Goal: Task Accomplishment & Management: Manage account settings

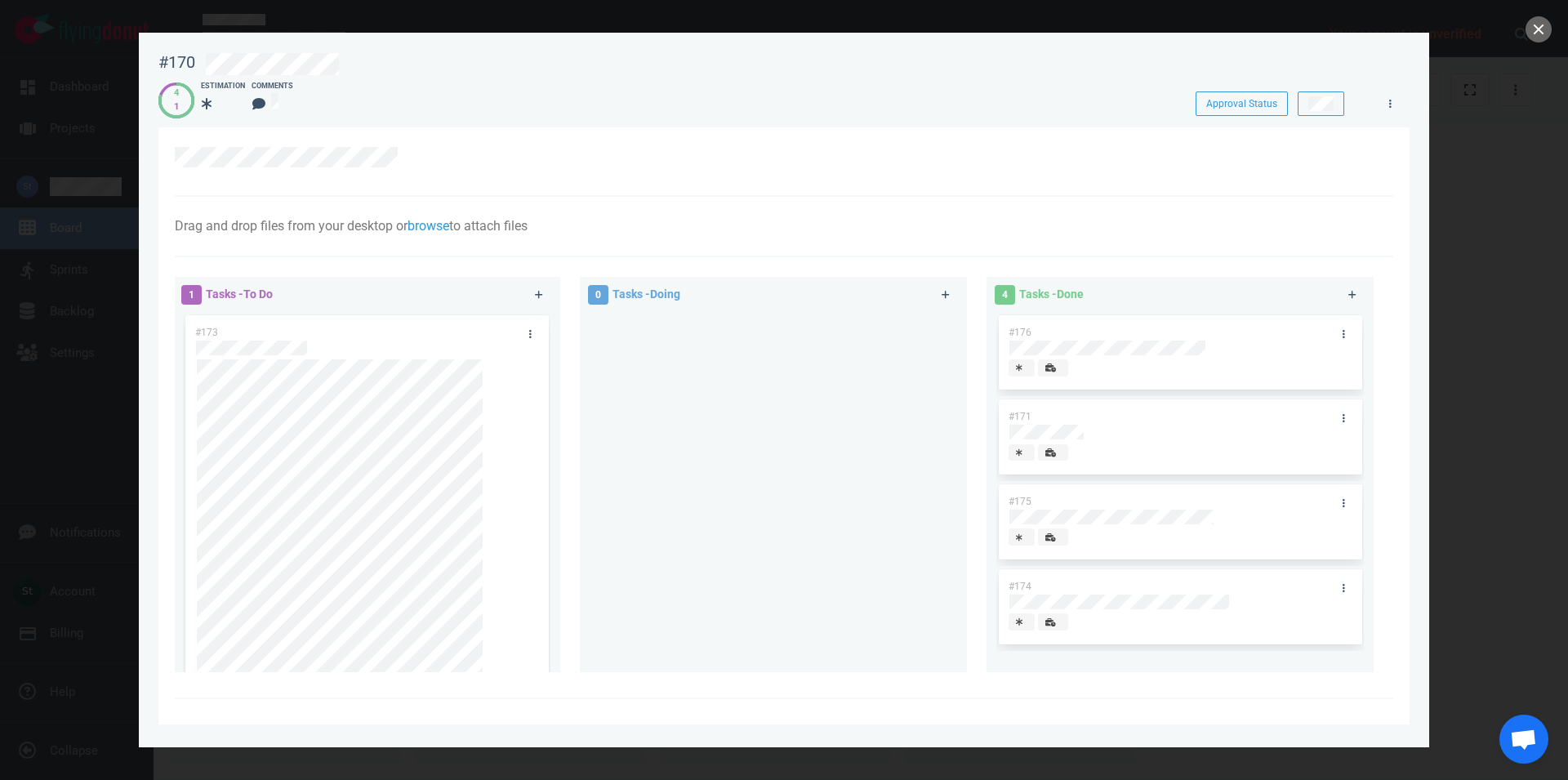
click at [21, 274] on div at bounding box center [784, 390] width 1568 height 780
click at [1538, 23] on button "close" at bounding box center [1538, 29] width 26 height 26
click at [1537, 36] on button "close" at bounding box center [1538, 29] width 26 height 26
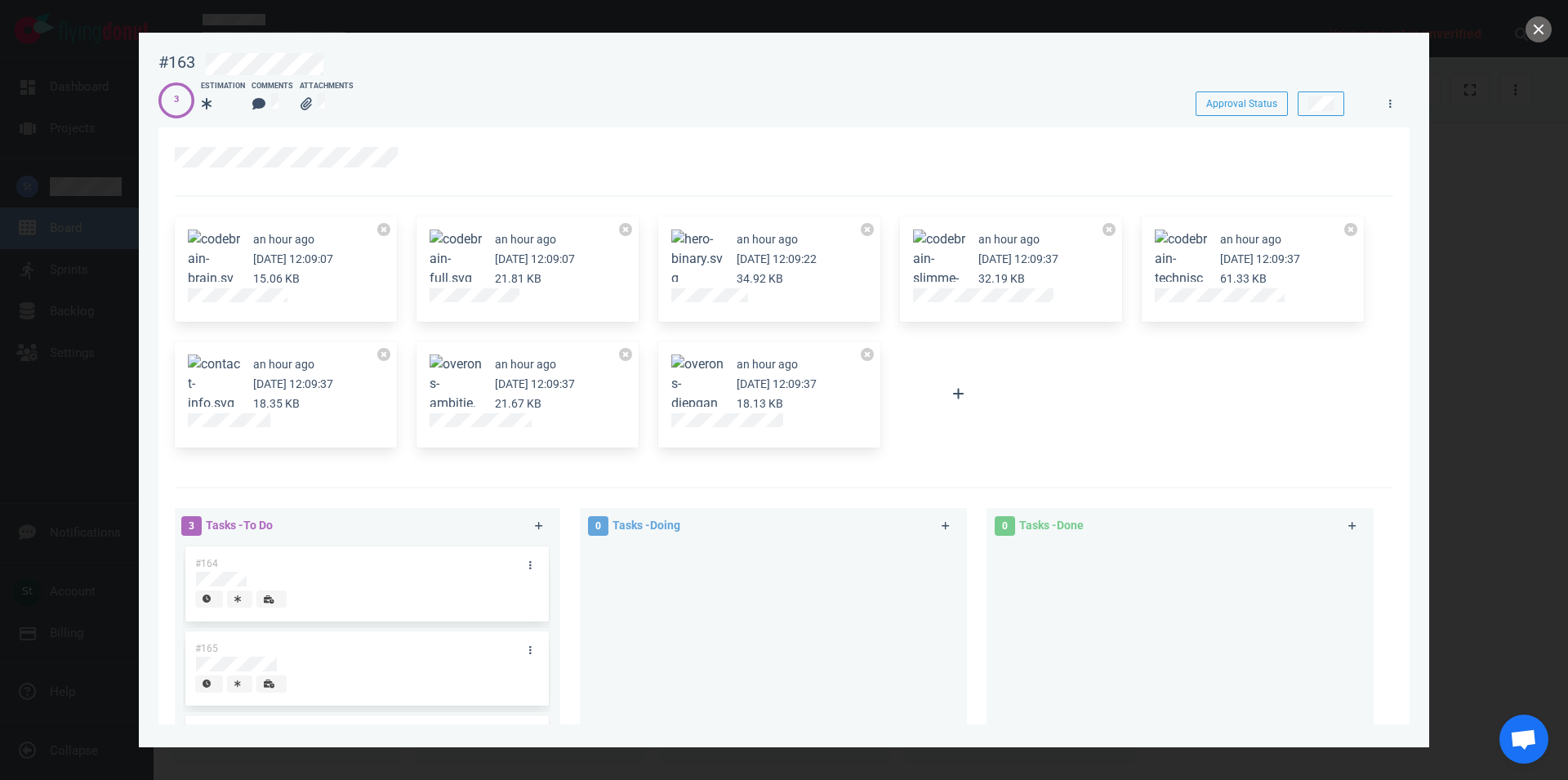
click at [217, 241] on button "Zoom image" at bounding box center [214, 269] width 52 height 78
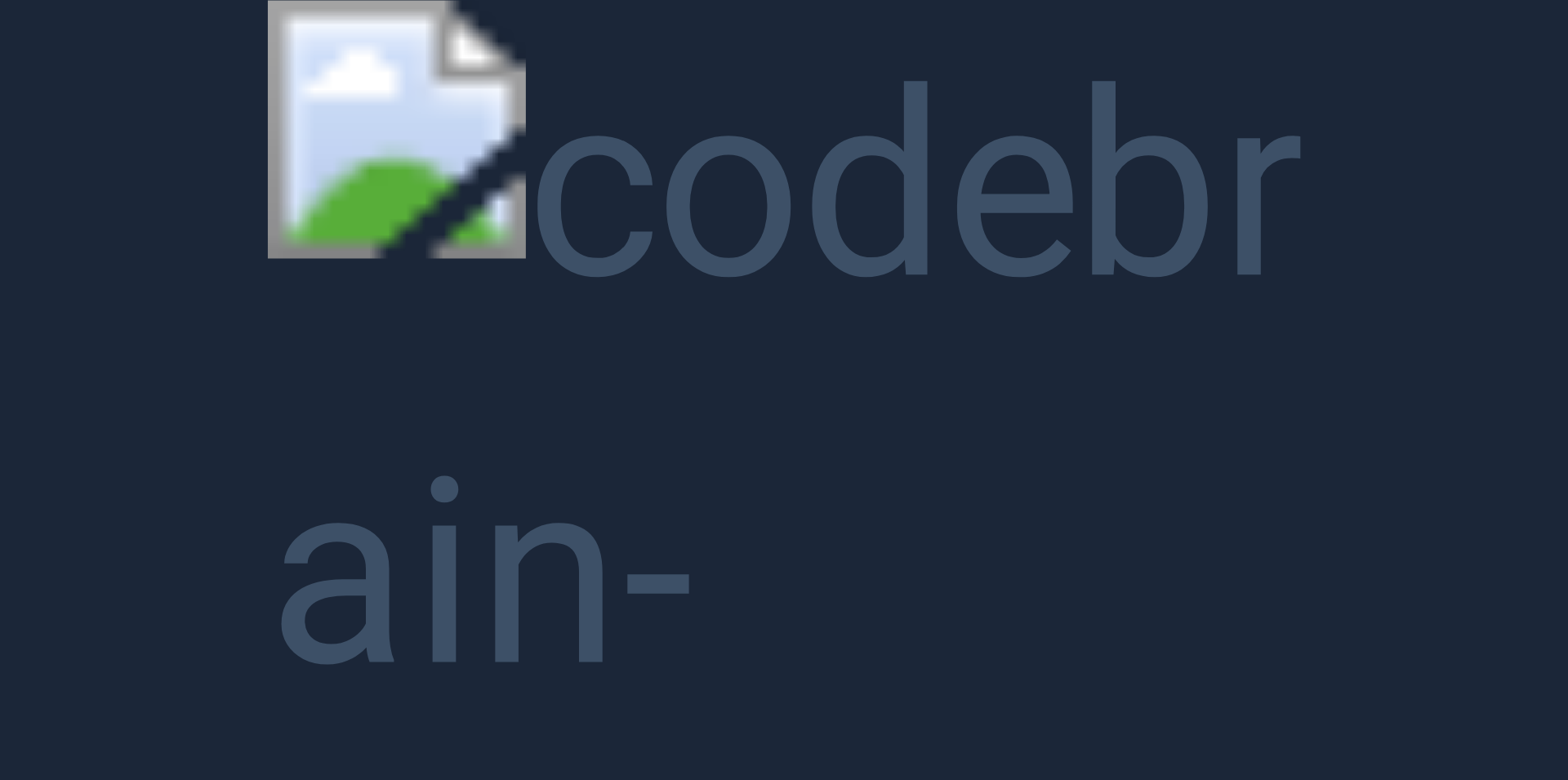
click at [403, 279] on button "Unzoom image" at bounding box center [784, 390] width 1568 height 780
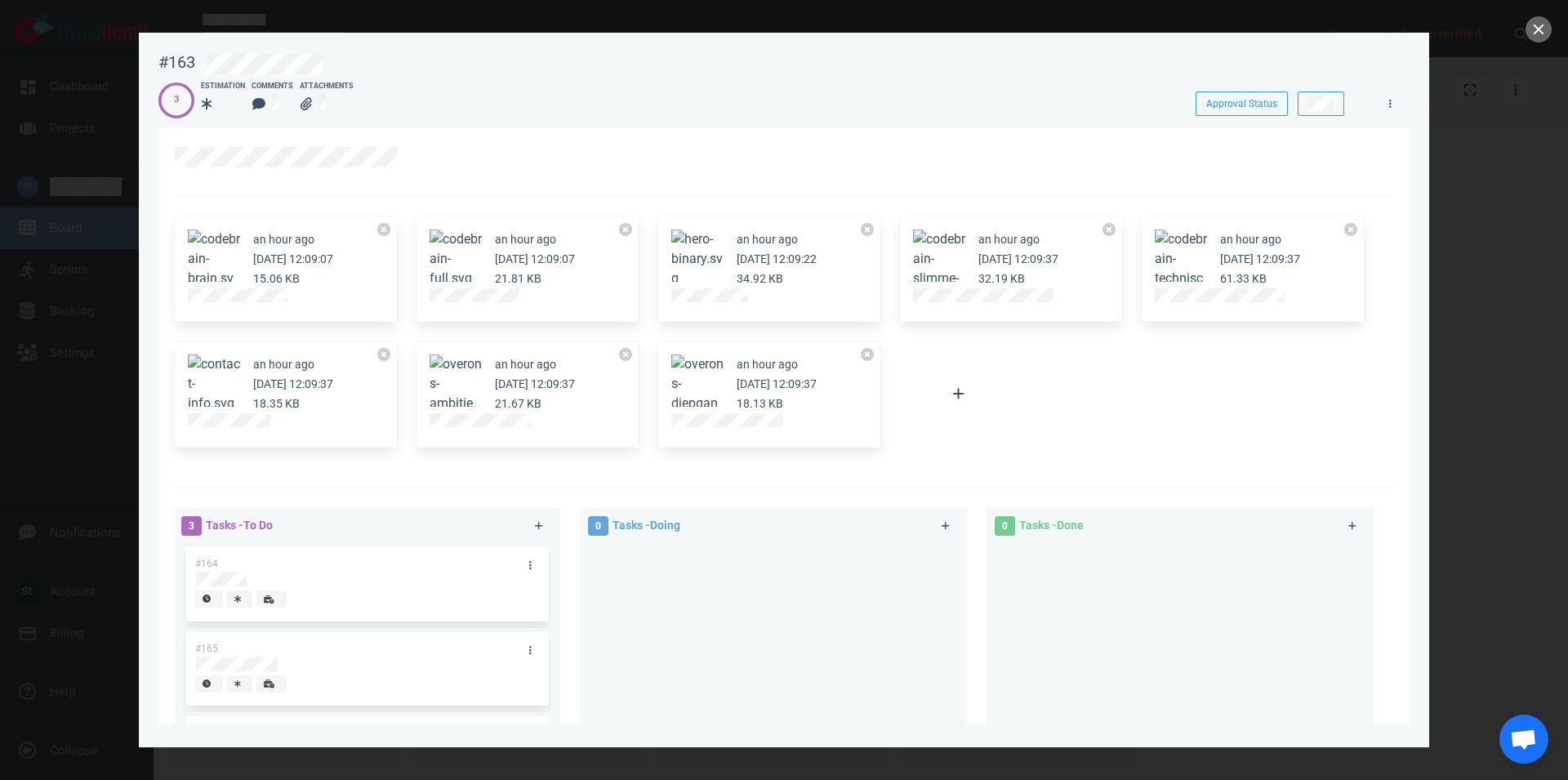
click at [402, 277] on div "an hour ago Oct 07, 2025 12:09:07 15.06 KB" at bounding box center [285, 269] width 242 height 126
click at [222, 243] on button "Zoom image" at bounding box center [214, 269] width 52 height 78
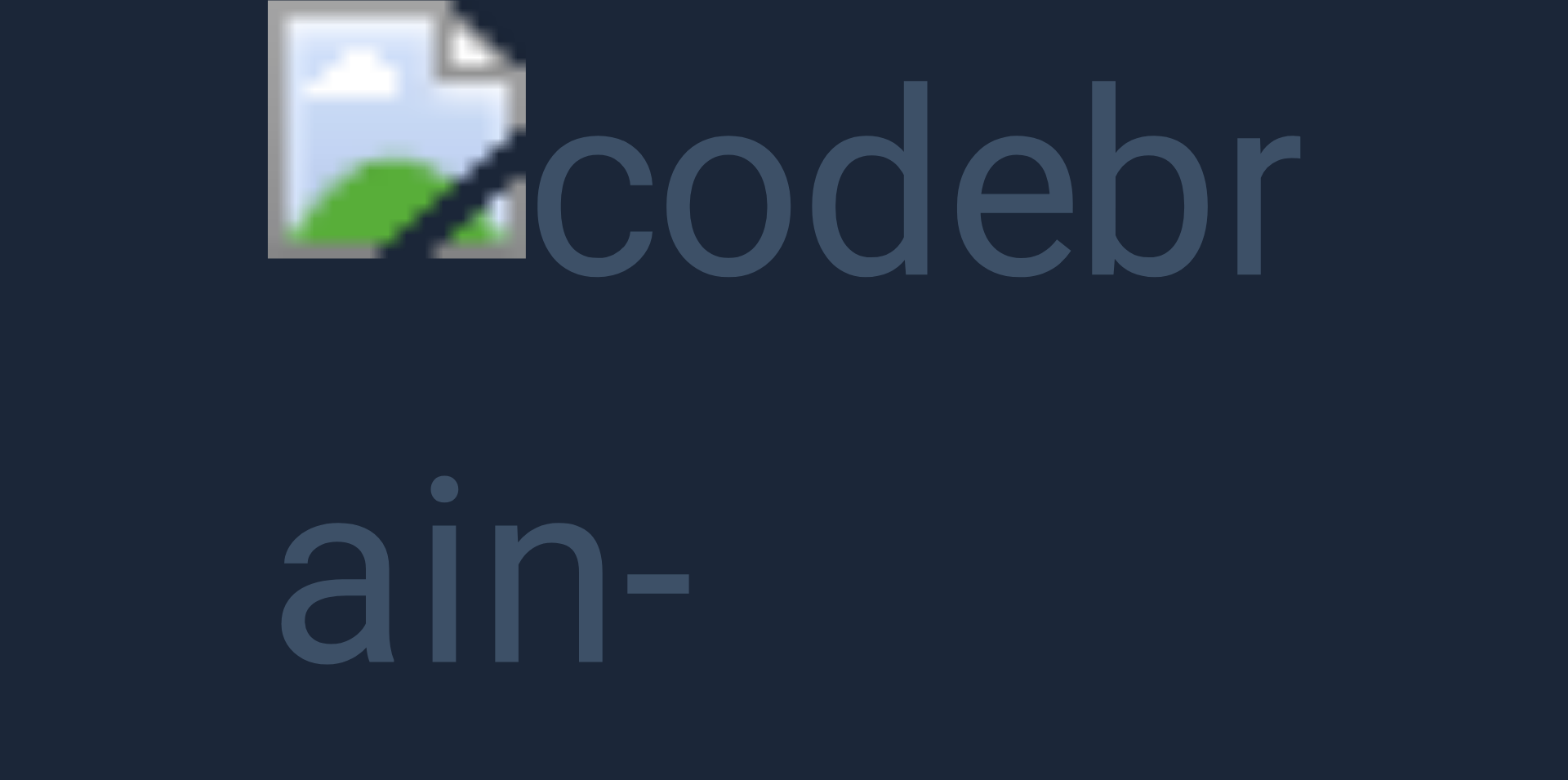
click at [220, 256] on button "Unzoom image" at bounding box center [784, 390] width 1568 height 780
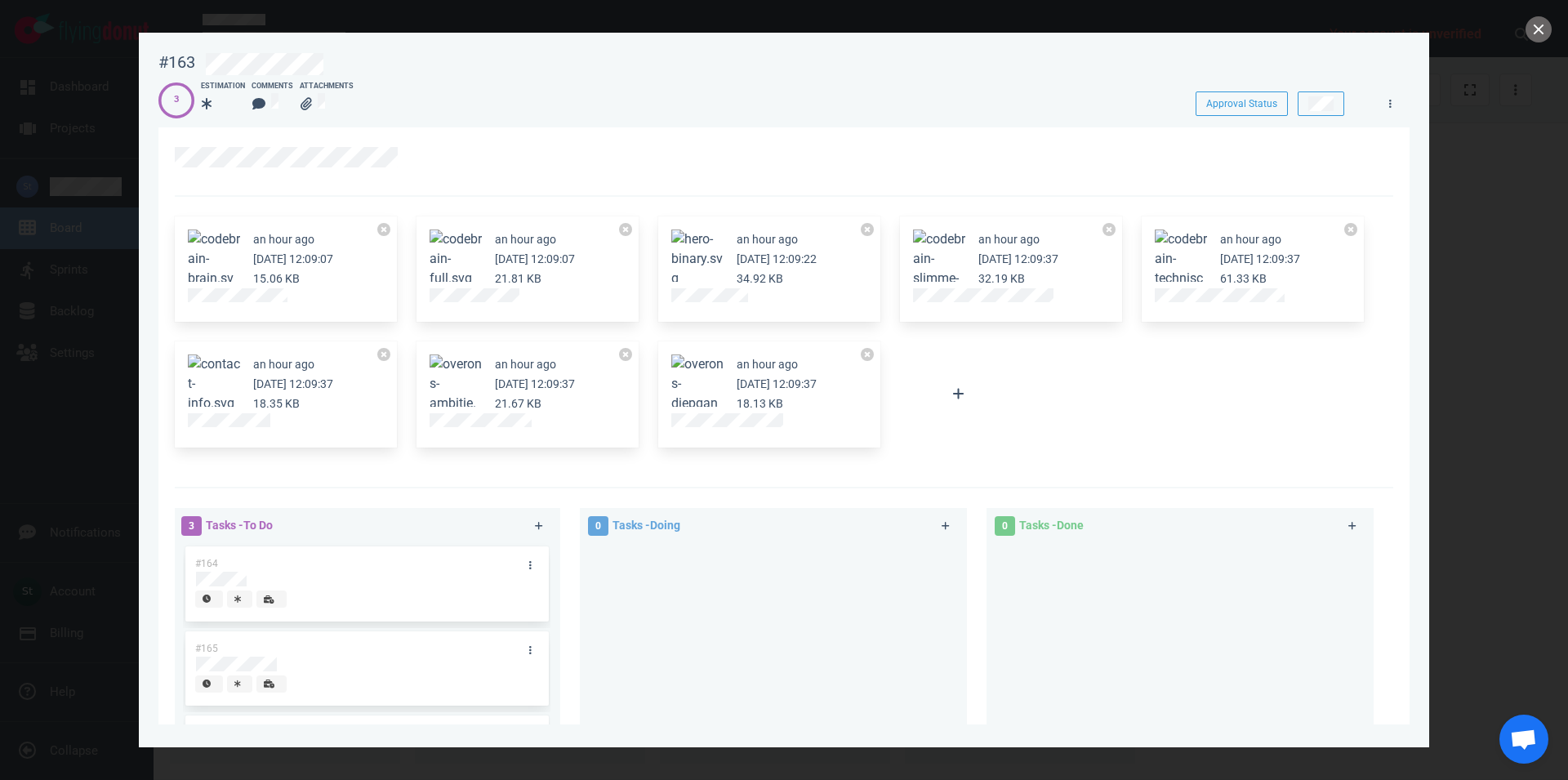
click at [190, 303] on div "an hour ago Oct 07, 2025 12:09:07 15.06 KB" at bounding box center [285, 269] width 222 height 106
drag, startPoint x: 546, startPoint y: 303, endPoint x: 415, endPoint y: 304, distance: 131.0
click at [415, 304] on div "an hour ago Oct 07, 2025 12:09:07 21.81 KB" at bounding box center [527, 269] width 242 height 126
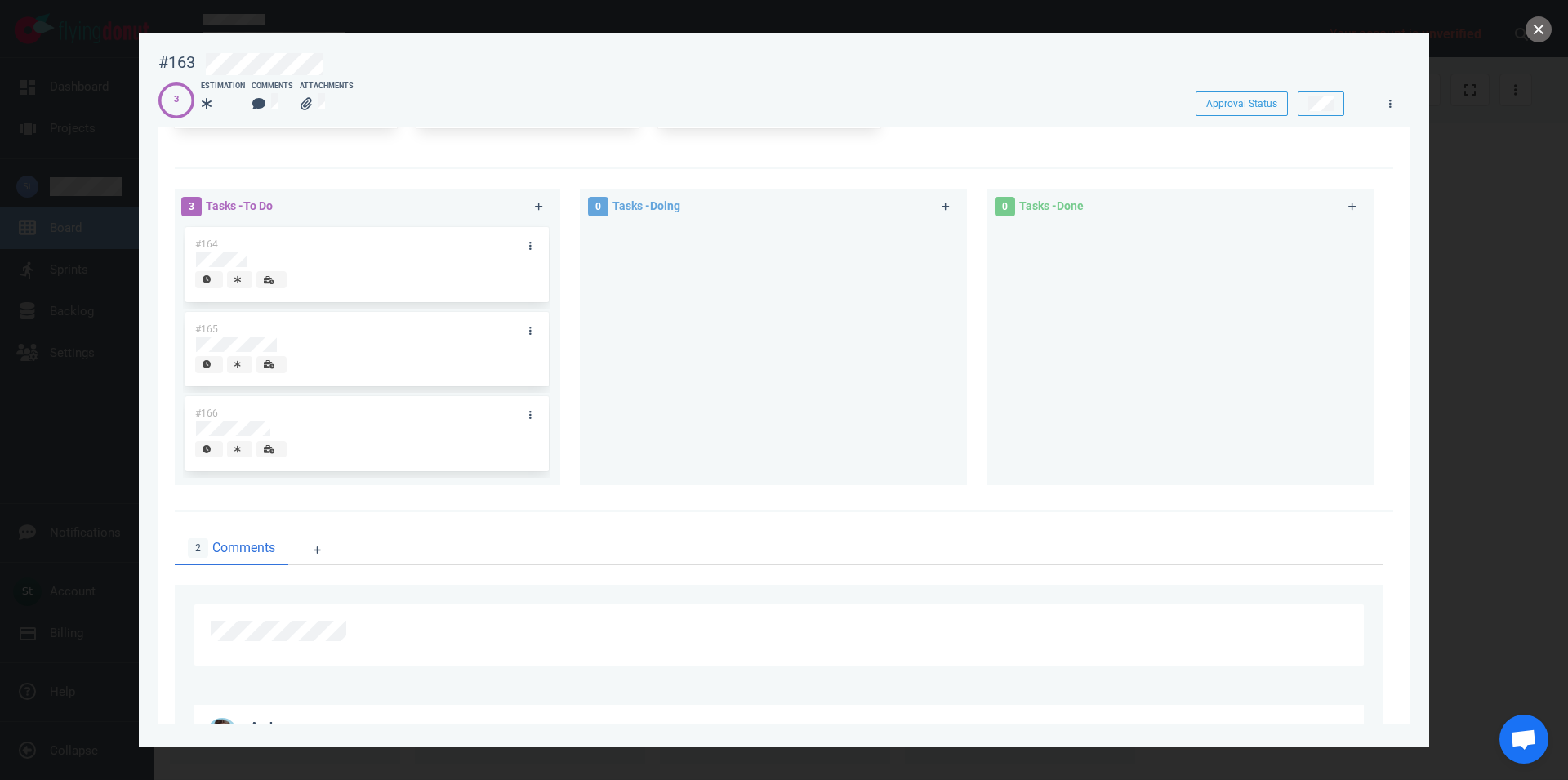
scroll to position [279, 0]
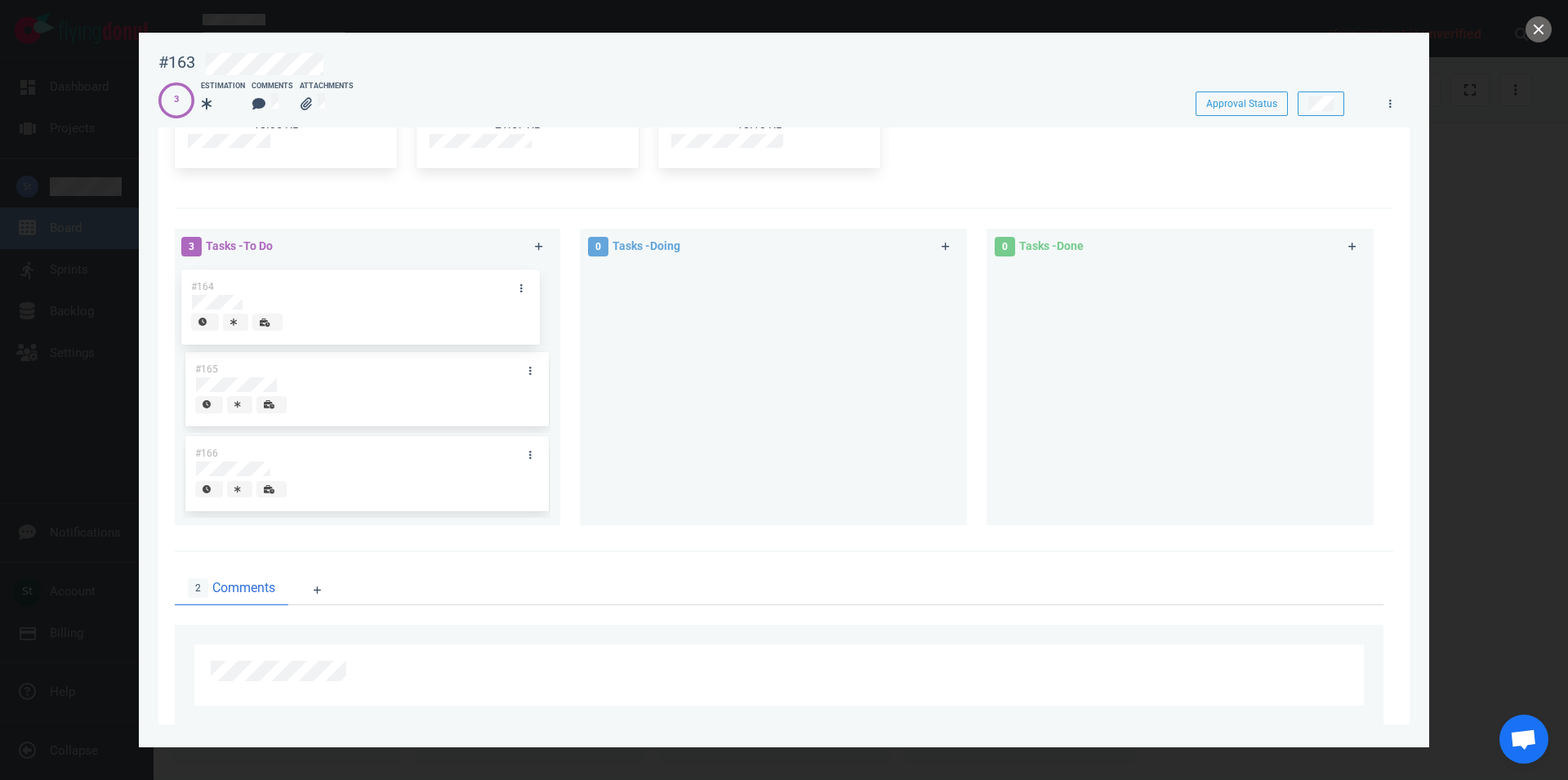
click at [347, 333] on div "#164" at bounding box center [367, 306] width 368 height 85
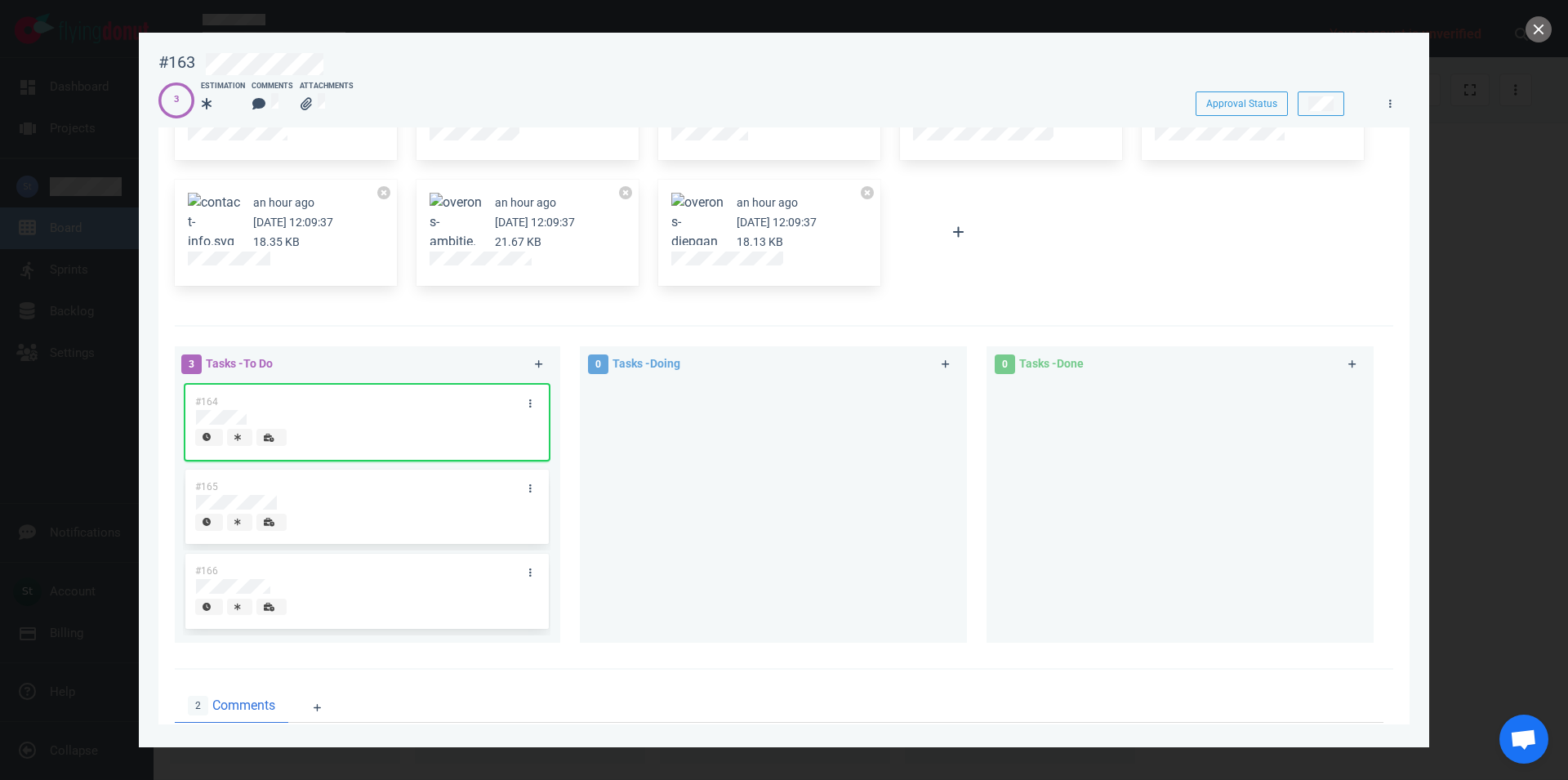
scroll to position [0, 0]
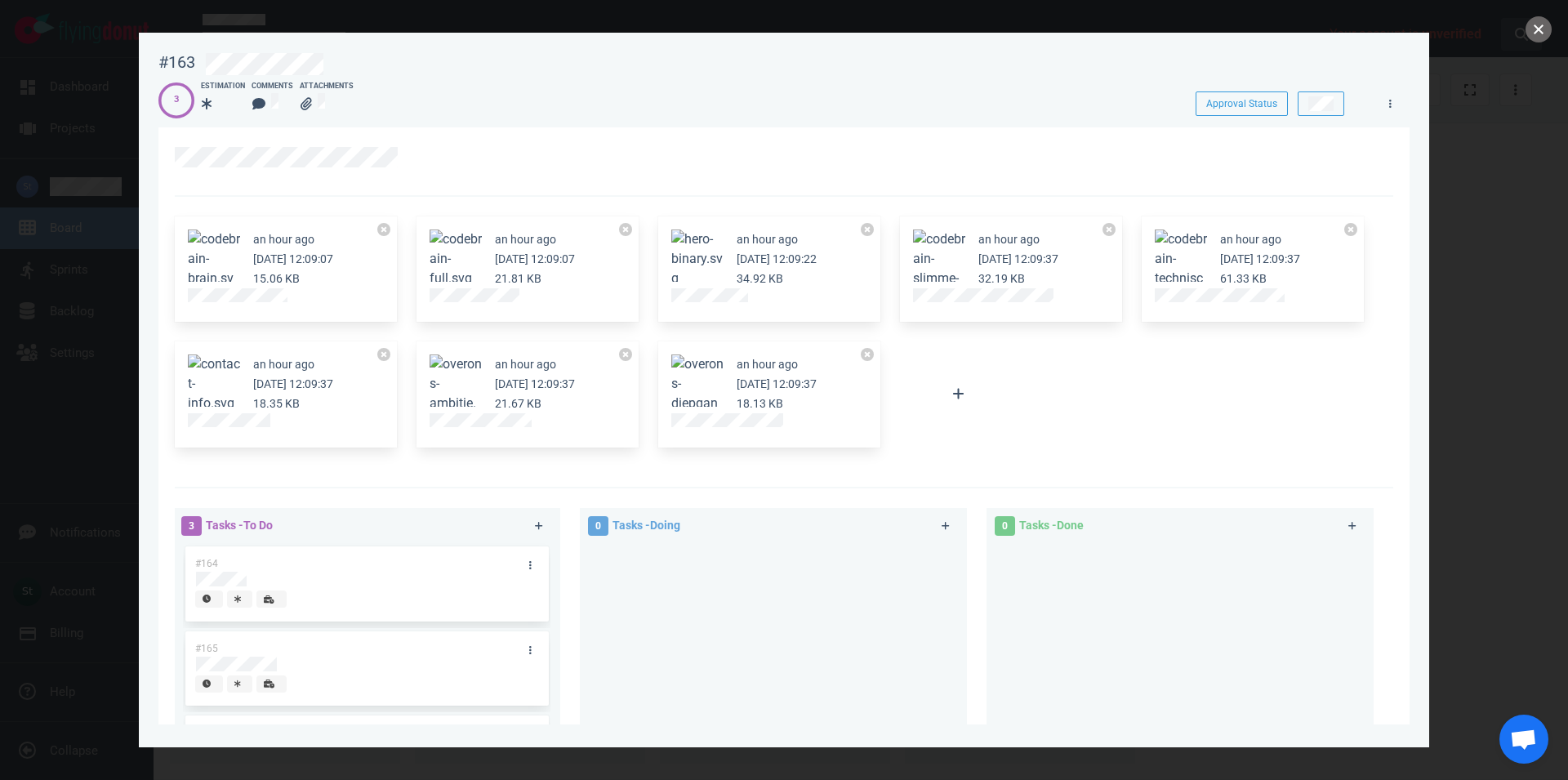
click at [1526, 33] on button "close" at bounding box center [1538, 29] width 26 height 26
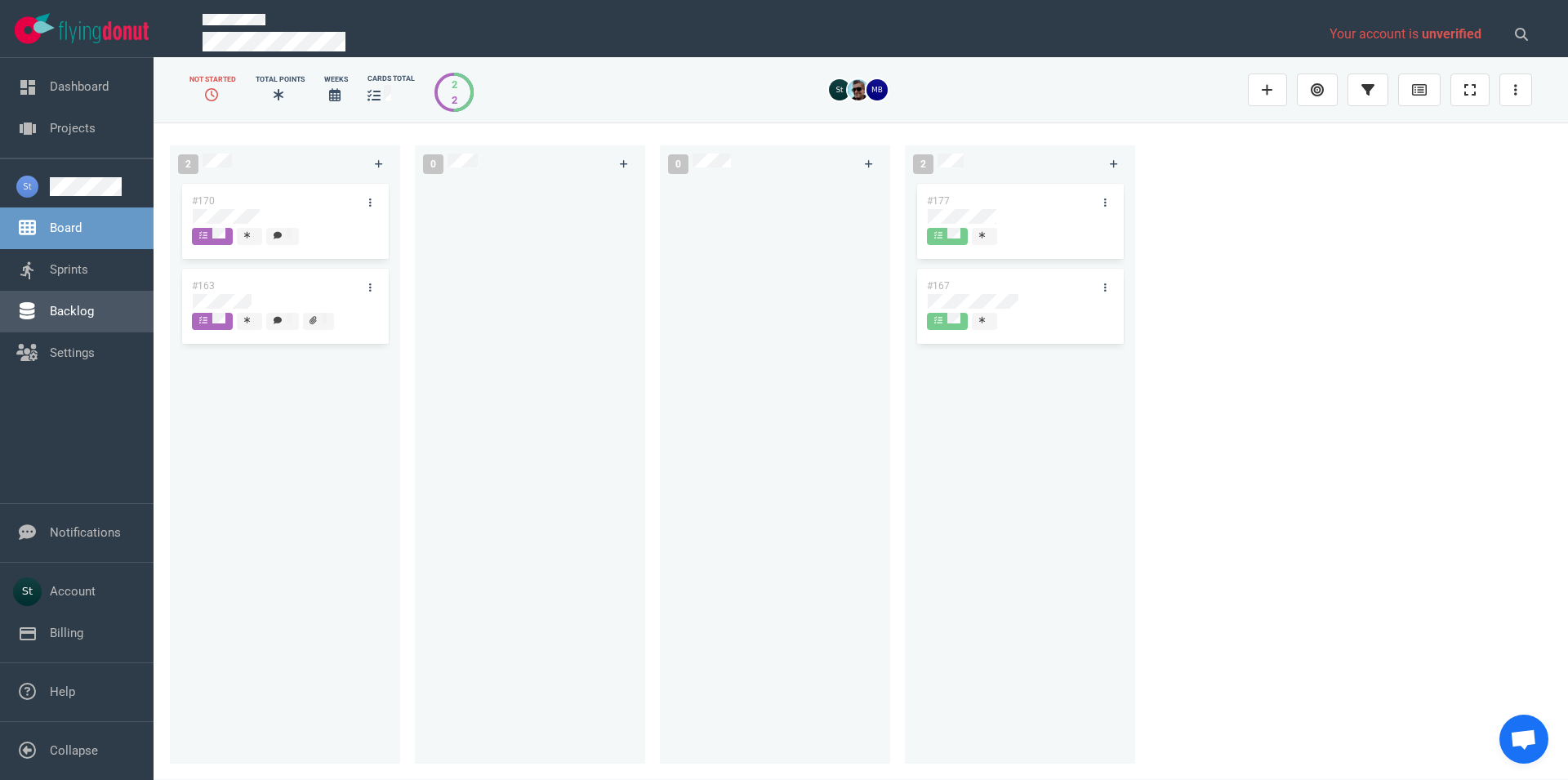
click at [83, 304] on link "Backlog" at bounding box center [72, 311] width 44 height 15
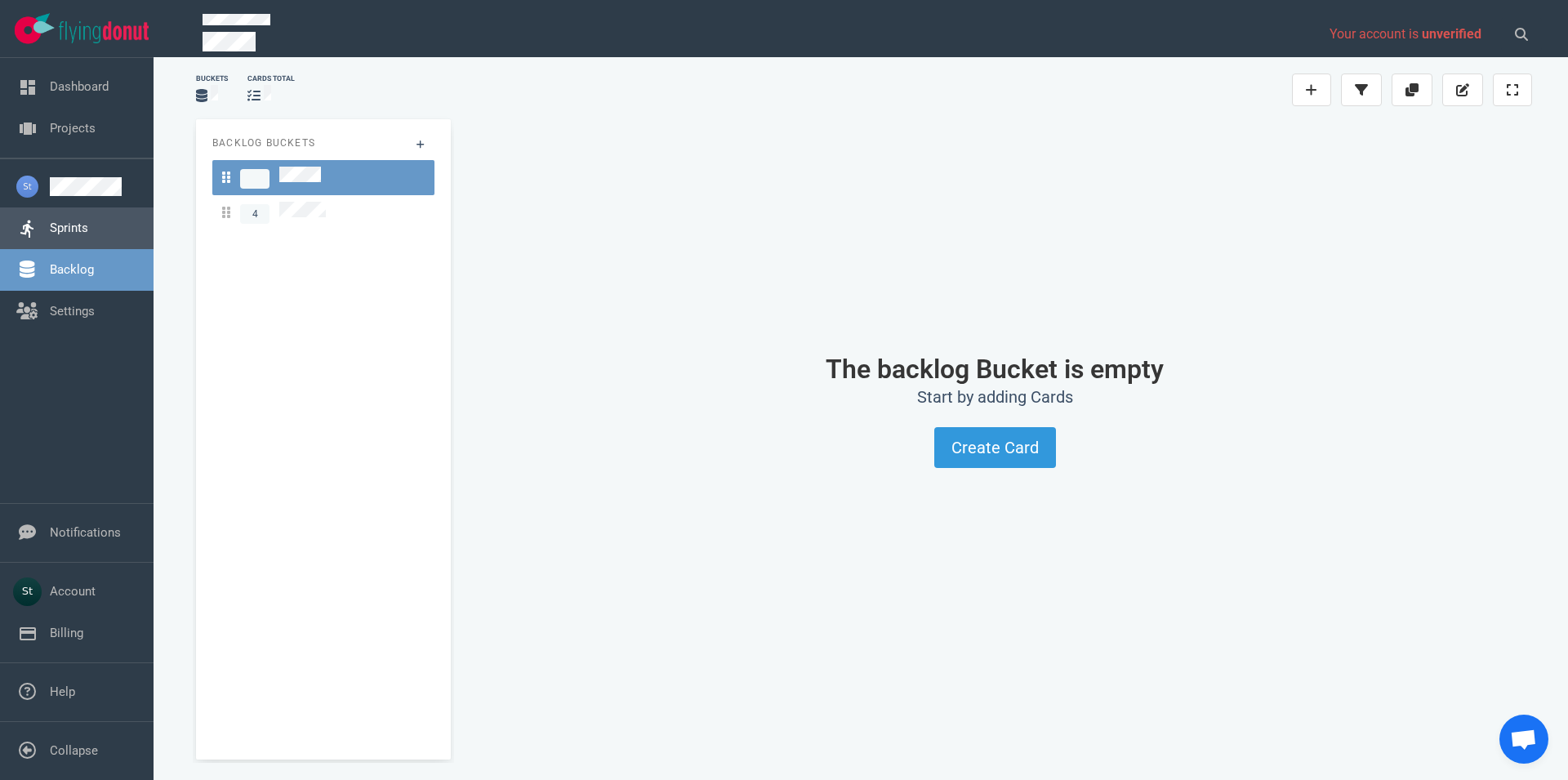
click at [88, 235] on link "Sprints" at bounding box center [69, 228] width 38 height 15
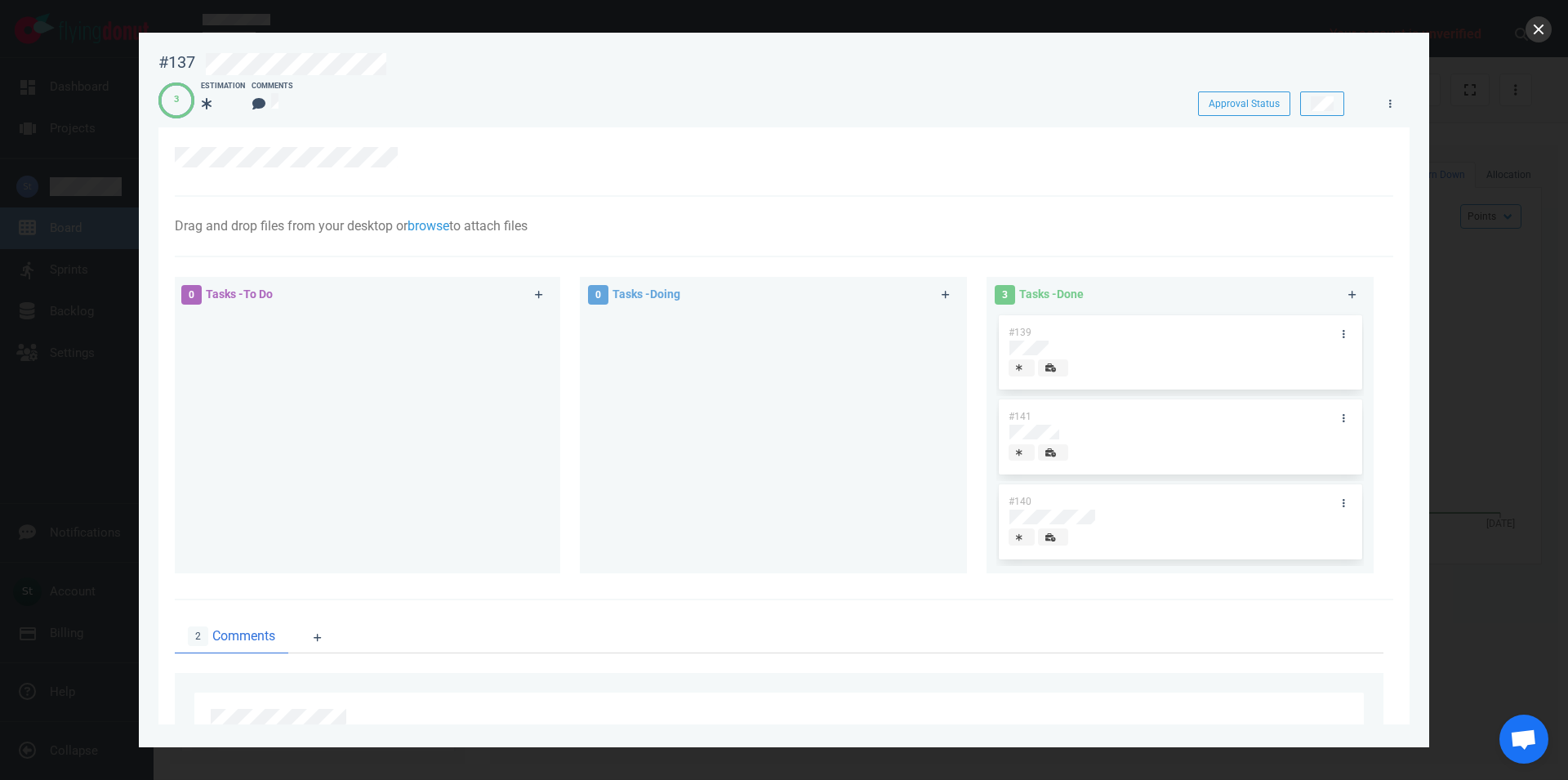
click at [1531, 41] on div at bounding box center [784, 390] width 1568 height 780
click at [1523, 30] on div at bounding box center [784, 390] width 1568 height 780
click at [1528, 31] on button "close" at bounding box center [1538, 29] width 26 height 26
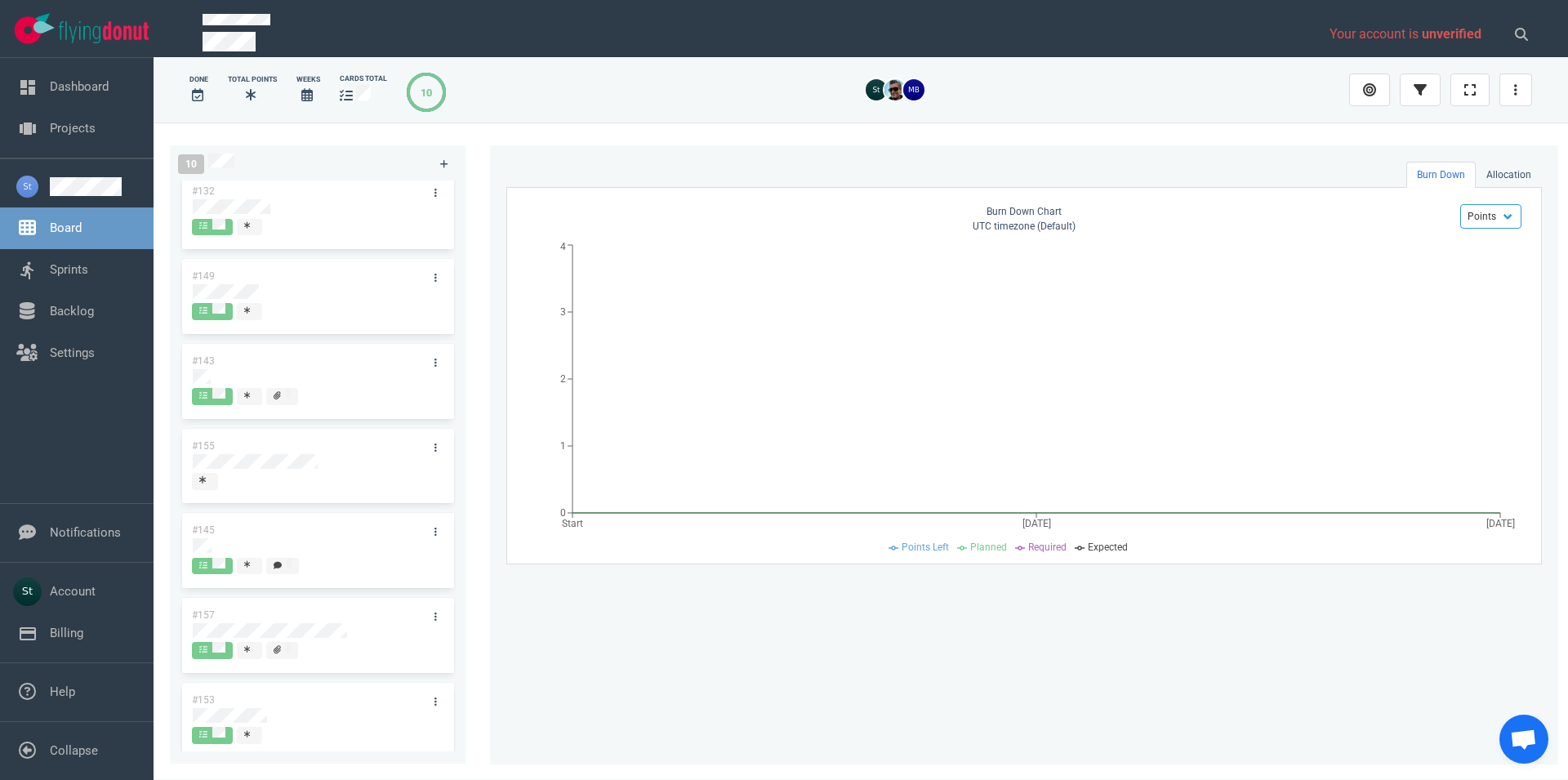
scroll to position [277, 0]
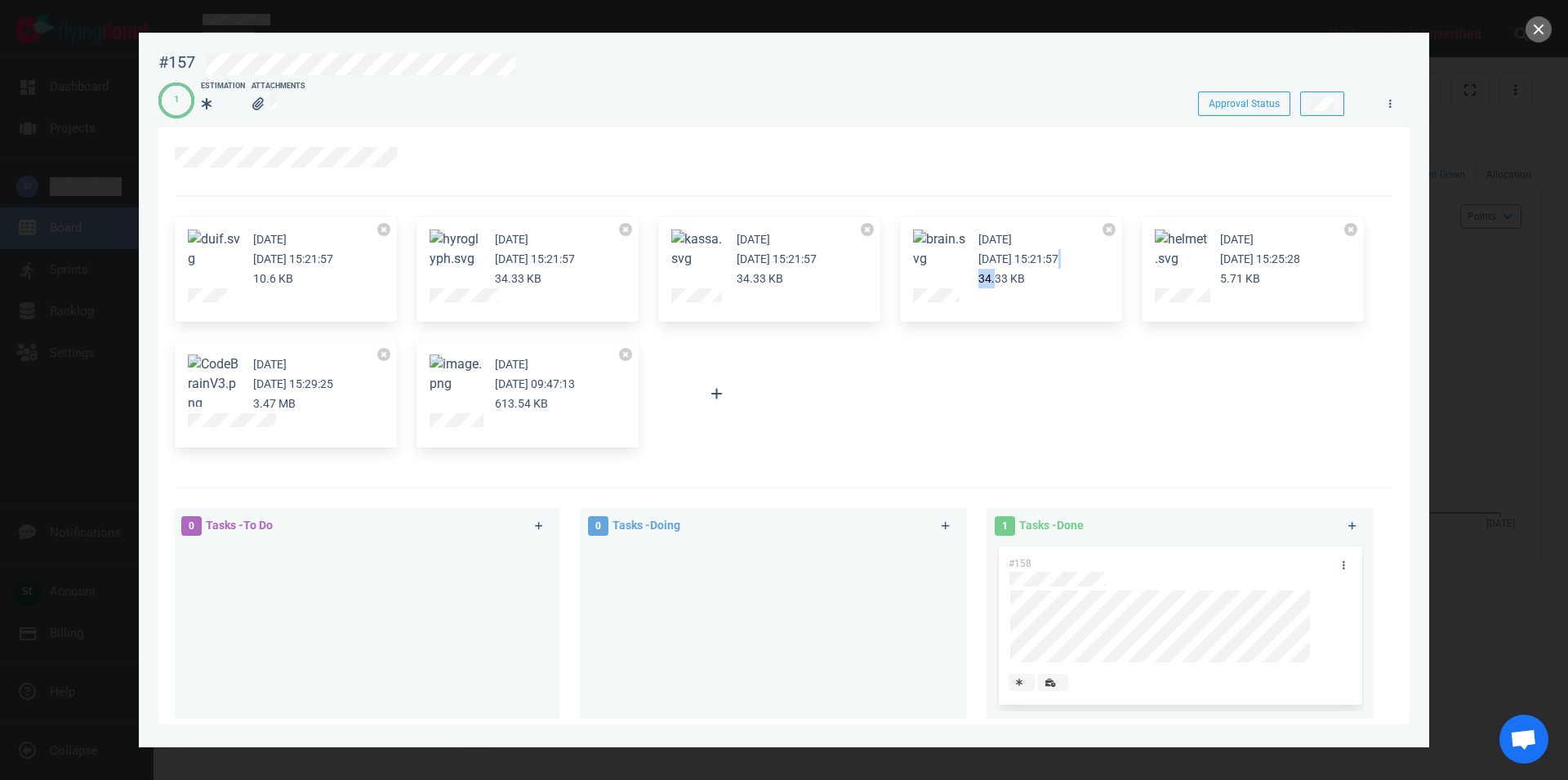
drag, startPoint x: 1114, startPoint y: 256, endPoint x: 996, endPoint y: 269, distance: 118.7
click at [996, 269] on div "12 days ago Sep 25, 2025 15:21:57 34.33 KB" at bounding box center [1011, 269] width 222 height 106
click at [996, 269] on div "12 days ago Sep 25, 2025 15:21:57 34.33 KB" at bounding box center [1018, 259] width 80 height 59
click at [1538, 30] on button "close" at bounding box center [1538, 29] width 26 height 26
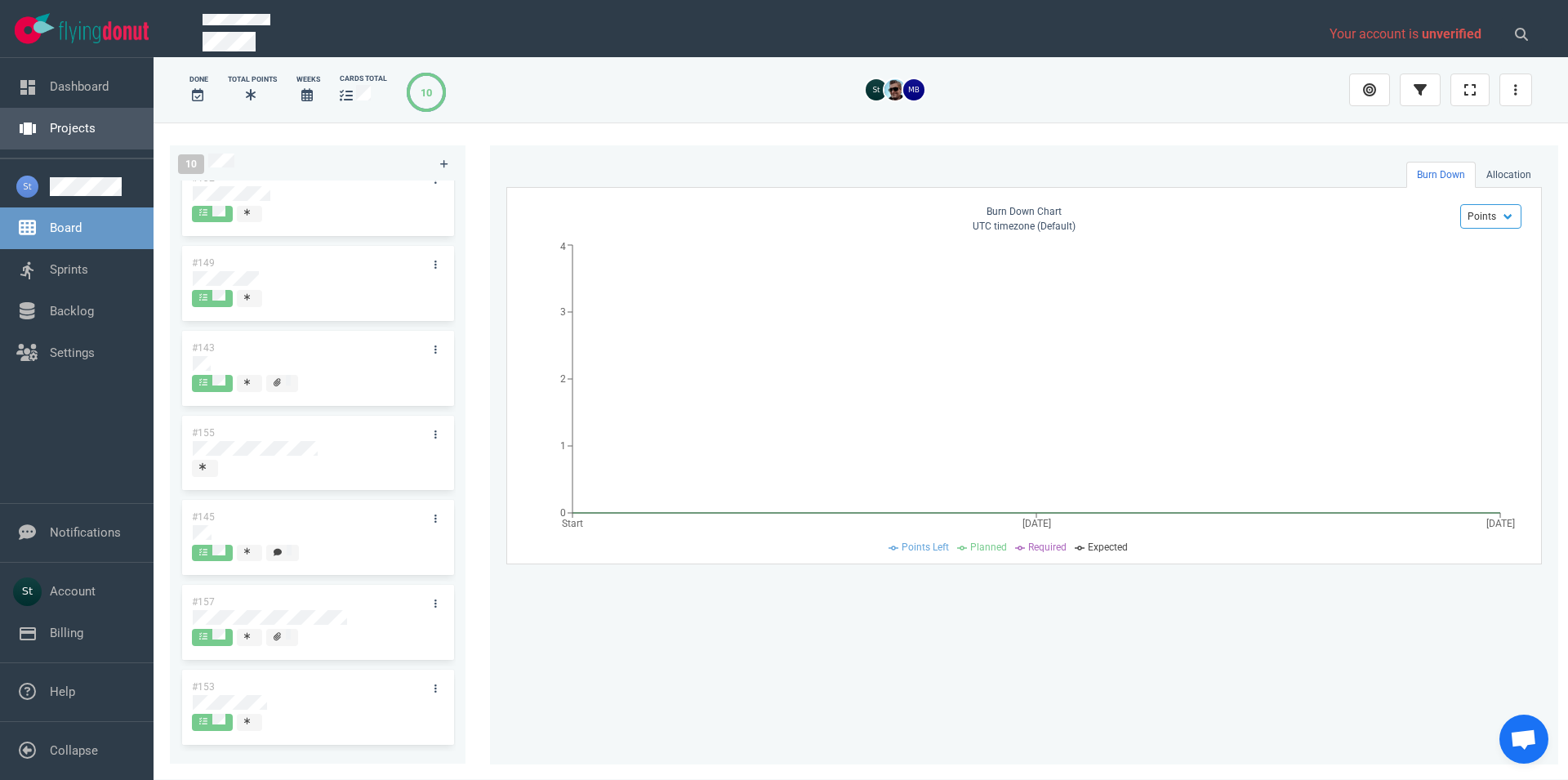
click at [95, 136] on link "Projects" at bounding box center [72, 128] width 46 height 15
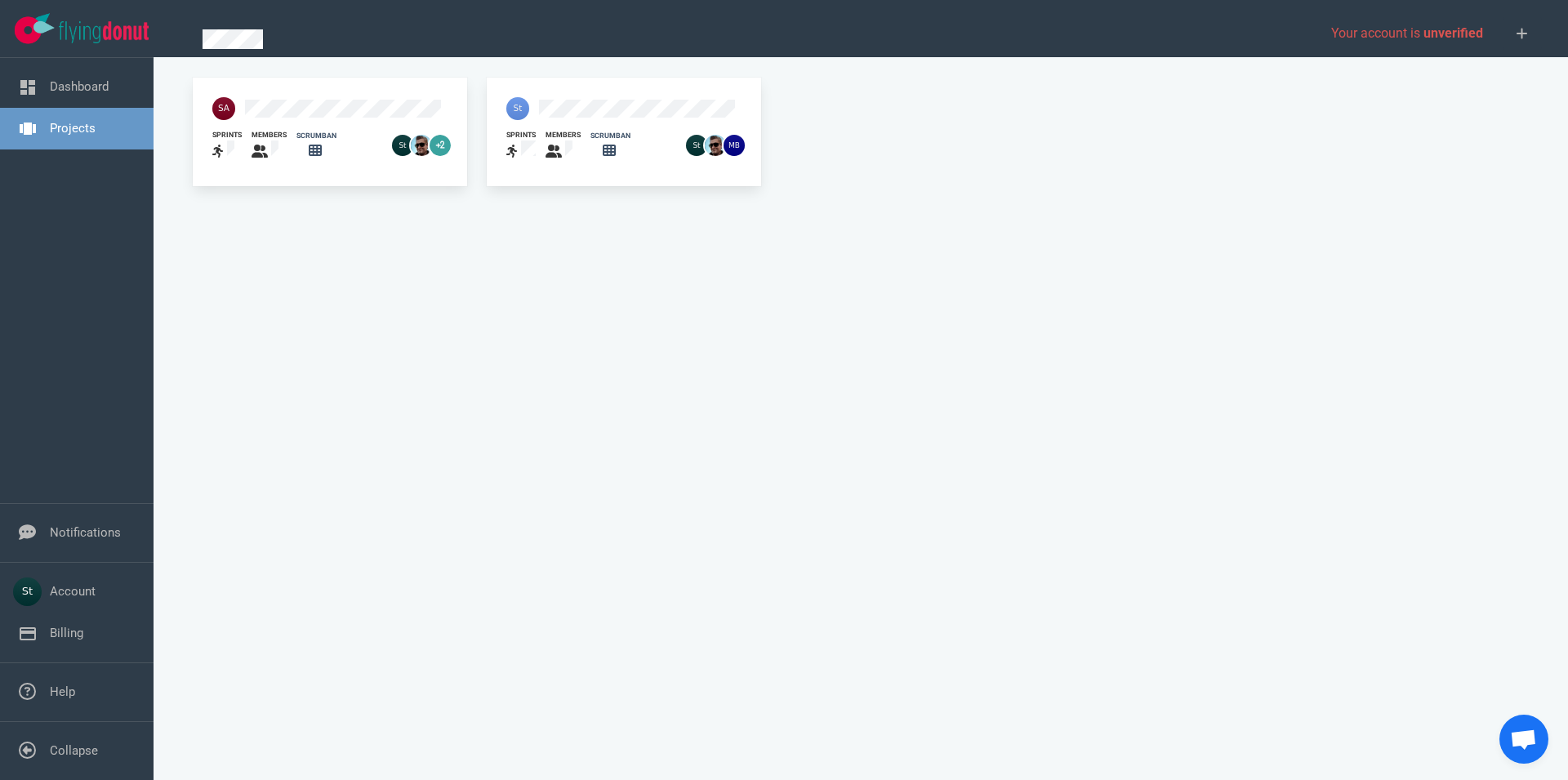
click at [549, 92] on div at bounding box center [591, 108] width 190 height 42
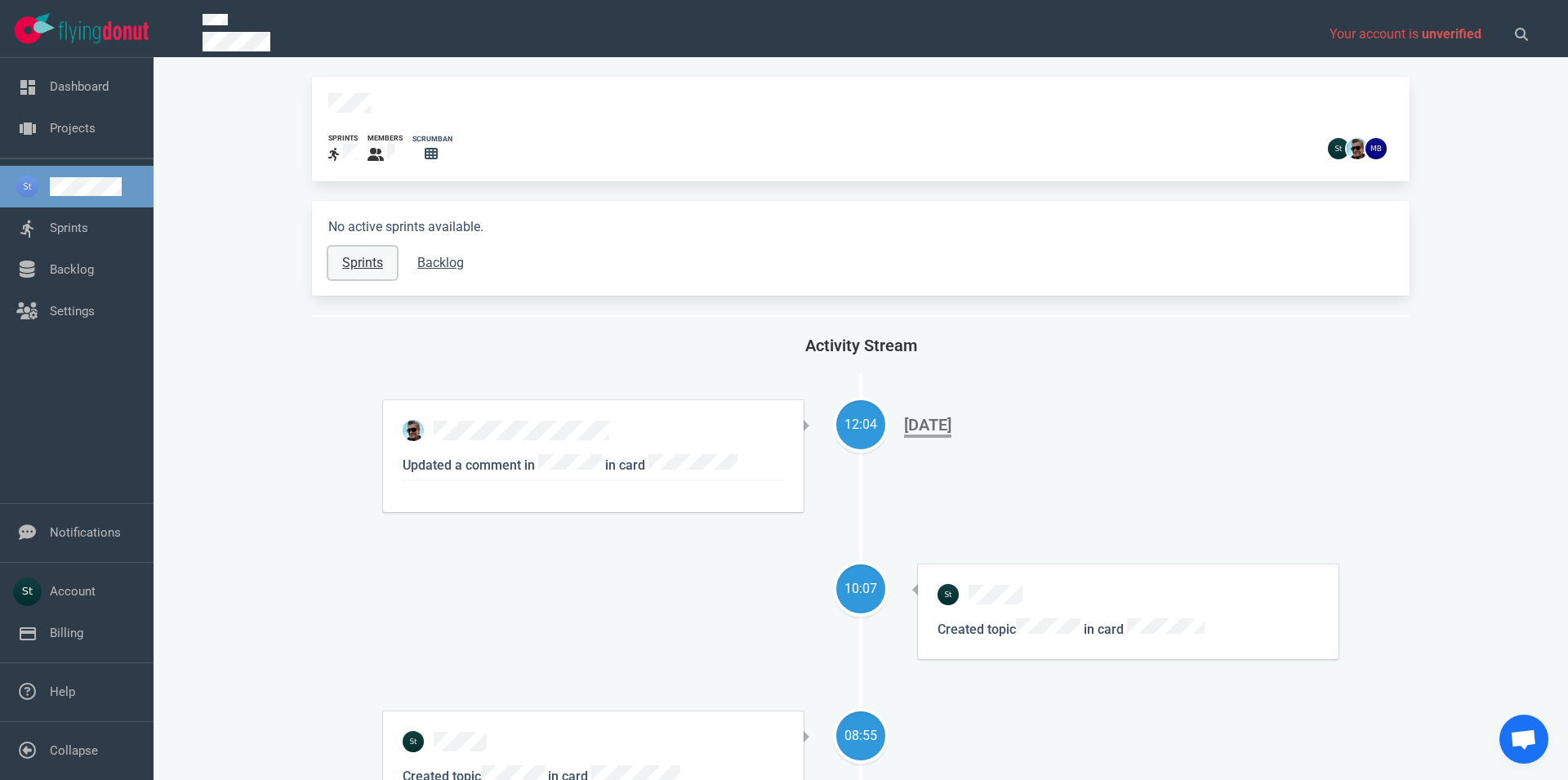
click at [359, 249] on link "Sprints" at bounding box center [363, 263] width 68 height 32
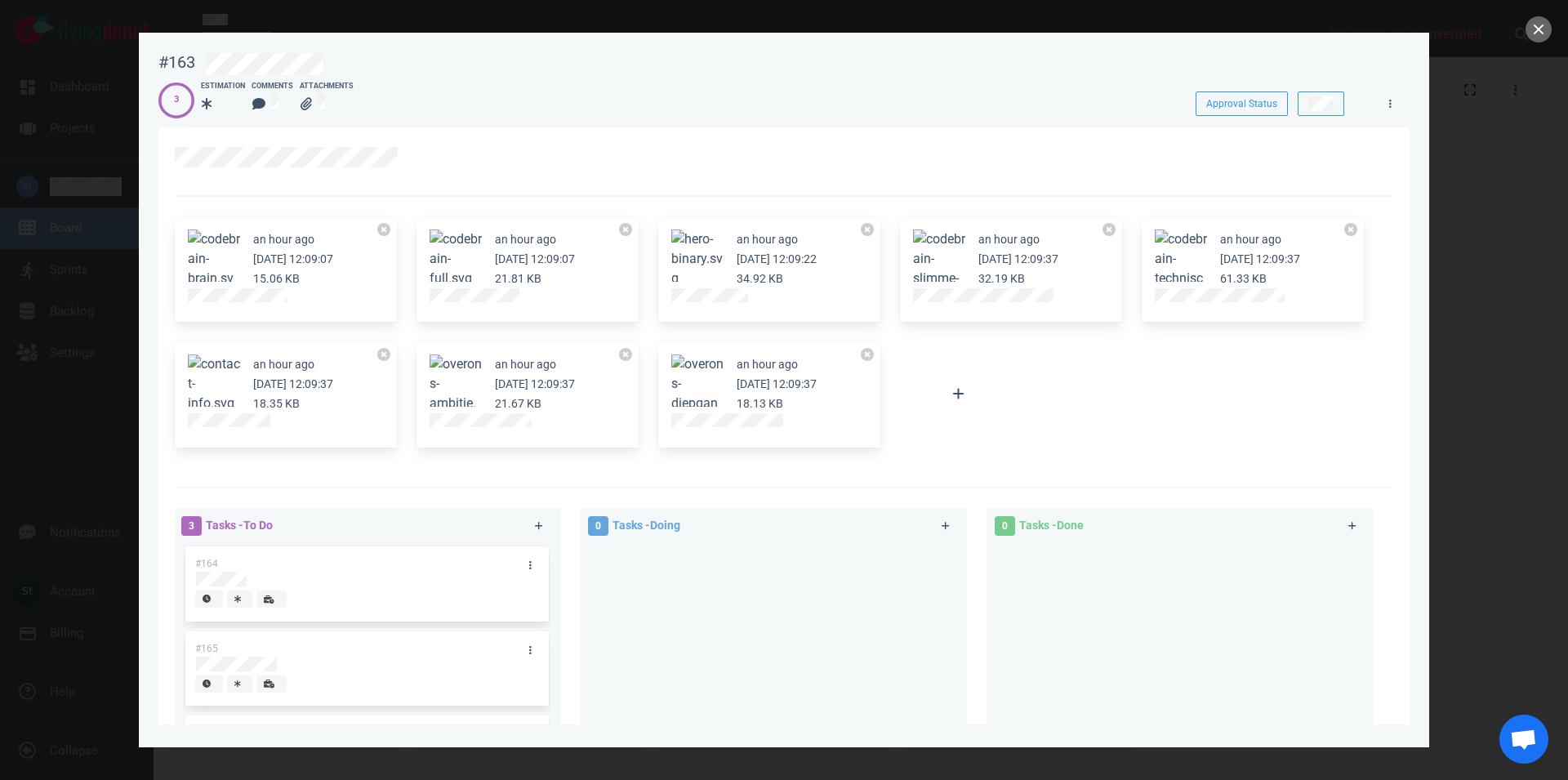
drag, startPoint x: 307, startPoint y: 301, endPoint x: 176, endPoint y: 301, distance: 131.0
click at [176, 301] on div "an hour ago Oct 07, 2025 12:09:07 15.06 KB" at bounding box center [285, 269] width 222 height 106
drag, startPoint x: 476, startPoint y: 178, endPoint x: 473, endPoint y: 215, distance: 37.1
click at [476, 179] on div at bounding box center [784, 161] width 1219 height 69
click at [456, 240] on button "Zoom image" at bounding box center [456, 259] width 52 height 59
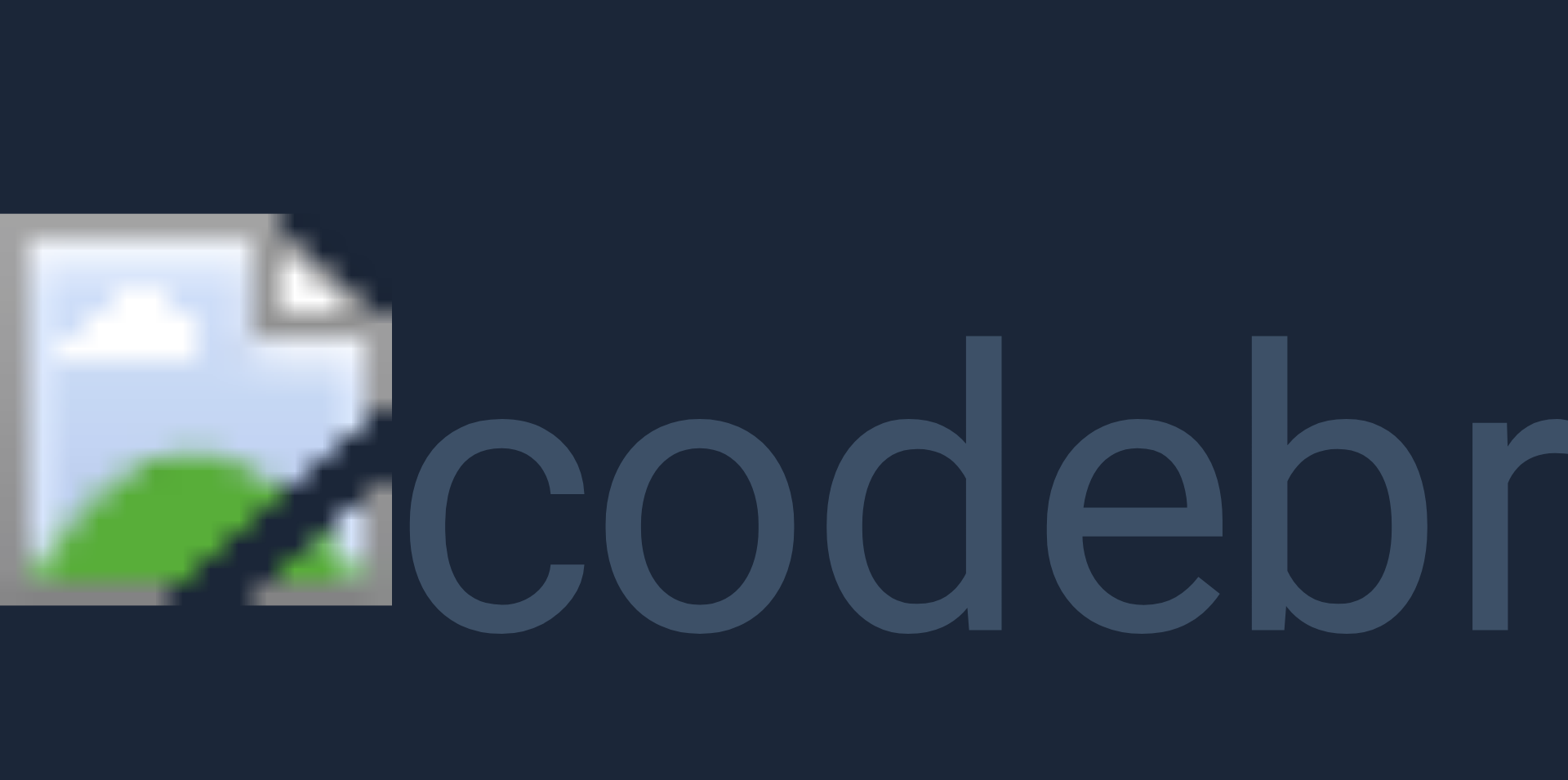
click at [569, 480] on button "Unzoom image" at bounding box center [784, 390] width 1568 height 780
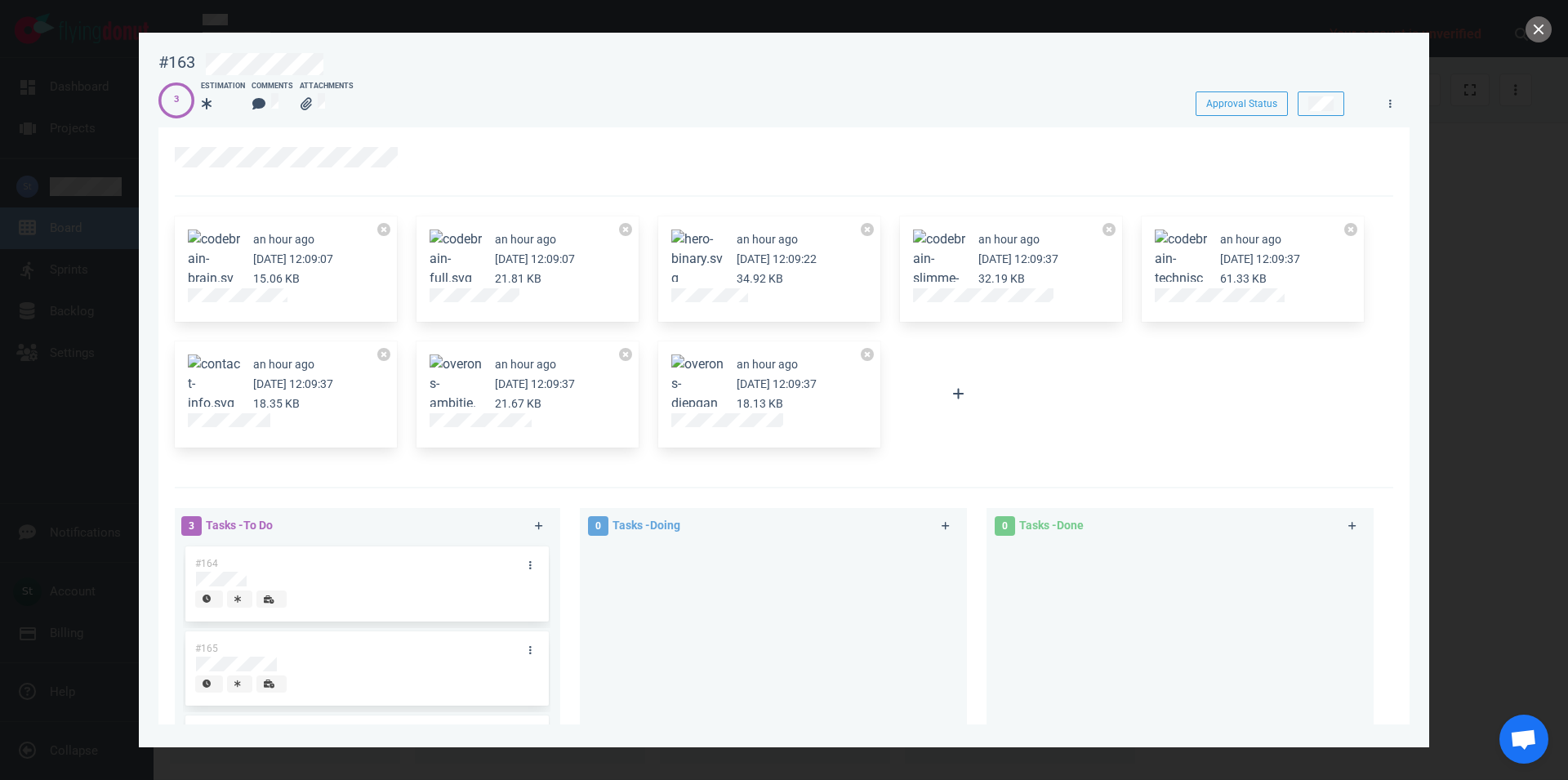
click at [461, 244] on span at bounding box center [456, 239] width 52 height 16
click at [458, 269] on figure at bounding box center [456, 255] width 52 height 52
click at [518, 244] on small "an hour ago" at bounding box center [526, 239] width 62 height 13
click at [469, 240] on button "Zoom image" at bounding box center [456, 259] width 52 height 59
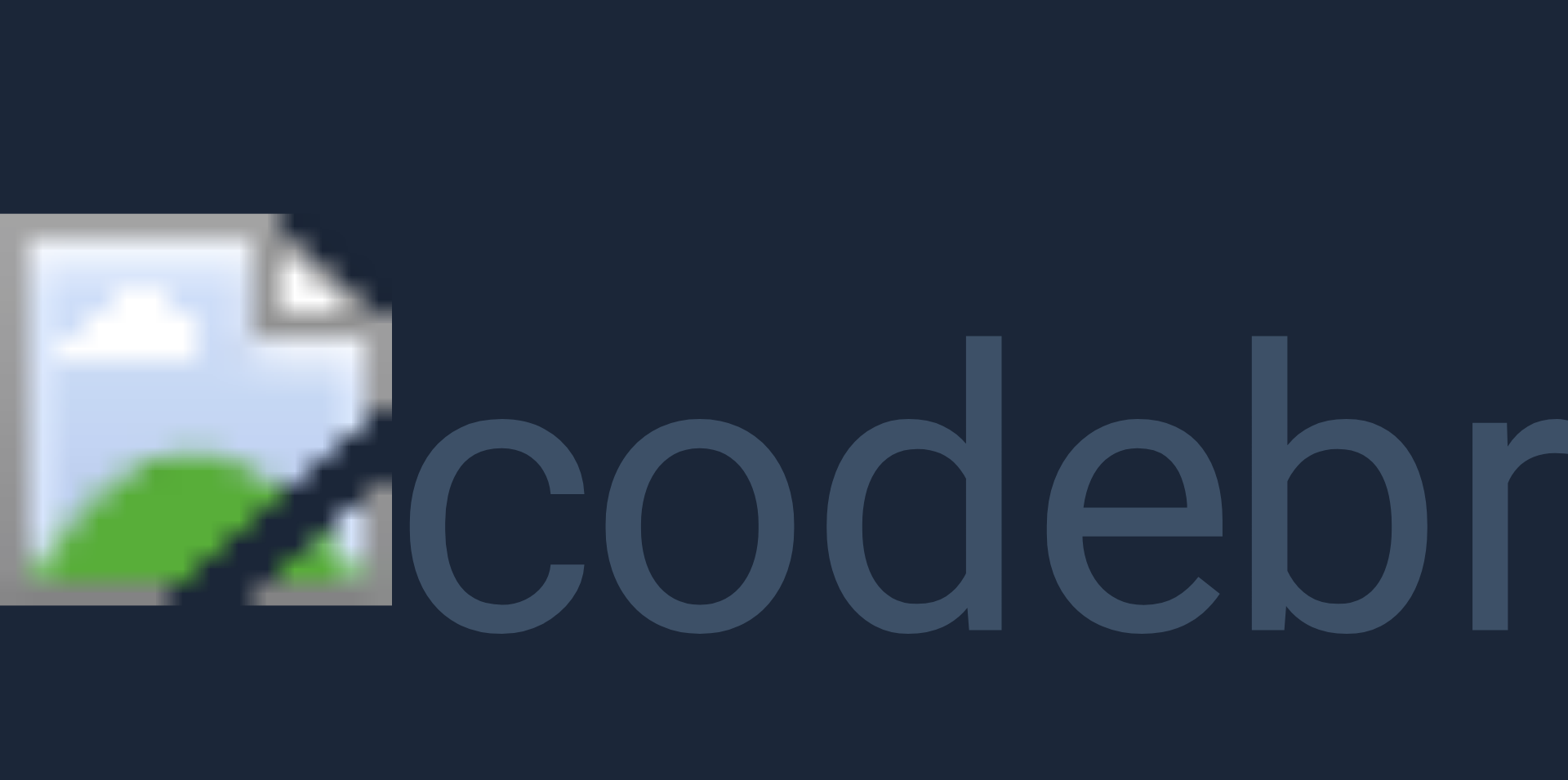
click at [715, 578] on button "Unzoom image" at bounding box center [784, 390] width 1568 height 780
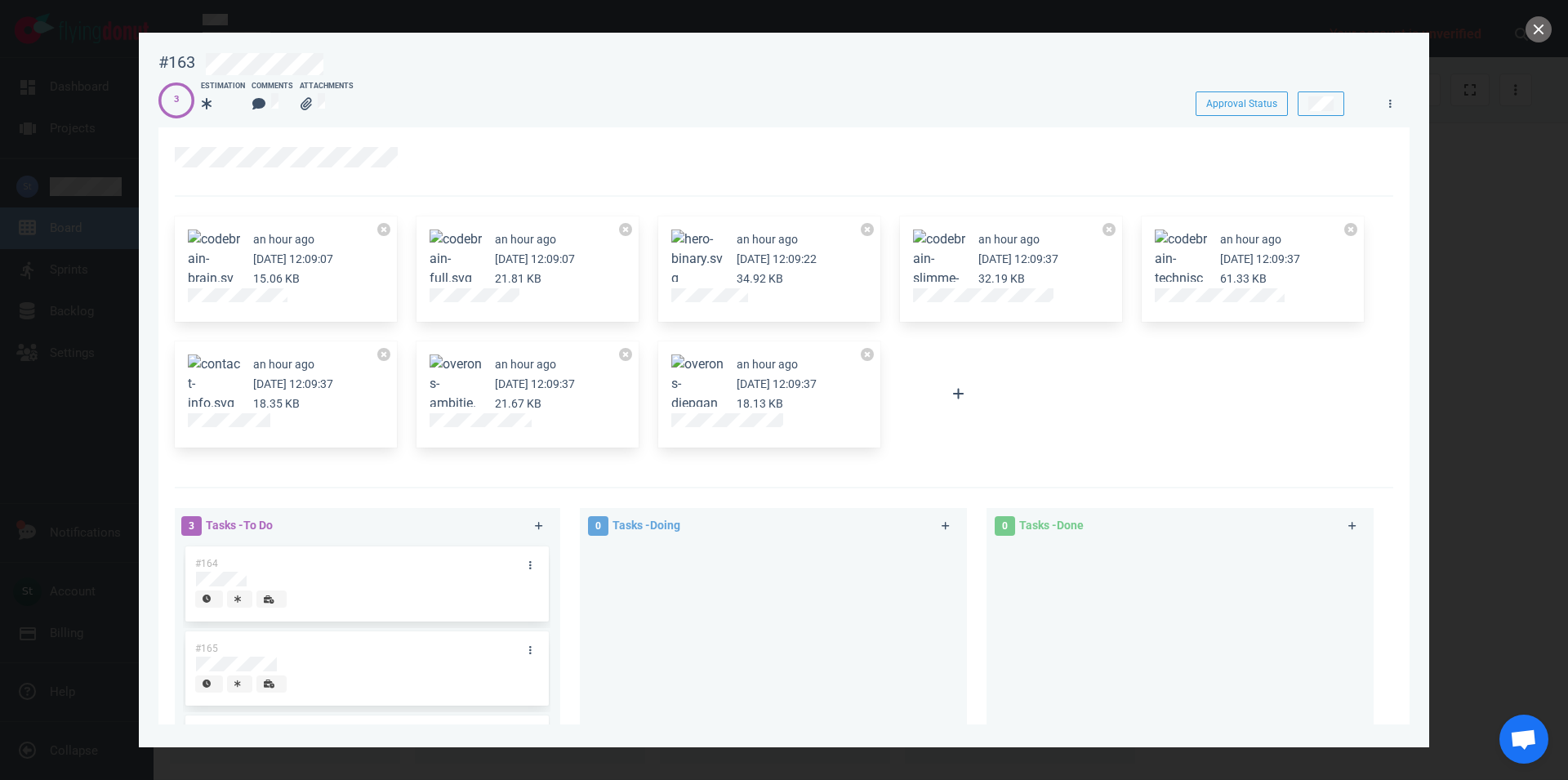
click at [477, 244] on button "Zoom image" at bounding box center [456, 259] width 52 height 59
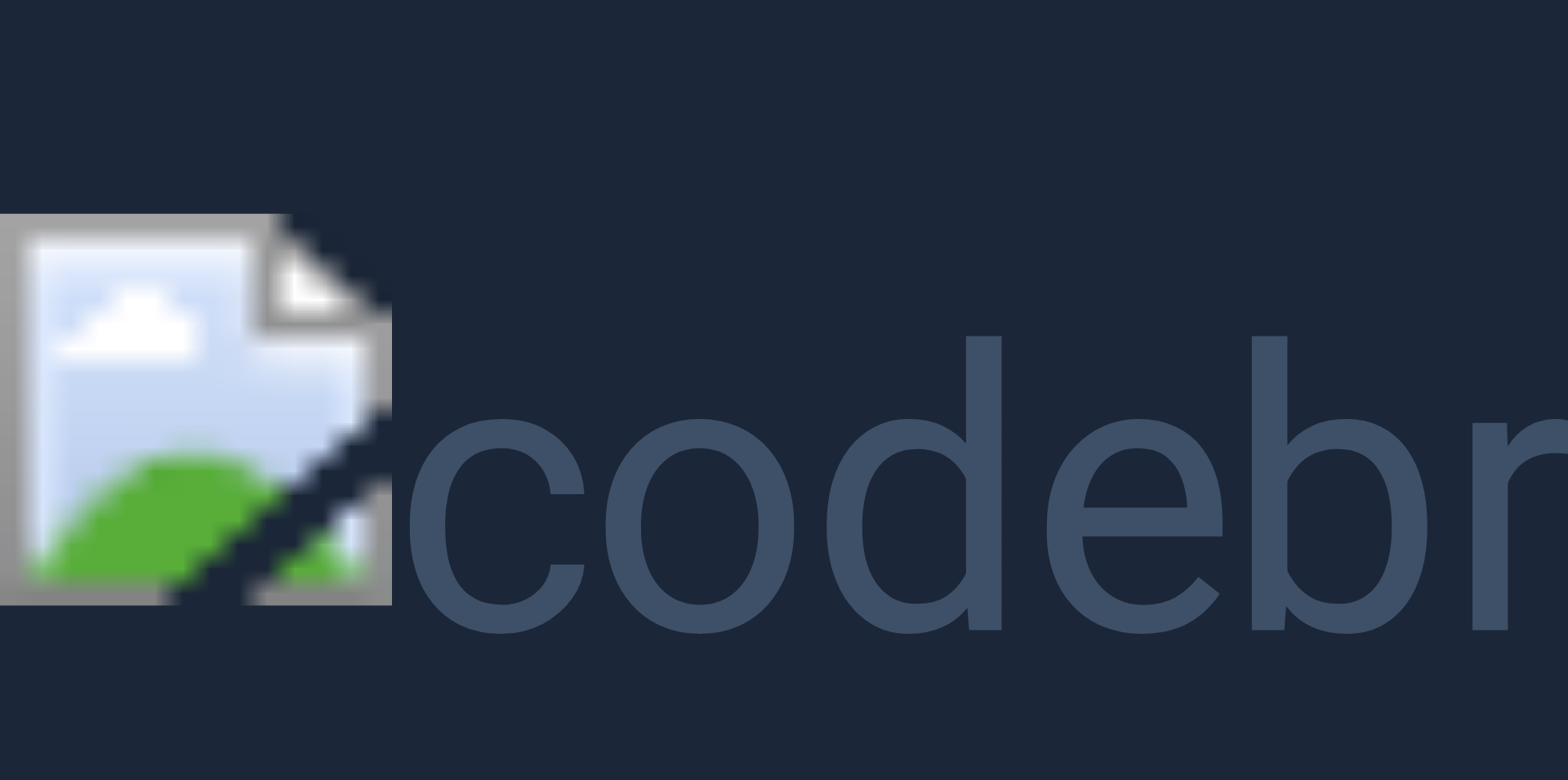
drag, startPoint x: 438, startPoint y: 282, endPoint x: 437, endPoint y: 272, distance: 10.0
click at [437, 275] on button "Unzoom image" at bounding box center [784, 390] width 1568 height 780
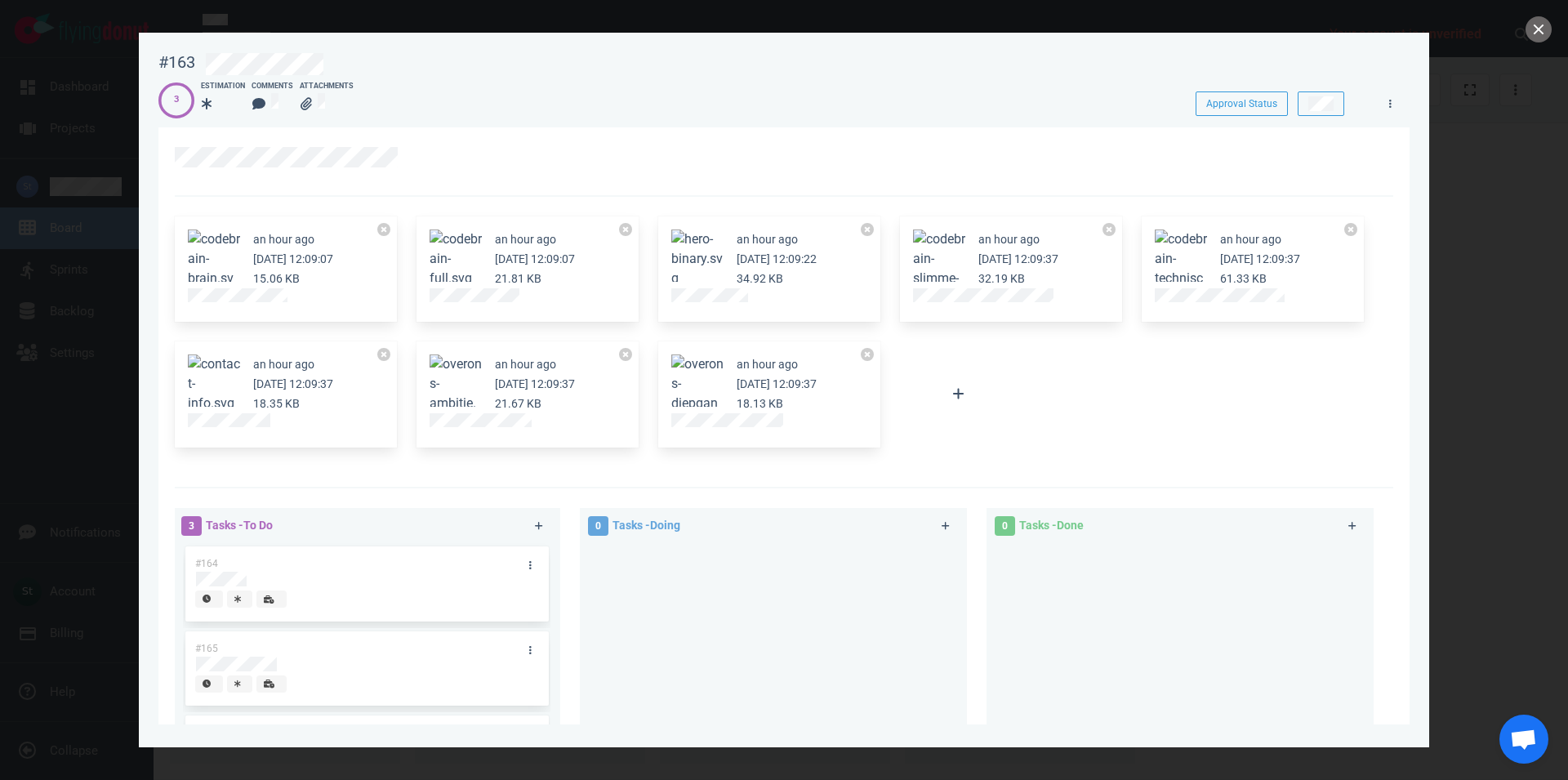
click at [1526, 22] on div at bounding box center [784, 390] width 1568 height 780
click at [1531, 32] on button "close" at bounding box center [1538, 29] width 26 height 26
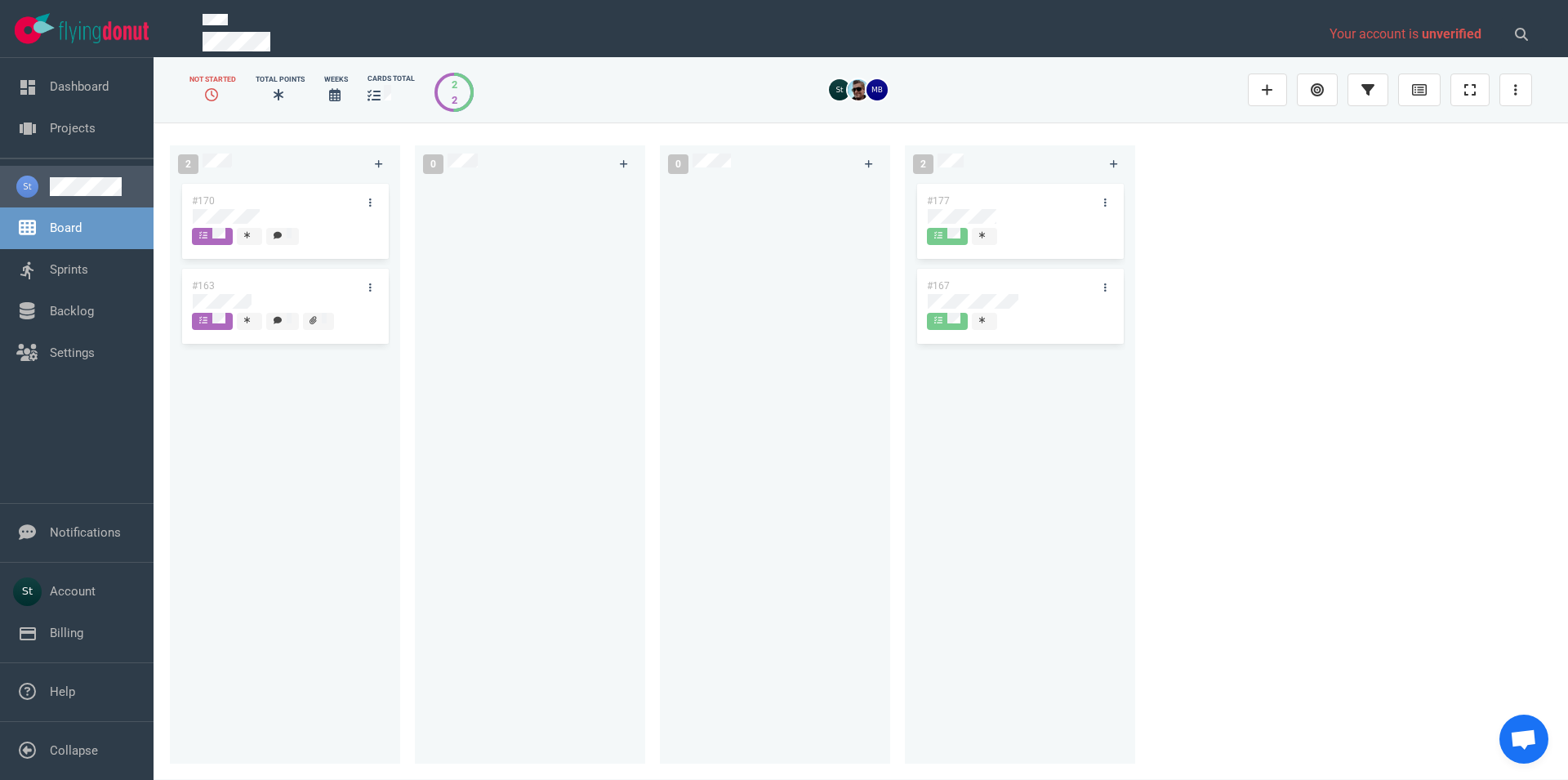
click at [96, 192] on link at bounding box center [95, 186] width 91 height 19
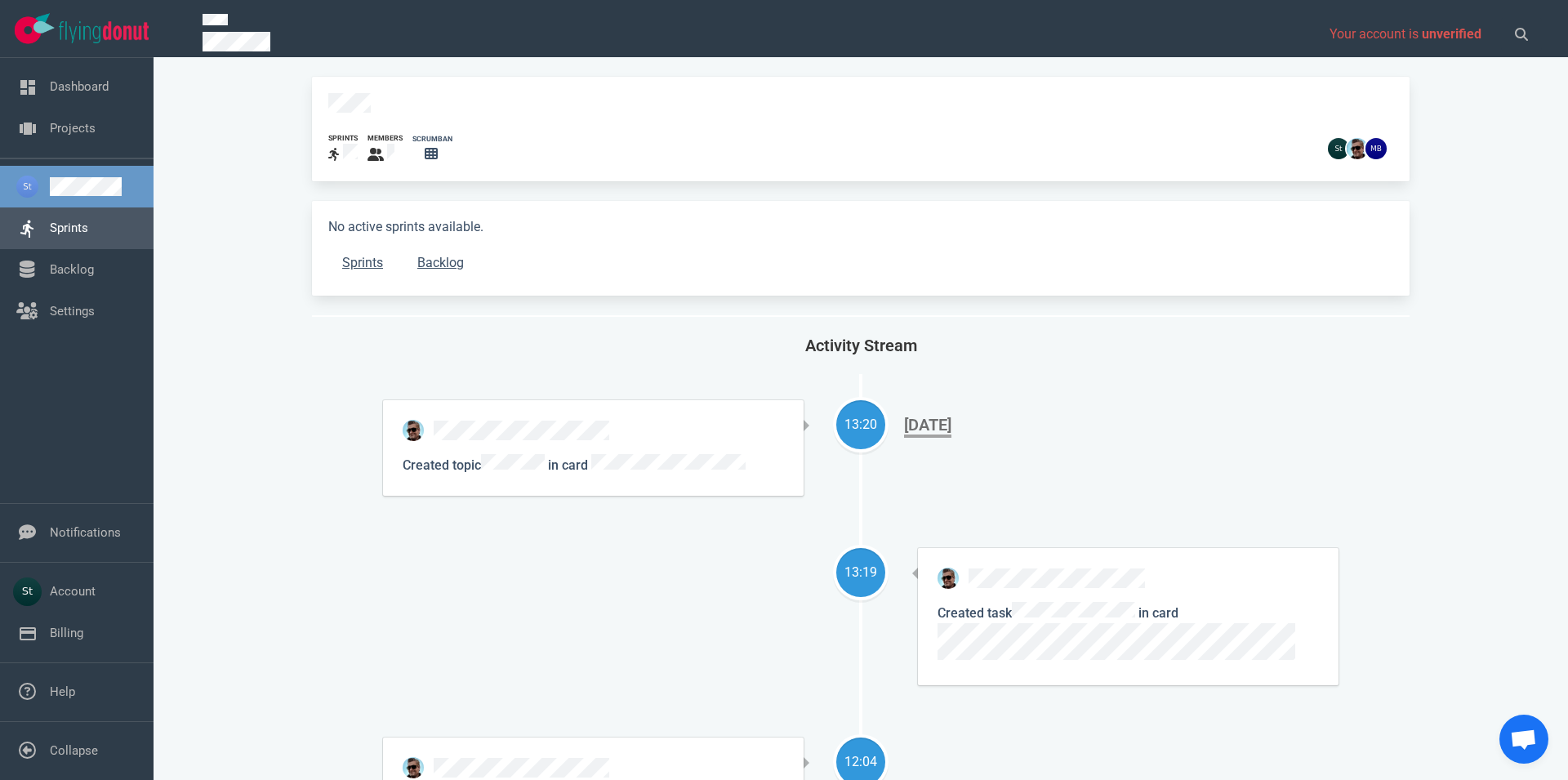
click at [69, 231] on link "Sprints" at bounding box center [69, 228] width 38 height 15
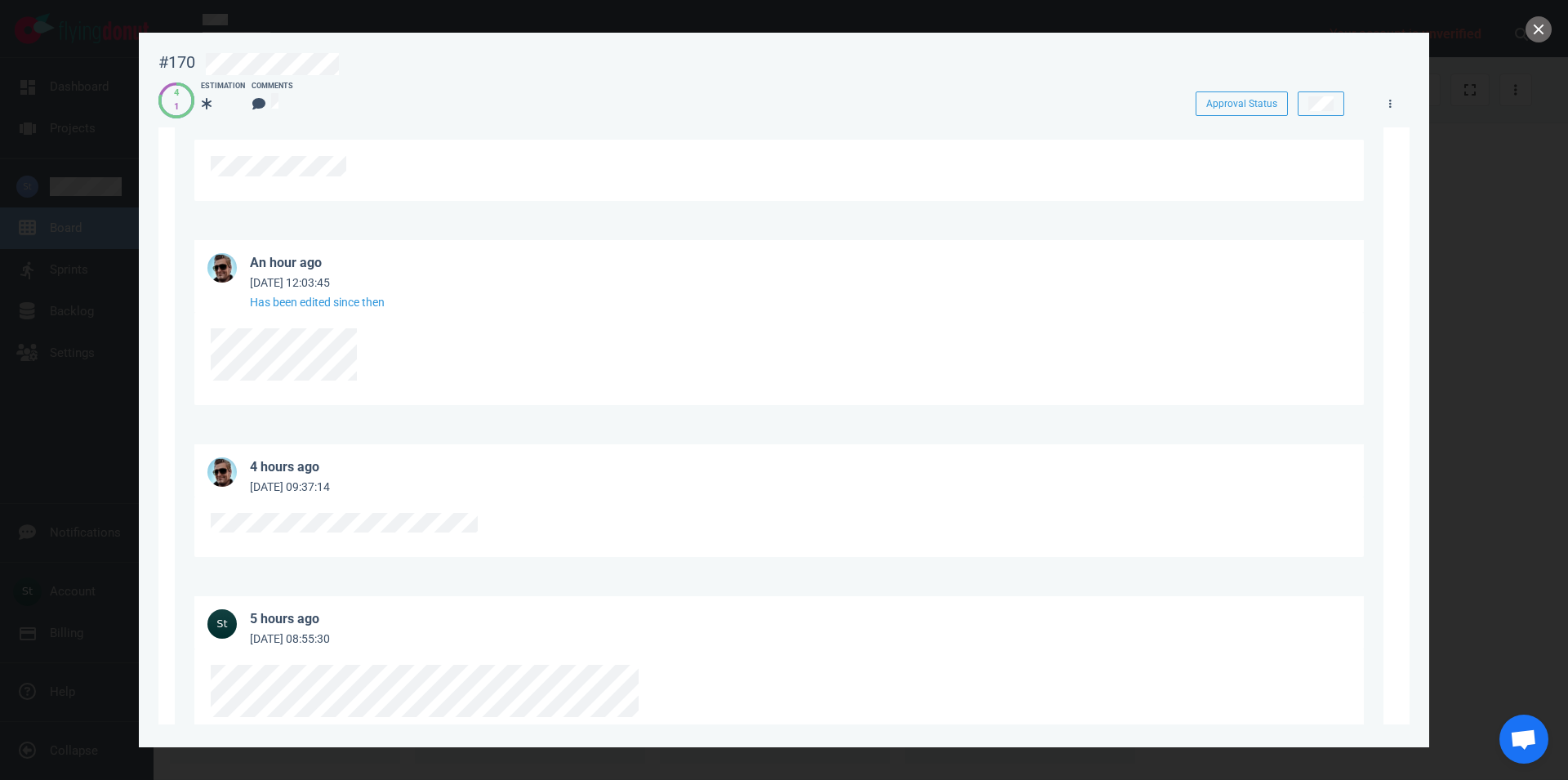
scroll to position [724, 0]
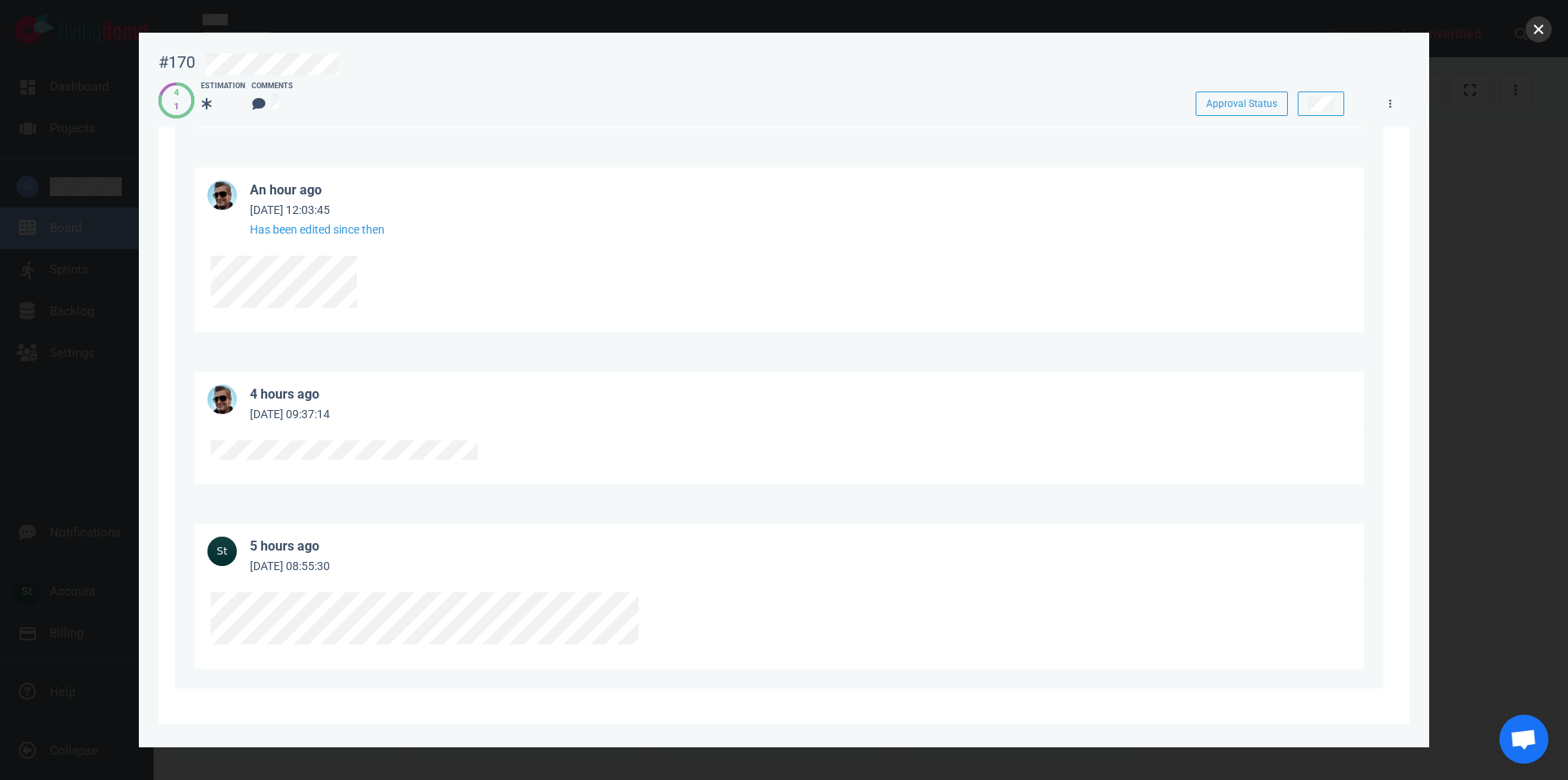
click at [1541, 22] on button "close" at bounding box center [1538, 29] width 26 height 26
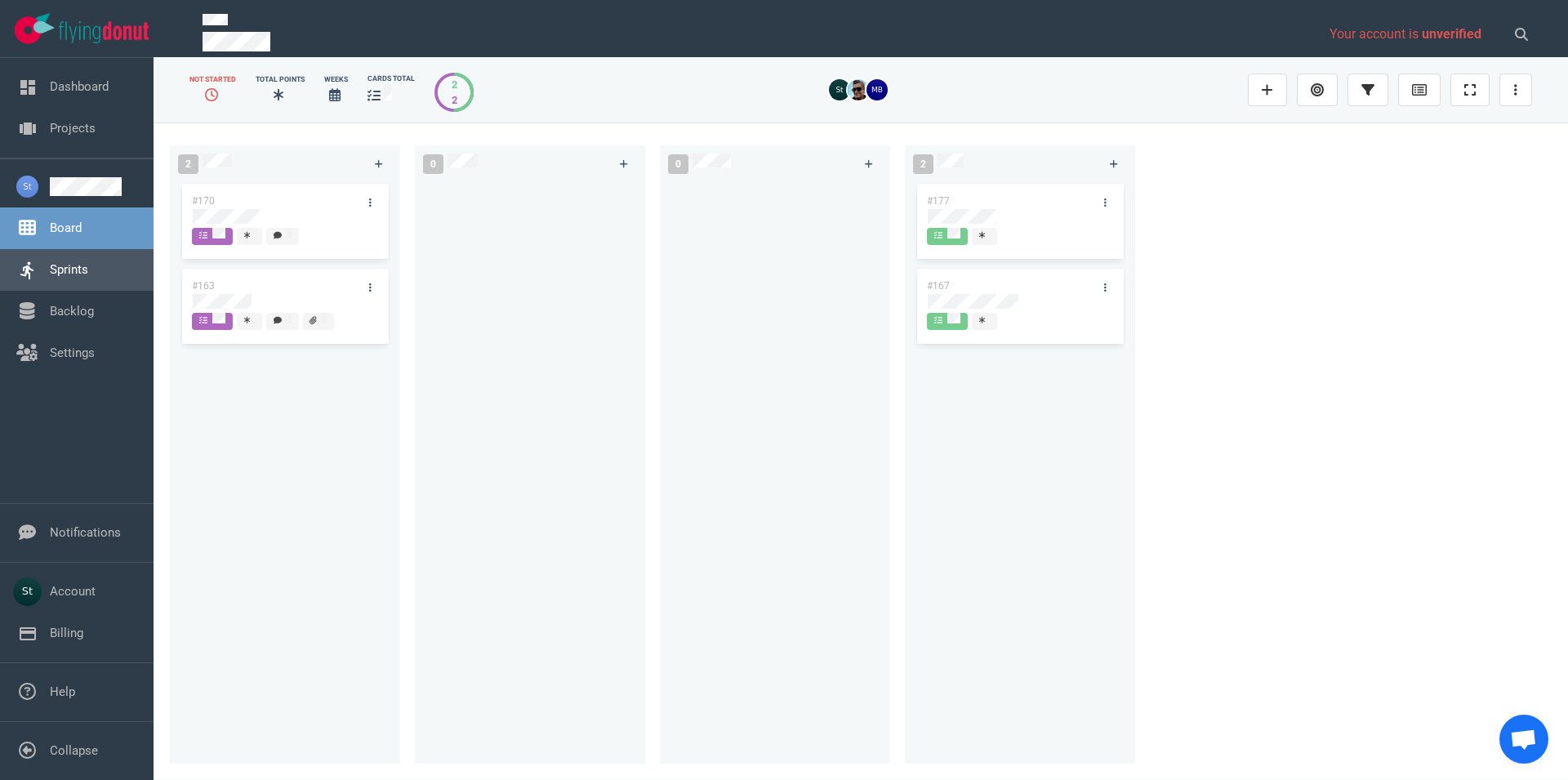
click at [88, 272] on link "Sprints" at bounding box center [69, 269] width 38 height 15
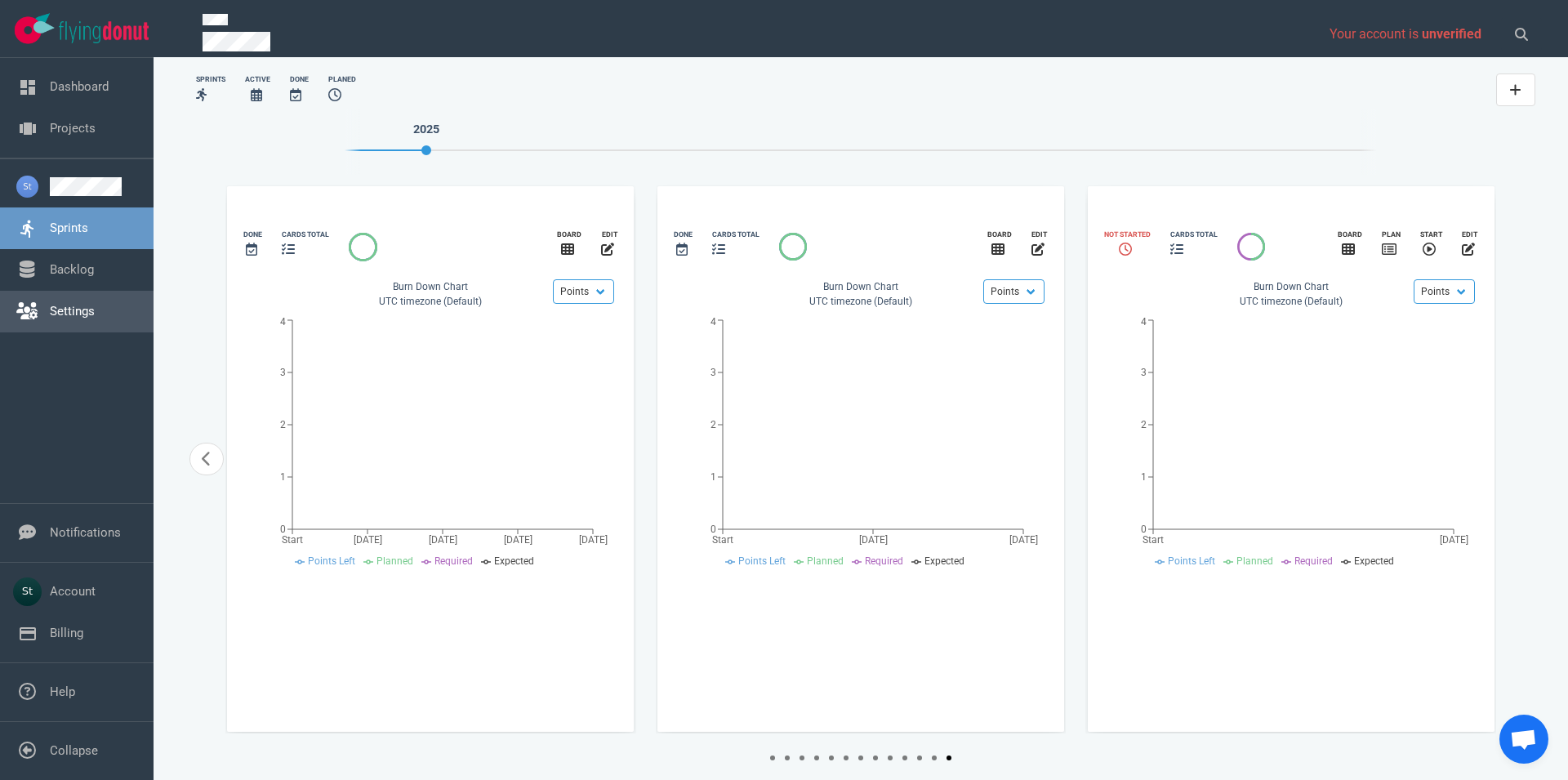
click at [95, 304] on link "Settings" at bounding box center [72, 311] width 45 height 15
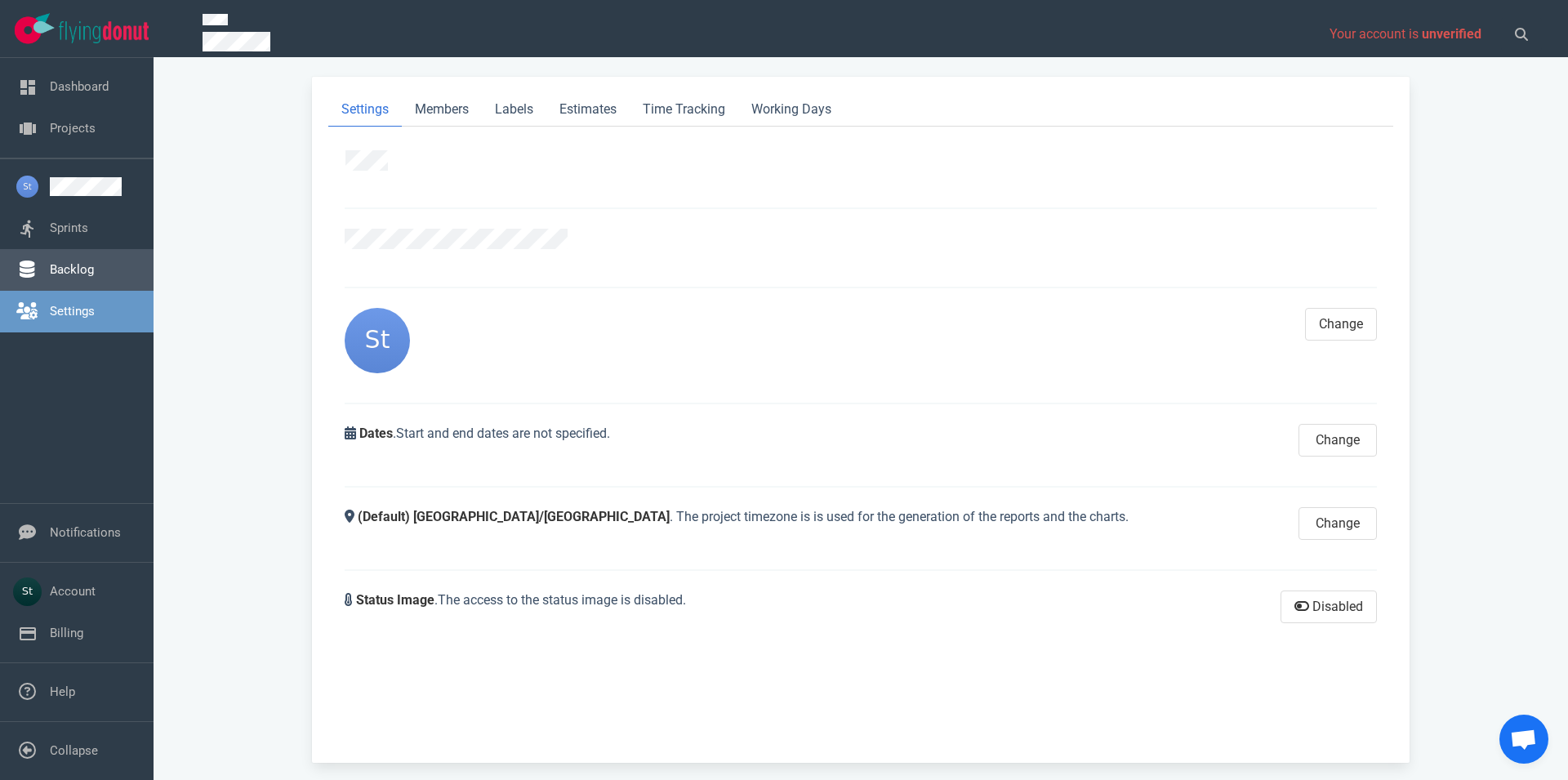
click at [94, 274] on link "Backlog" at bounding box center [72, 269] width 44 height 15
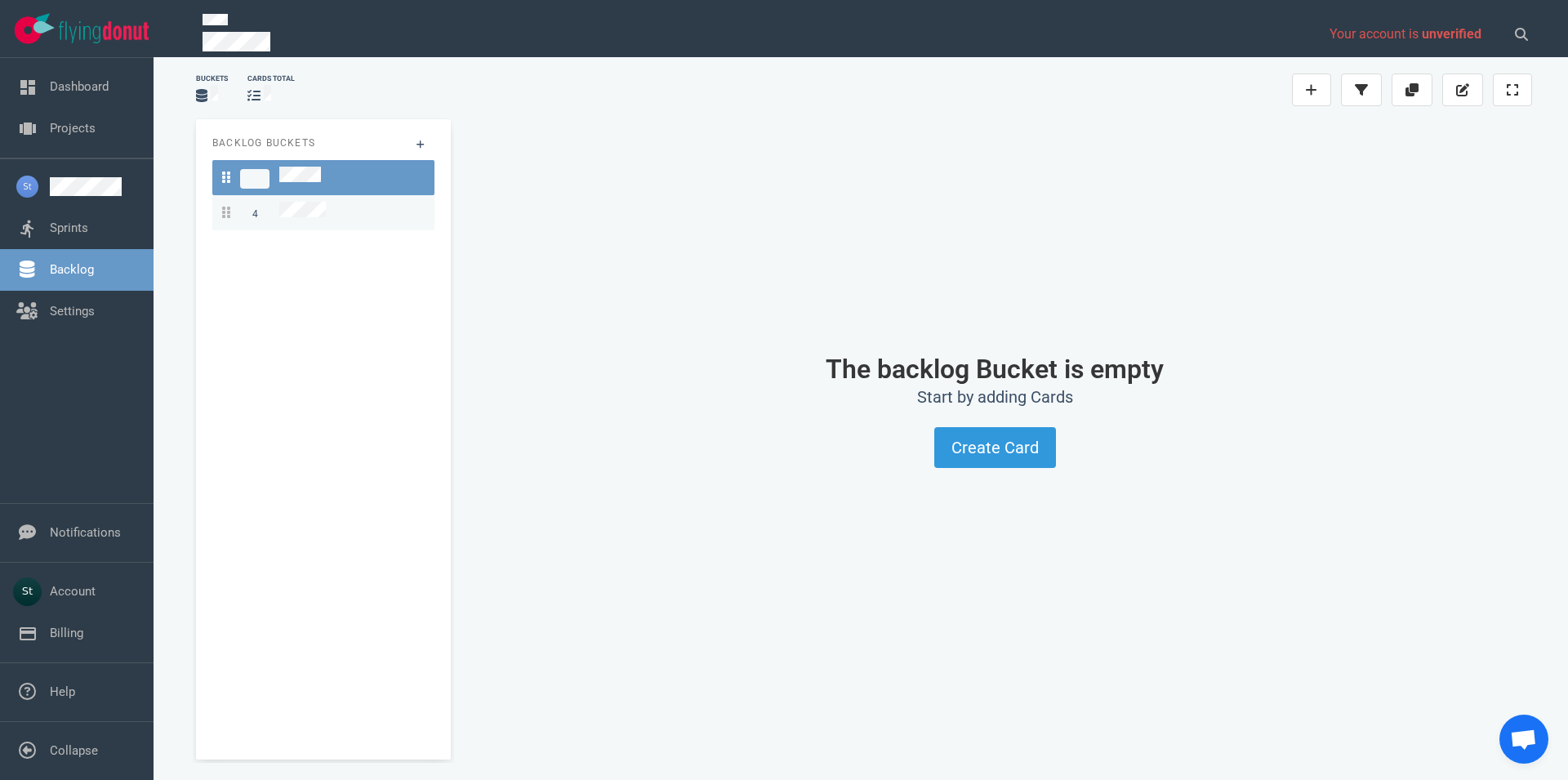
click at [360, 206] on div "4" at bounding box center [324, 213] width 203 height 22
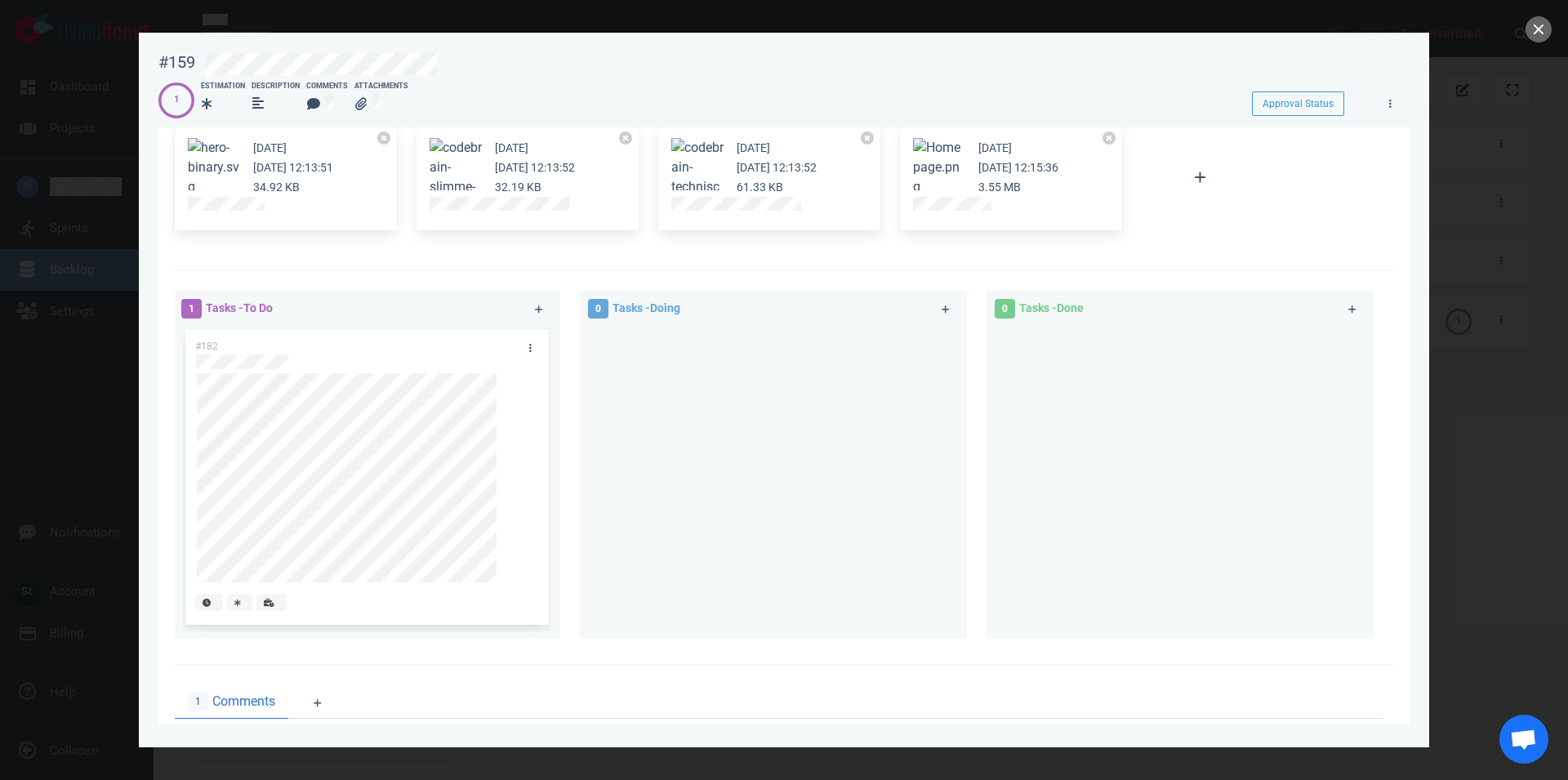
scroll to position [93, 0]
click at [1535, 30] on button "close" at bounding box center [1538, 29] width 26 height 26
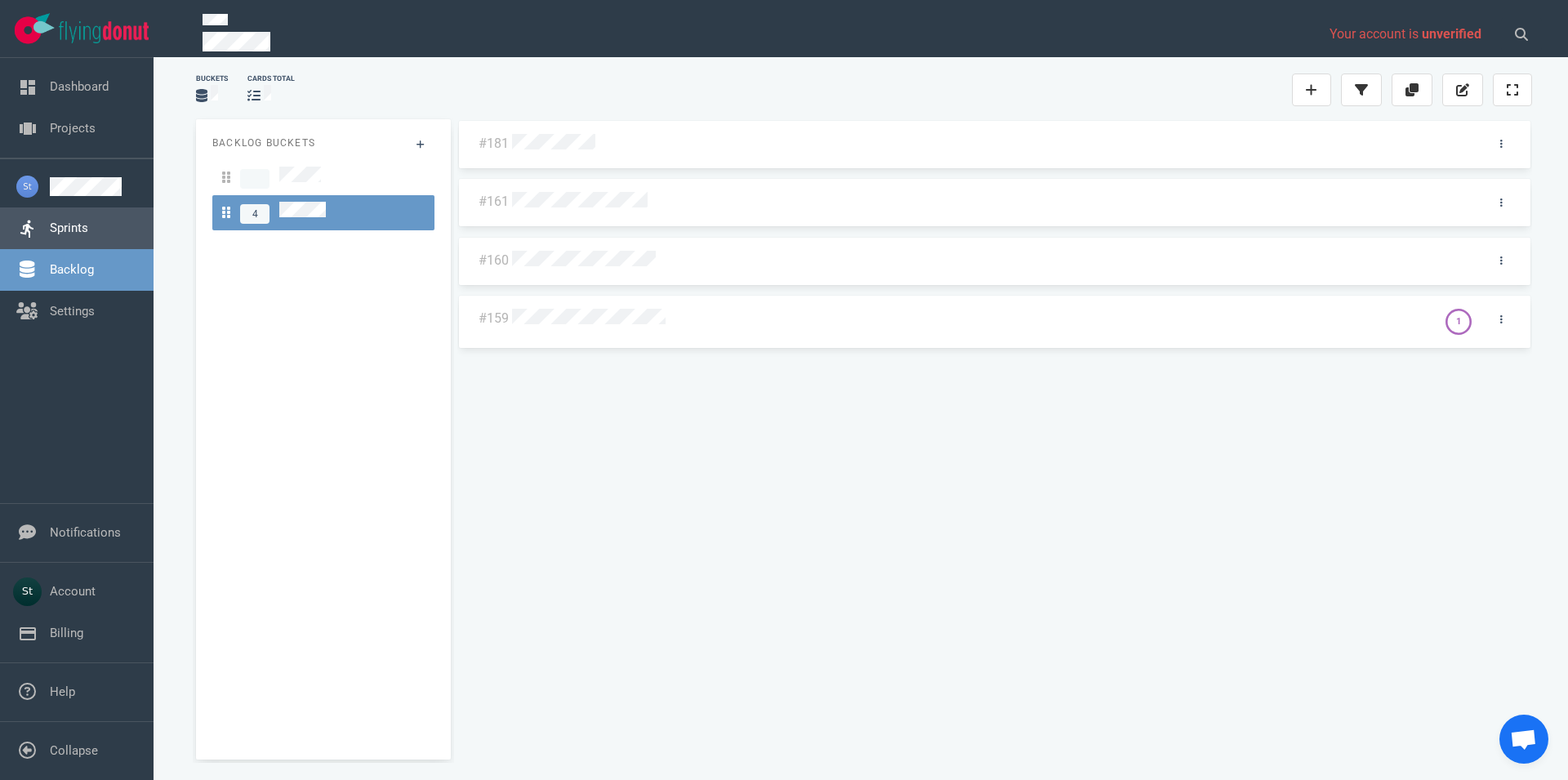
click at [73, 229] on link "Sprints" at bounding box center [69, 228] width 38 height 15
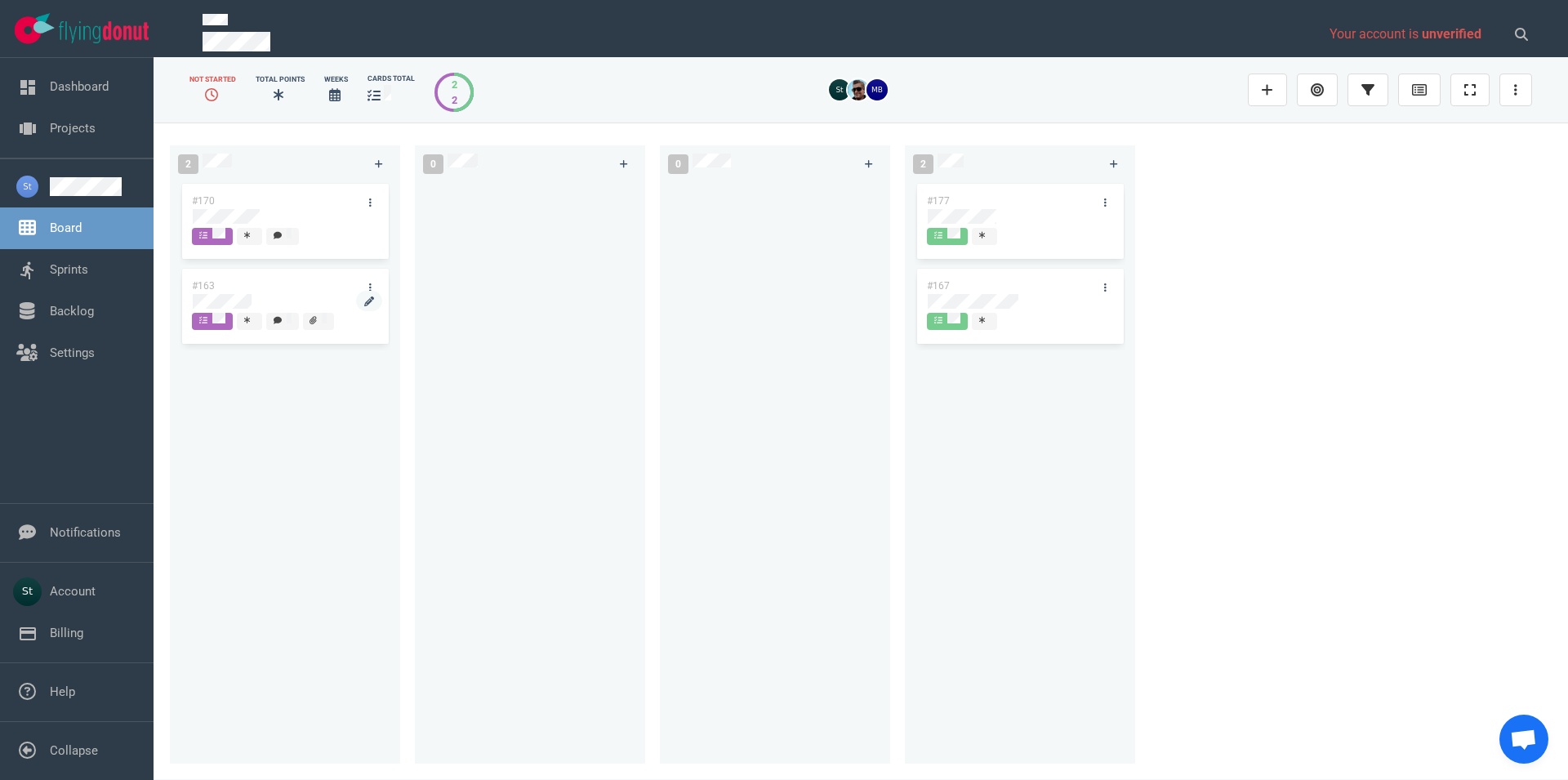
click at [254, 294] on div at bounding box center [285, 302] width 185 height 15
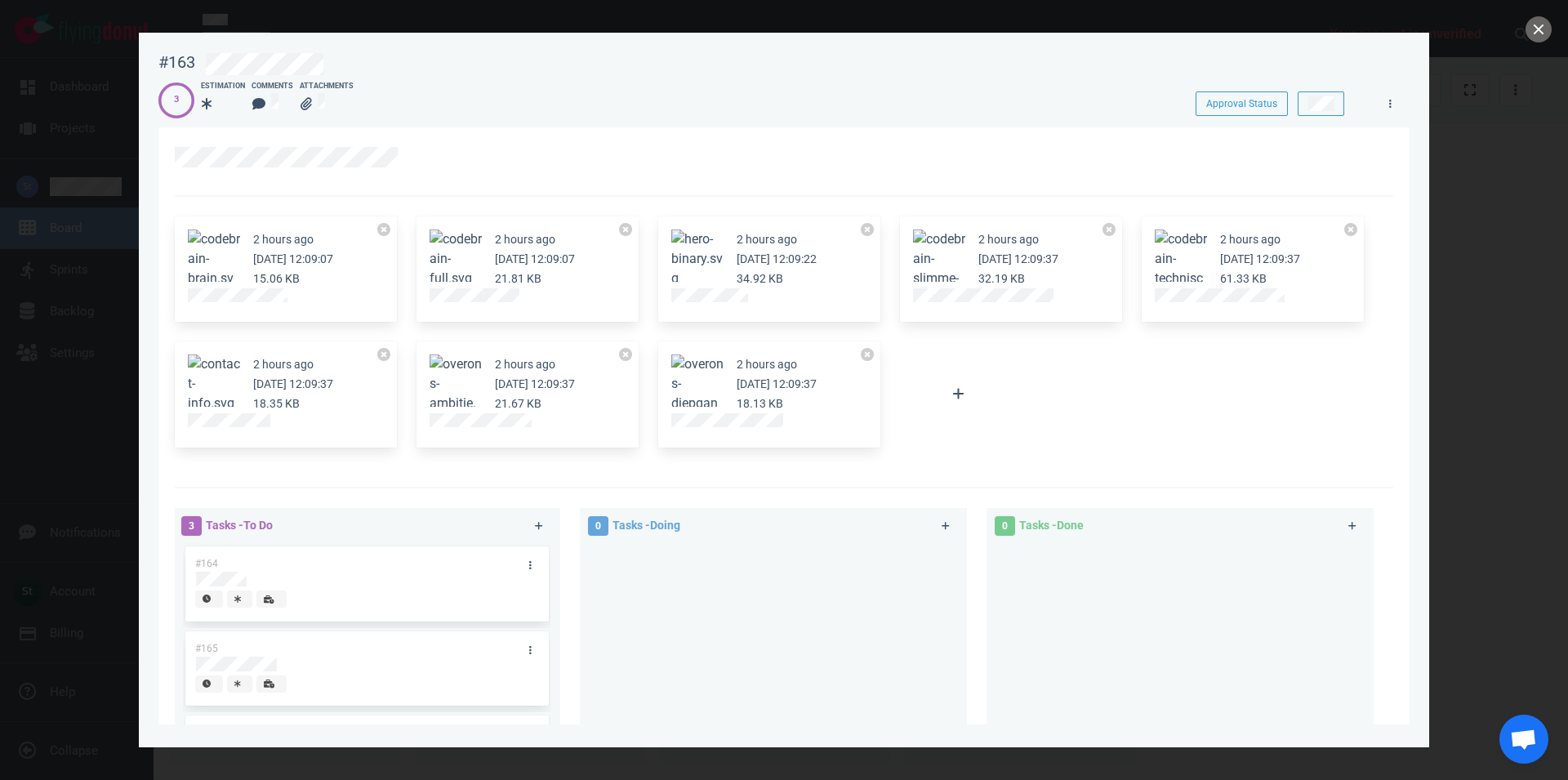
drag, startPoint x: 289, startPoint y: 301, endPoint x: 180, endPoint y: 302, distance: 109.0
click at [180, 302] on div "2 hours ago Oct 07, 2025 12:09:07 15.06 KB" at bounding box center [285, 269] width 222 height 106
click at [338, 185] on div at bounding box center [784, 161] width 1219 height 69
click at [1552, 32] on div at bounding box center [784, 390] width 1568 height 780
click at [1539, 31] on button "close" at bounding box center [1538, 29] width 26 height 26
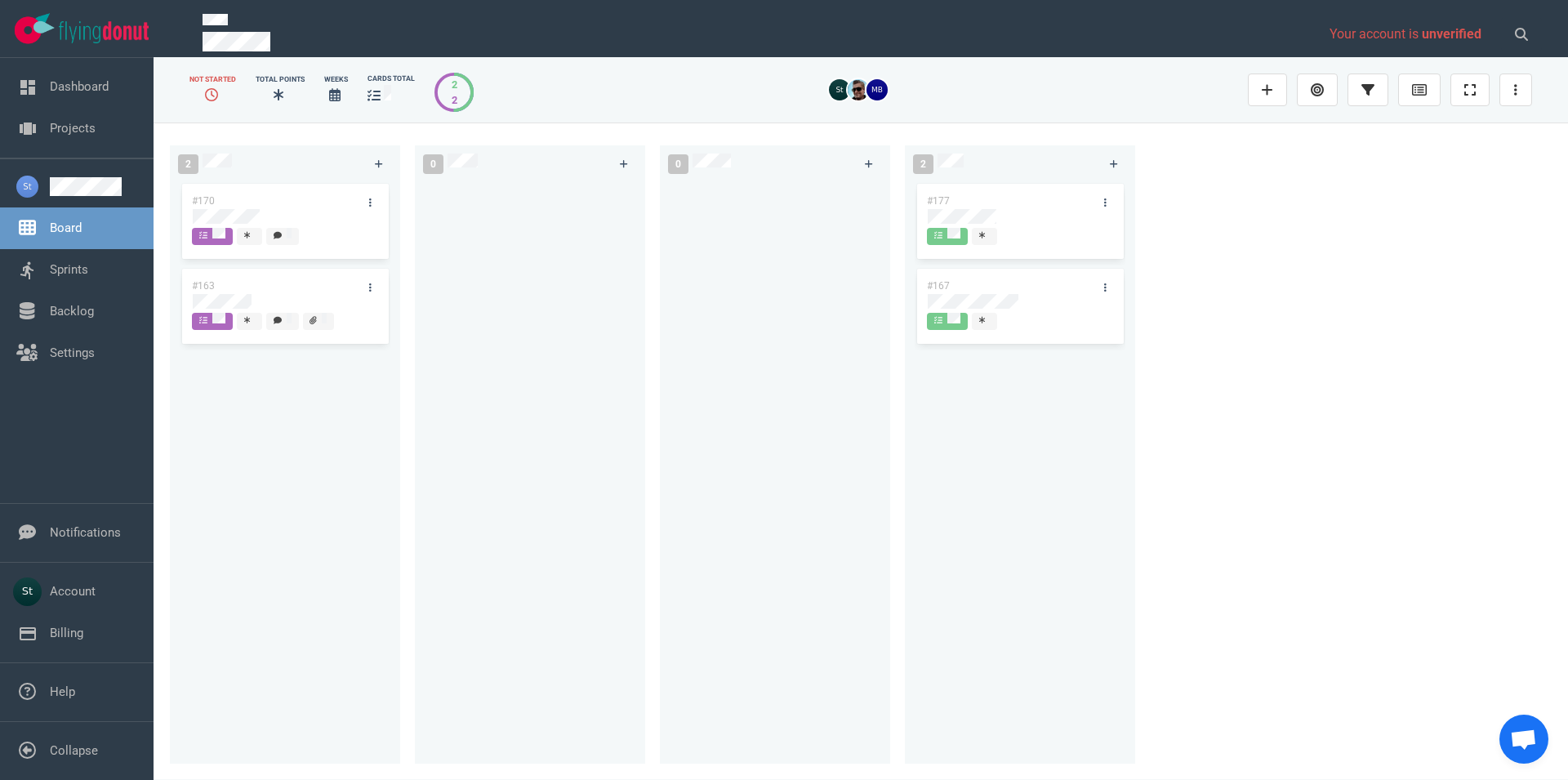
click at [227, 293] on div "#163" at bounding box center [270, 285] width 175 height 34
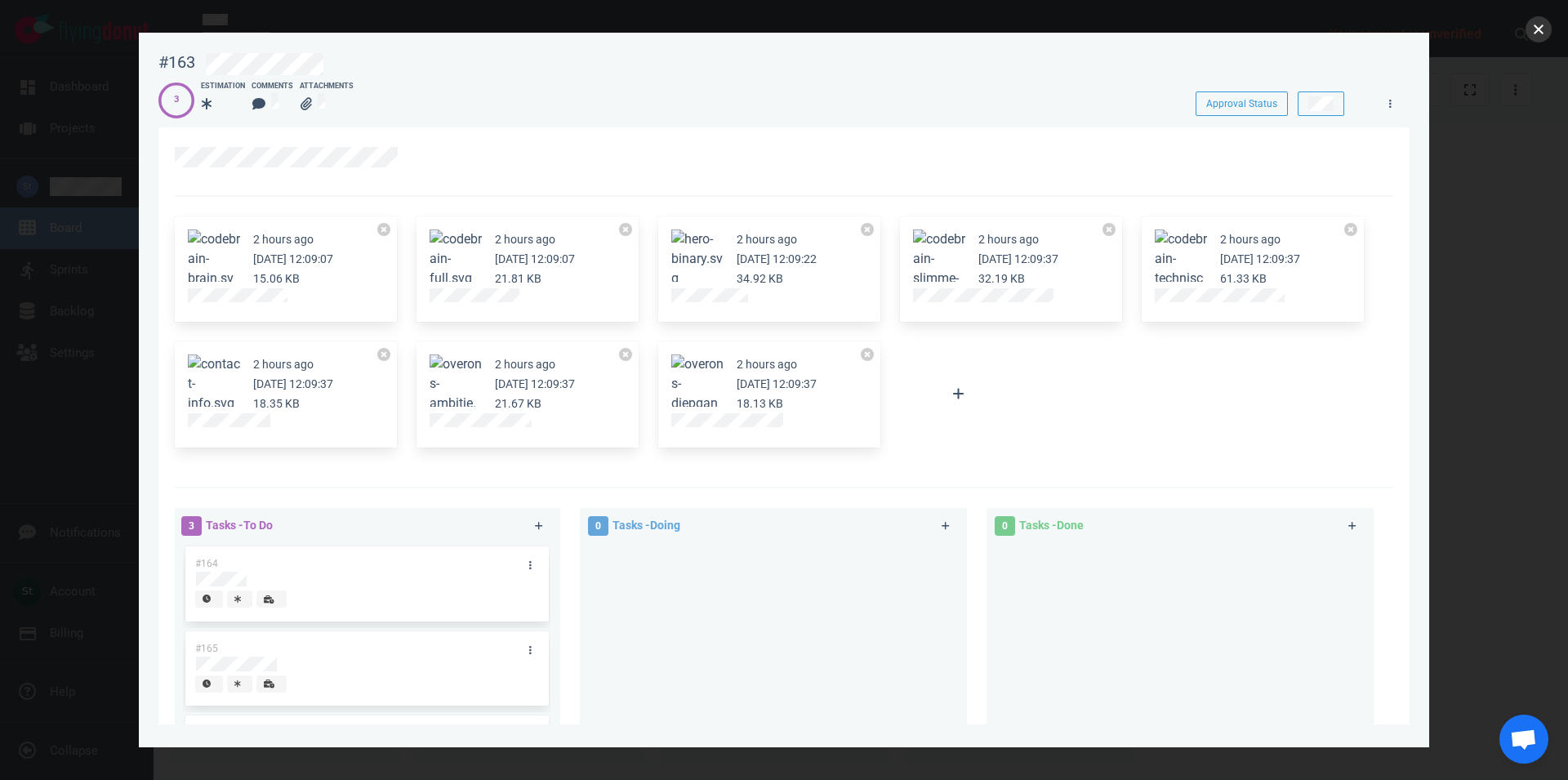
click at [1547, 34] on button "close" at bounding box center [1538, 29] width 26 height 26
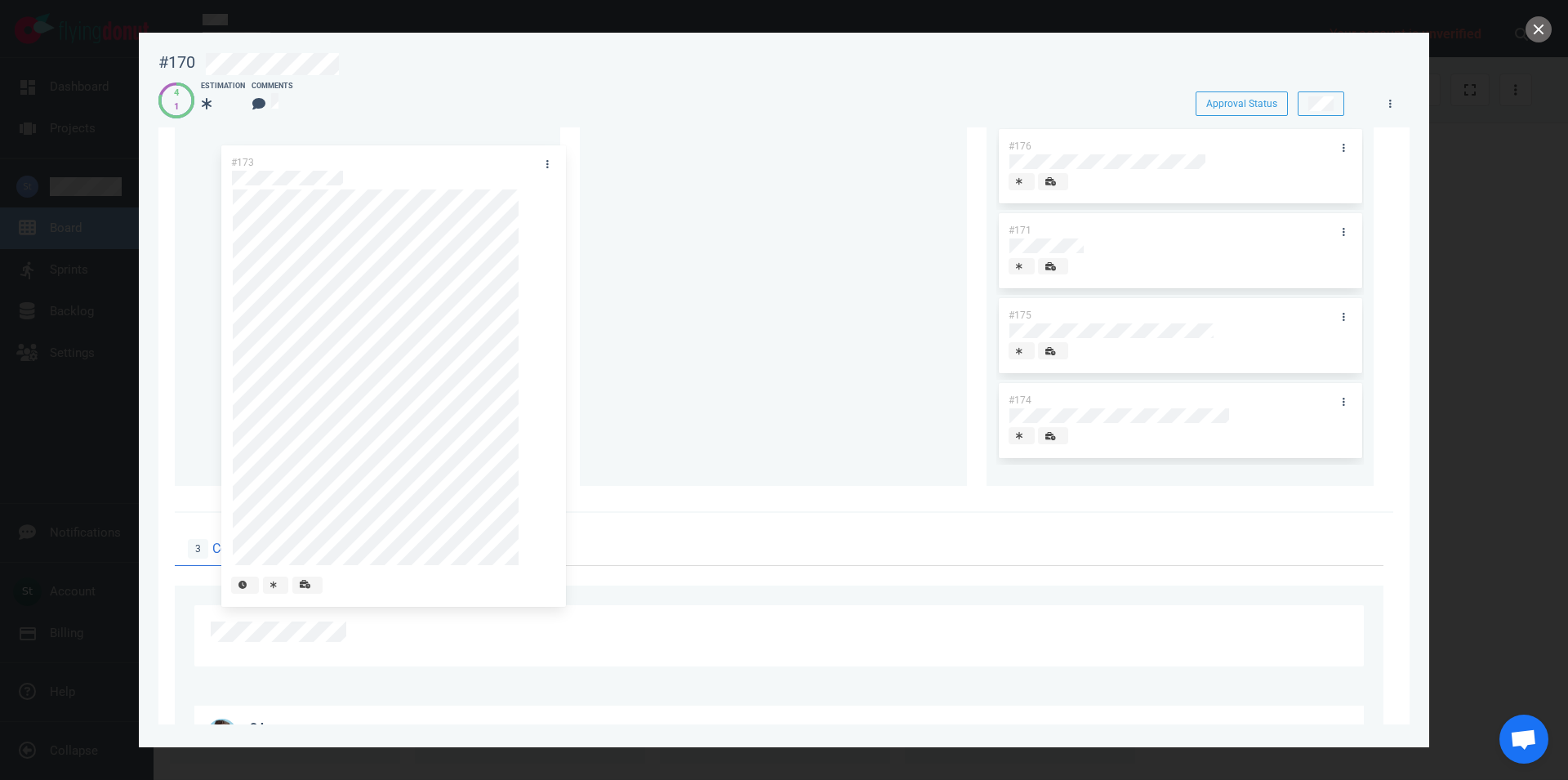
scroll to position [85, 0]
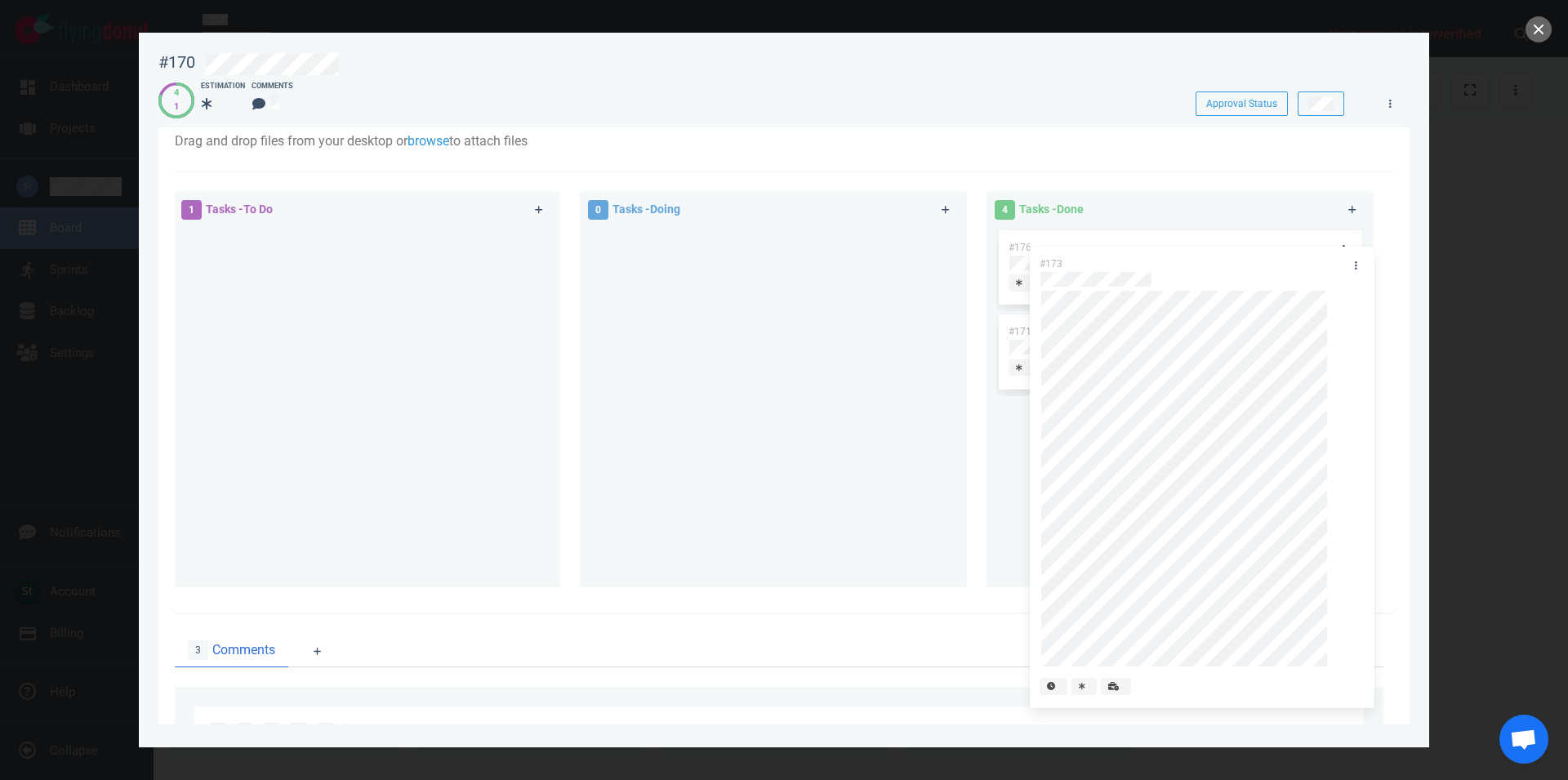
drag, startPoint x: 347, startPoint y: 141, endPoint x: 1192, endPoint y: 259, distance: 853.2
click at [551, 259] on div "#173" at bounding box center [367, 463] width 368 height 472
click at [1542, 28] on button "close" at bounding box center [1538, 29] width 26 height 26
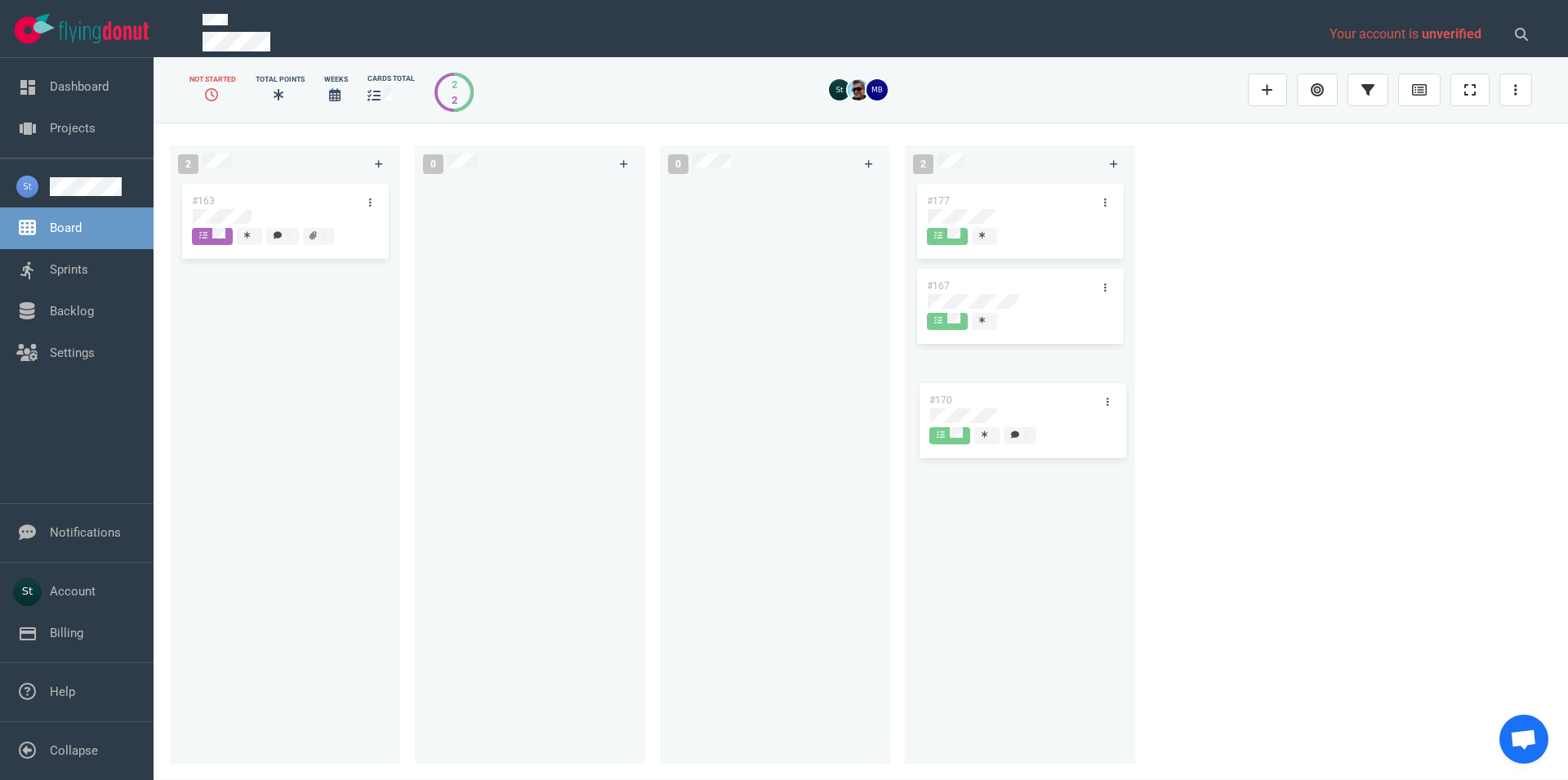
click at [1041, 406] on div "#177 #167" at bounding box center [1020, 462] width 210 height 565
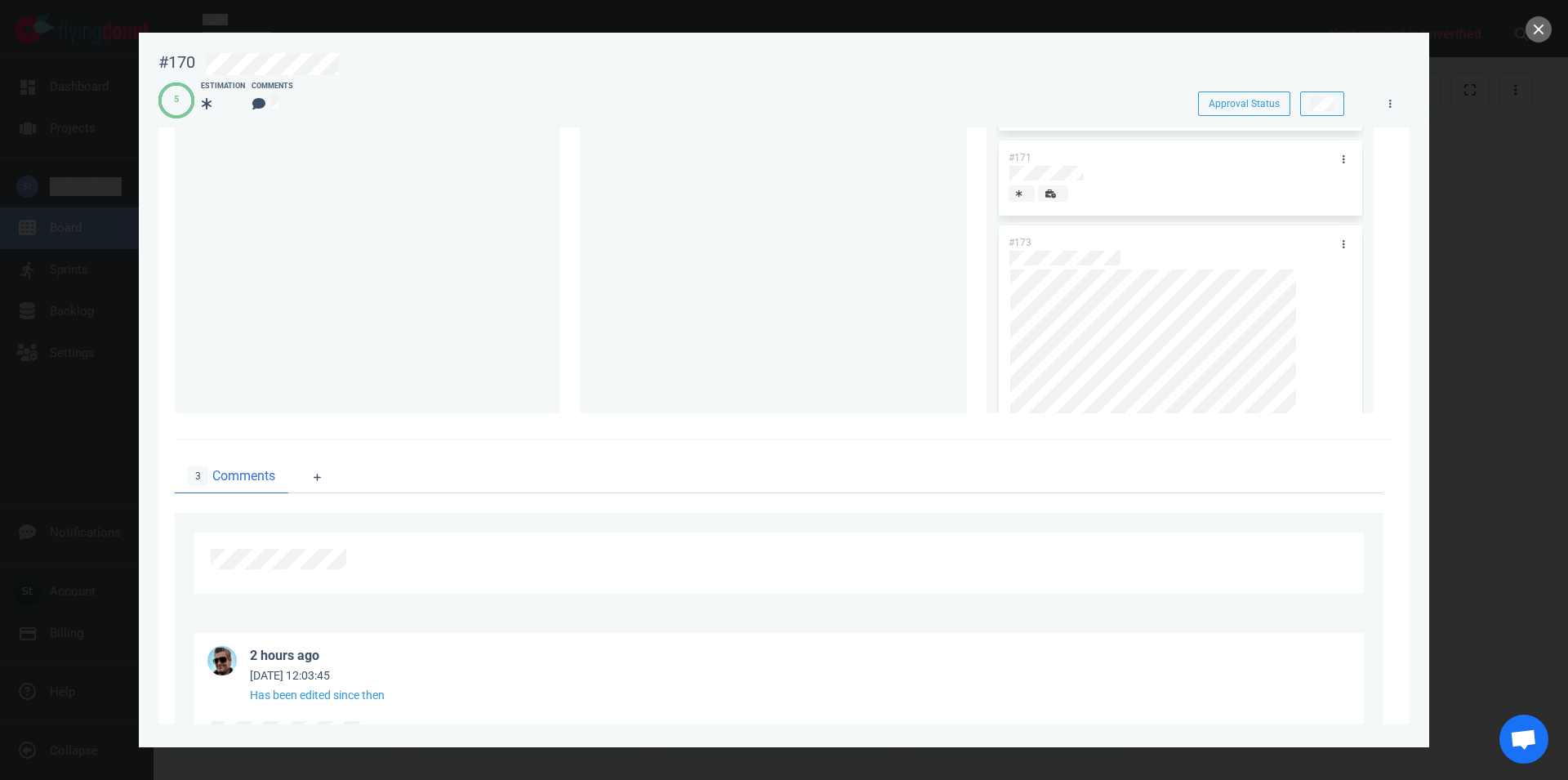
scroll to position [72, 0]
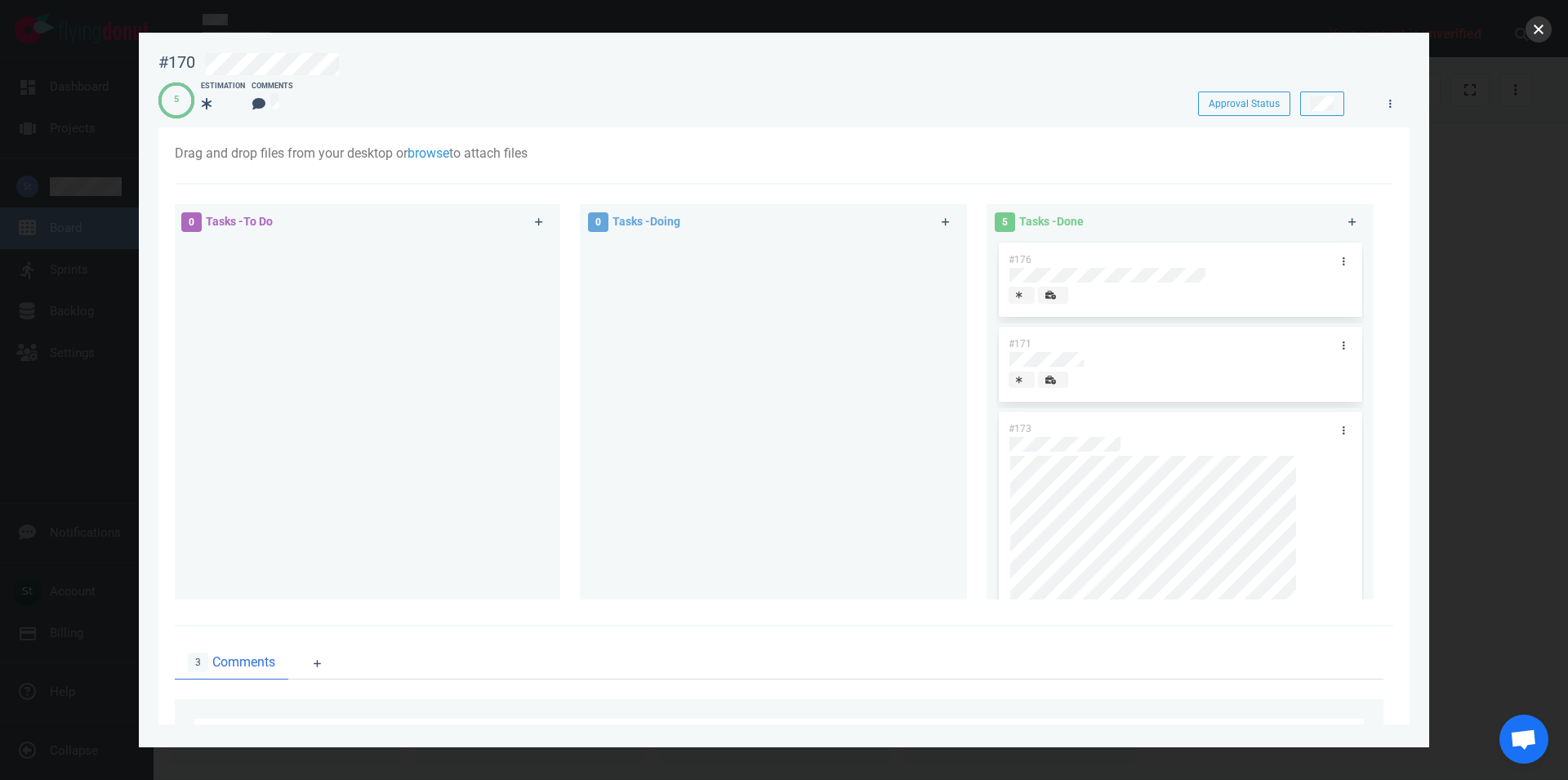
click at [1537, 32] on button "close" at bounding box center [1538, 29] width 26 height 26
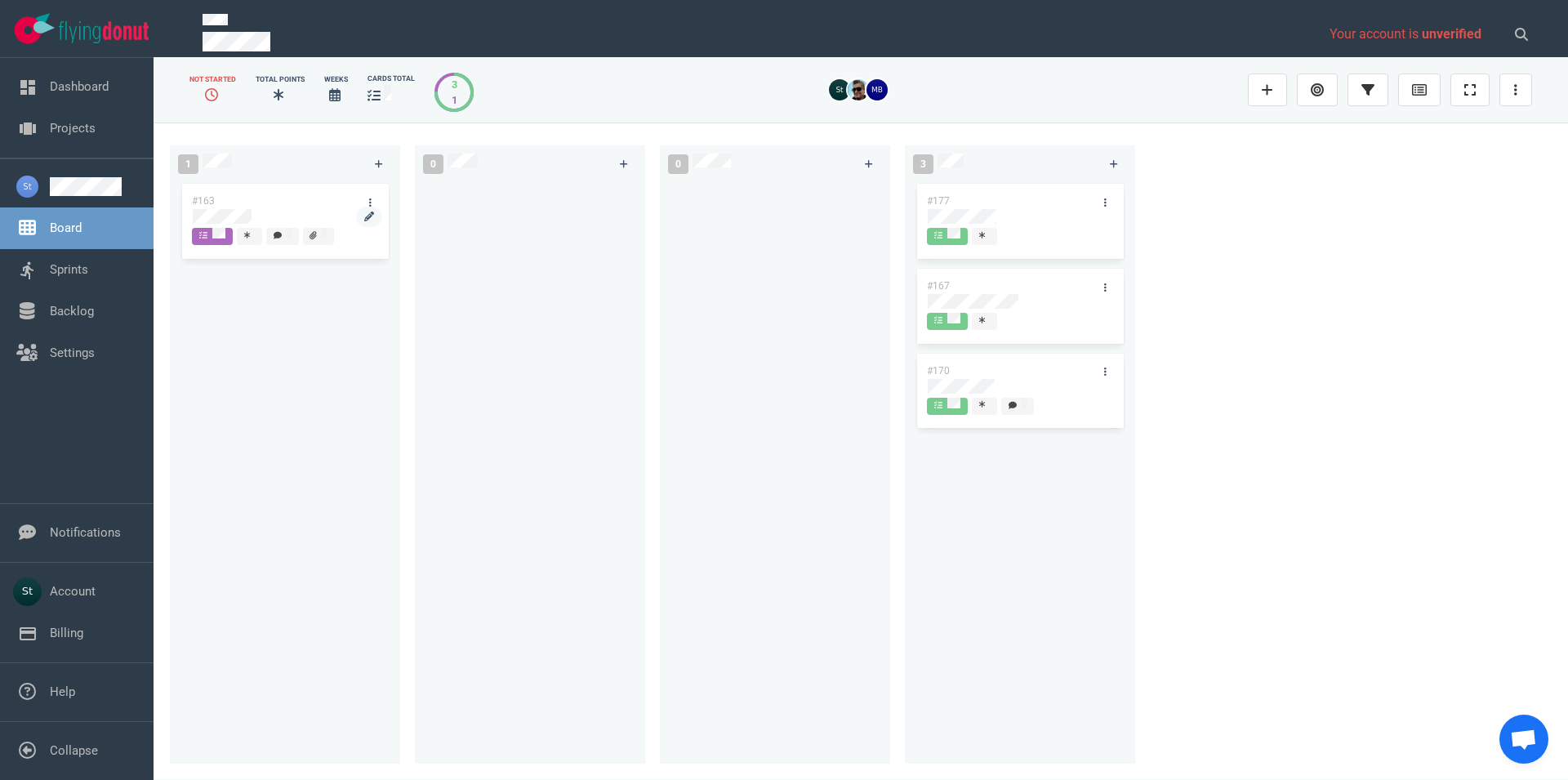
click at [203, 227] on div at bounding box center [285, 225] width 185 height 2
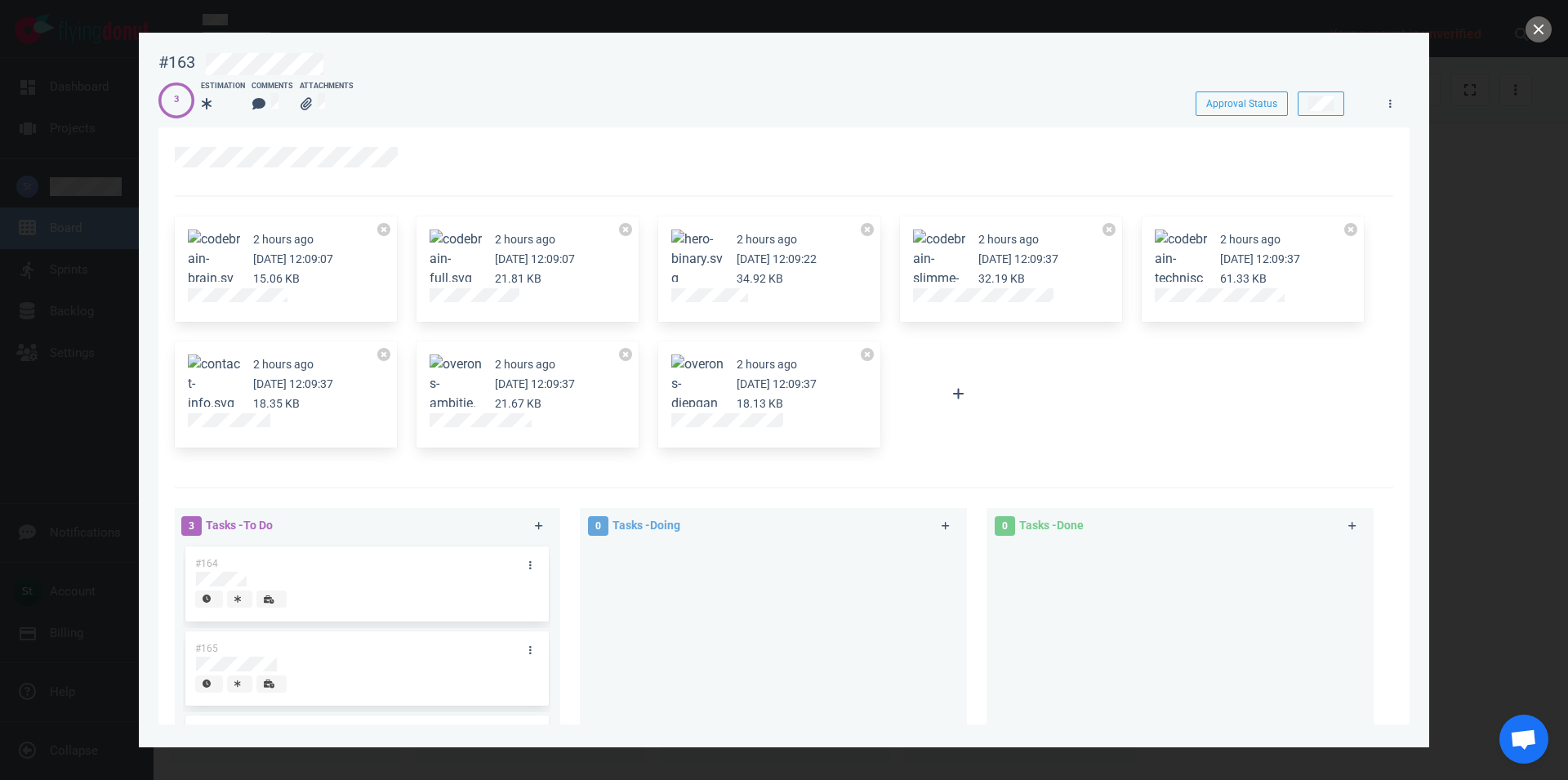
scroll to position [279, 0]
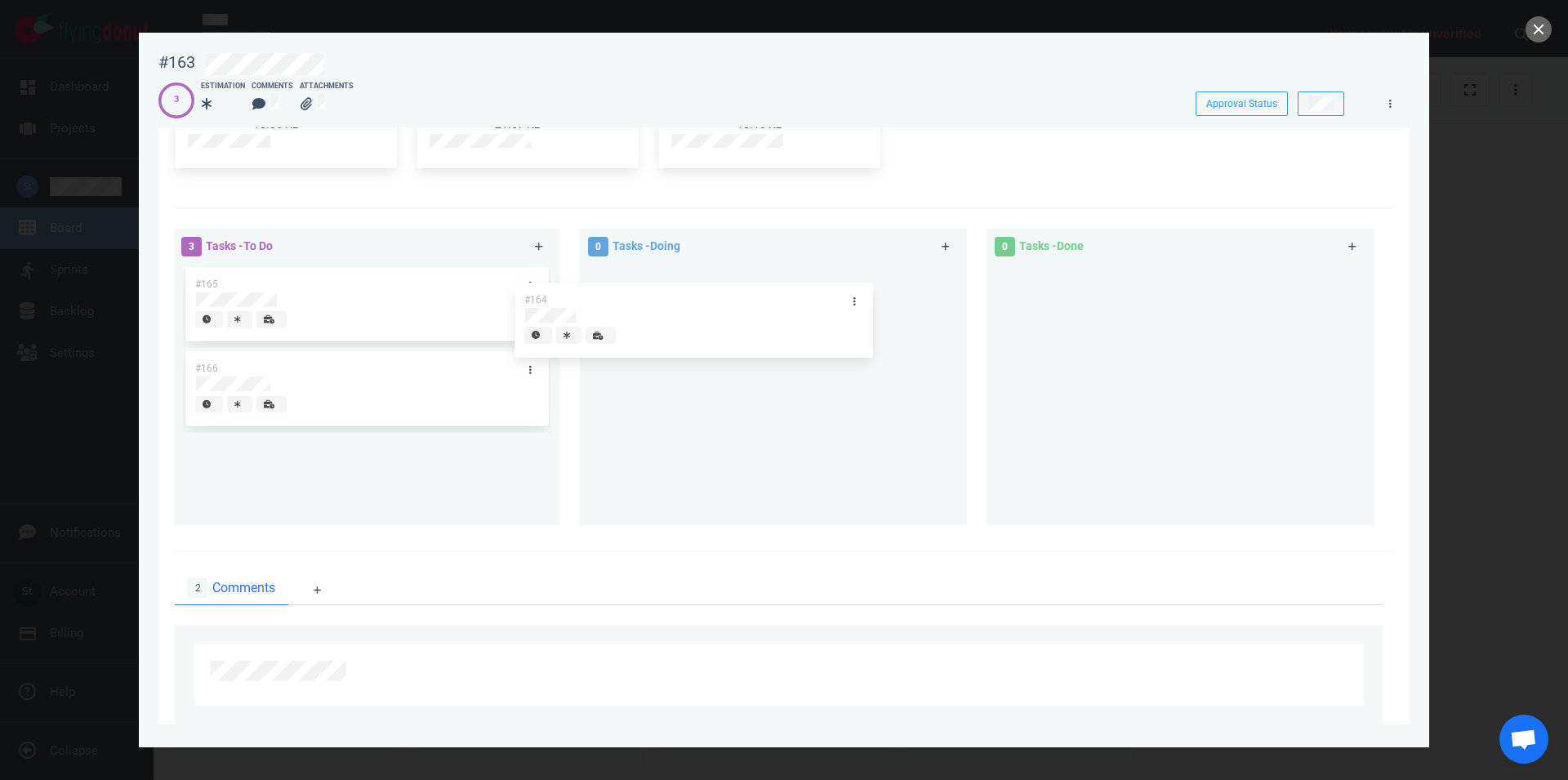
drag, startPoint x: 355, startPoint y: 304, endPoint x: 685, endPoint y: 320, distance: 330.4
click at [551, 320] on div "#164" at bounding box center [367, 306] width 368 height 85
click at [695, 320] on div at bounding box center [774, 388] width 368 height 249
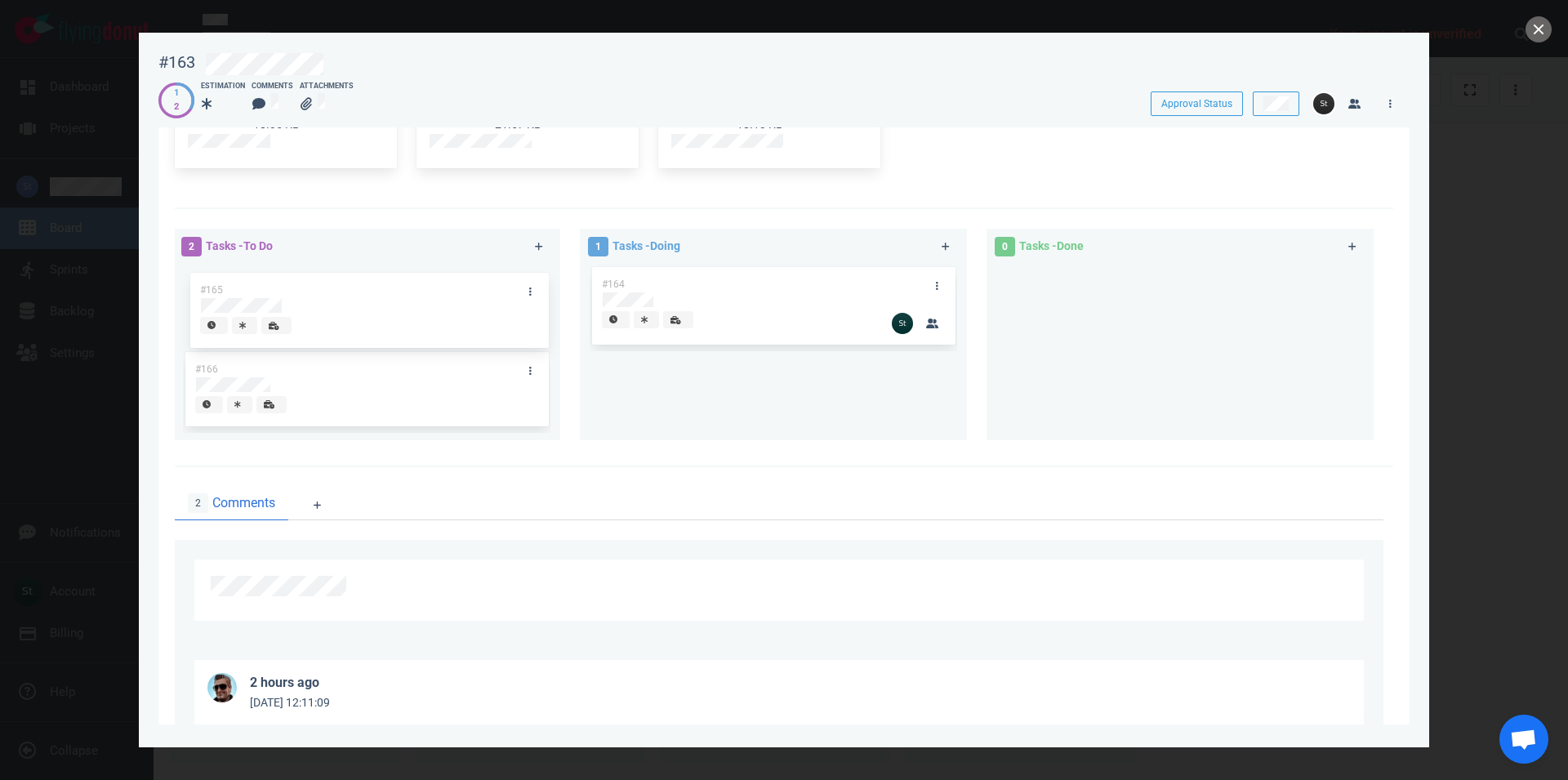
click at [468, 291] on div "#165" at bounding box center [367, 306] width 368 height 85
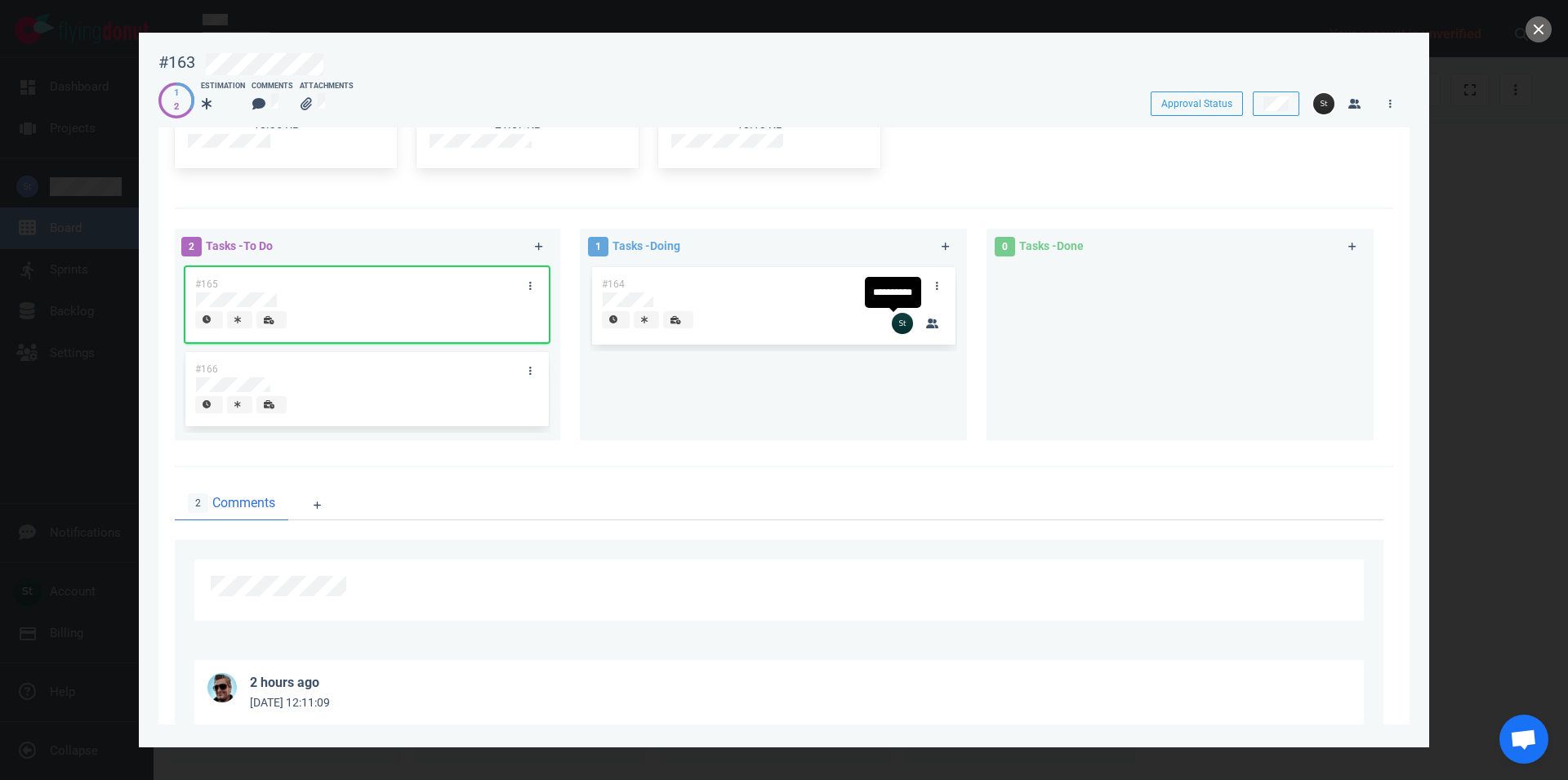
click at [902, 322] on img at bounding box center [903, 323] width 22 height 22
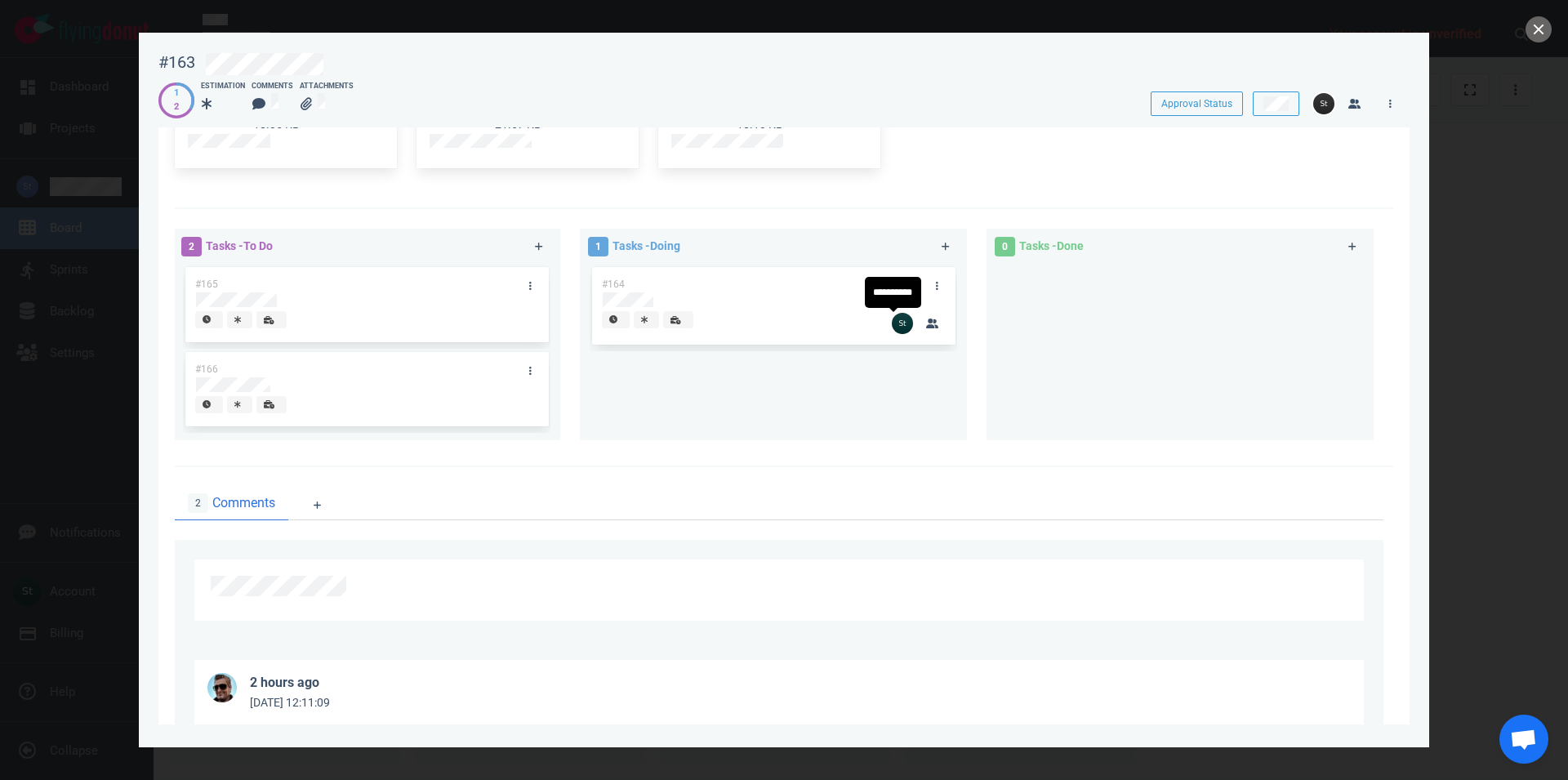
click at [898, 323] on img at bounding box center [903, 323] width 22 height 22
click at [924, 285] on link at bounding box center [937, 285] width 26 height 21
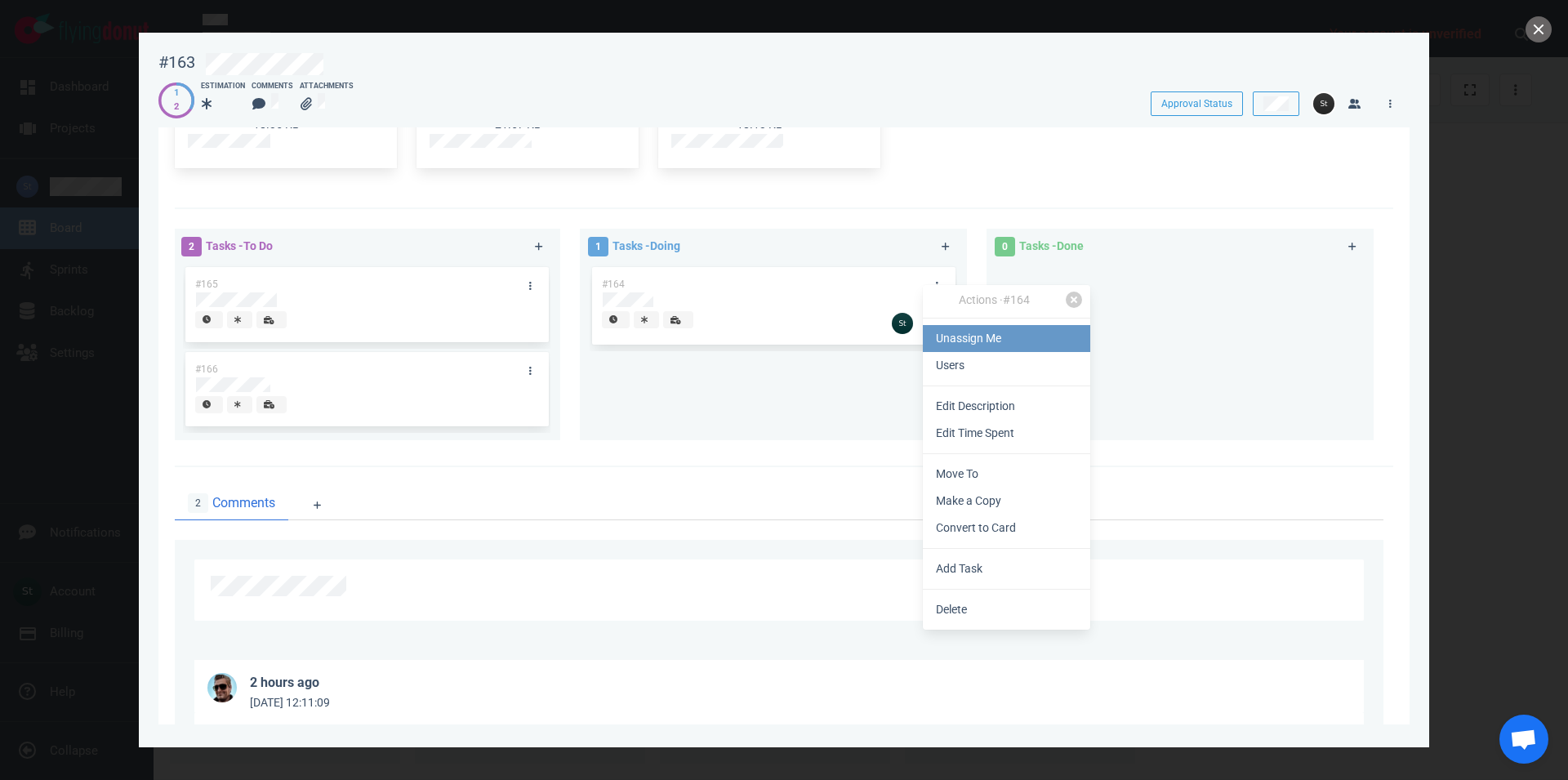
click at [943, 342] on link "Unassign Me" at bounding box center [1007, 338] width 167 height 27
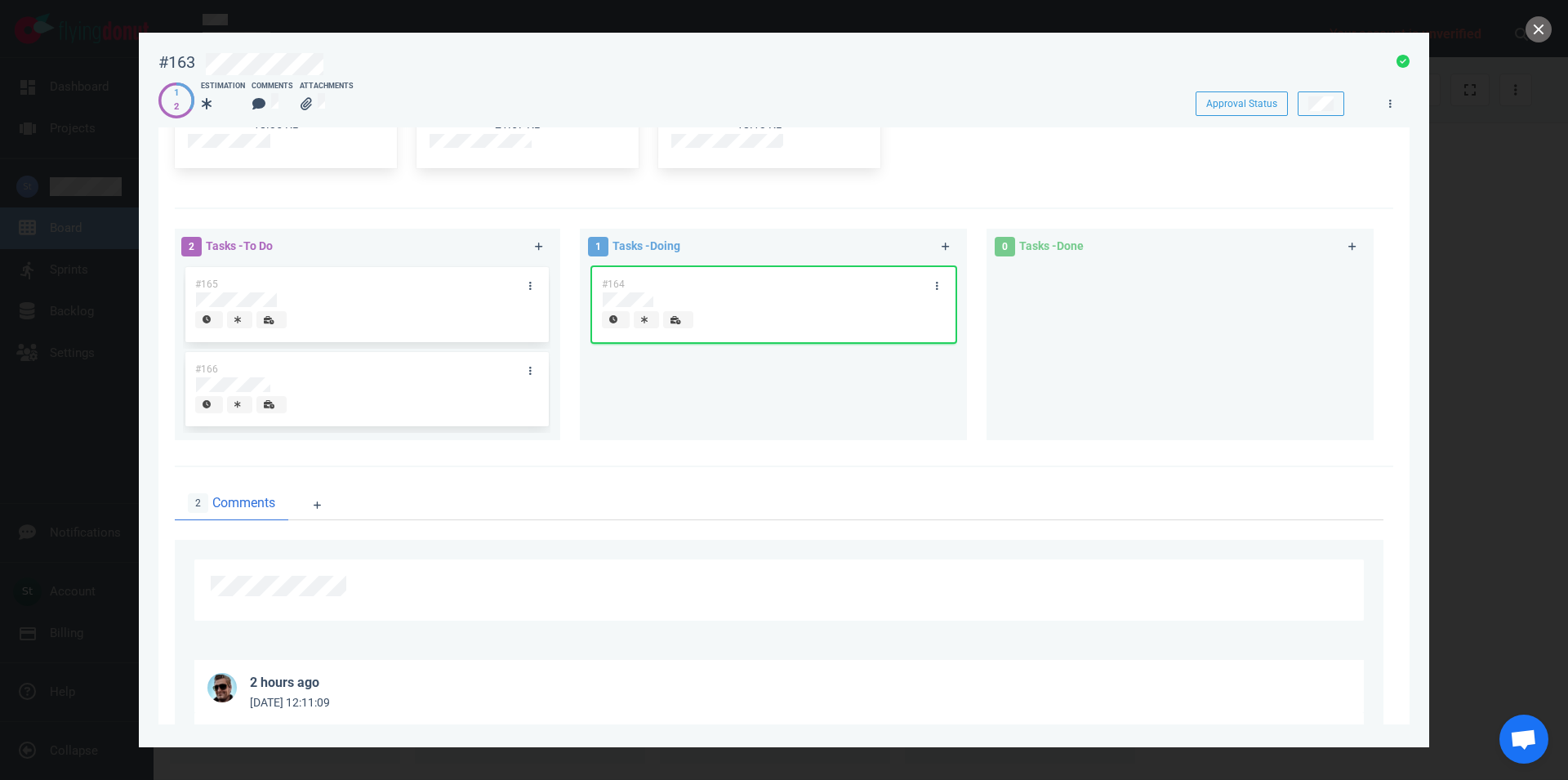
click at [865, 385] on div "#164" at bounding box center [774, 345] width 368 height 164
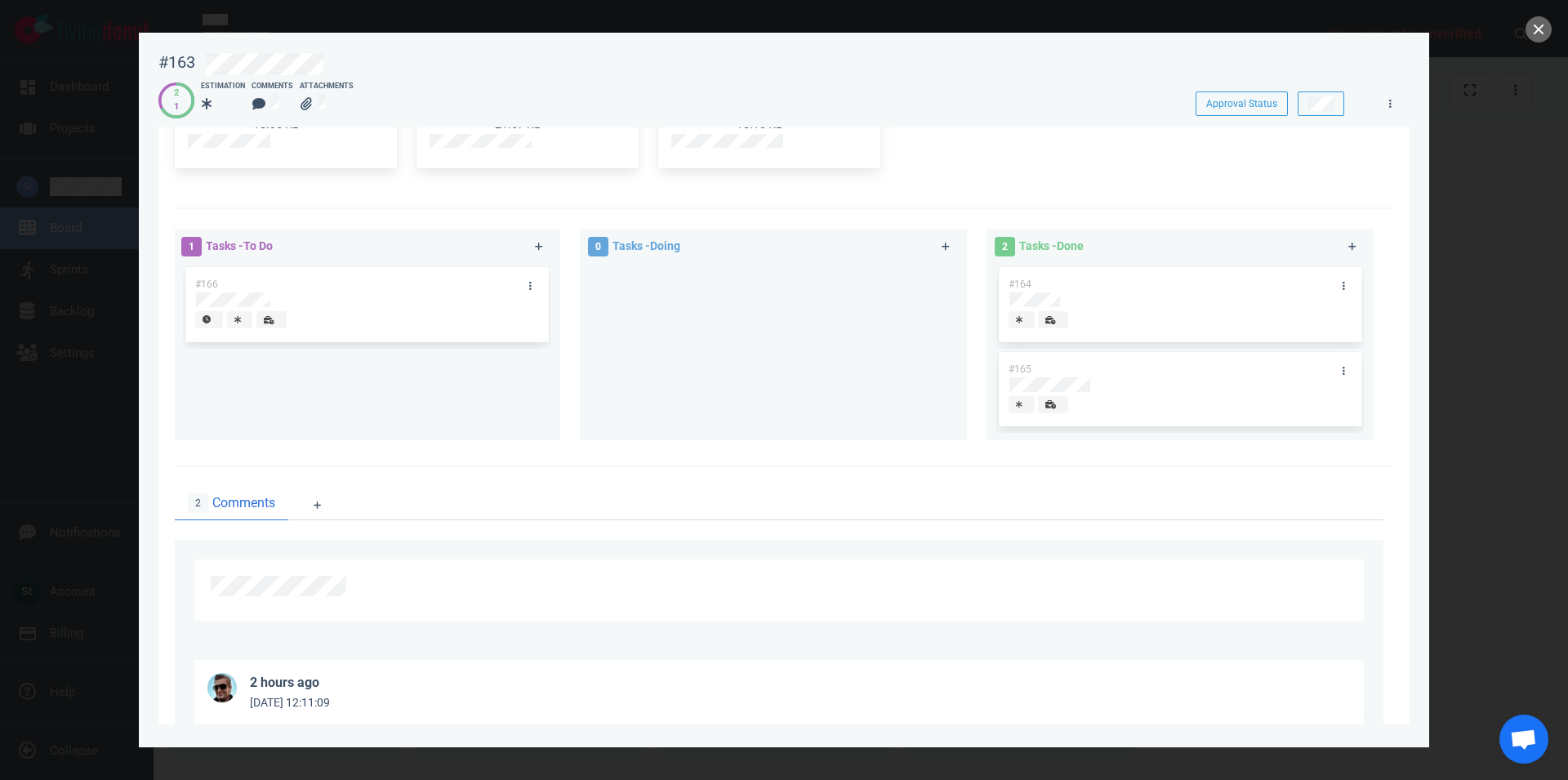
click at [1522, 28] on div at bounding box center [784, 390] width 1568 height 780
click at [1530, 31] on button "close" at bounding box center [1538, 29] width 26 height 26
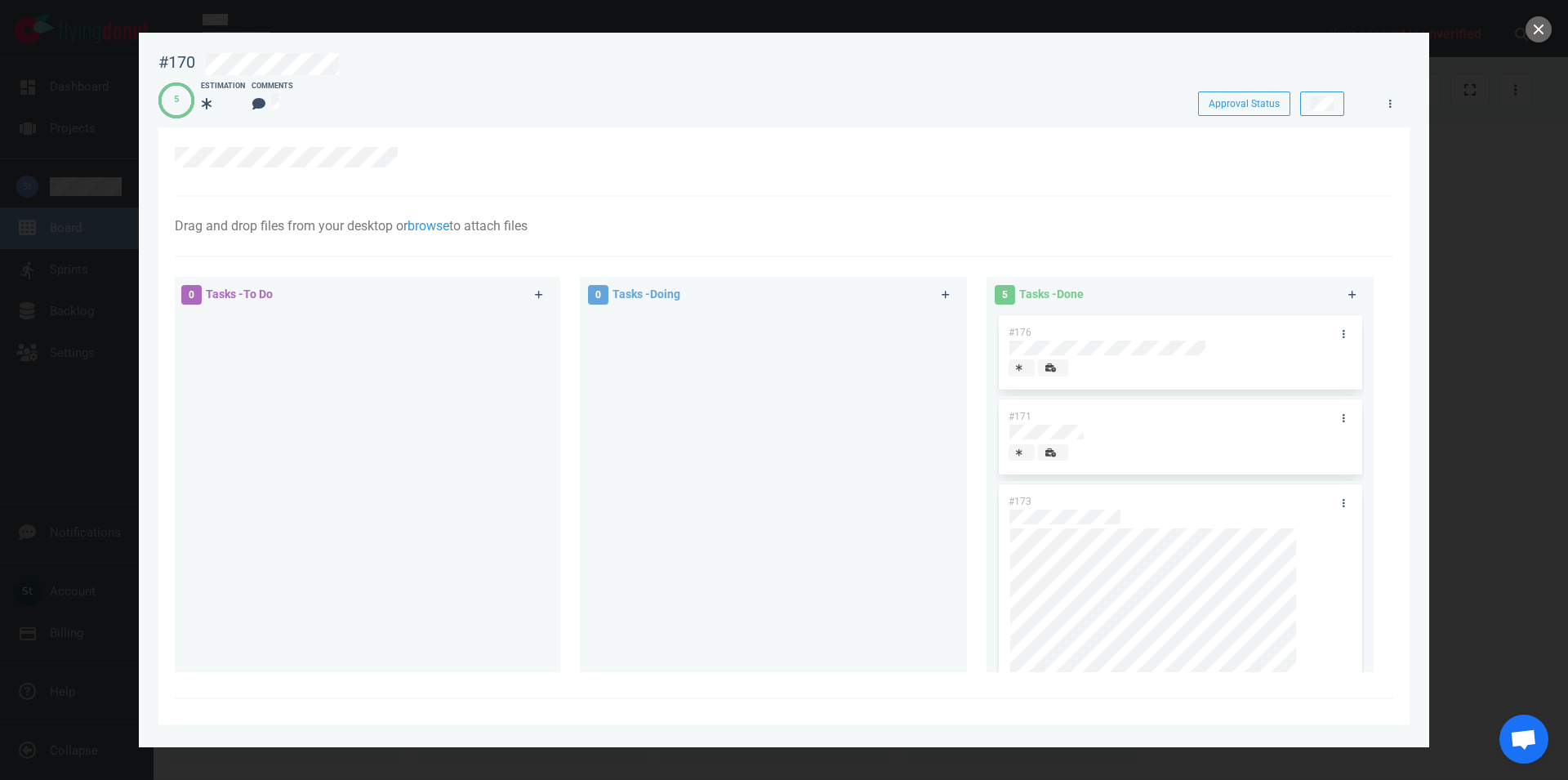
scroll to position [93, 0]
click at [1542, 28] on button "close" at bounding box center [1538, 29] width 26 height 26
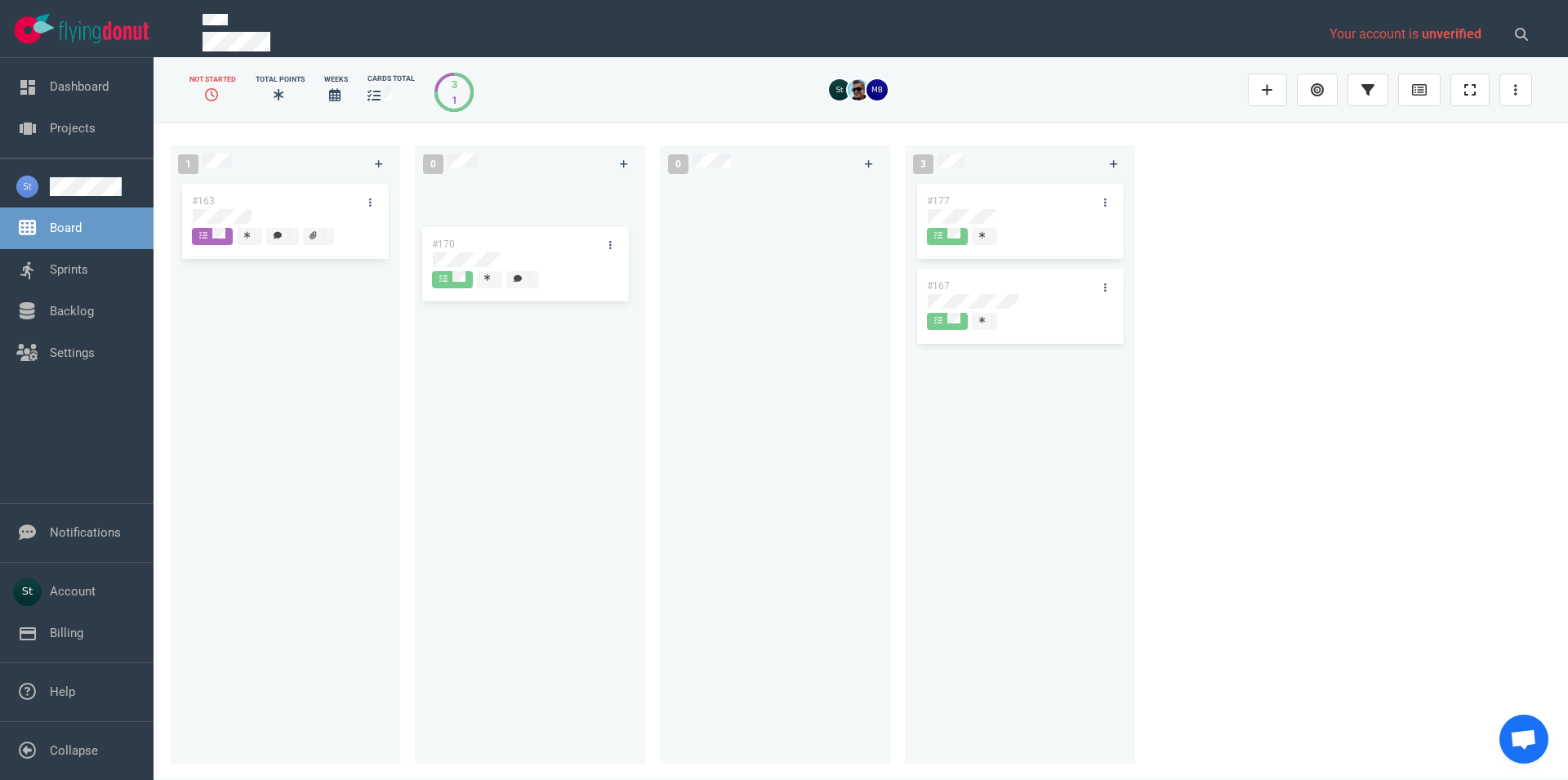
click at [576, 268] on div at bounding box center [530, 462] width 210 height 565
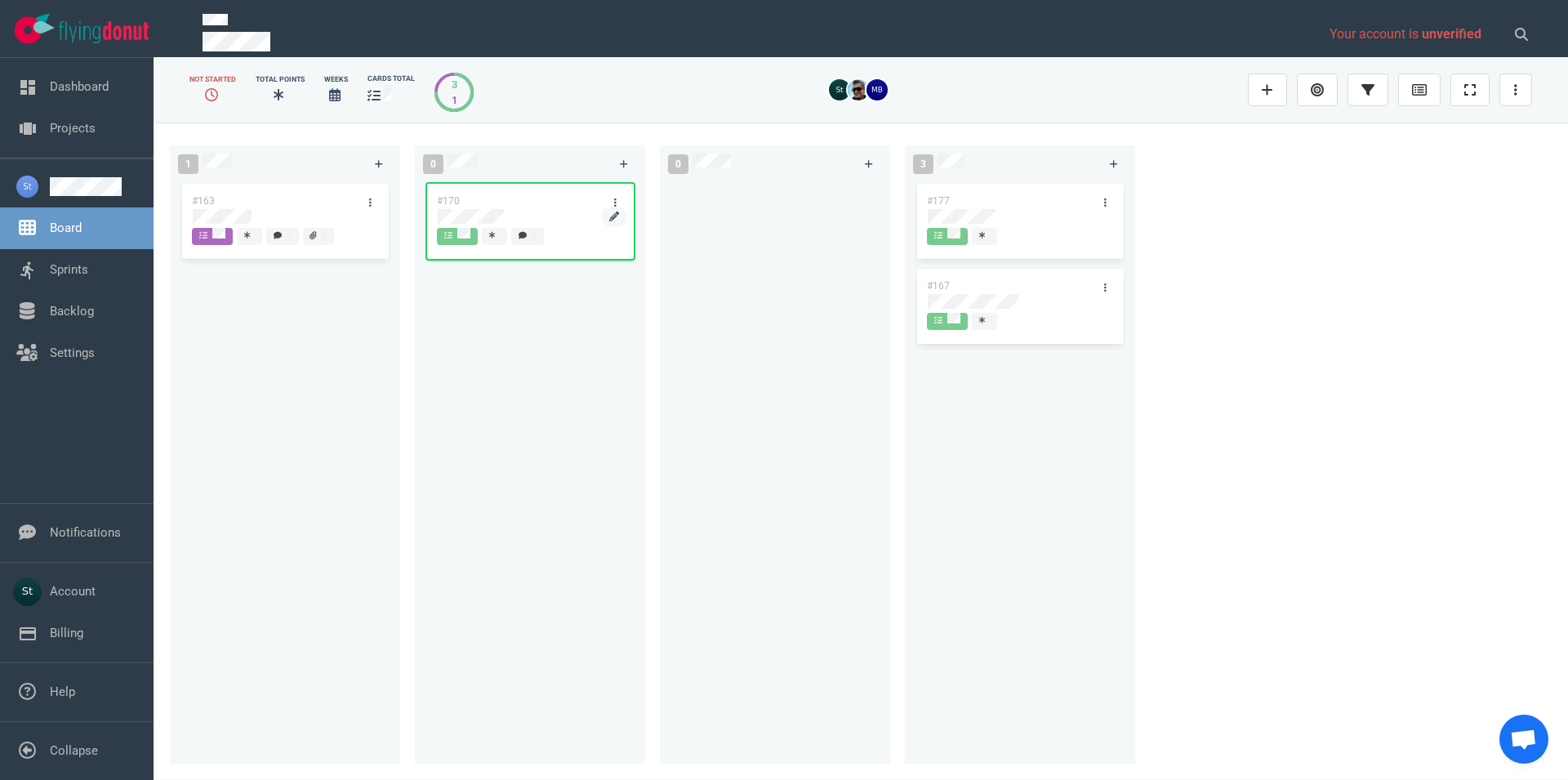
click at [506, 212] on div at bounding box center [530, 216] width 185 height 15
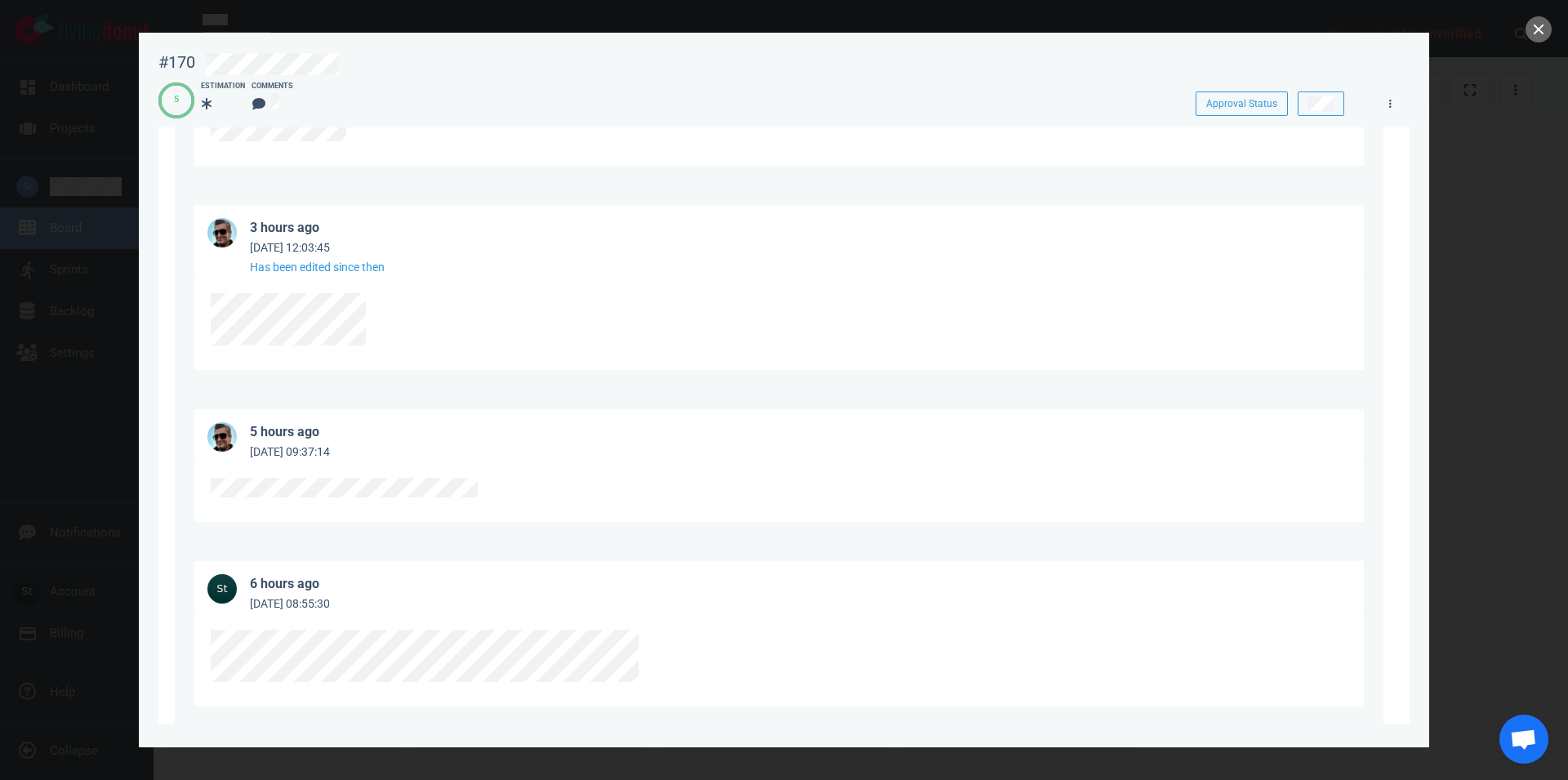
scroll to position [724, 0]
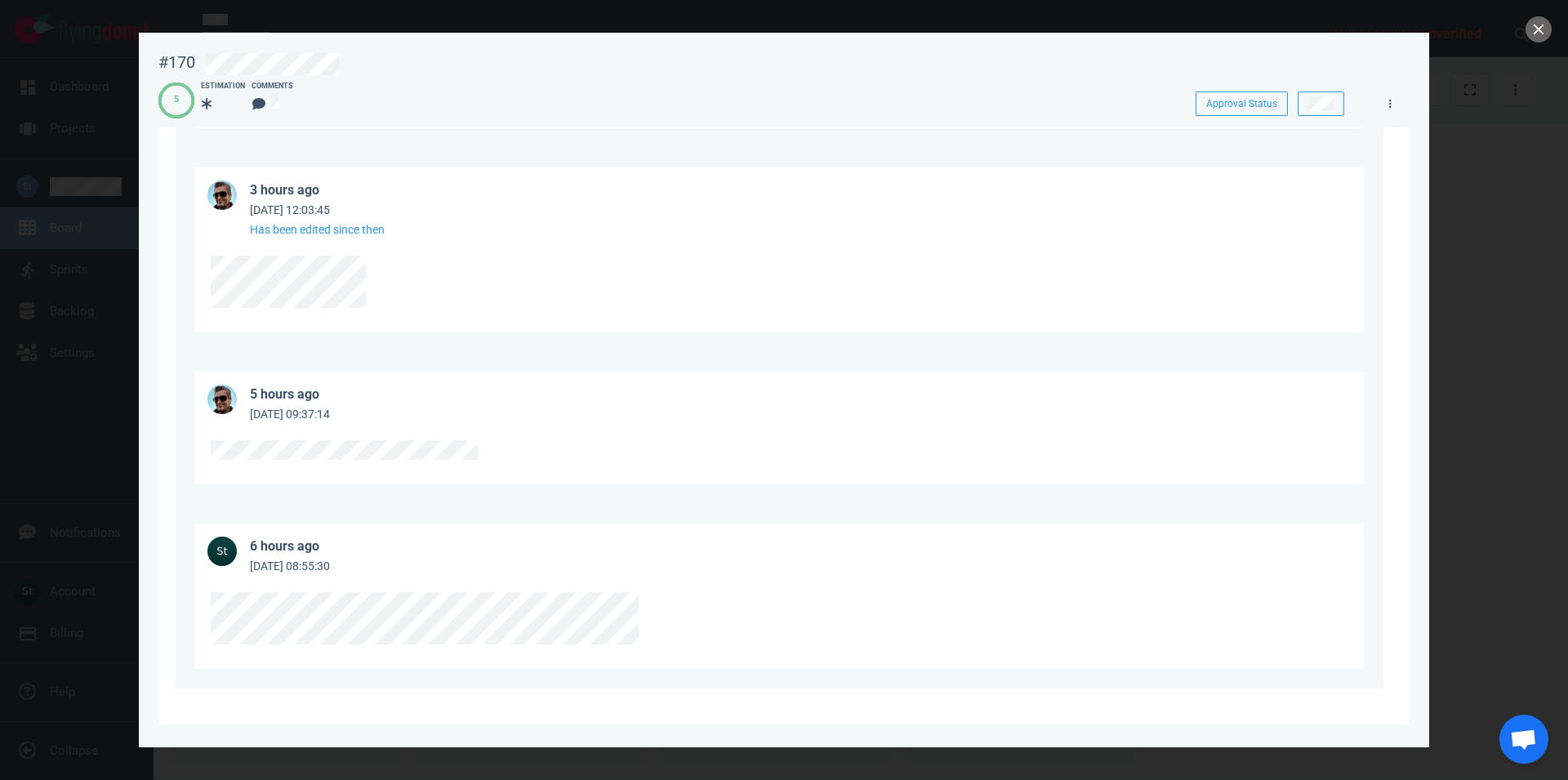
click at [472, 721] on section "Drag and drop files from your desktop or browse to attach files Attach Files Co…" at bounding box center [784, 63] width 1251 height 1321
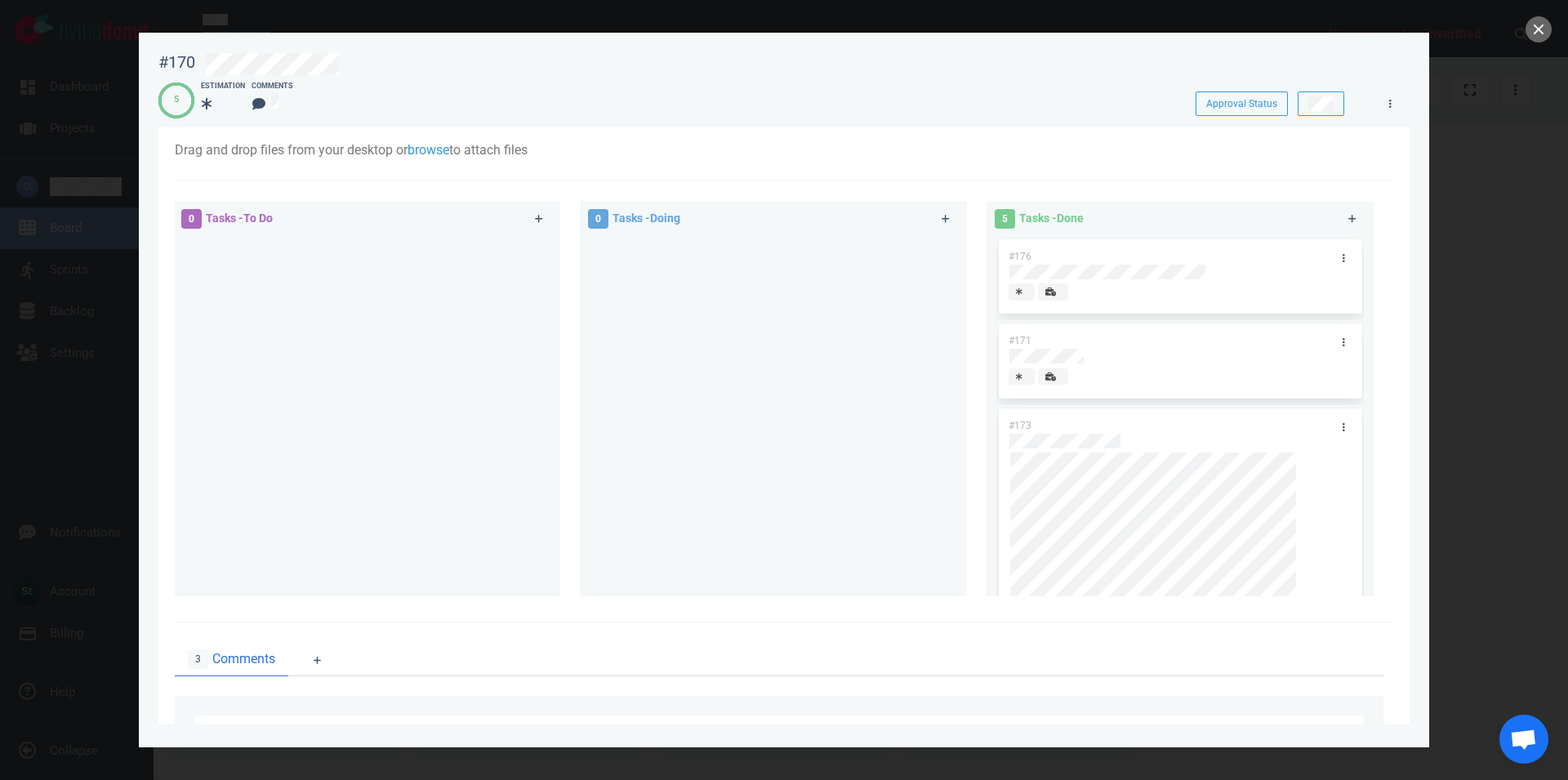
scroll to position [72, 0]
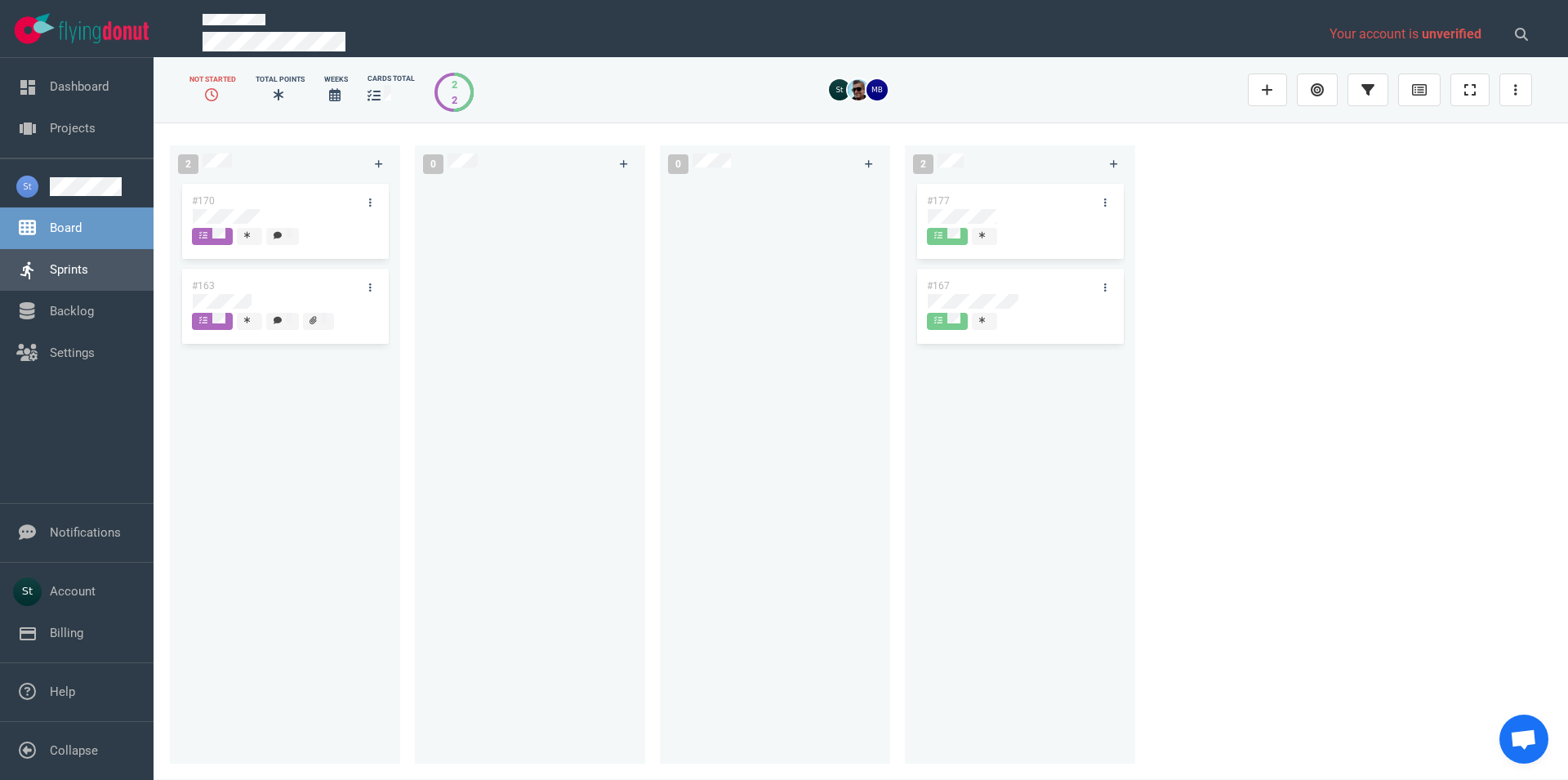
click at [88, 264] on link "Sprints" at bounding box center [69, 269] width 38 height 15
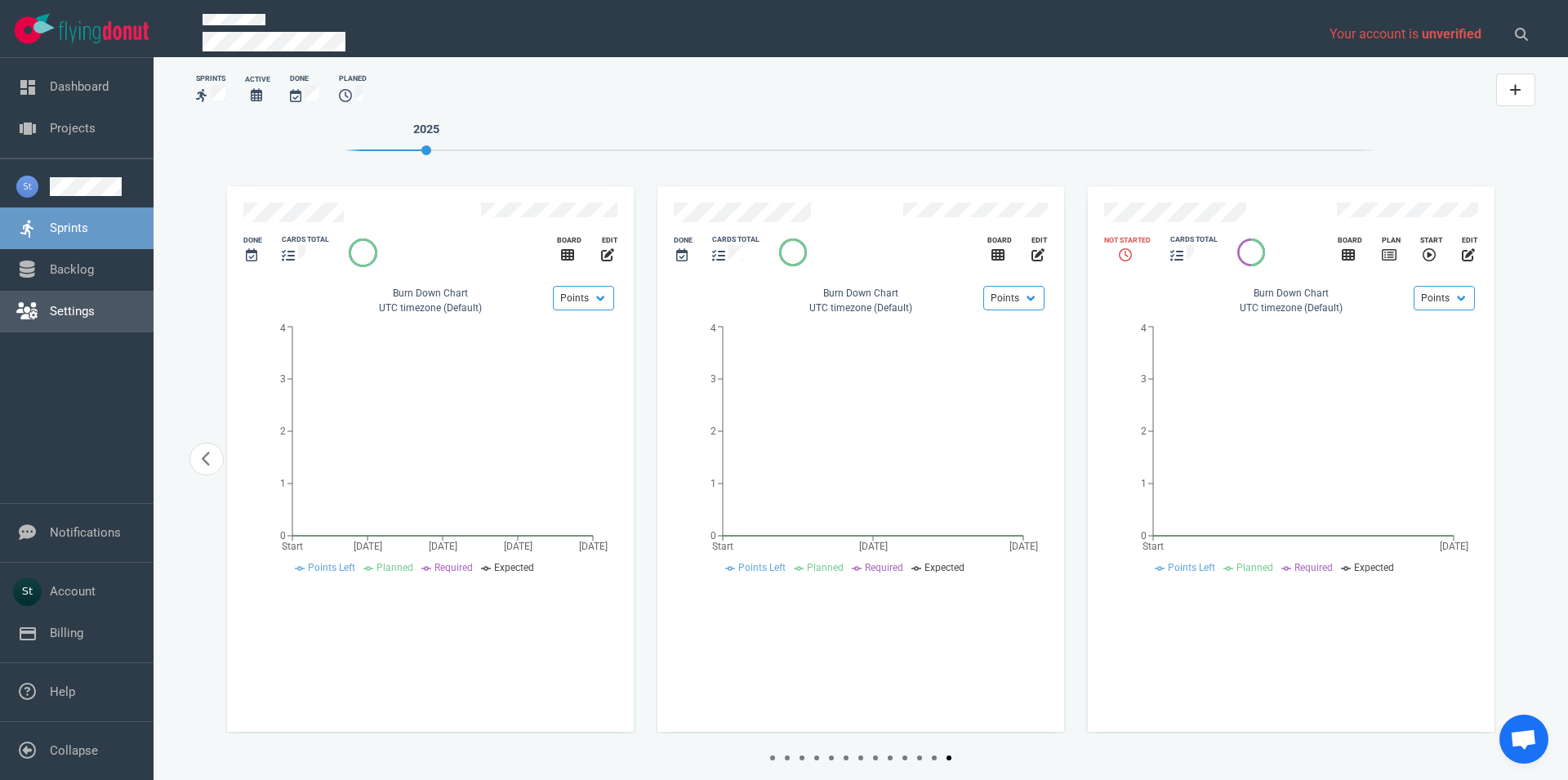
click at [95, 318] on link "Settings" at bounding box center [72, 311] width 45 height 15
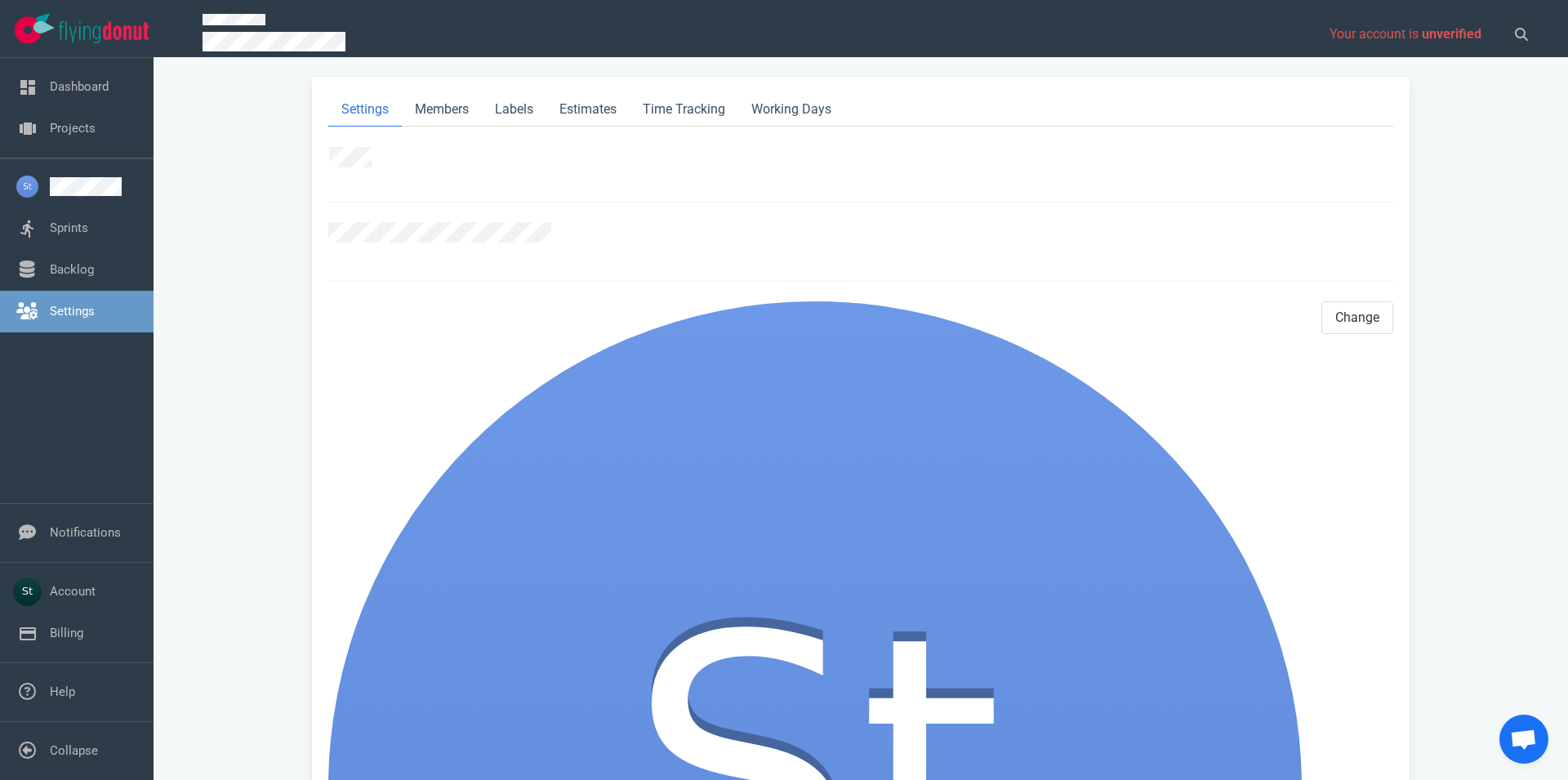
click at [89, 304] on link "Settings" at bounding box center [72, 311] width 45 height 15
click at [87, 274] on link "Backlog" at bounding box center [72, 269] width 44 height 15
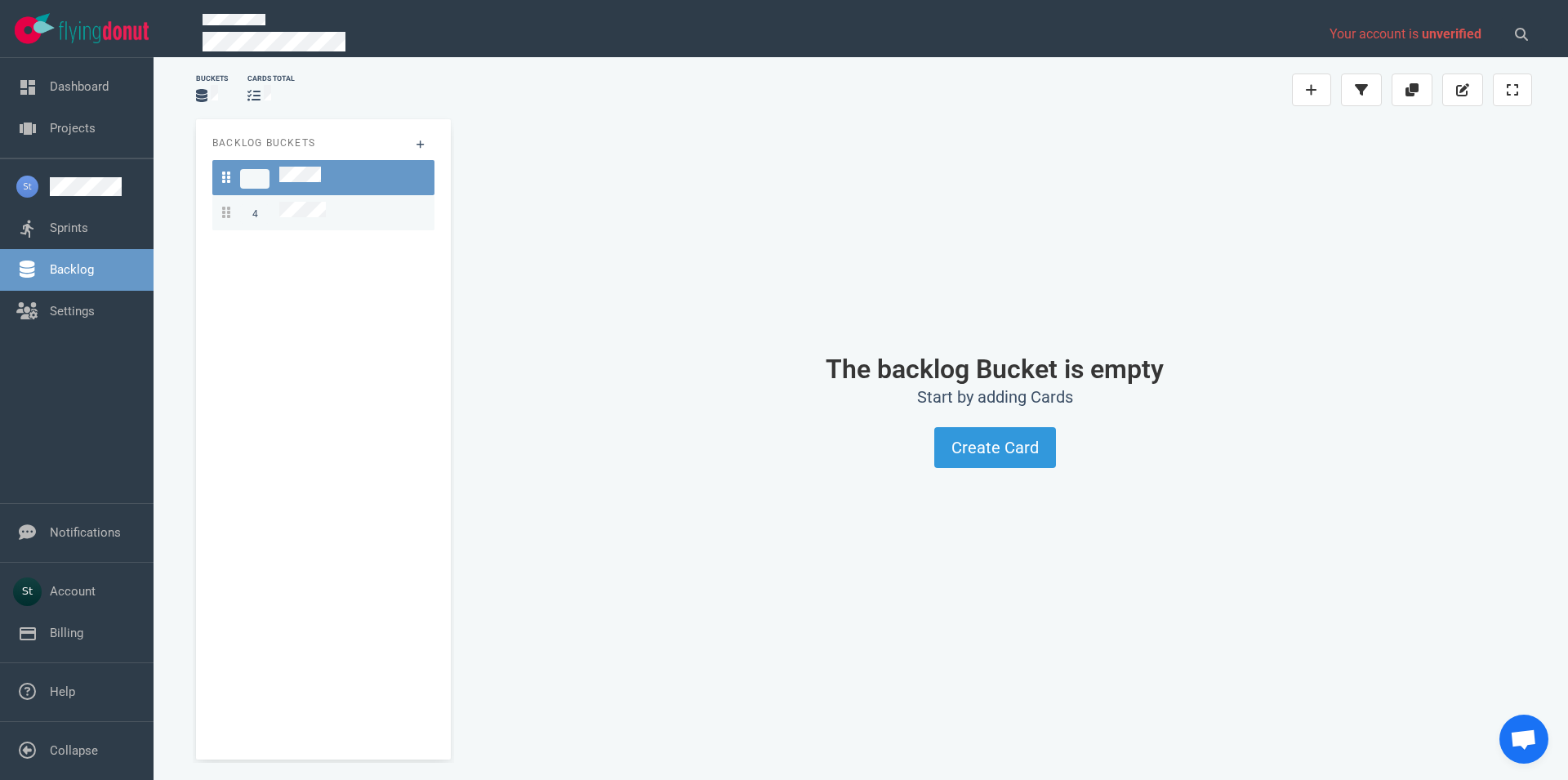
click at [396, 220] on link "4" at bounding box center [323, 213] width 222 height 35
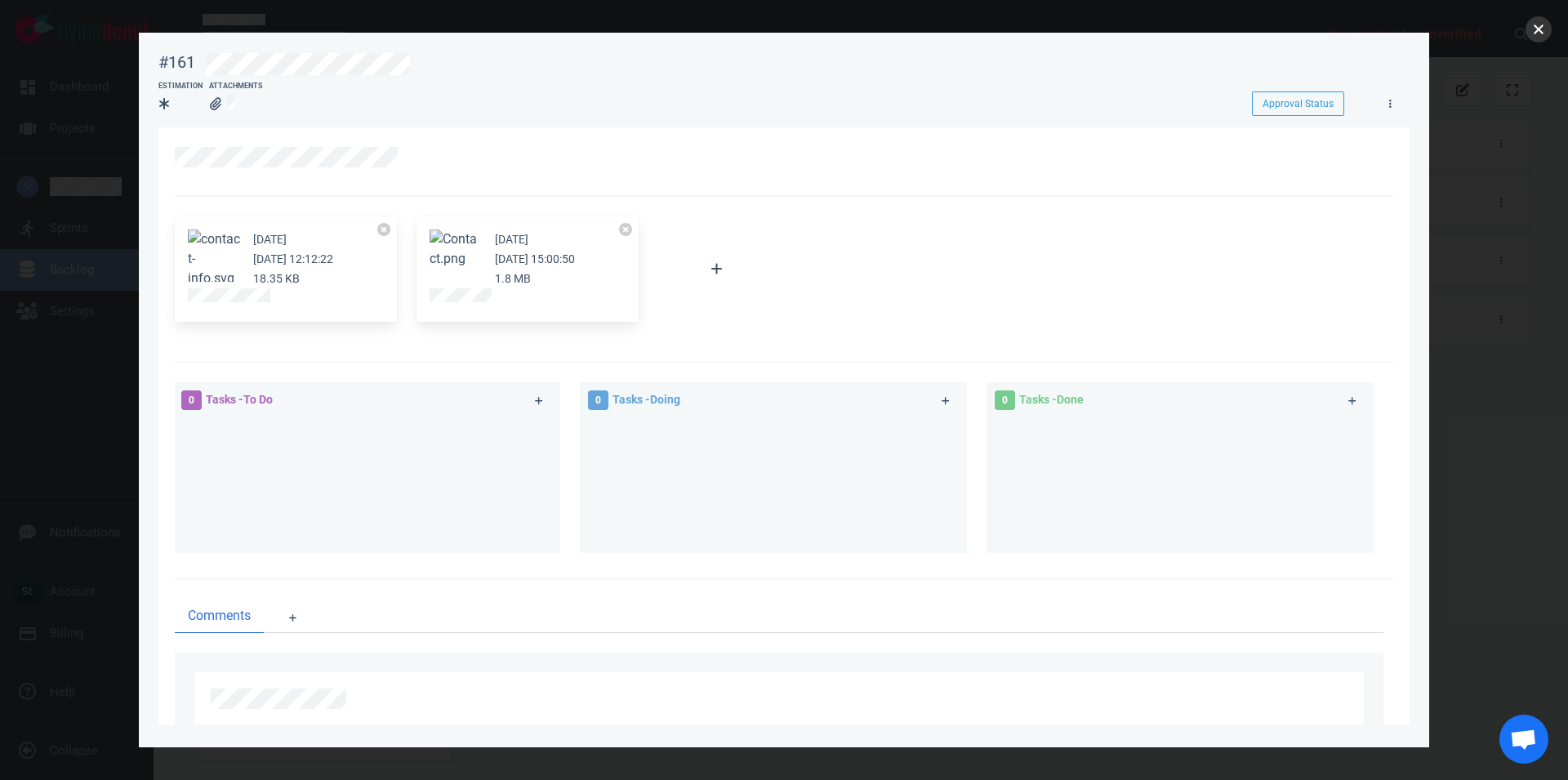
click at [1547, 26] on button "close" at bounding box center [1538, 29] width 26 height 26
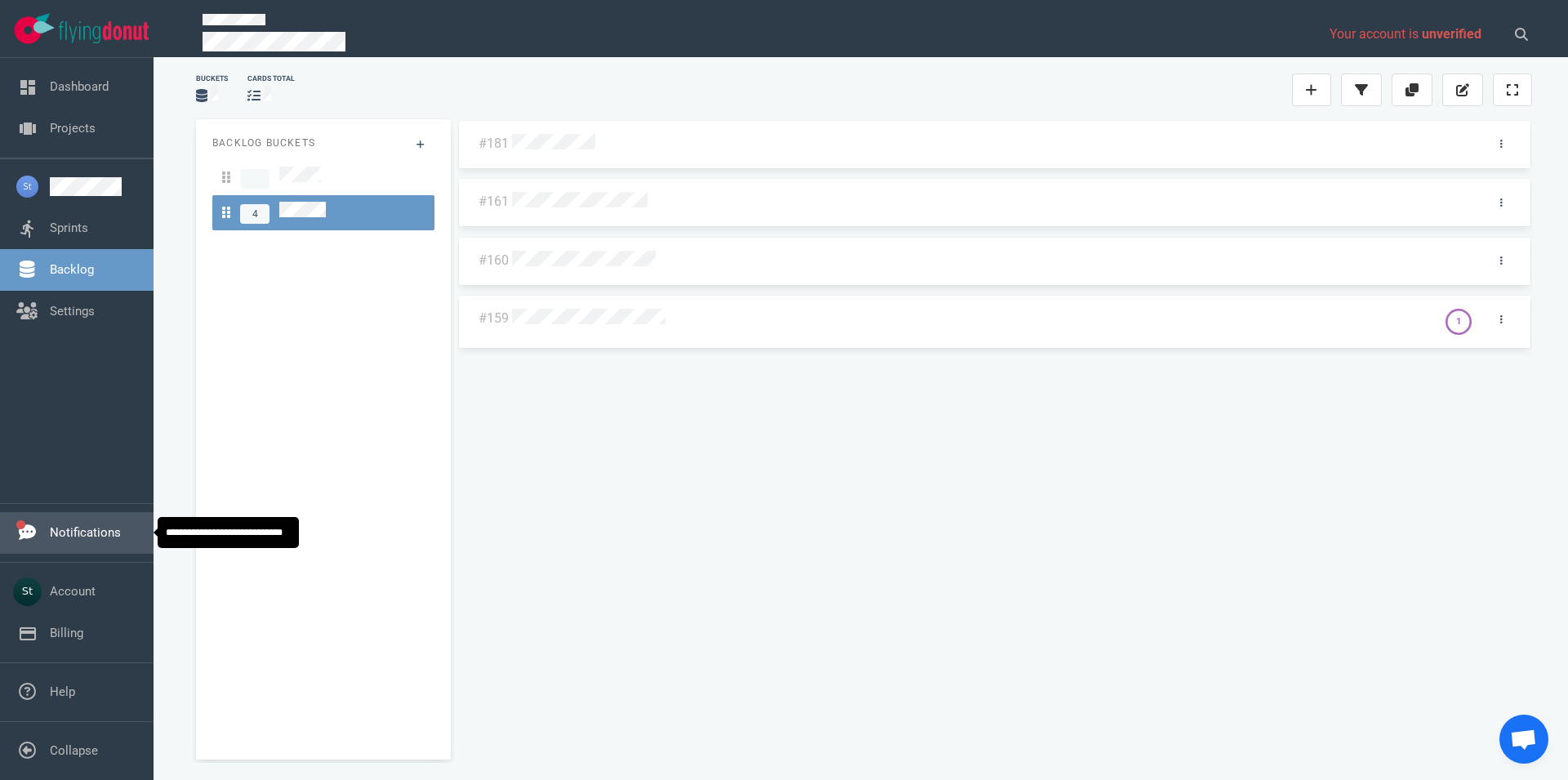
click at [99, 525] on link "Notifications" at bounding box center [85, 532] width 71 height 15
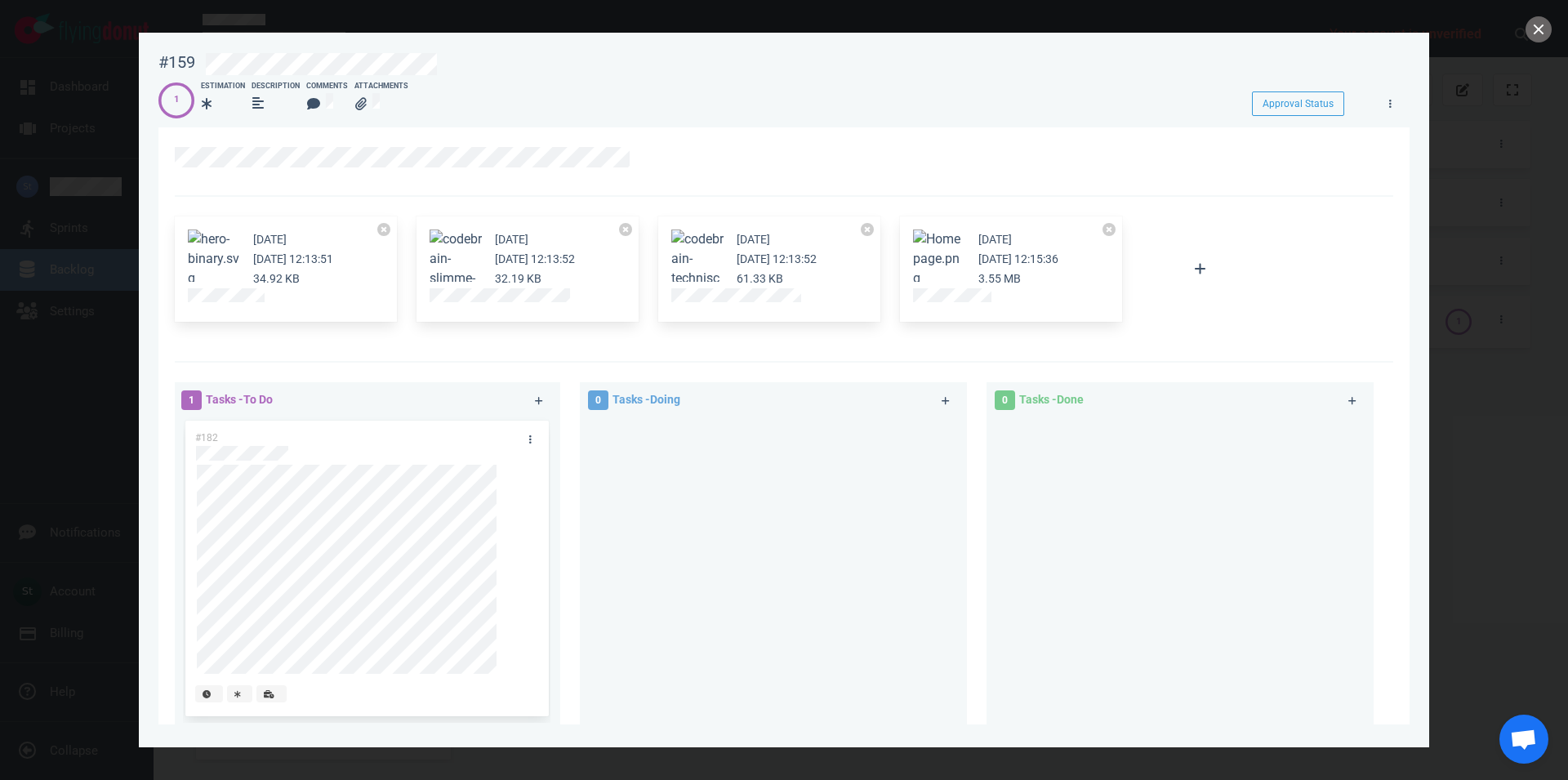
click at [942, 245] on button "Zoom image" at bounding box center [939, 259] width 52 height 59
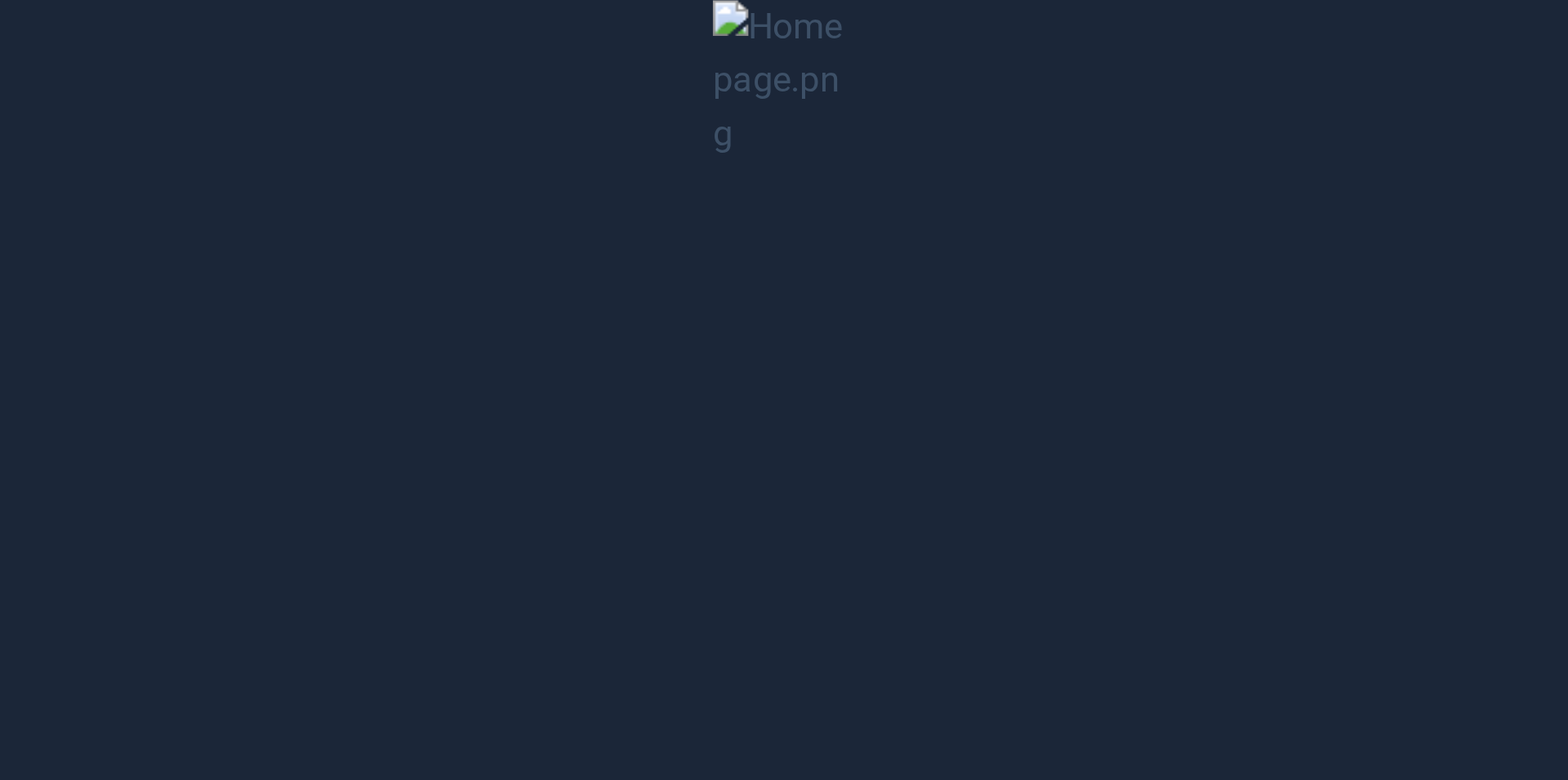
click at [759, 54] on button "Unzoom image" at bounding box center [784, 390] width 1568 height 780
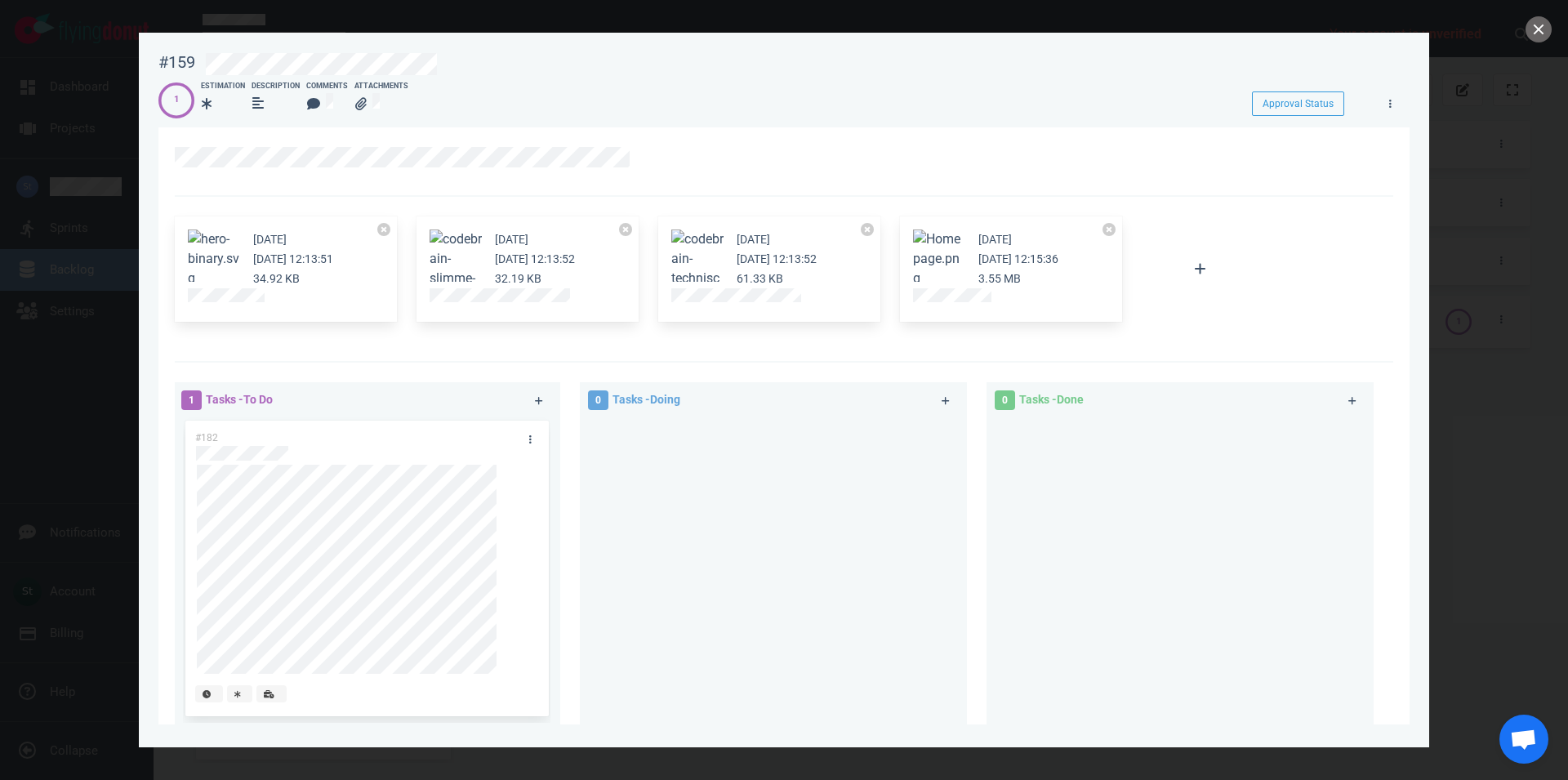
click at [944, 255] on button "Zoom image" at bounding box center [939, 259] width 52 height 59
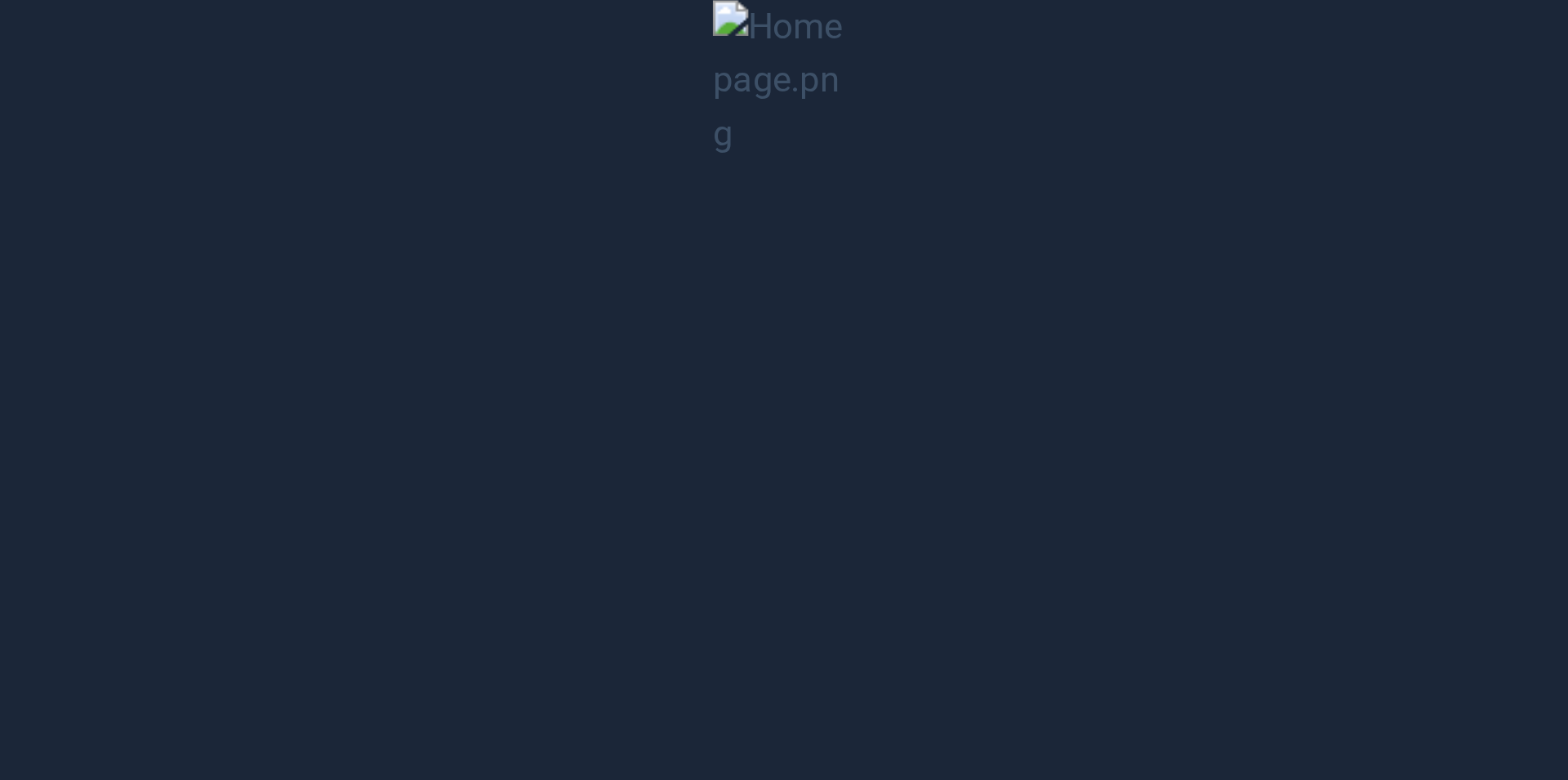
click at [813, 108] on button "Unzoom image" at bounding box center [784, 390] width 1568 height 780
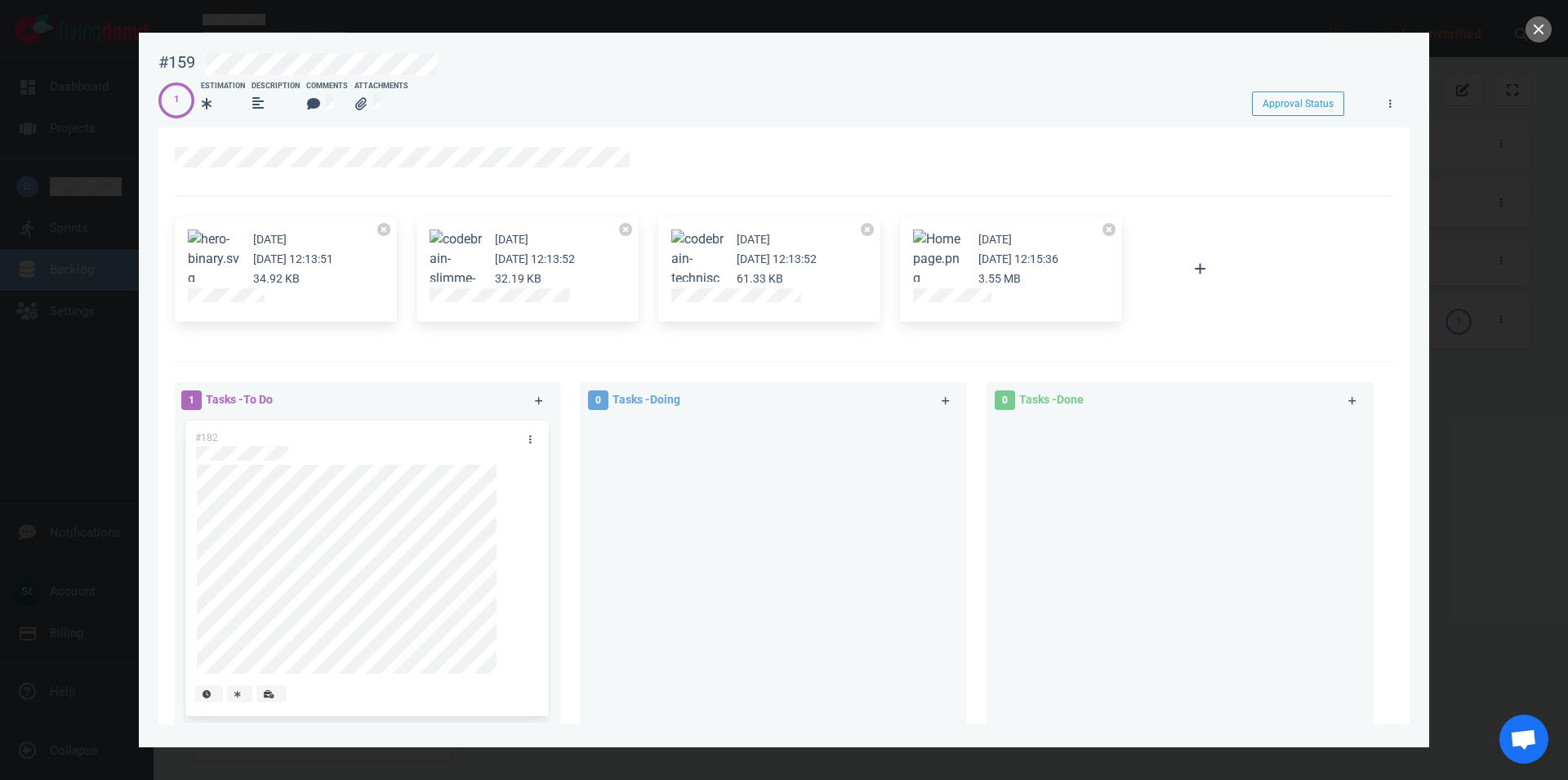
click at [949, 286] on article "6 days ago Oct 01, 2025 12:15:36 3.55 MB" at bounding box center [1012, 259] width 196 height 59
drag, startPoint x: 1547, startPoint y: 25, endPoint x: 1537, endPoint y: 24, distance: 10.0
click at [1547, 24] on button "close" at bounding box center [1538, 29] width 26 height 26
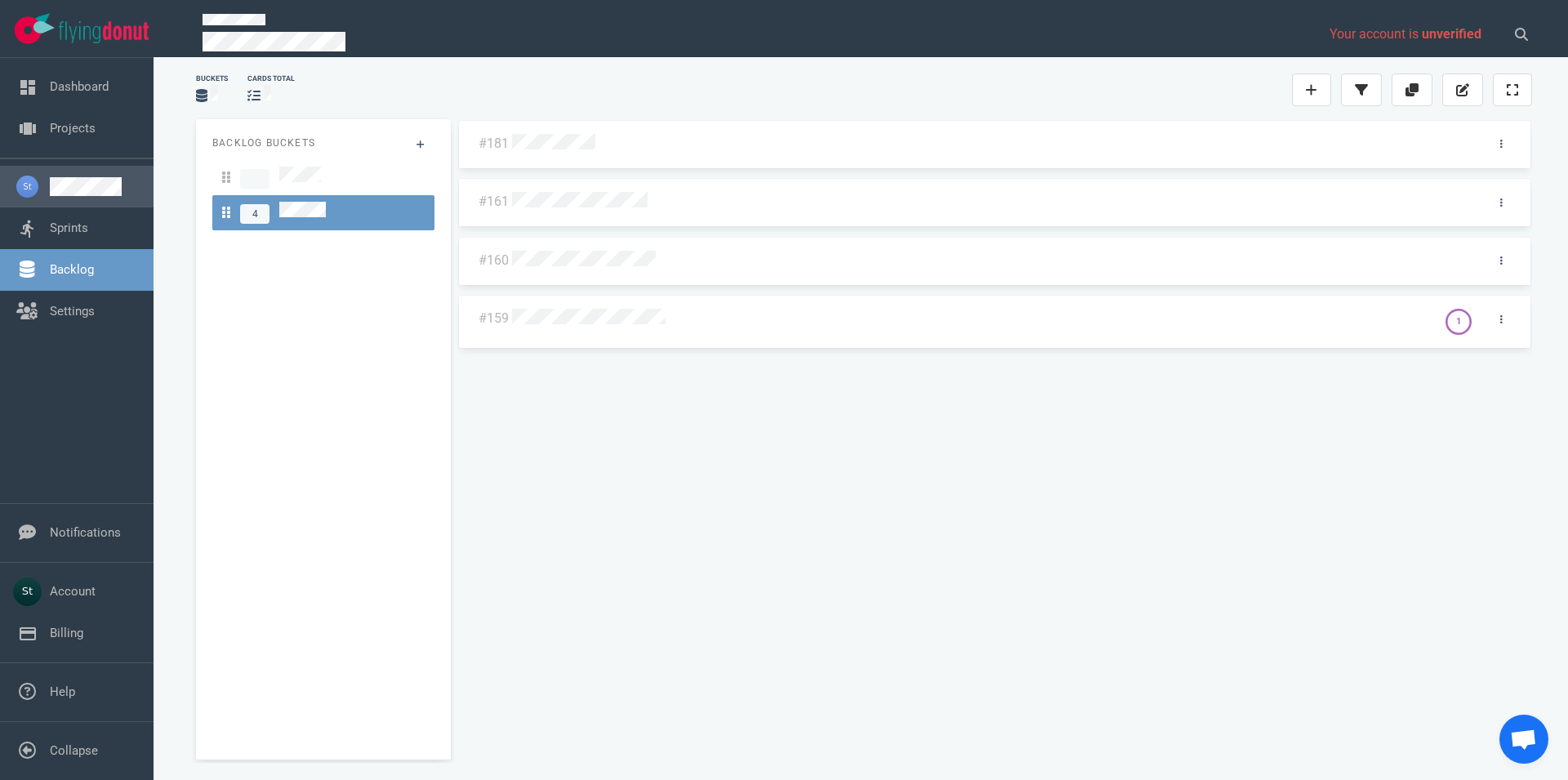
click at [105, 181] on link at bounding box center [95, 186] width 91 height 19
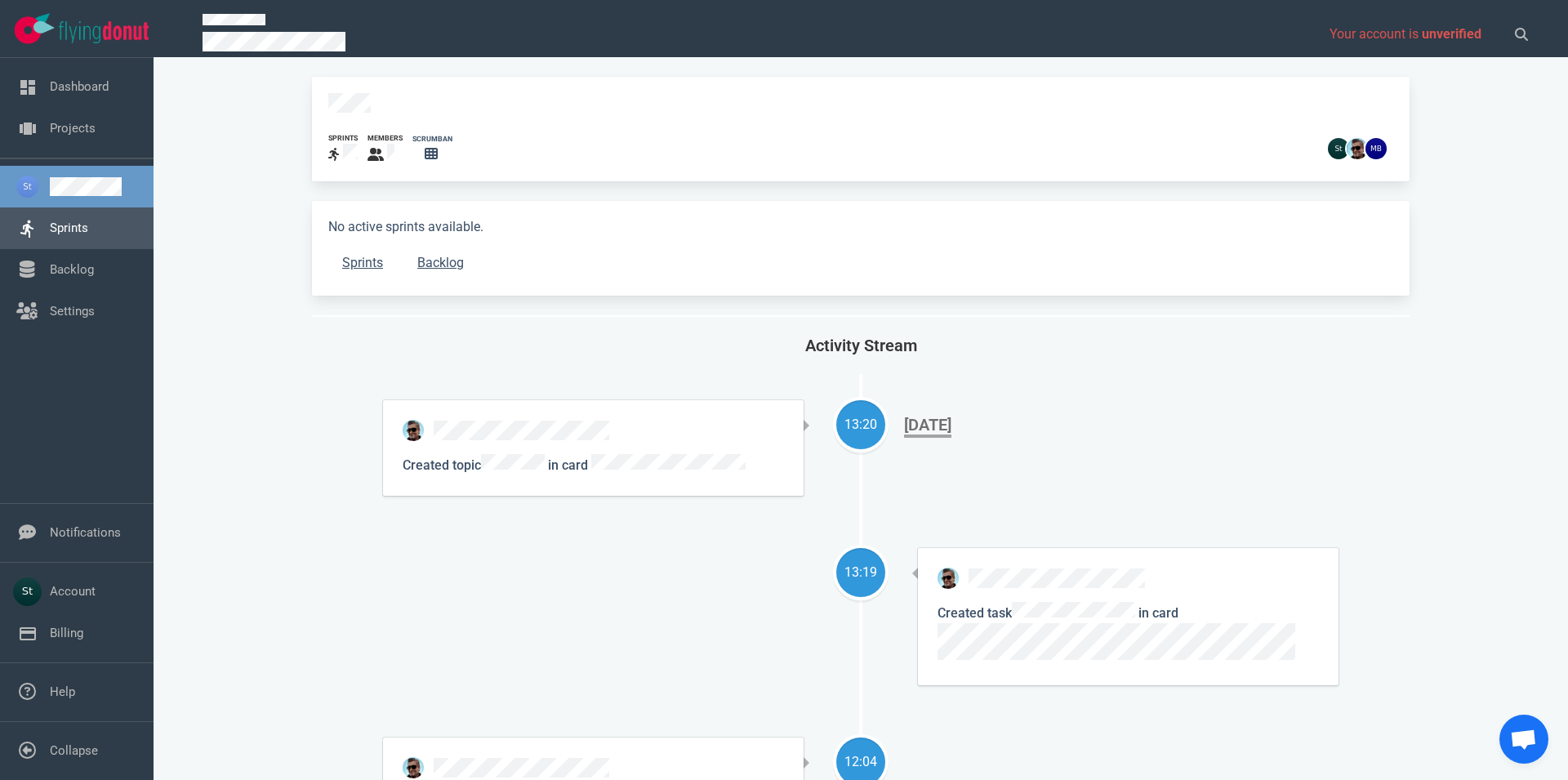
click at [88, 220] on link "Sprints" at bounding box center [69, 228] width 38 height 15
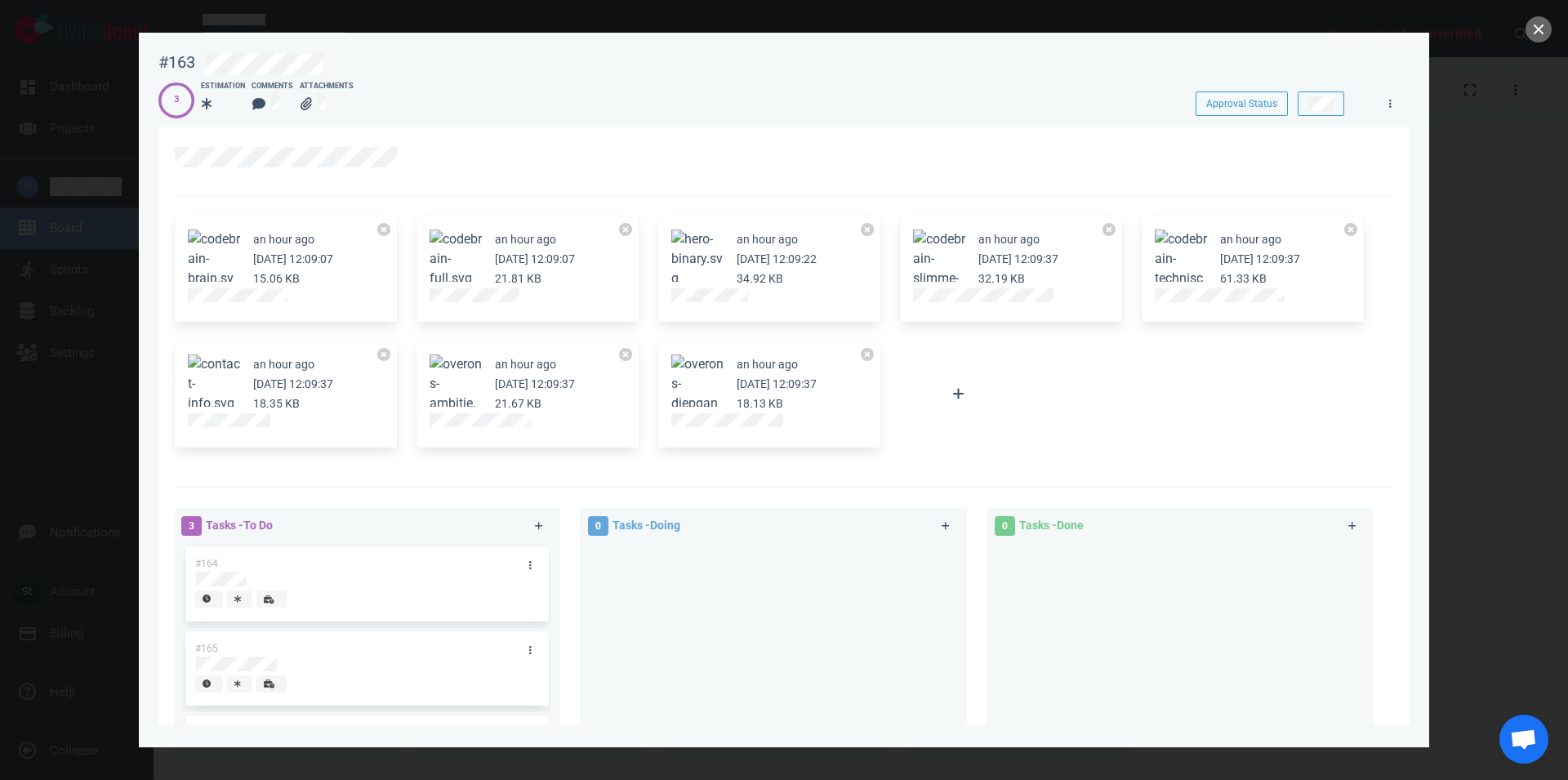
click at [212, 268] on button "Zoom image" at bounding box center [214, 269] width 52 height 78
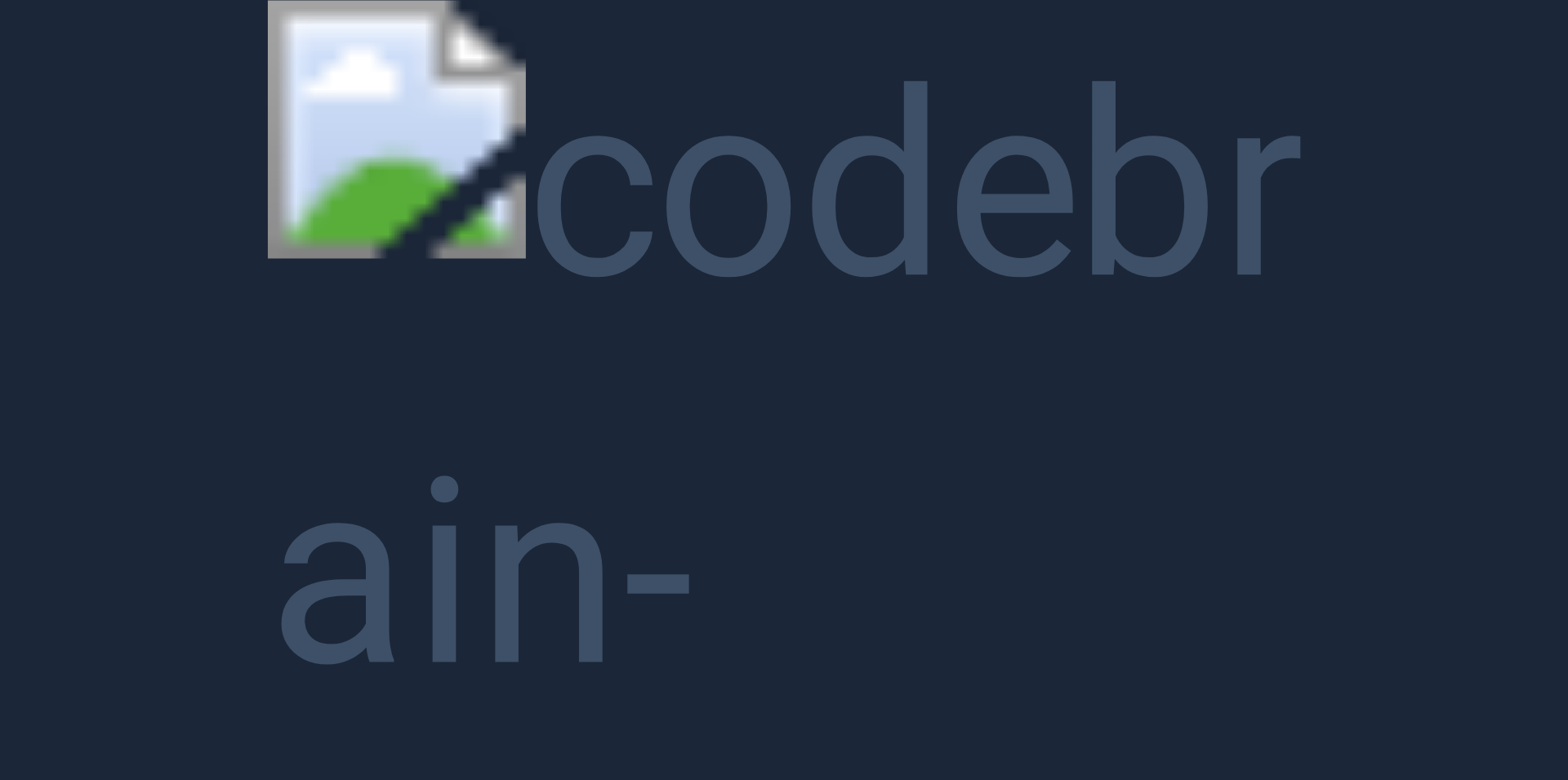
click at [507, 470] on button "Unzoom image" at bounding box center [784, 390] width 1568 height 780
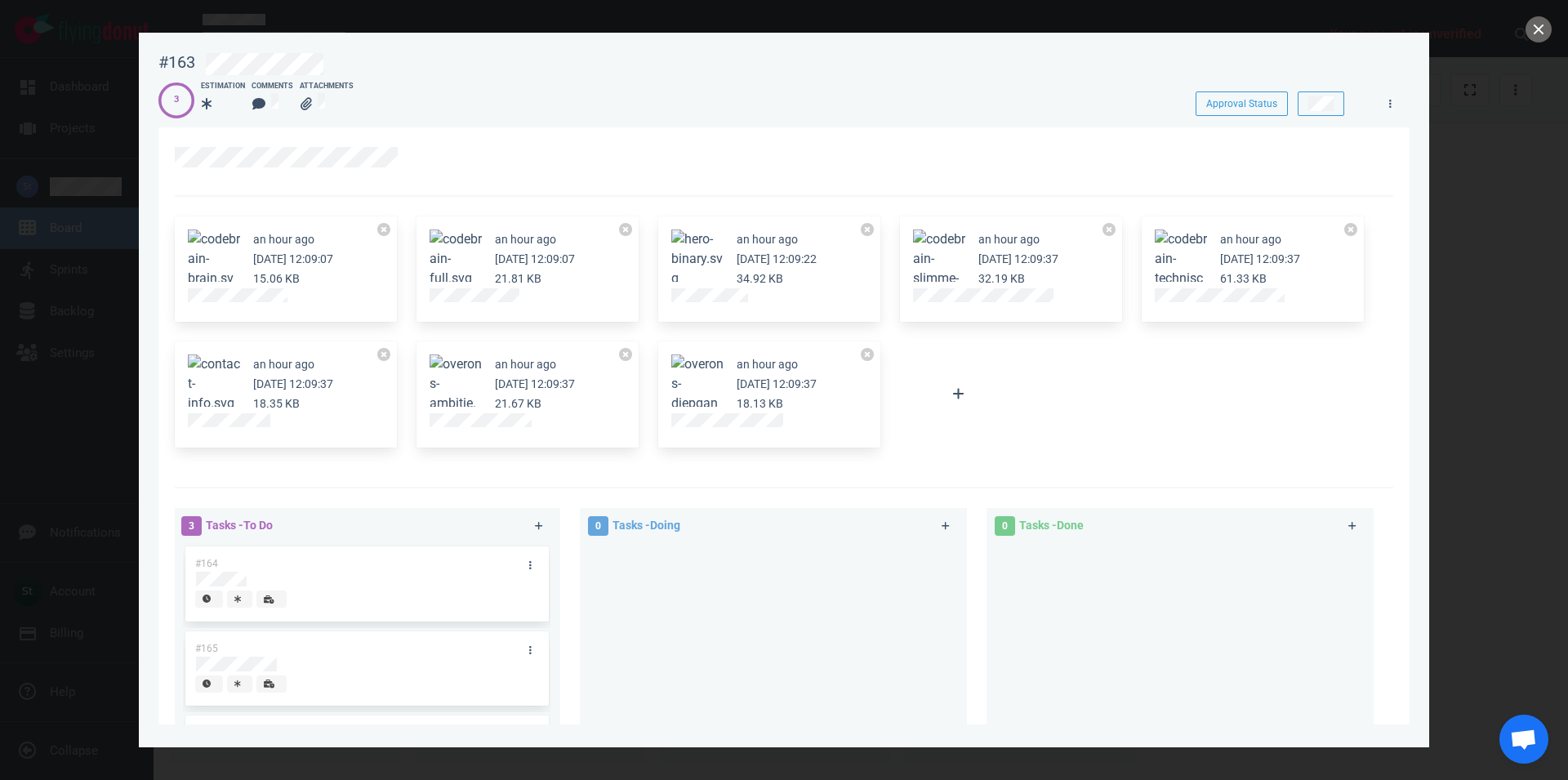
click at [472, 249] on figure at bounding box center [456, 255] width 52 height 52
click at [448, 244] on button "Zoom image" at bounding box center [456, 259] width 52 height 59
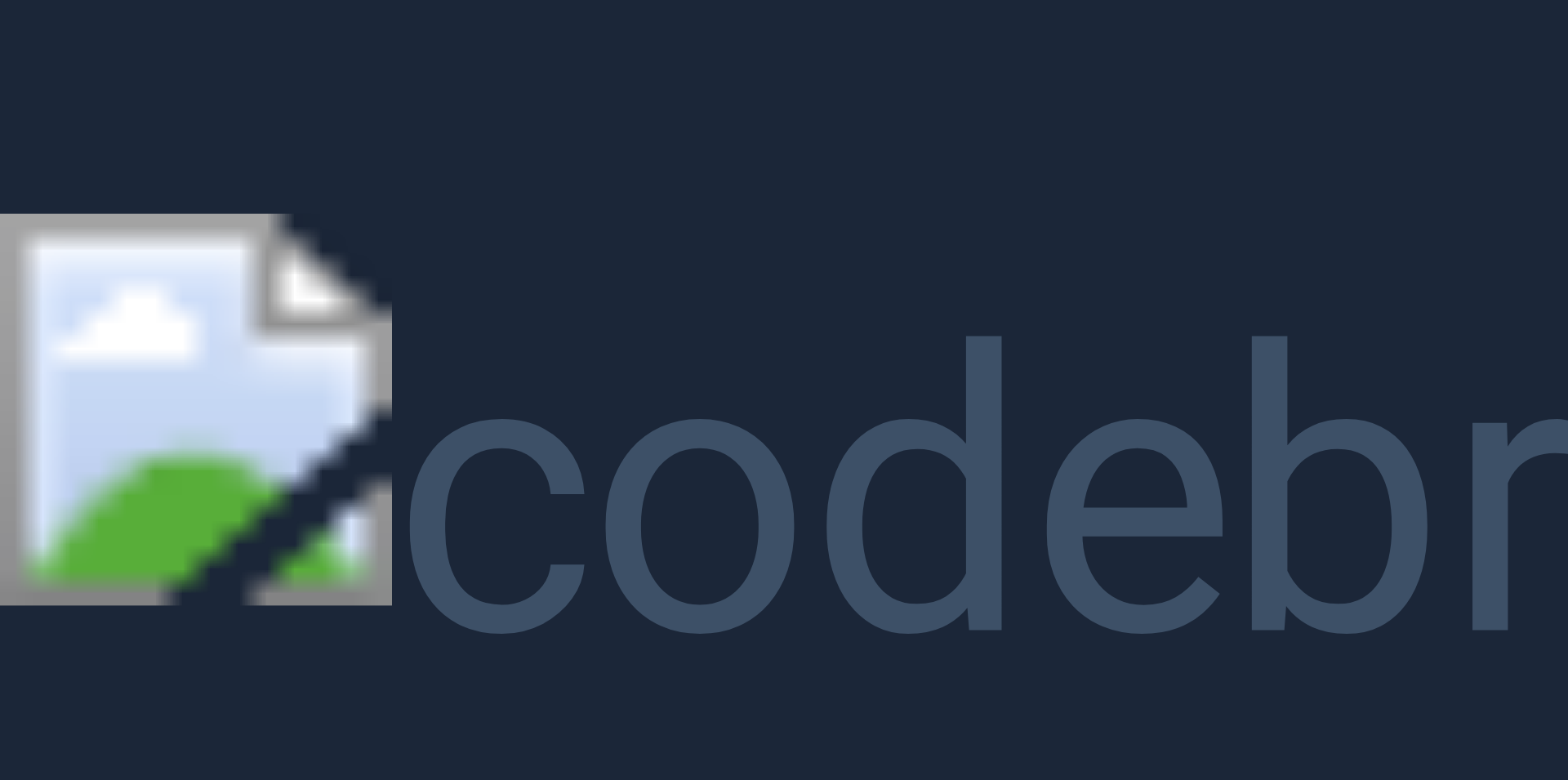
click at [1461, 156] on button "Unzoom image" at bounding box center [784, 390] width 1568 height 780
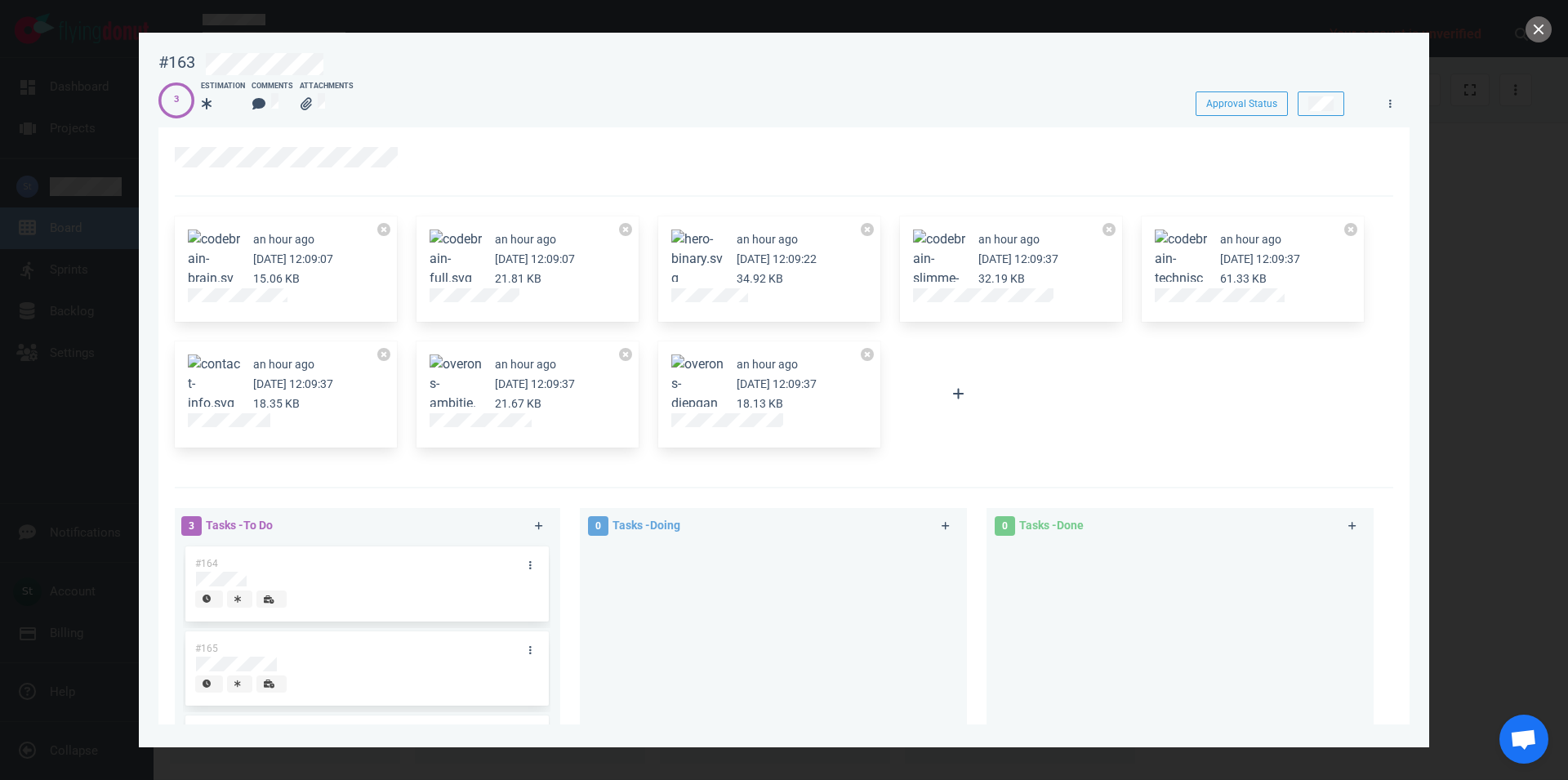
click at [468, 248] on figure at bounding box center [456, 255] width 52 height 52
click at [463, 237] on button "Zoom image" at bounding box center [456, 259] width 52 height 59
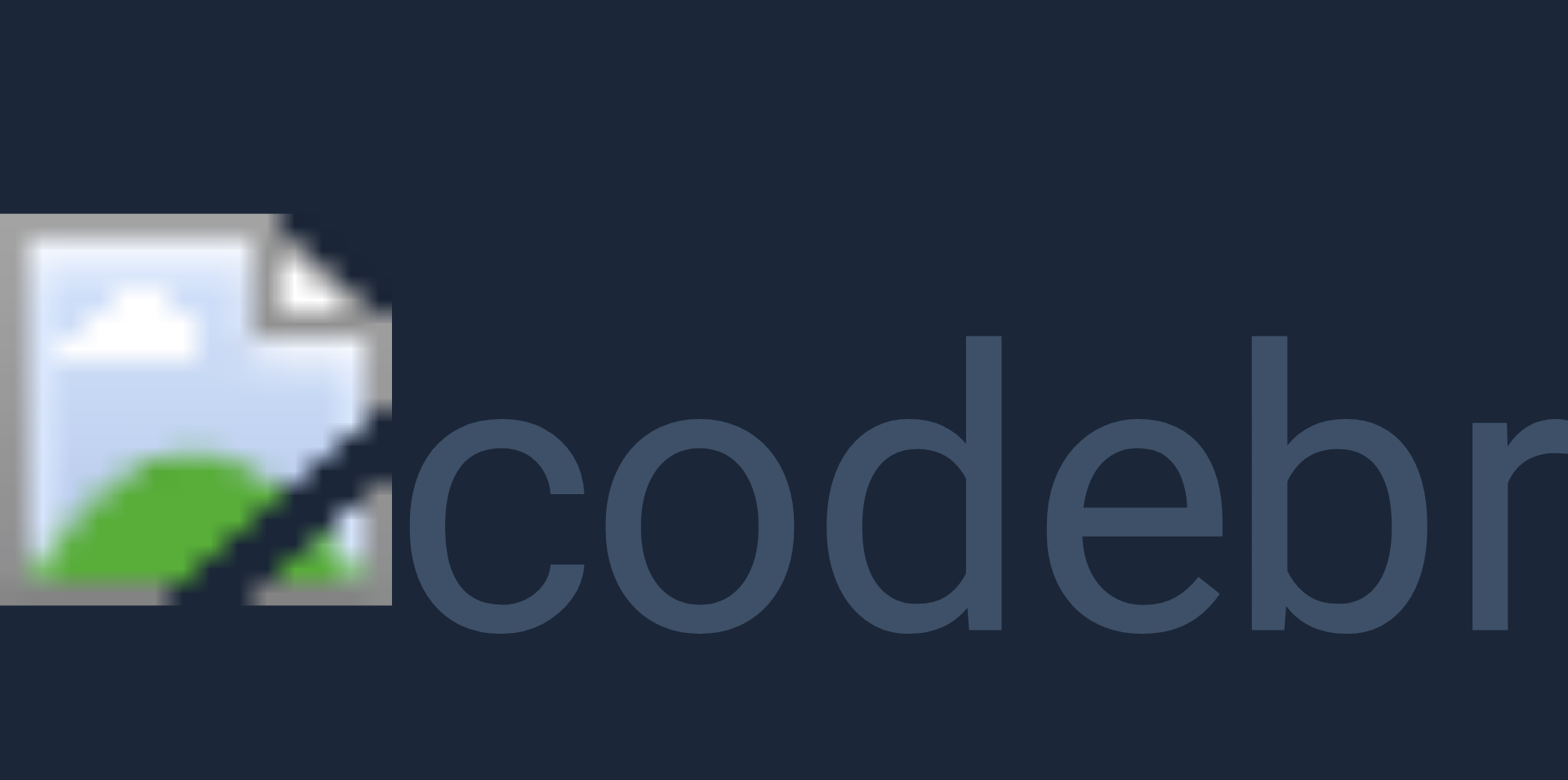
click at [1080, 175] on button "Unzoom image" at bounding box center [784, 390] width 1568 height 780
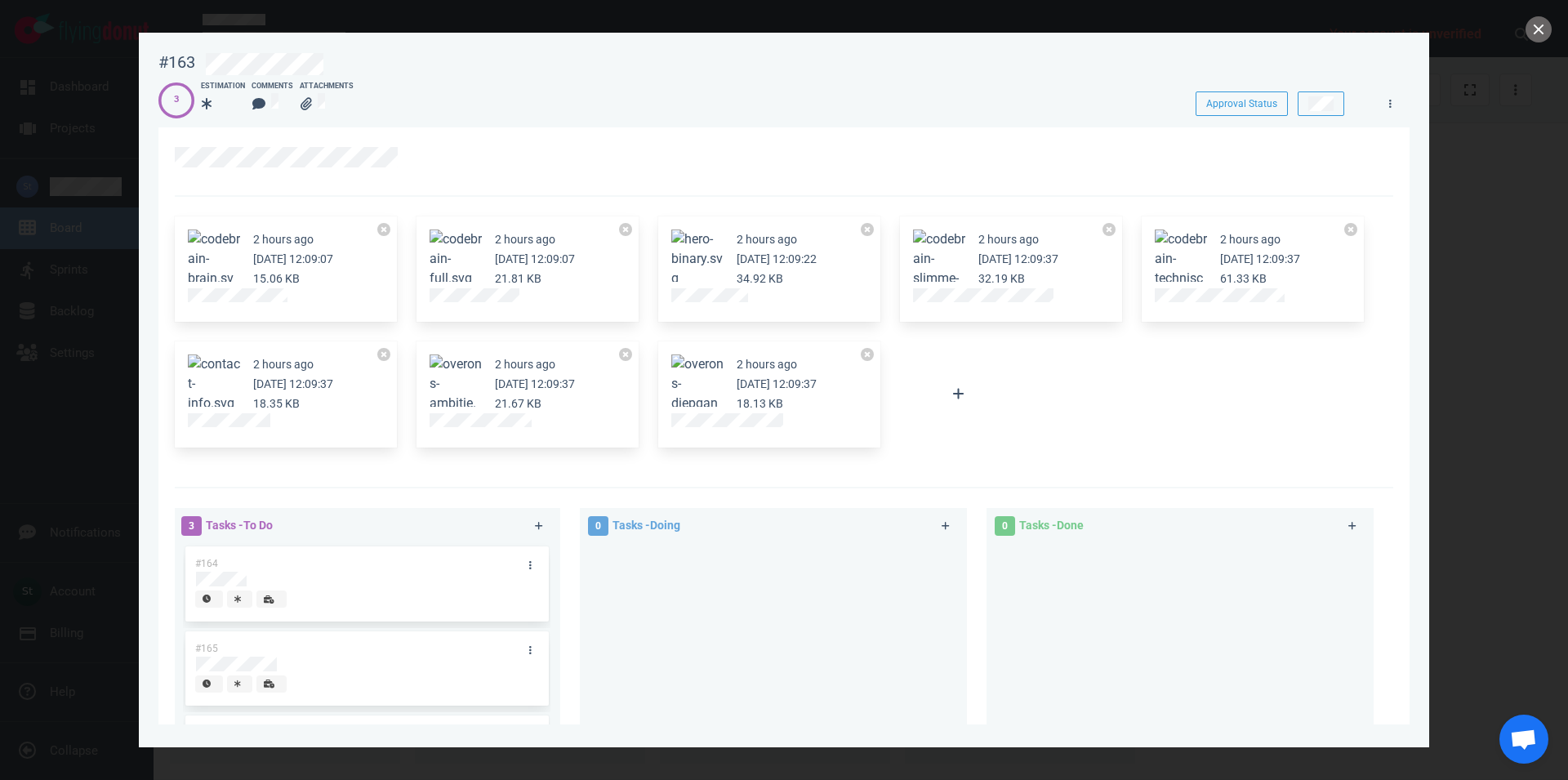
click at [450, 239] on button "Zoom image" at bounding box center [456, 259] width 52 height 59
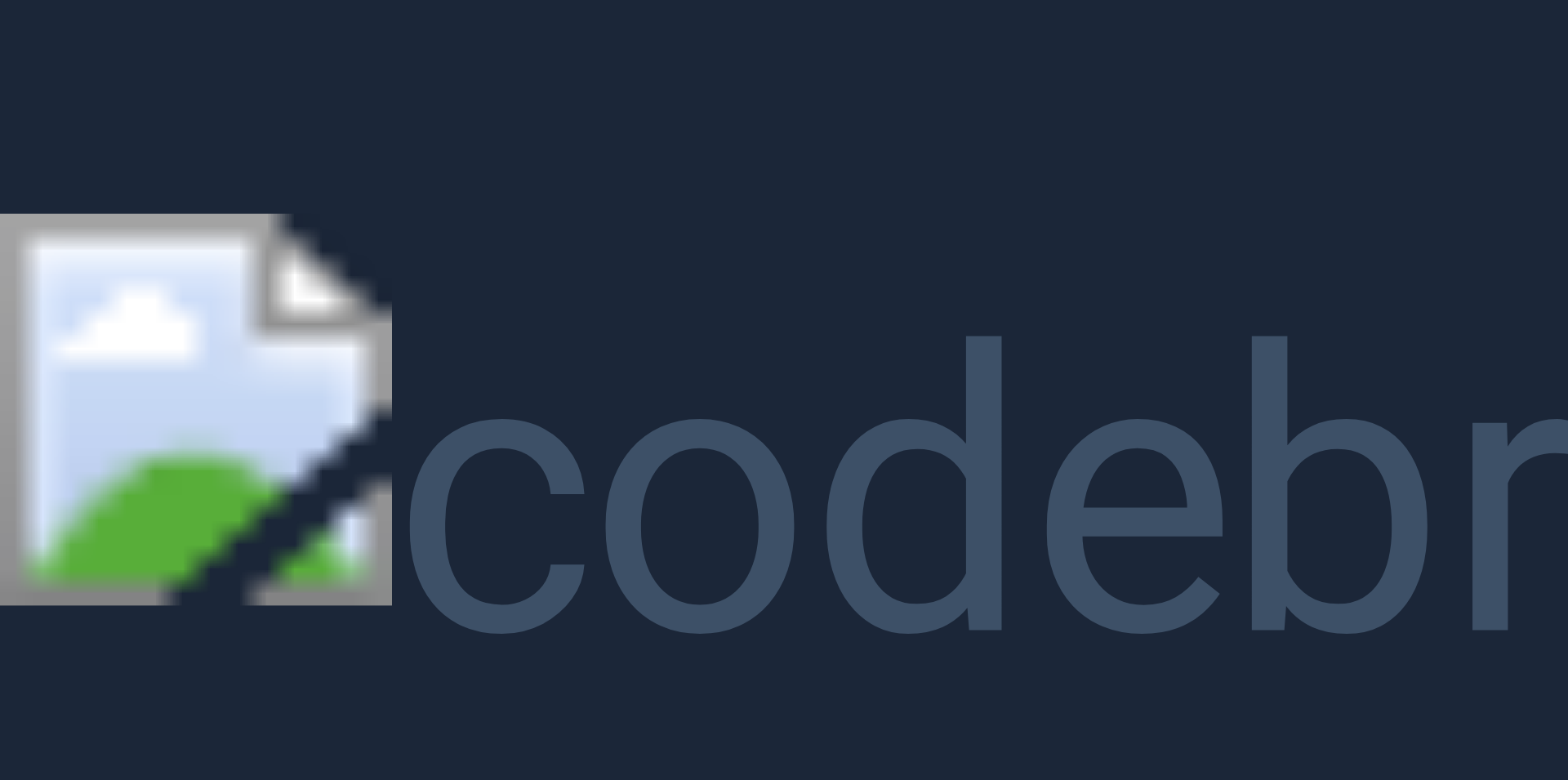
drag, startPoint x: 379, startPoint y: 389, endPoint x: 378, endPoint y: 368, distance: 21.0
click at [378, 375] on button "Unzoom image" at bounding box center [784, 390] width 1568 height 780
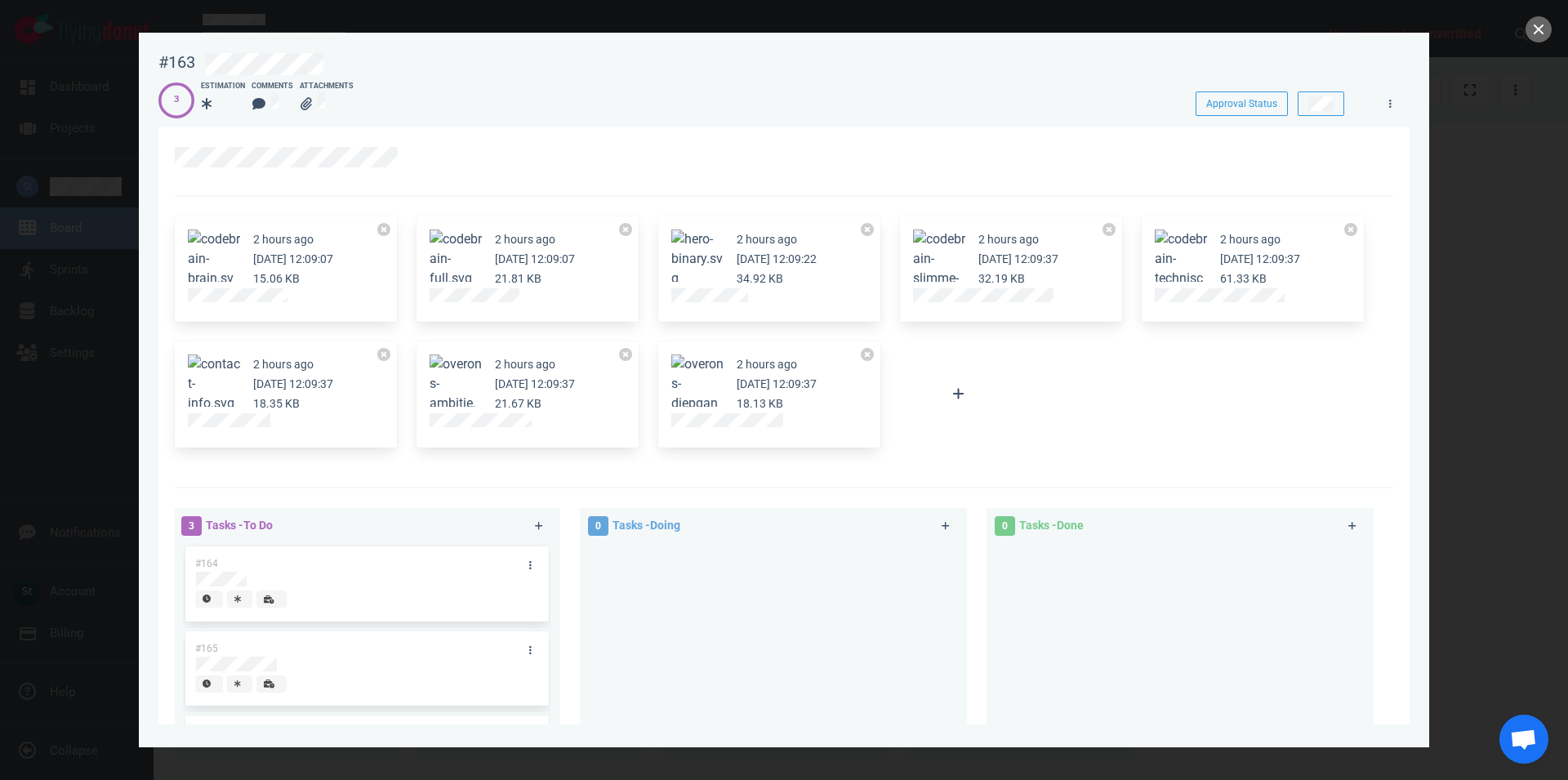
drag, startPoint x: 541, startPoint y: 309, endPoint x: 426, endPoint y: 307, distance: 115.0
click at [426, 307] on div "2 hours ago Oct 07, 2025 12:09:07 21.81 KB" at bounding box center [527, 269] width 222 height 106
click at [484, 193] on div at bounding box center [784, 161] width 1219 height 69
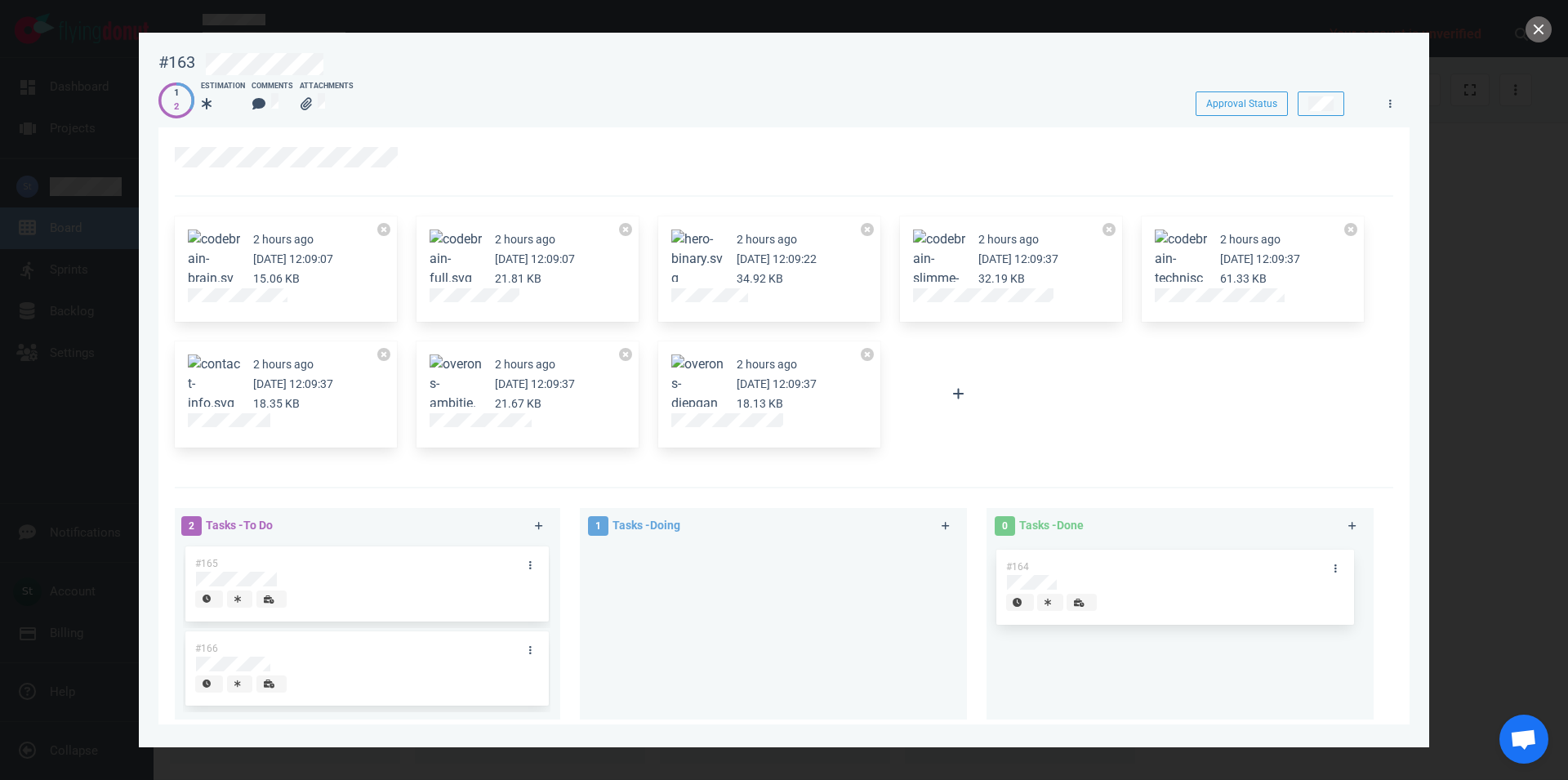
drag, startPoint x: 767, startPoint y: 563, endPoint x: 1165, endPoint y: 565, distance: 398.0
click at [957, 565] on div "#164" at bounding box center [774, 585] width 368 height 85
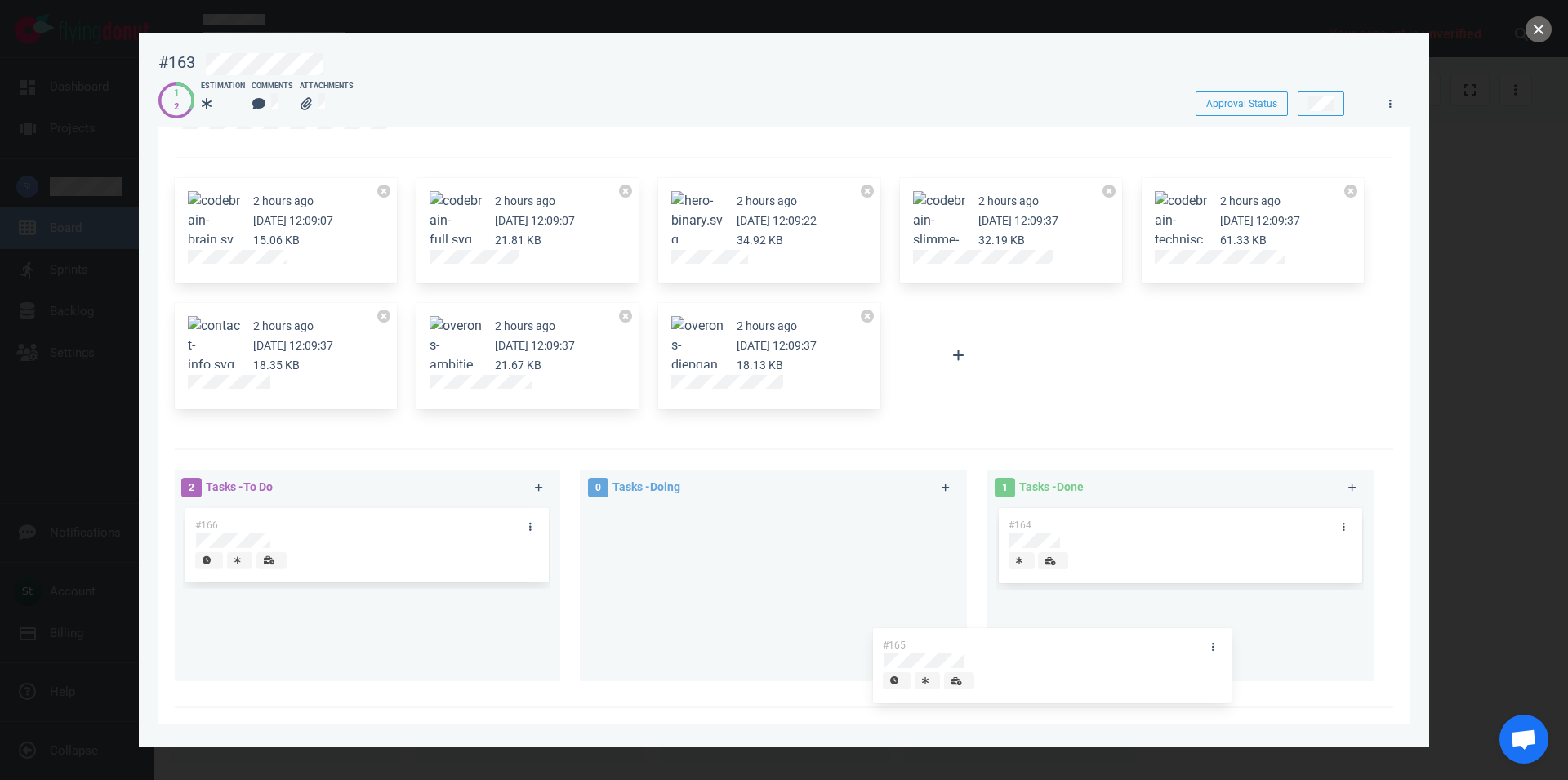
scroll to position [39, 0]
drag, startPoint x: 366, startPoint y: 569, endPoint x: 1160, endPoint y: 614, distance: 795.3
click at [551, 589] on div "#165" at bounding box center [367, 546] width 368 height 85
click at [1541, 17] on div at bounding box center [784, 390] width 1568 height 780
click at [1539, 32] on button "close" at bounding box center [1538, 29] width 26 height 26
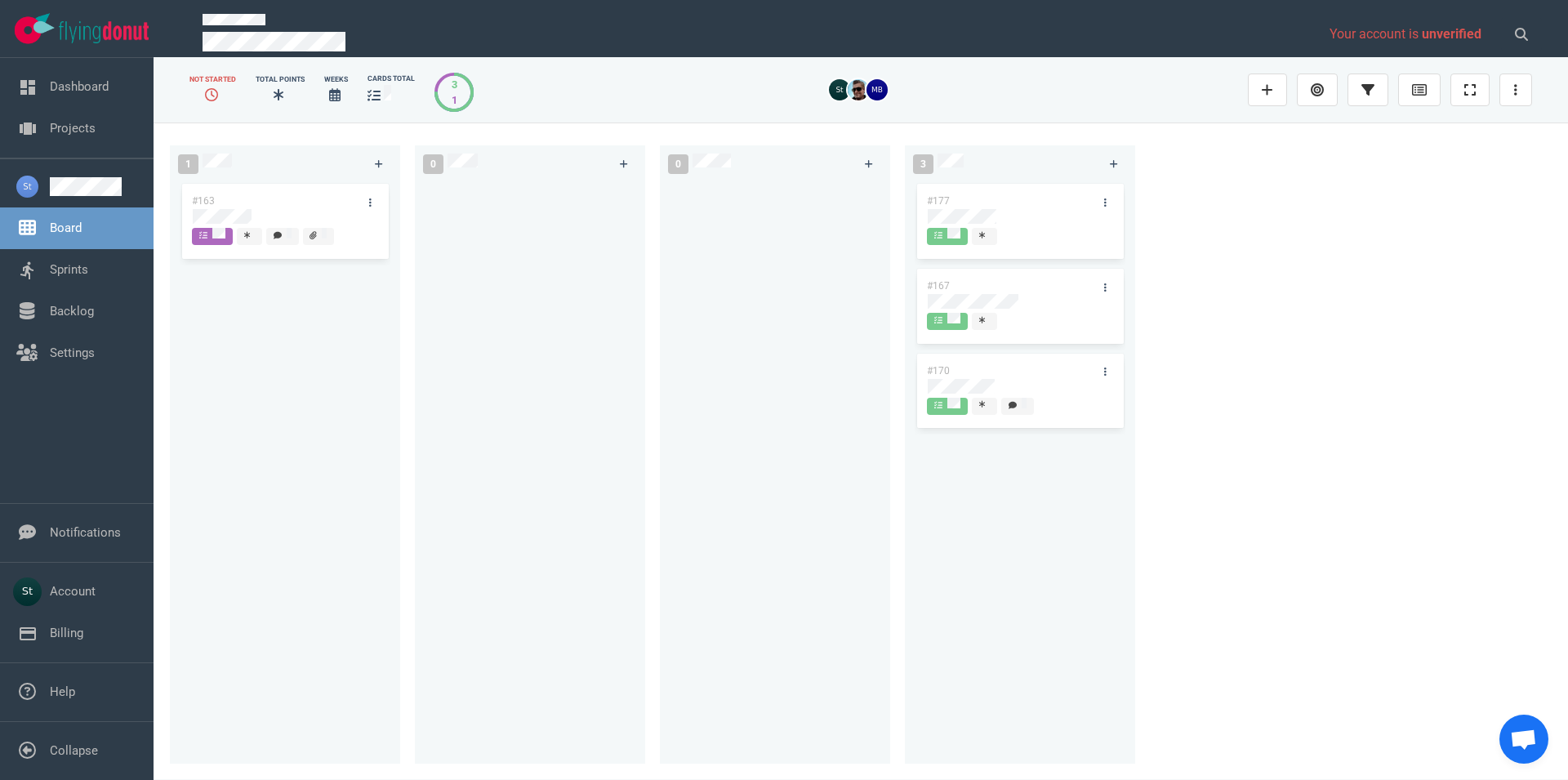
click at [513, 395] on div at bounding box center [530, 462] width 210 height 565
click at [70, 304] on link "Backlog" at bounding box center [72, 311] width 44 height 15
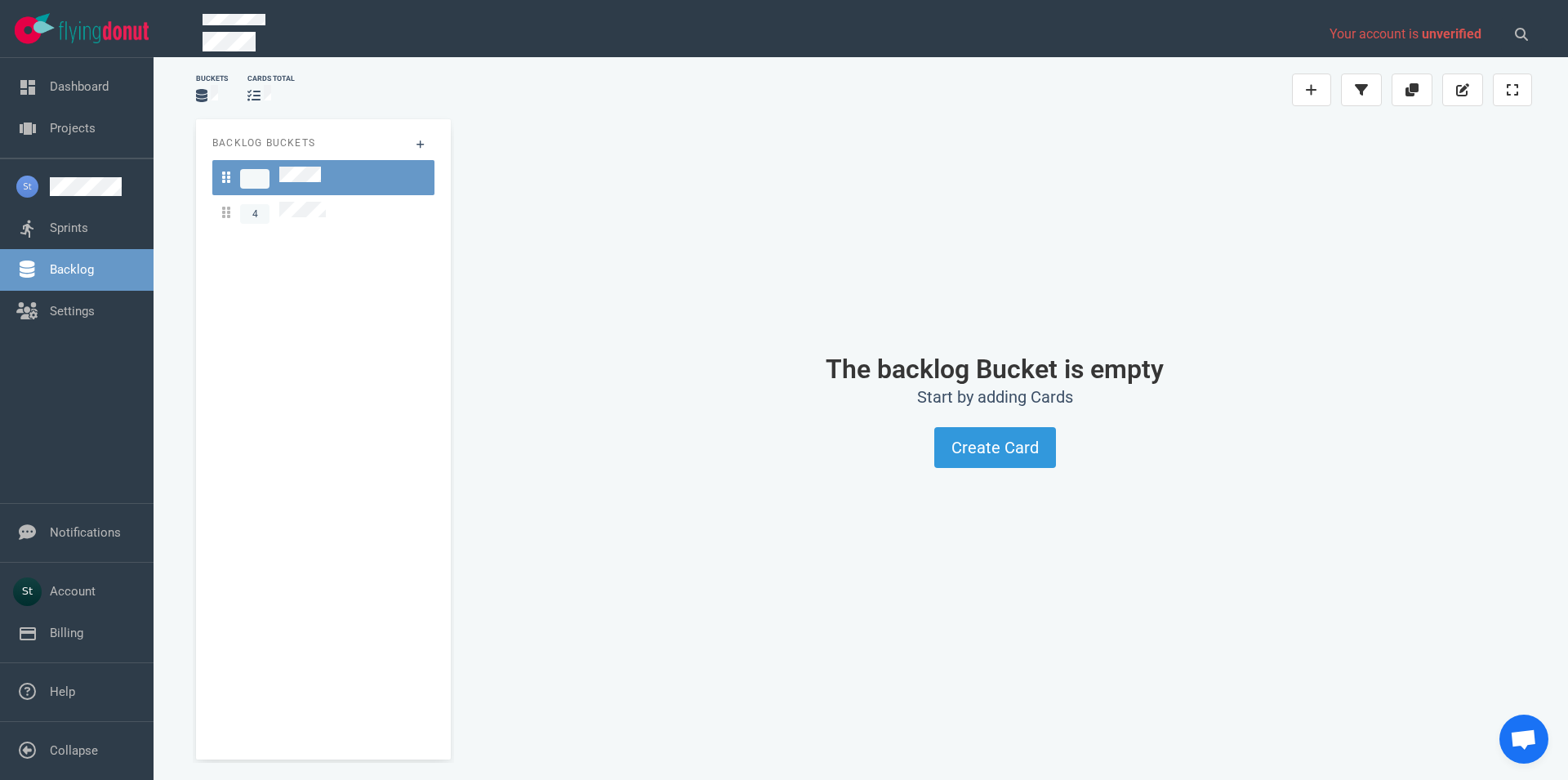
click at [372, 225] on div "Backlog Buckets 4" at bounding box center [324, 439] width 255 height 640
click at [373, 211] on div "4" at bounding box center [324, 213] width 203 height 22
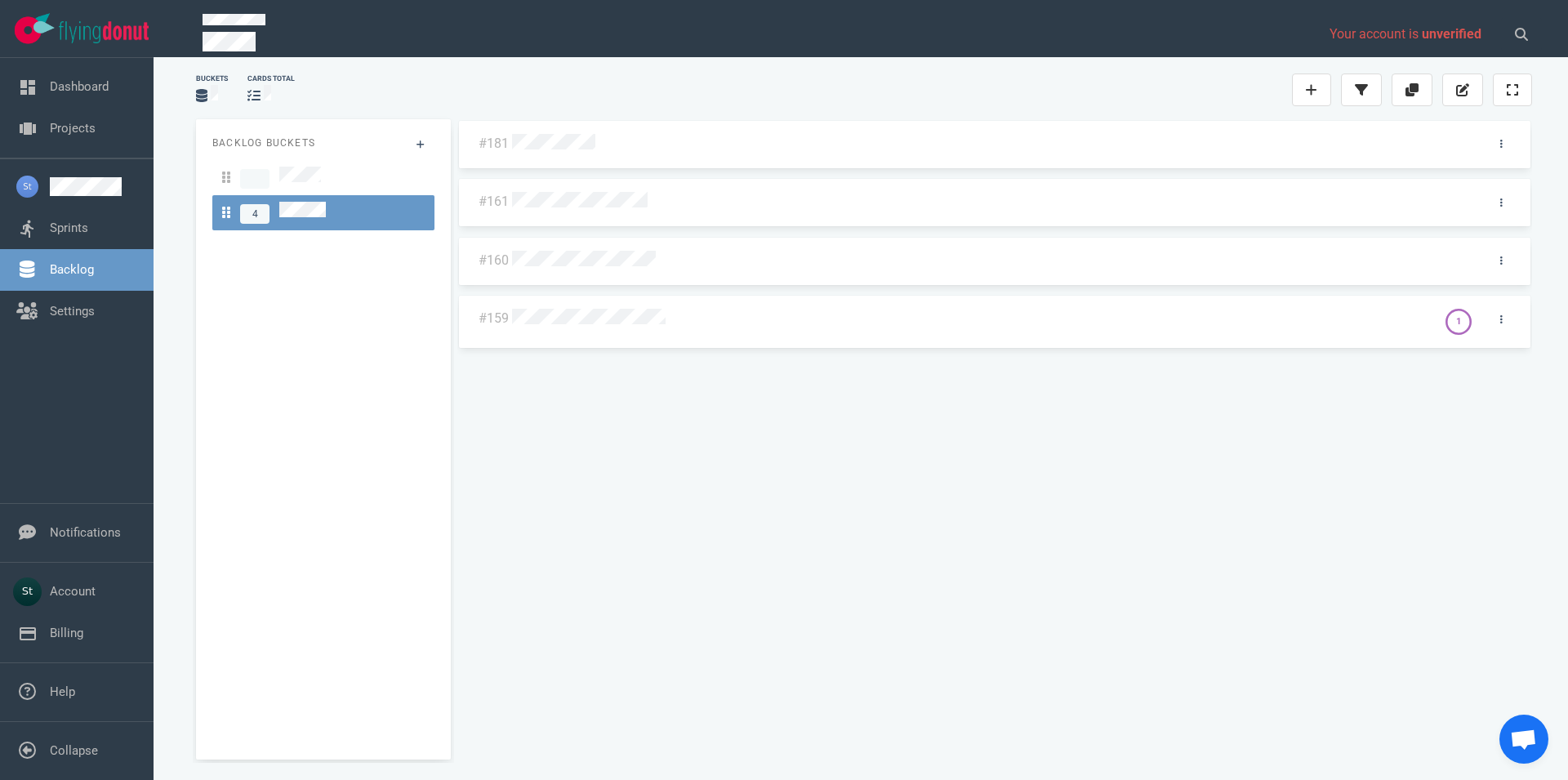
click at [521, 322] on div "#181 #161 #160 #159 1" at bounding box center [995, 432] width 1075 height 627
click at [530, 324] on div at bounding box center [970, 319] width 915 height 22
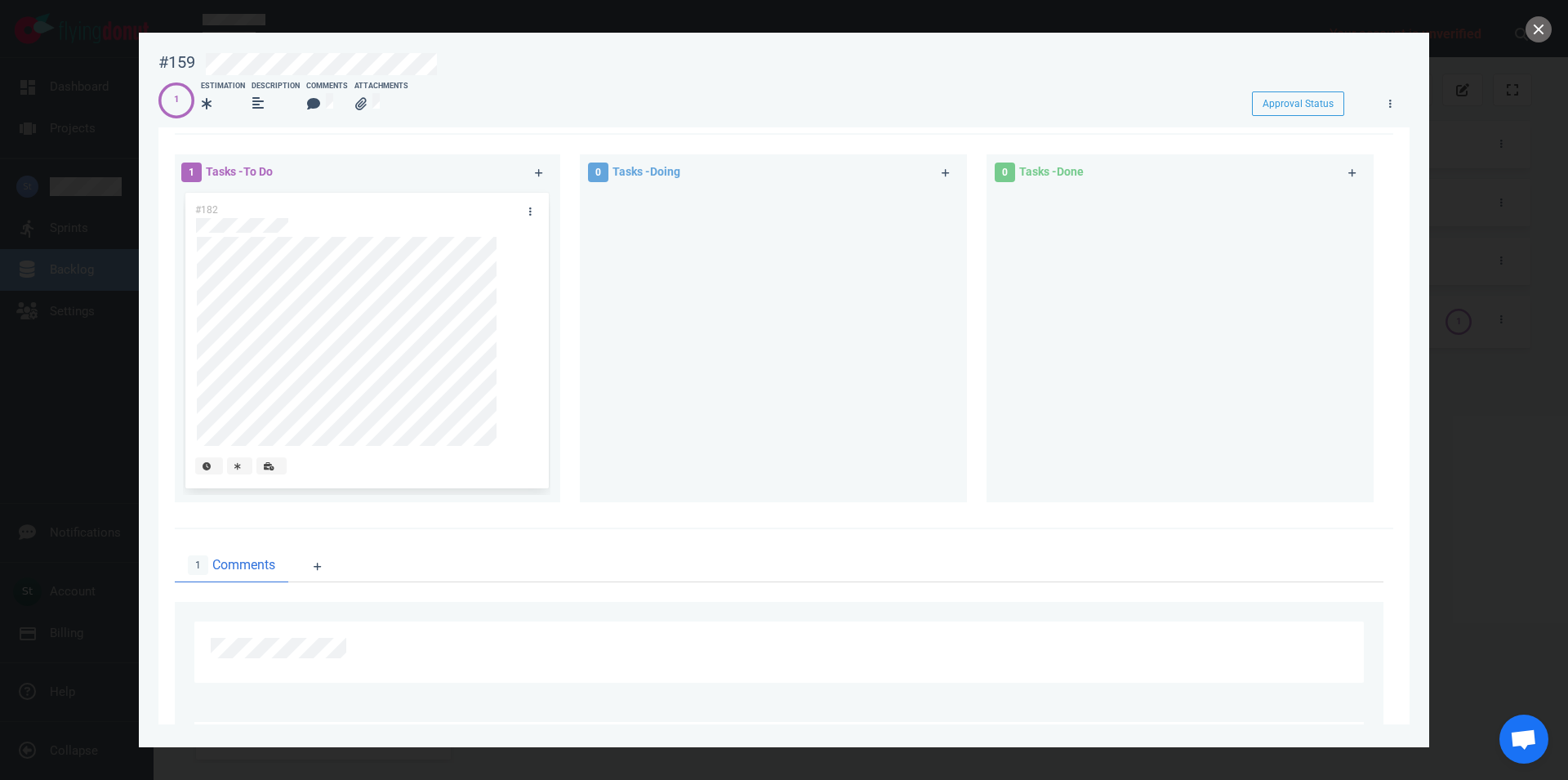
scroll to position [186, 0]
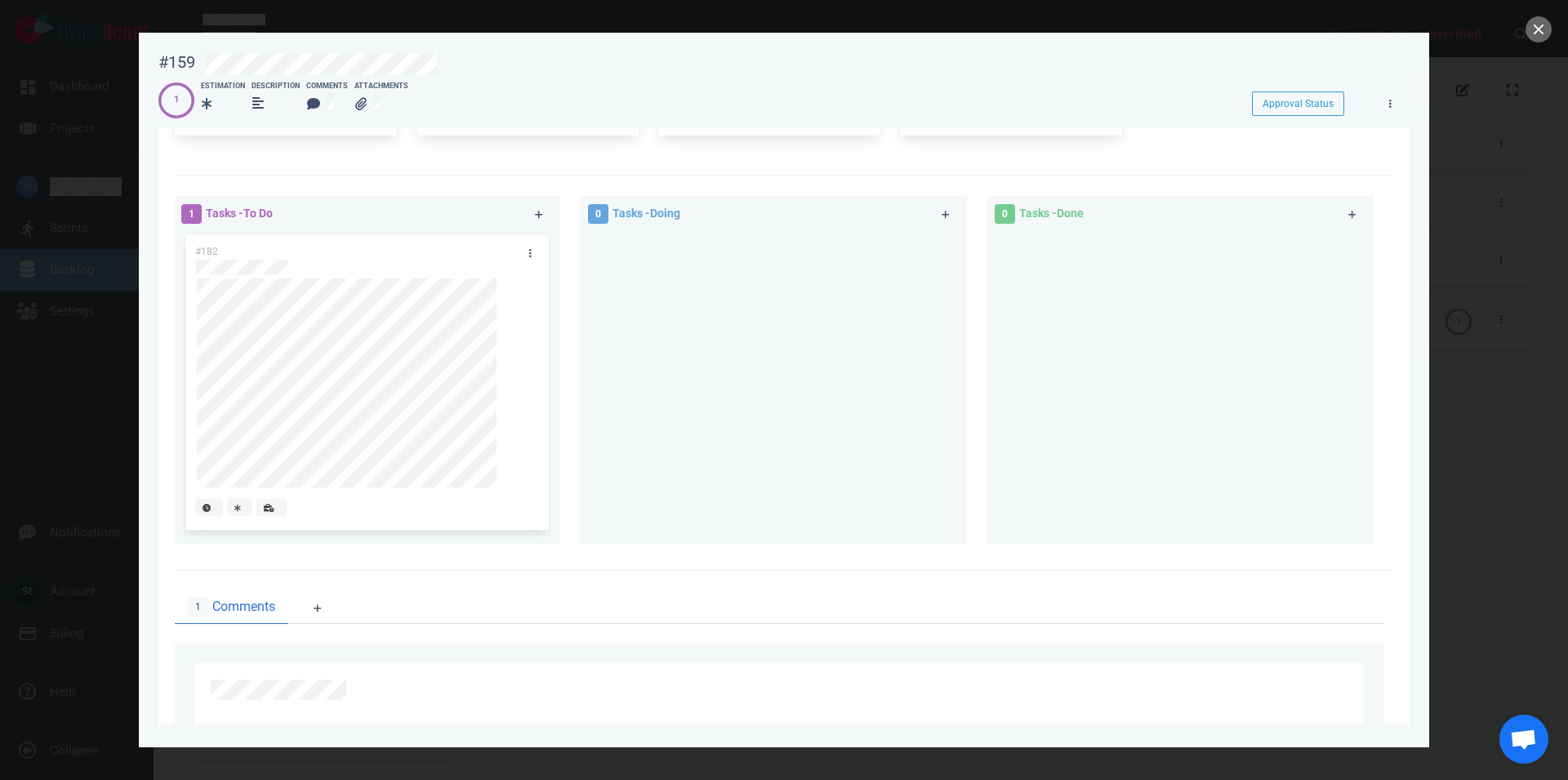
click at [561, 550] on div "1 Tasks - To Do #182" at bounding box center [376, 373] width 407 height 373
click at [629, 708] on div at bounding box center [779, 694] width 1170 height 62
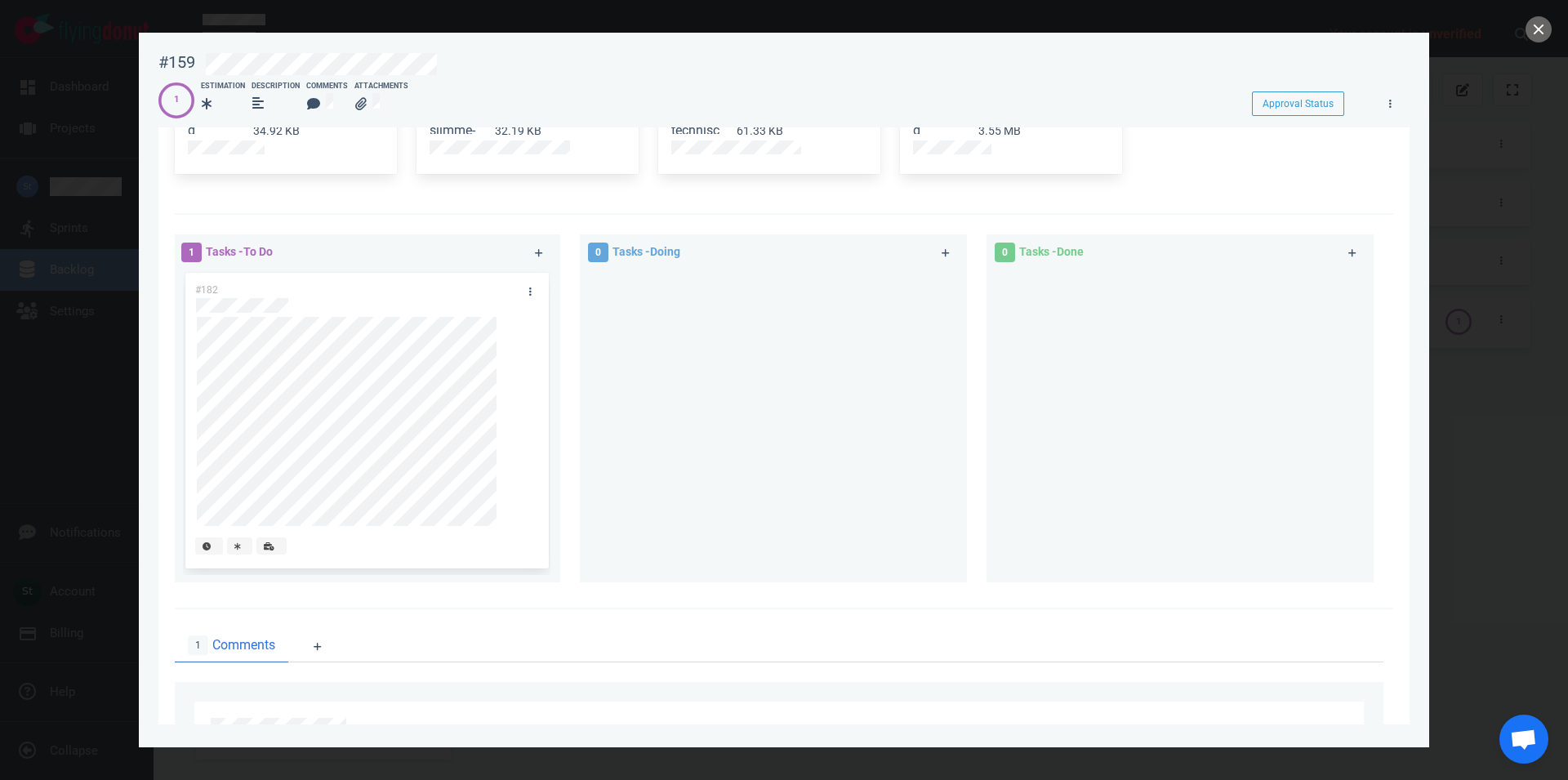
scroll to position [147, 0]
click at [1527, 30] on button "close" at bounding box center [1538, 29] width 26 height 26
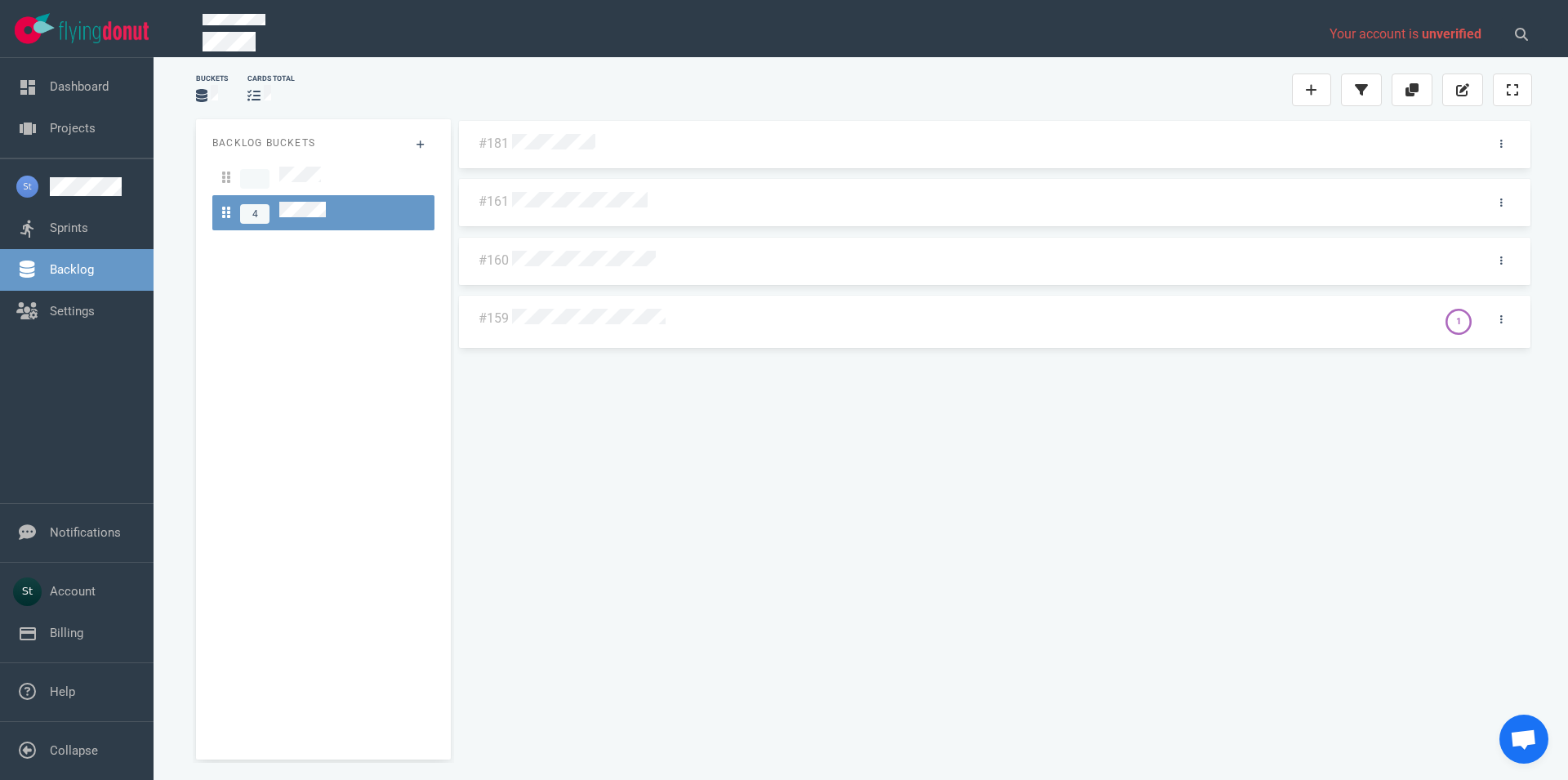
click at [650, 330] on div at bounding box center [972, 318] width 925 height 39
click at [646, 326] on div at bounding box center [970, 319] width 915 height 22
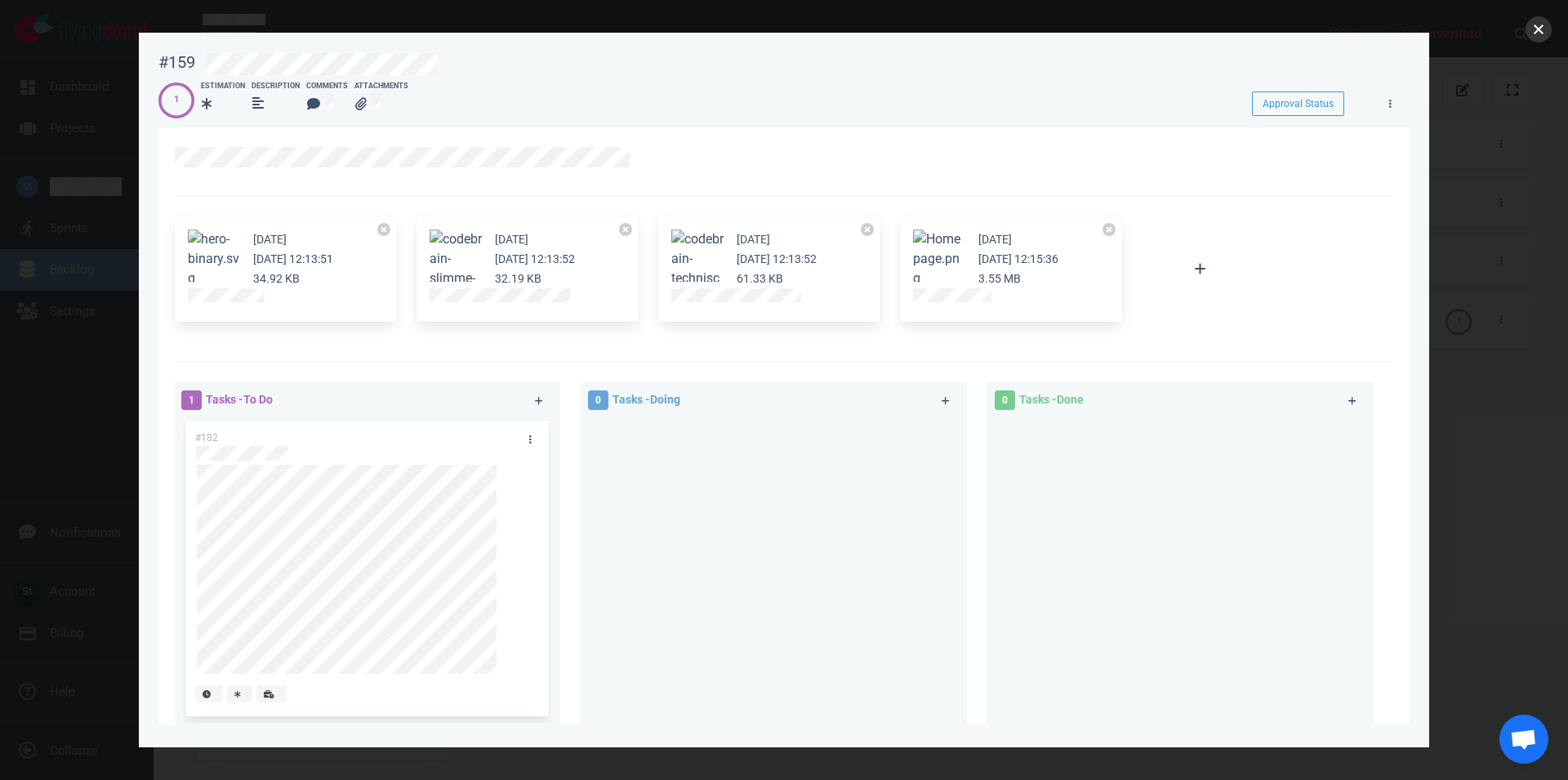
click at [1536, 26] on button "close" at bounding box center [1538, 29] width 26 height 26
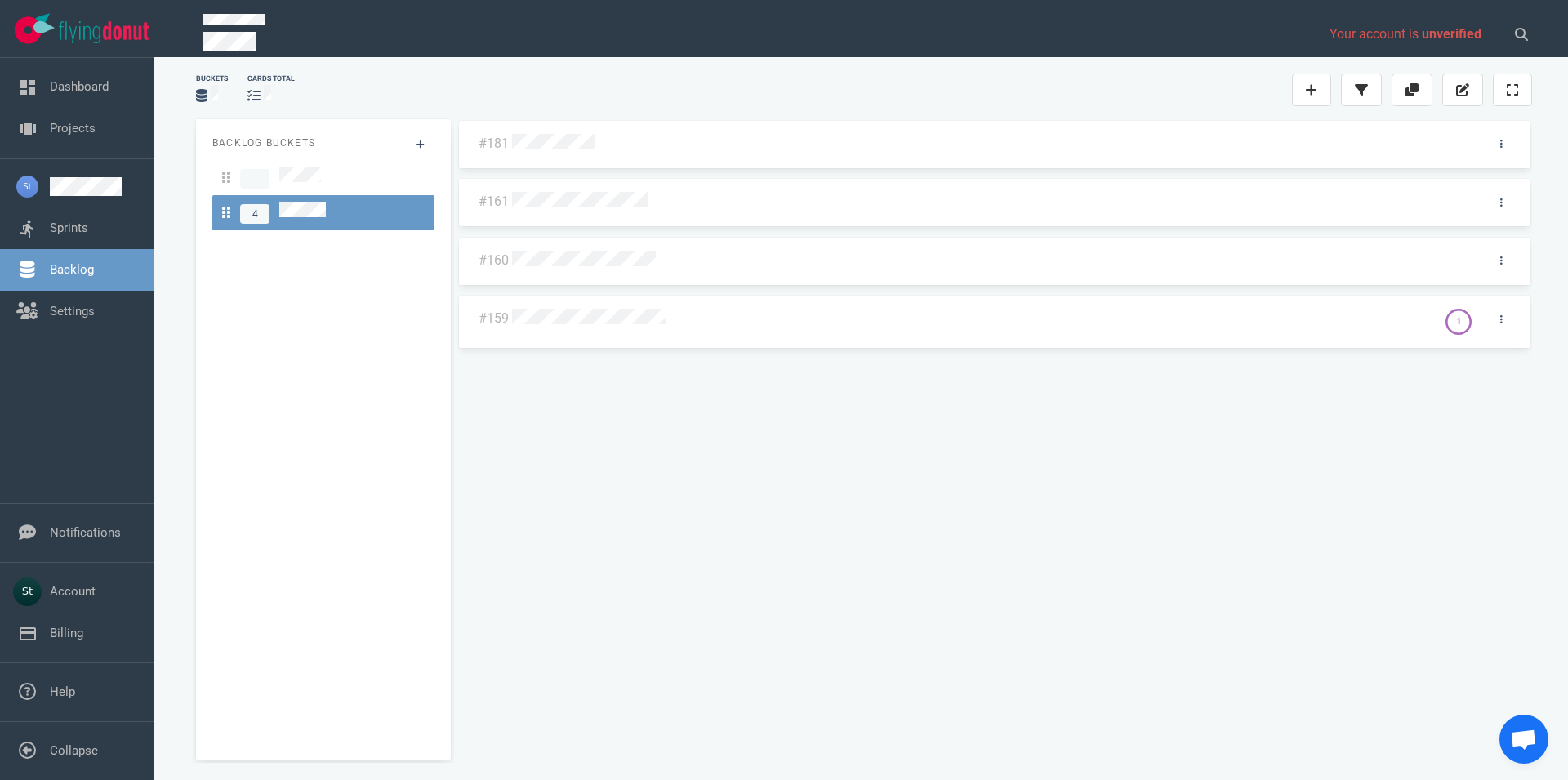
drag, startPoint x: 109, startPoint y: 237, endPoint x: 138, endPoint y: 276, distance: 48.6
click at [88, 235] on link "Sprints" at bounding box center [69, 228] width 38 height 15
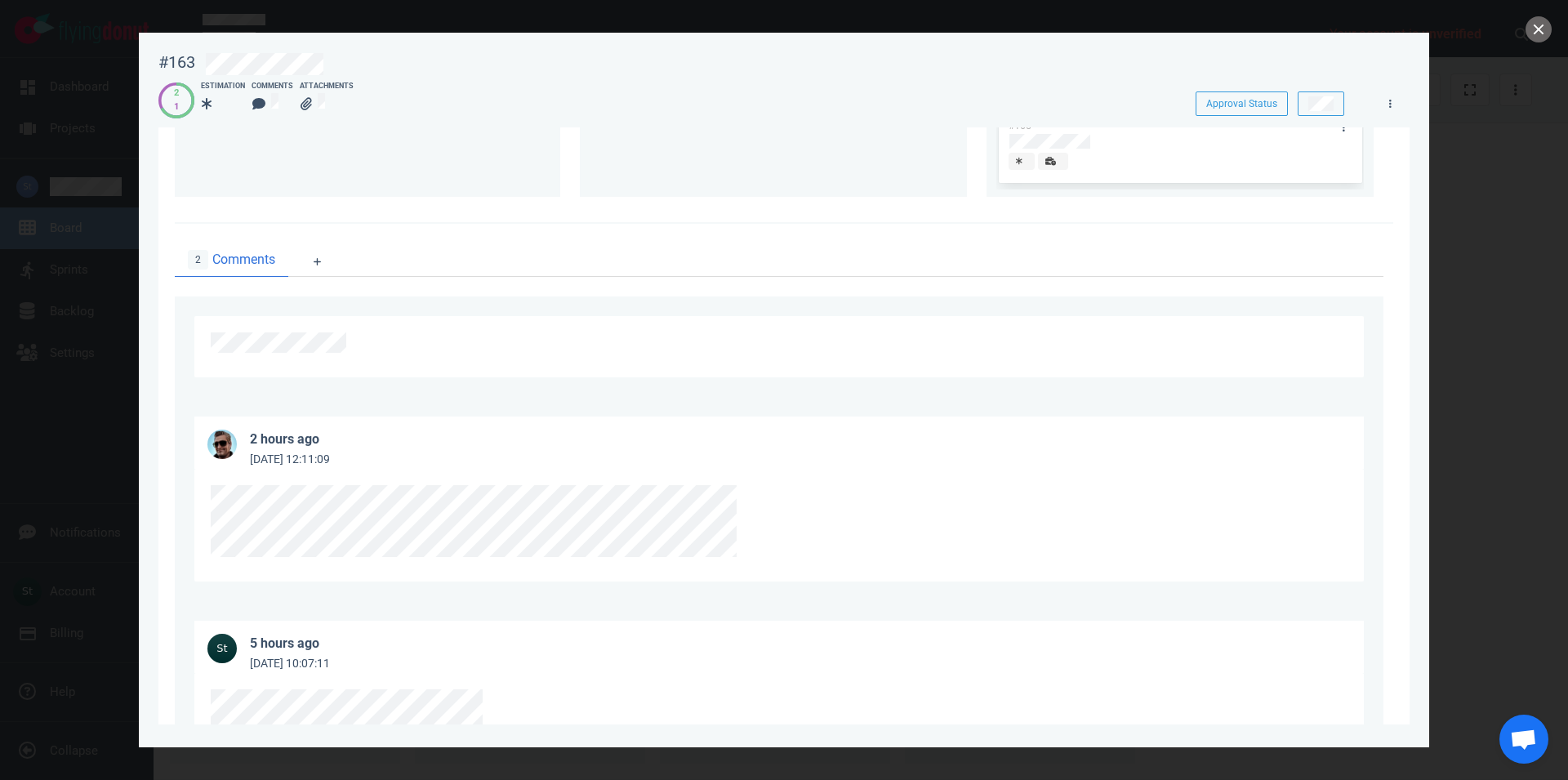
scroll to position [620, 0]
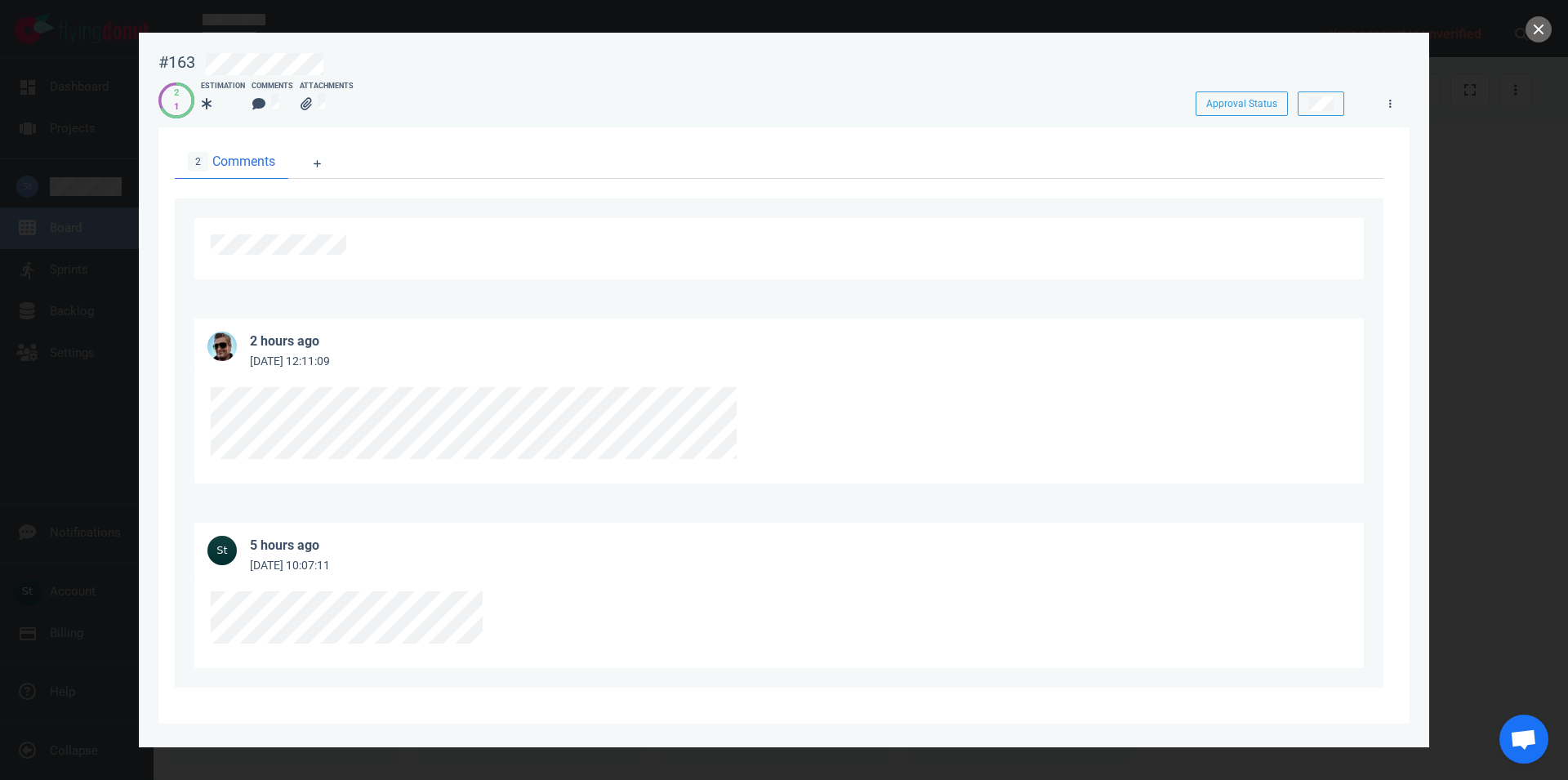
click at [1524, 37] on div at bounding box center [784, 390] width 1568 height 780
click at [1526, 37] on div at bounding box center [784, 390] width 1568 height 780
click at [1559, 23] on div at bounding box center [784, 390] width 1568 height 780
click at [1538, 27] on button "close" at bounding box center [1538, 29] width 26 height 26
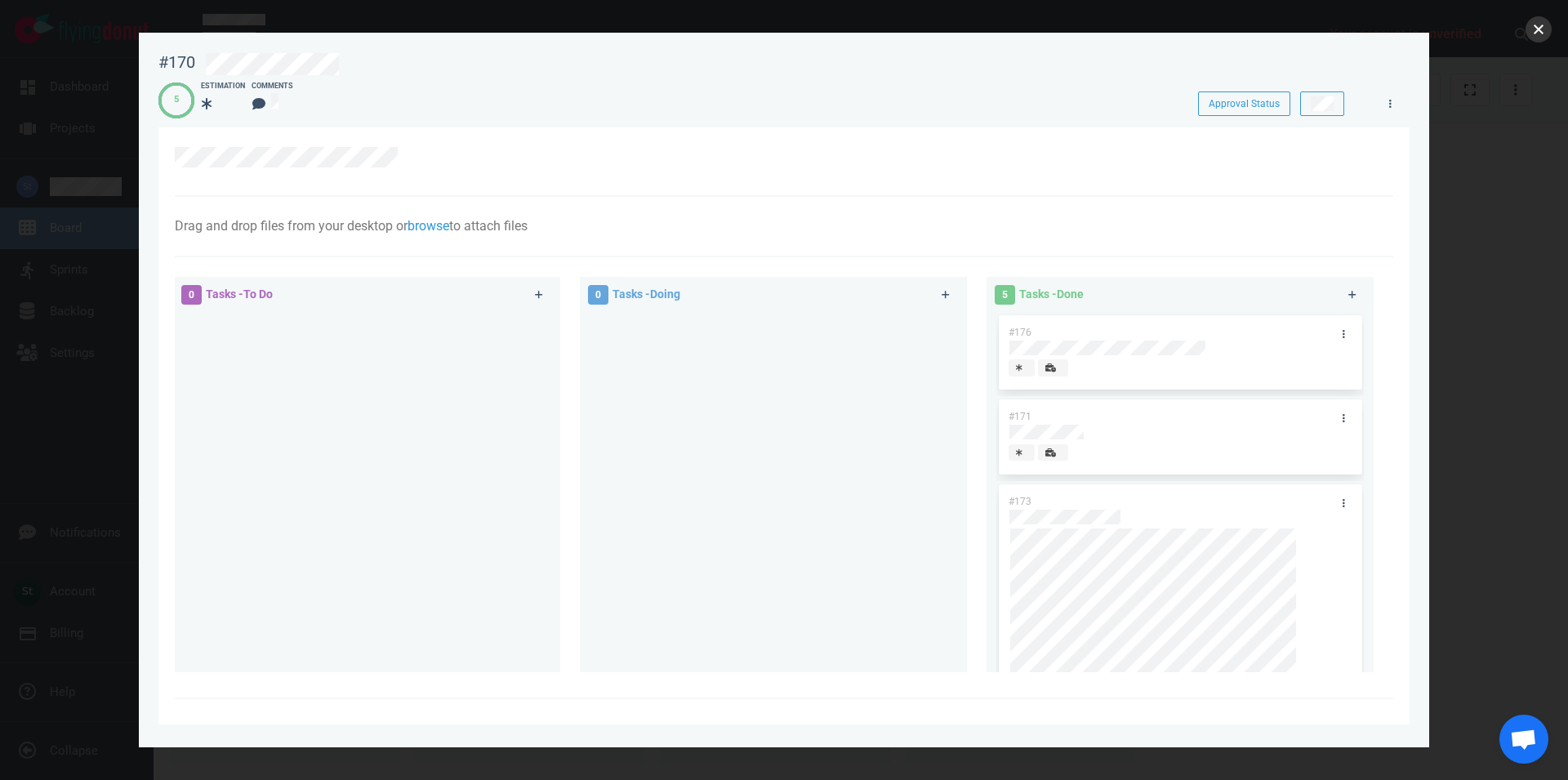
click at [1533, 36] on button "close" at bounding box center [1538, 29] width 26 height 26
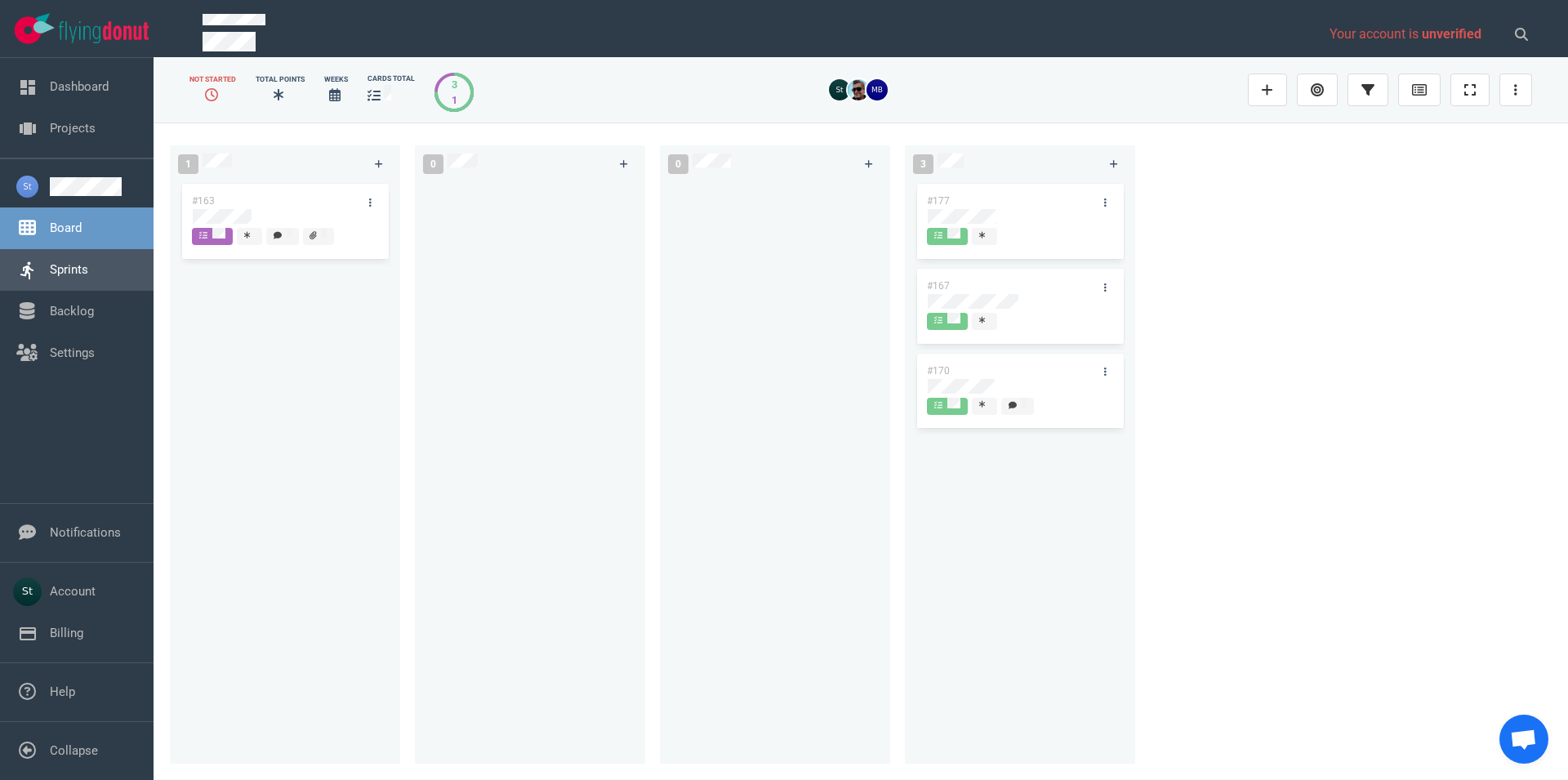
click at [57, 277] on link "Sprints" at bounding box center [69, 269] width 38 height 15
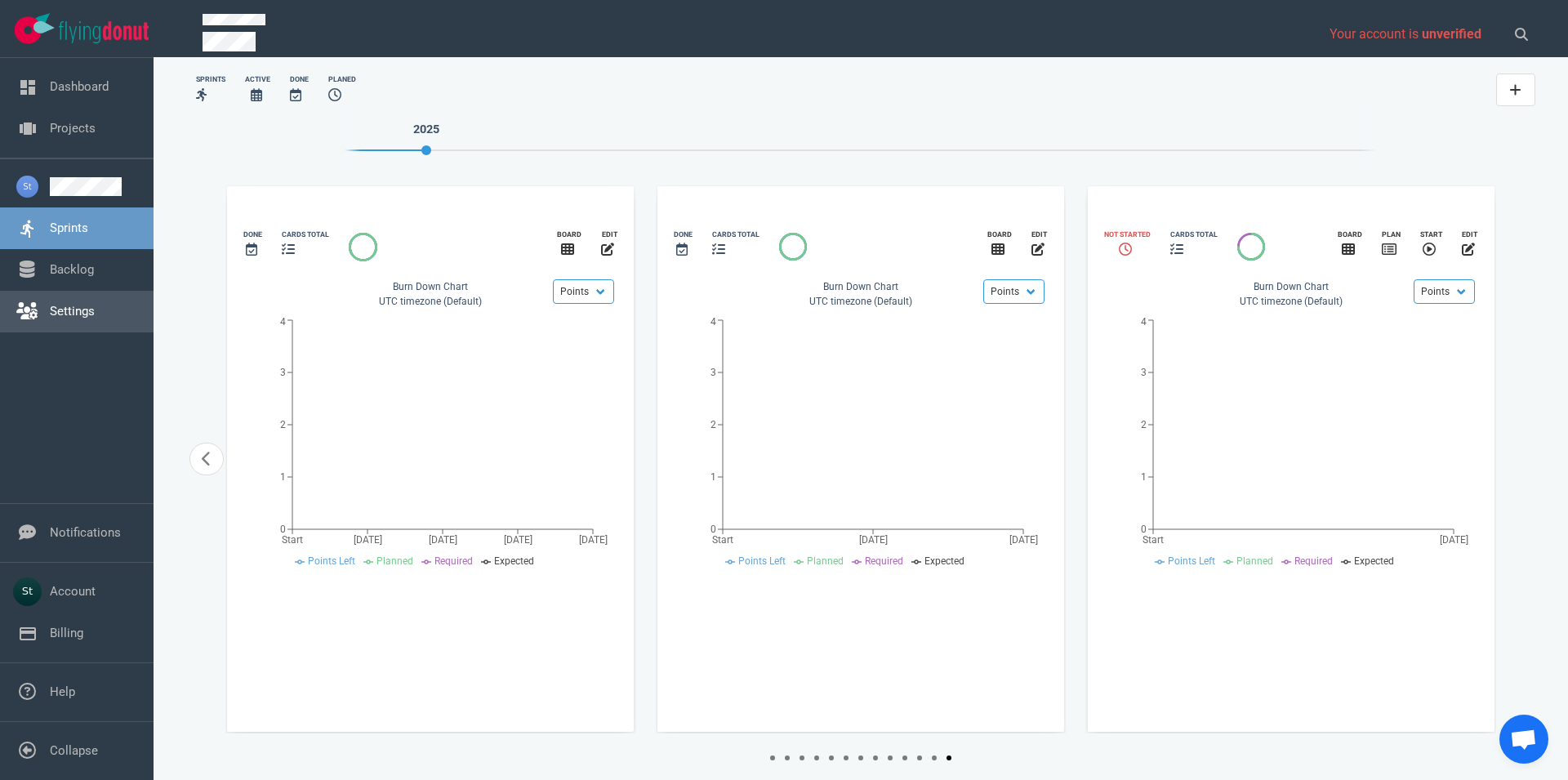
click at [67, 307] on link "Settings" at bounding box center [72, 311] width 45 height 15
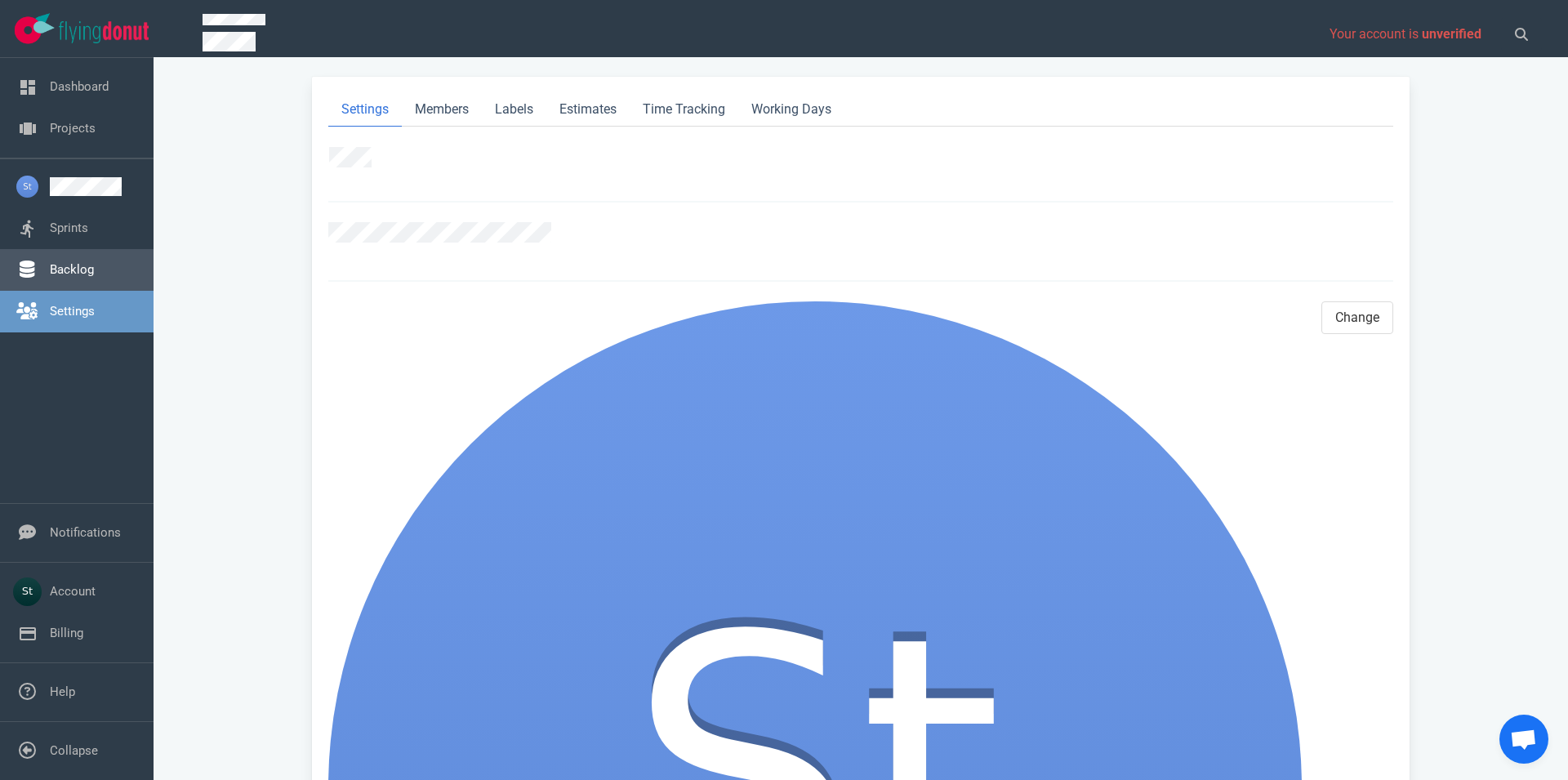
click at [50, 277] on link "Backlog" at bounding box center [72, 269] width 44 height 15
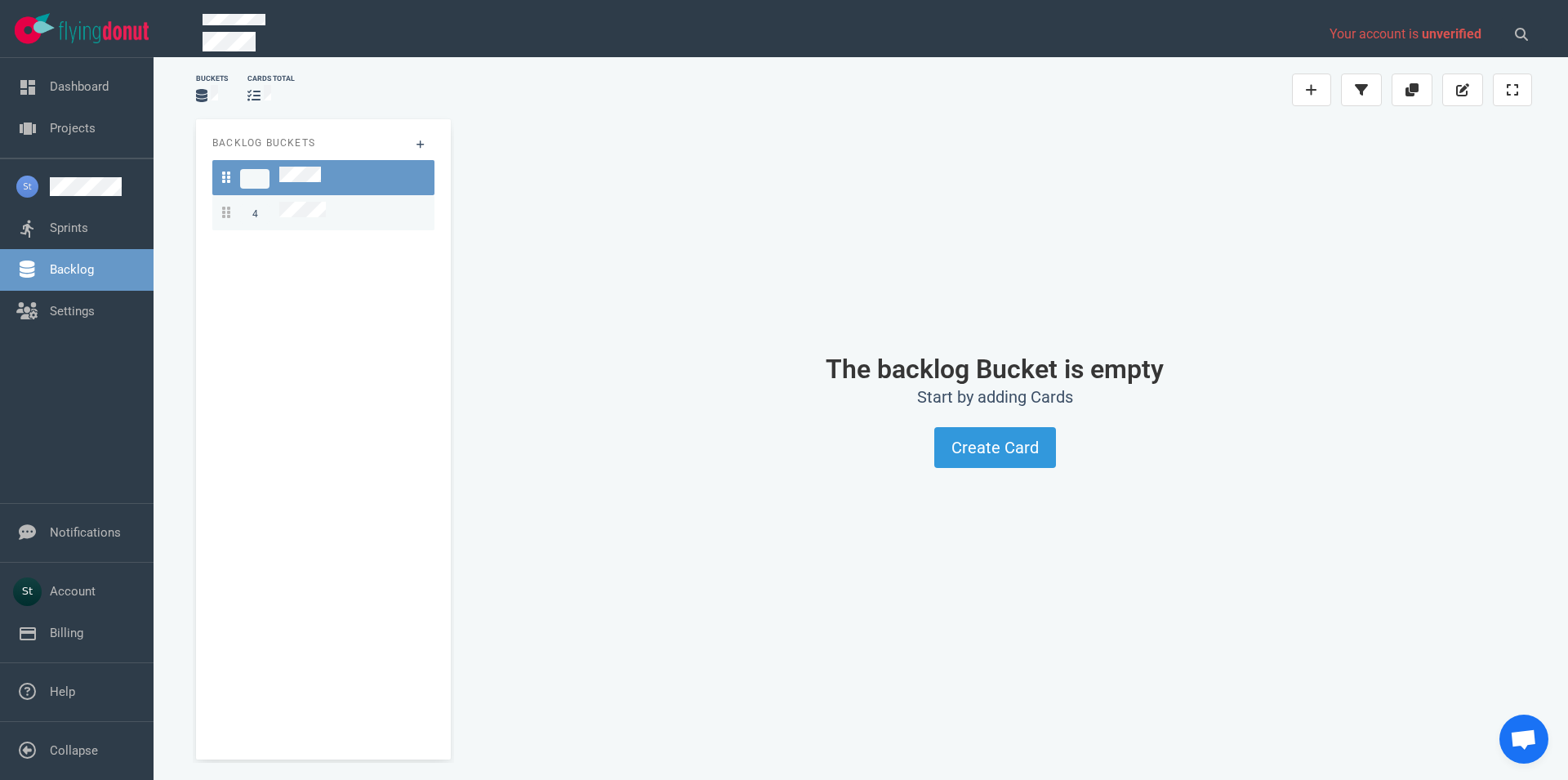
click at [403, 202] on div "4" at bounding box center [324, 213] width 203 height 22
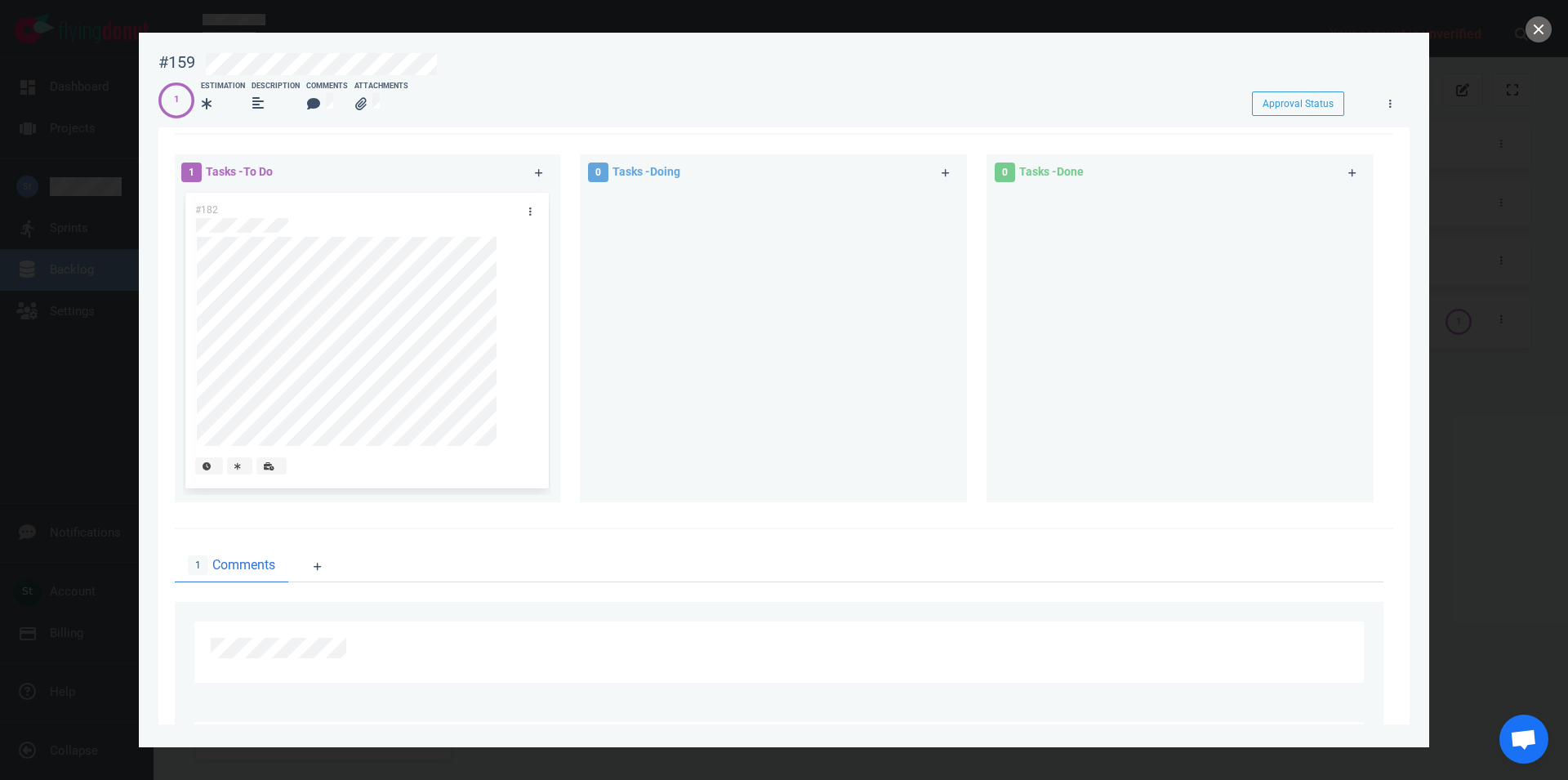
scroll to position [54, 0]
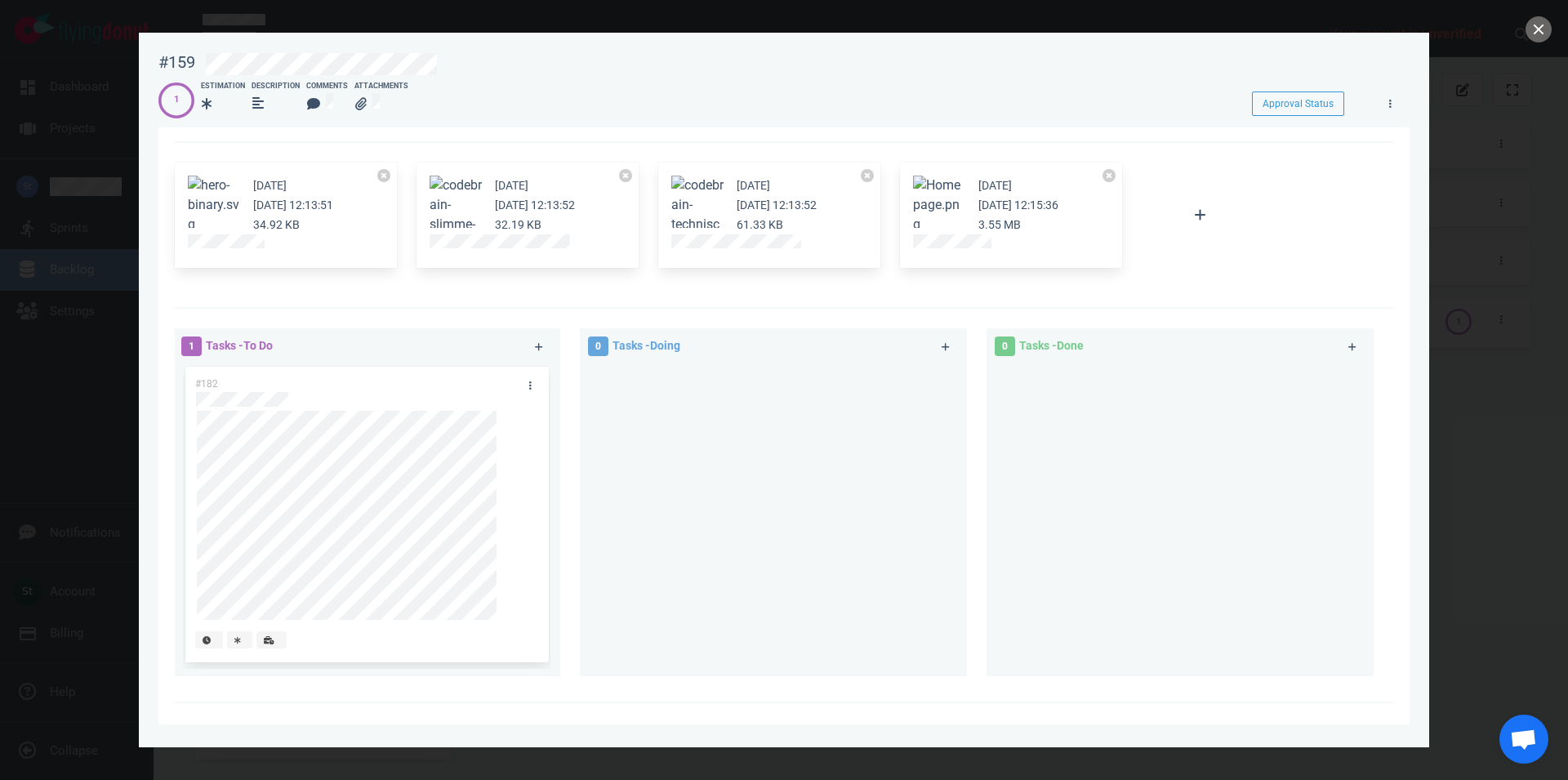
click at [373, 378] on div "#182" at bounding box center [351, 383] width 332 height 34
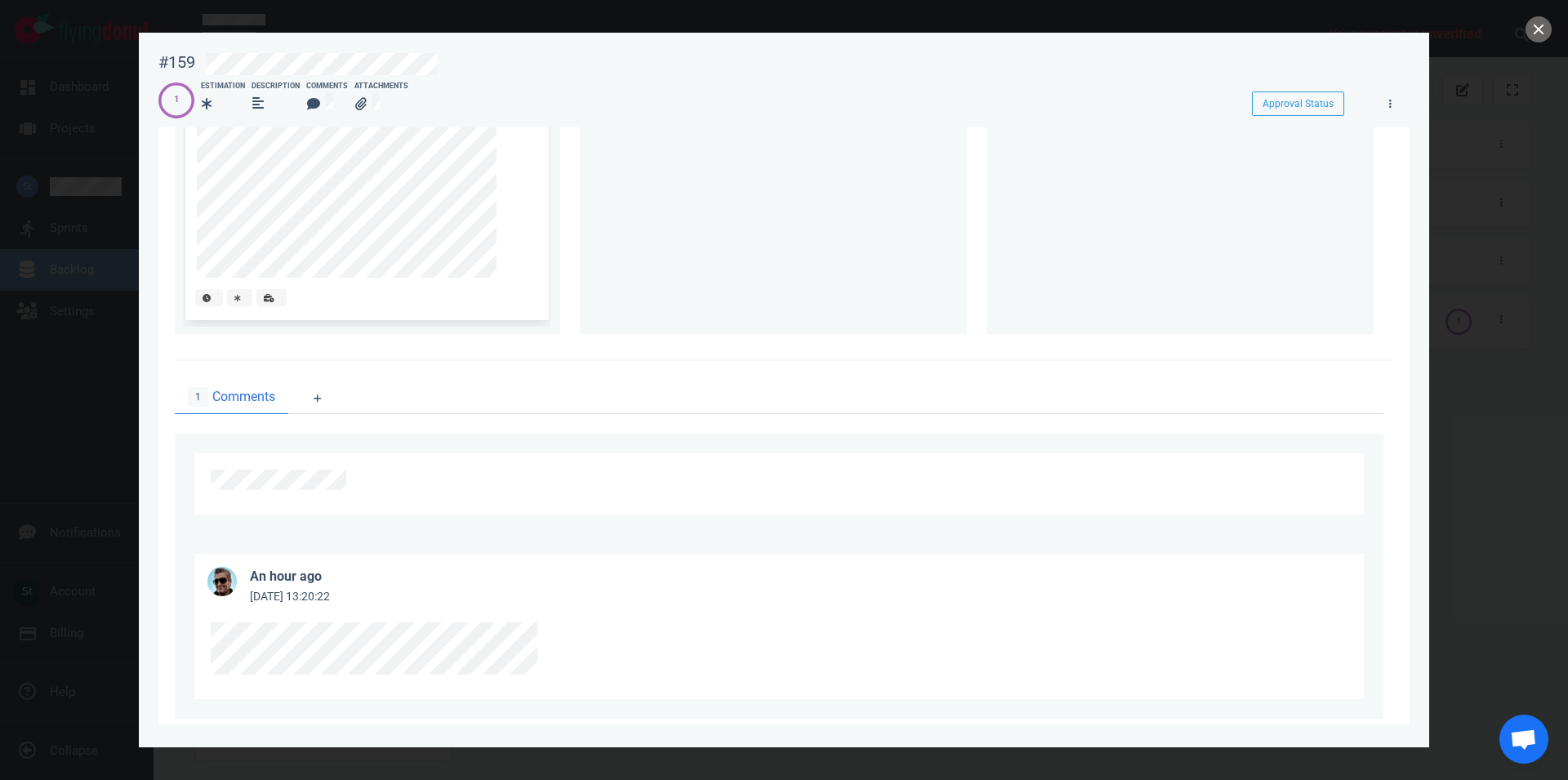
scroll to position [427, 0]
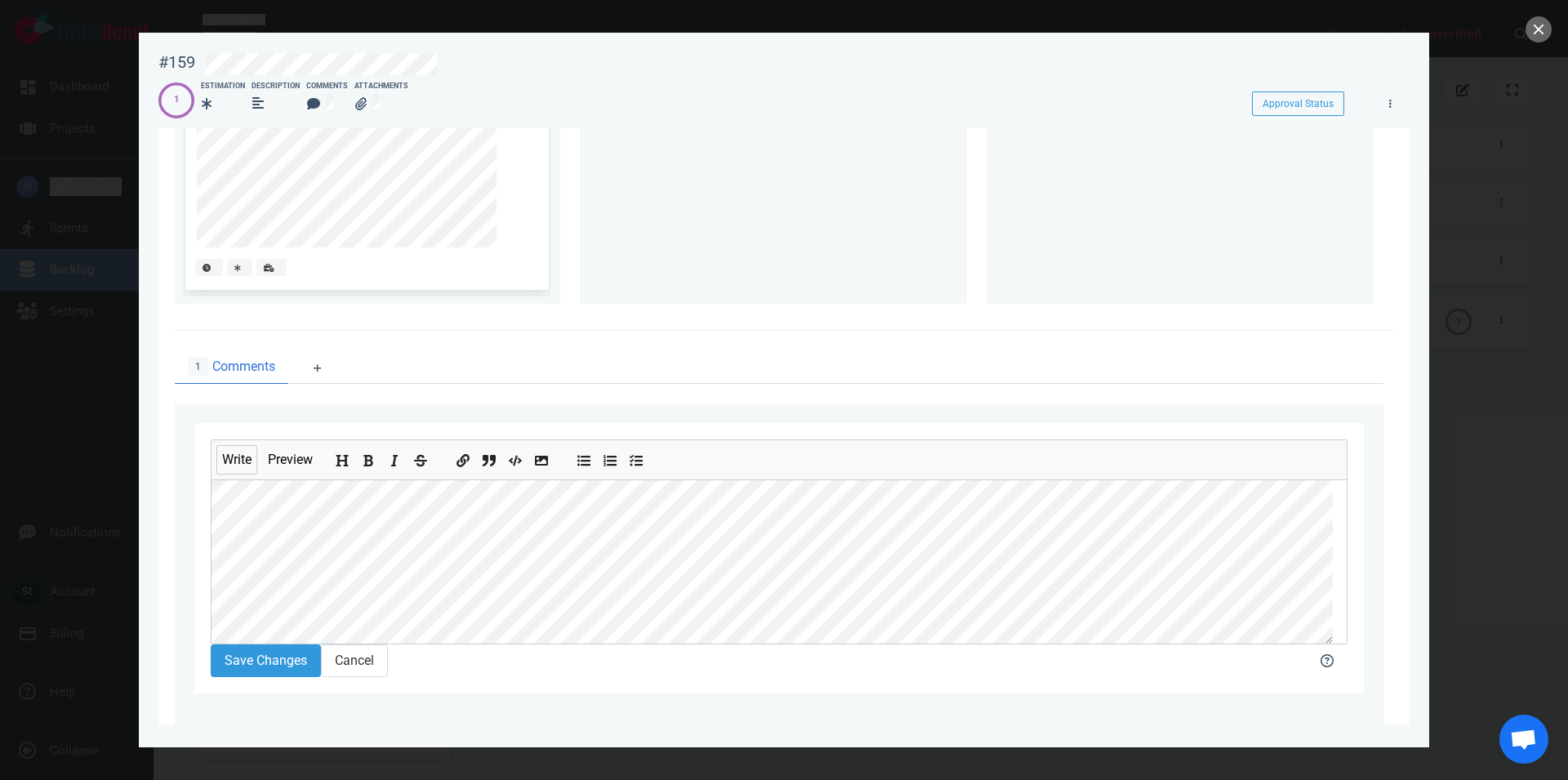
click at [1443, 377] on div at bounding box center [784, 390] width 1568 height 780
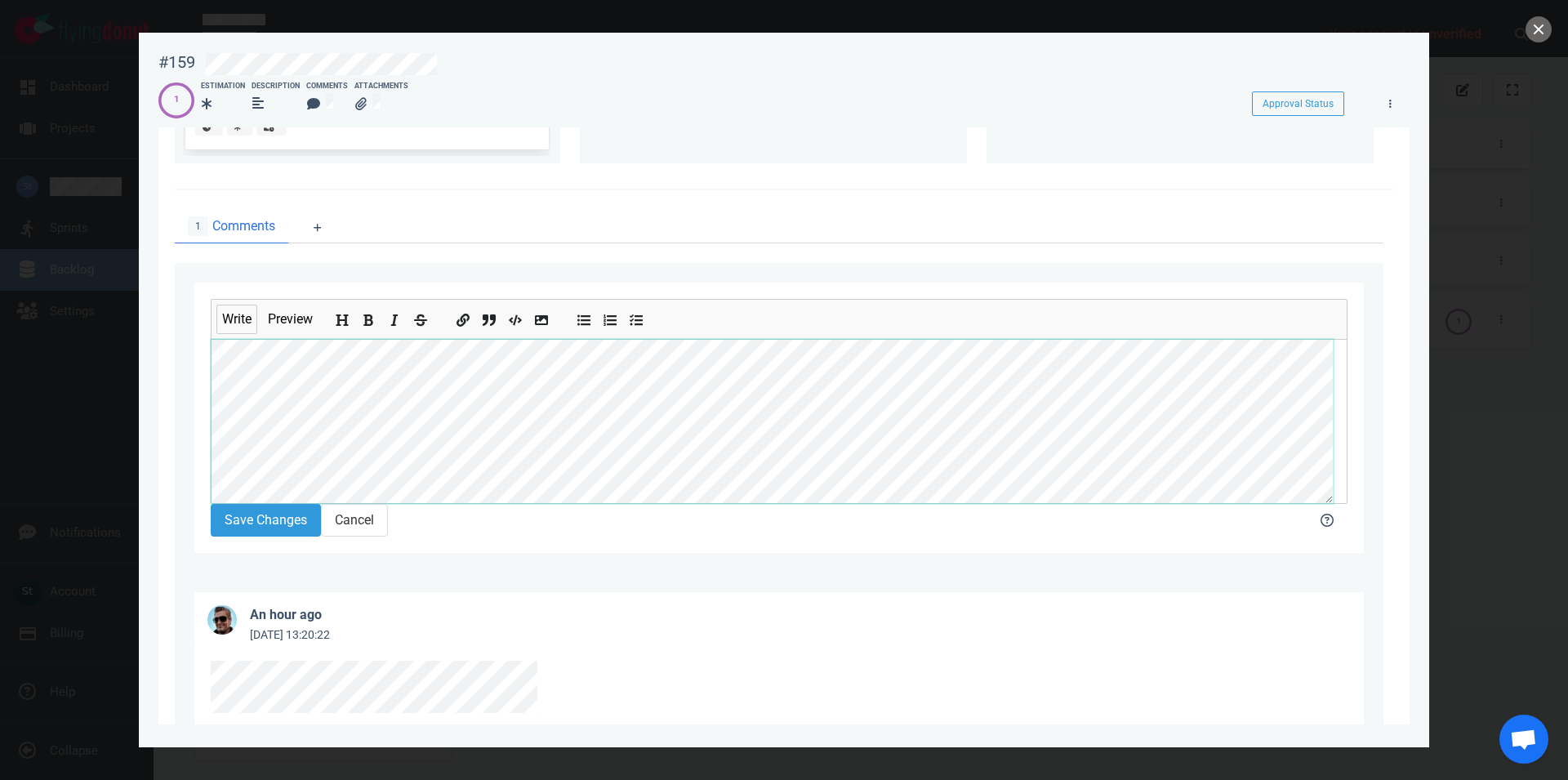
scroll to position [554, 0]
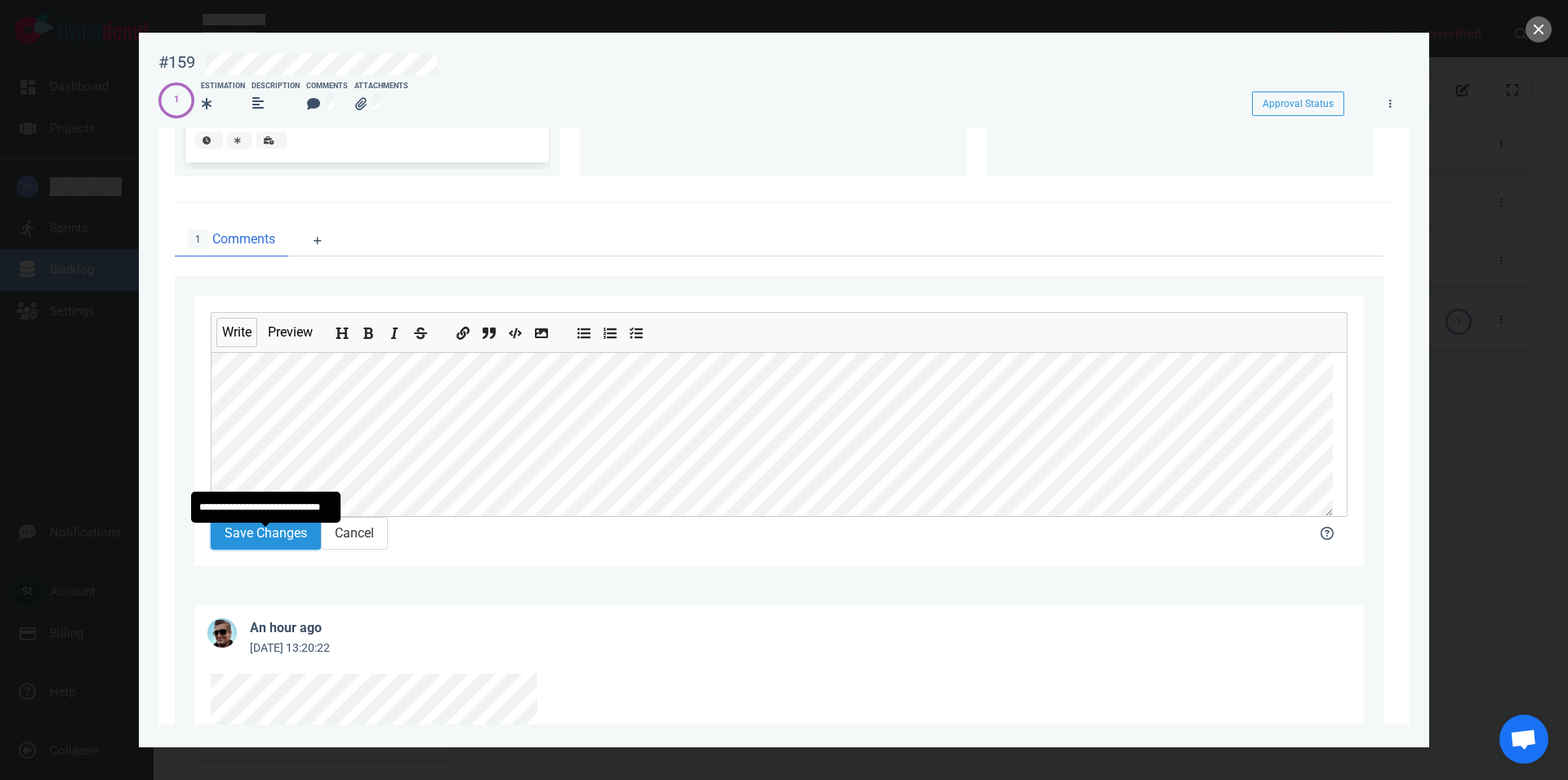
click at [249, 536] on button "Save Changes" at bounding box center [265, 533] width 111 height 32
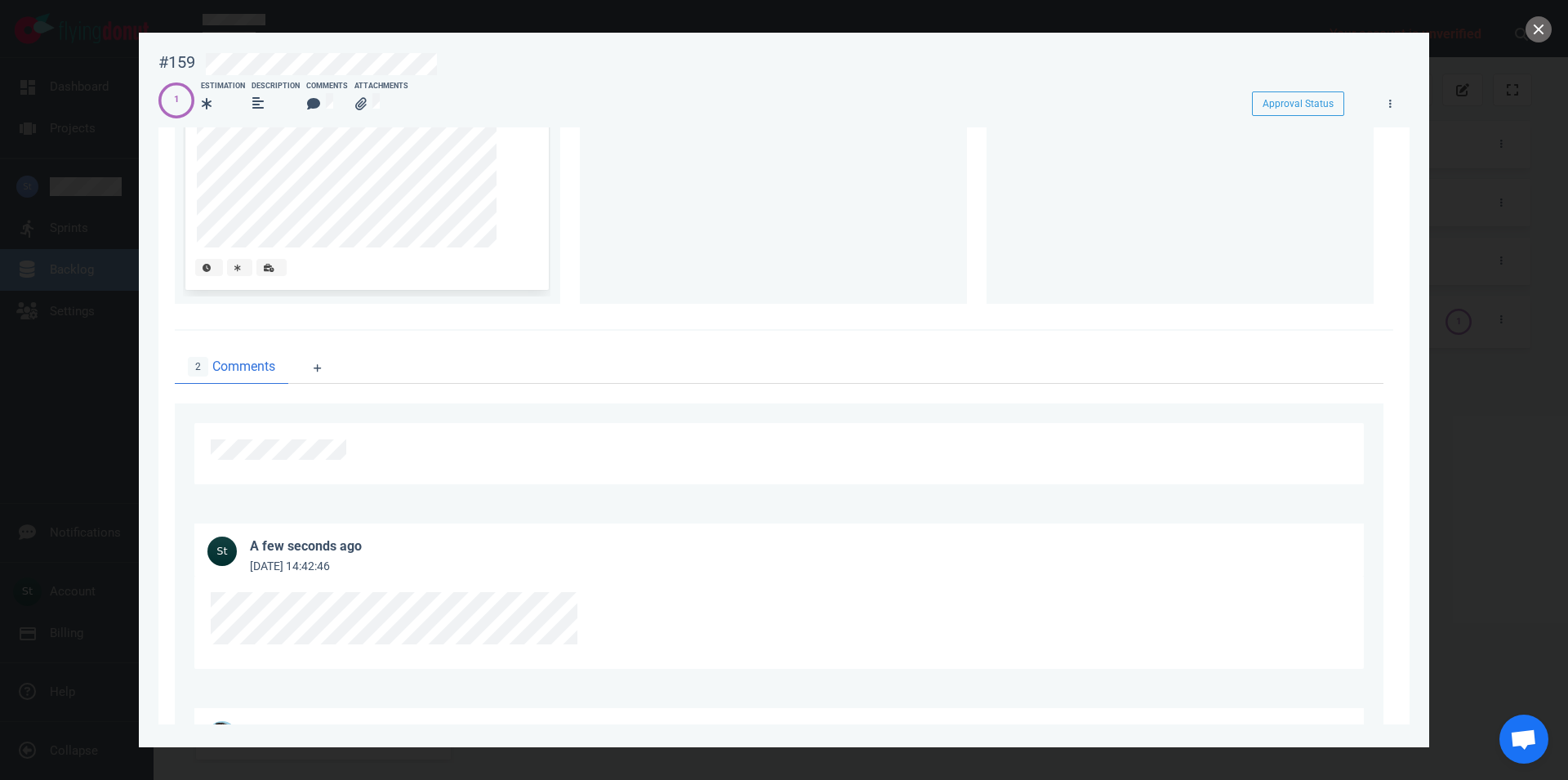
click at [1524, 35] on div at bounding box center [784, 390] width 1568 height 780
click at [1527, 32] on button "close" at bounding box center [1538, 29] width 26 height 26
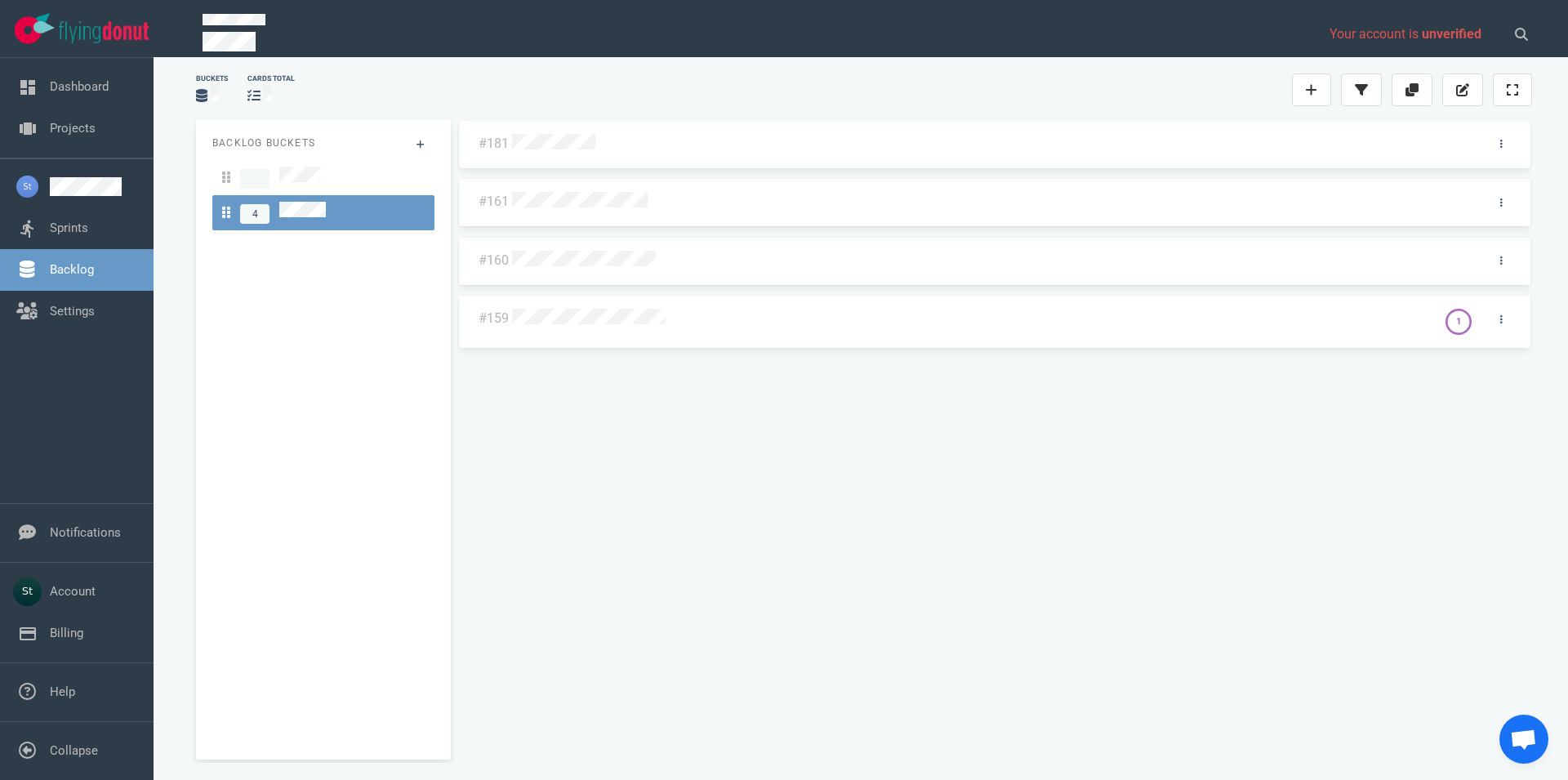
click at [561, 325] on div at bounding box center [970, 319] width 915 height 22
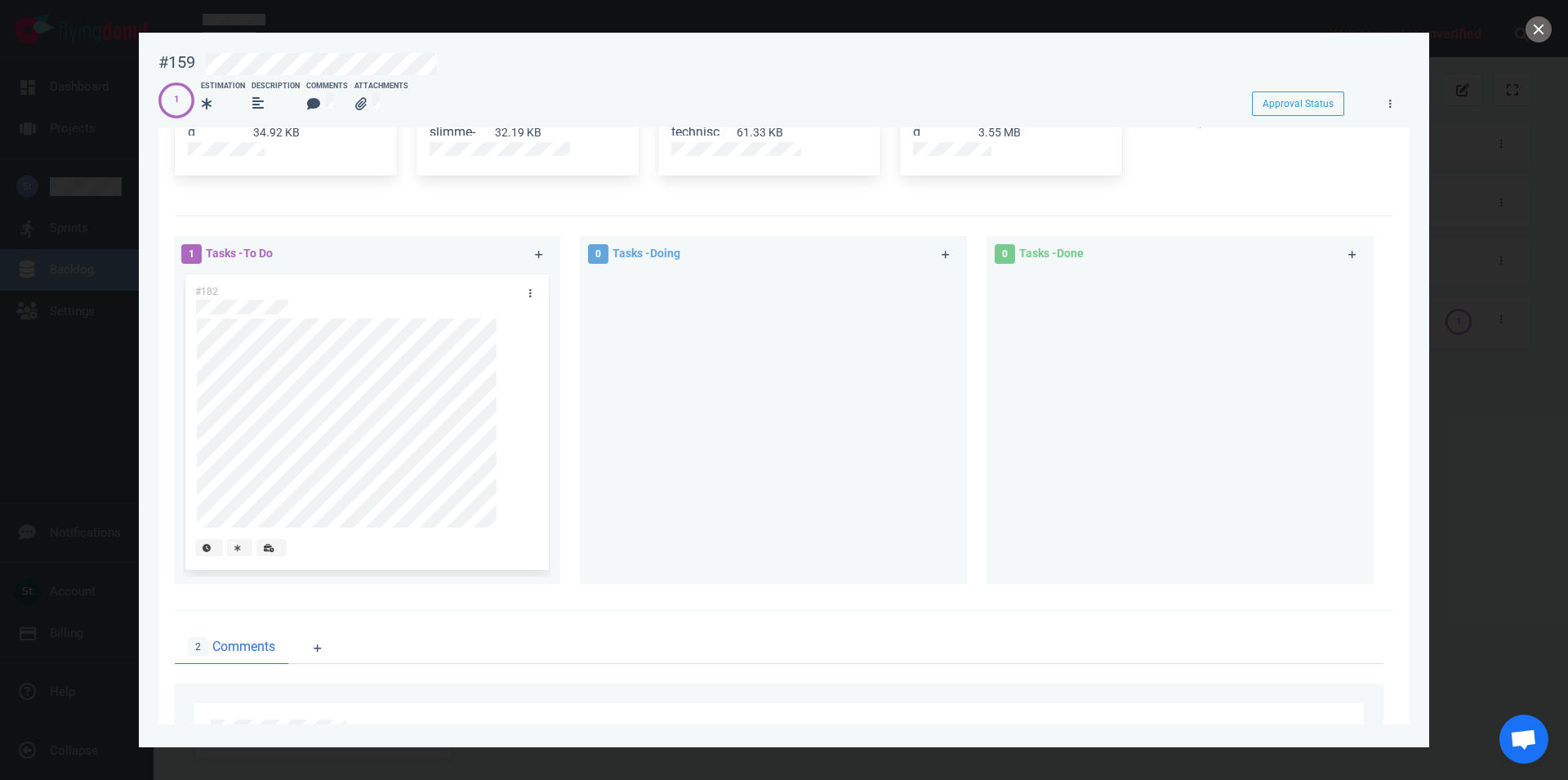
scroll to position [146, 0]
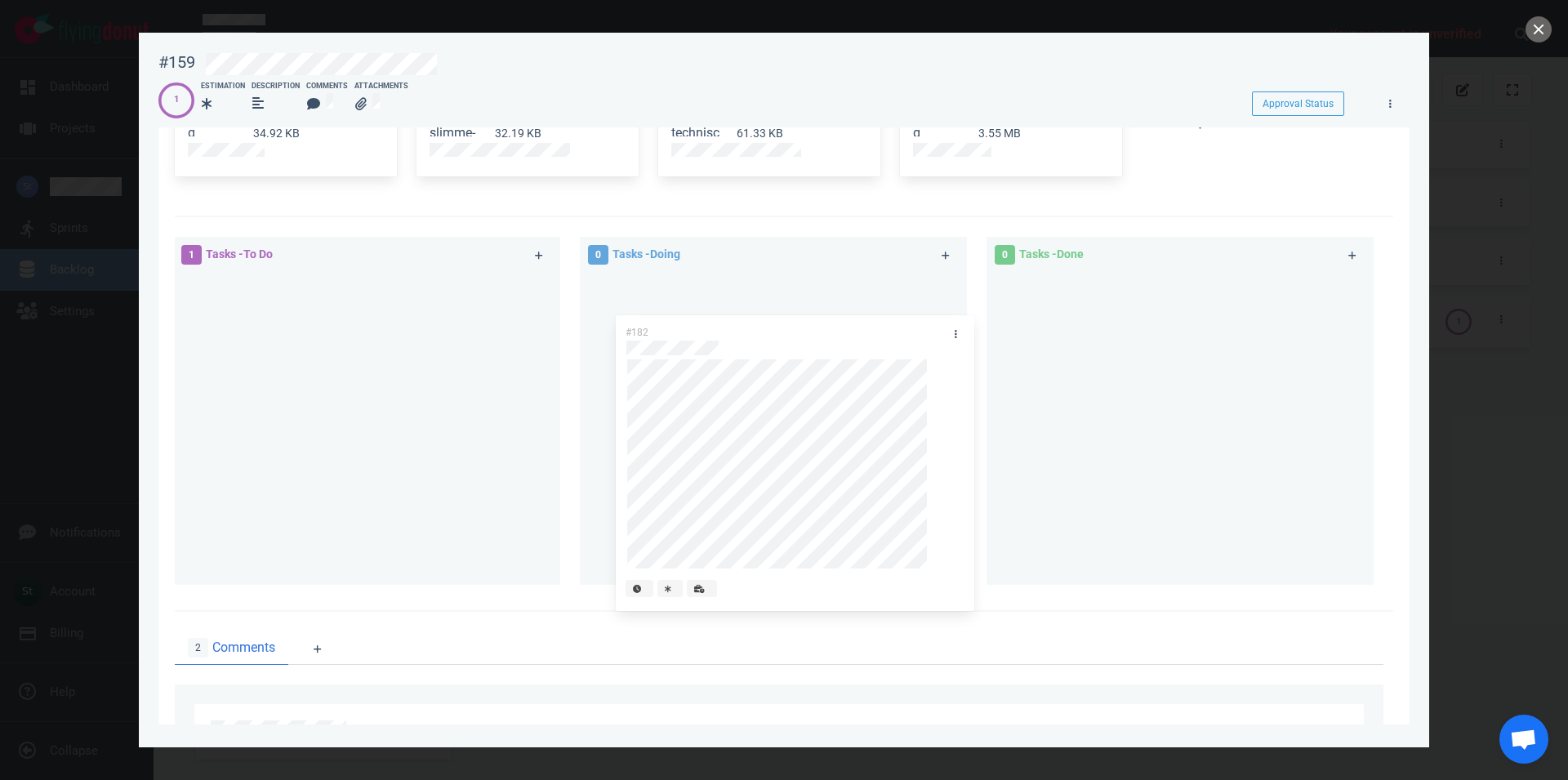
drag, startPoint x: 413, startPoint y: 294, endPoint x: 822, endPoint y: 317, distance: 409.6
click at [551, 318] on div "#182" at bounding box center [367, 424] width 368 height 305
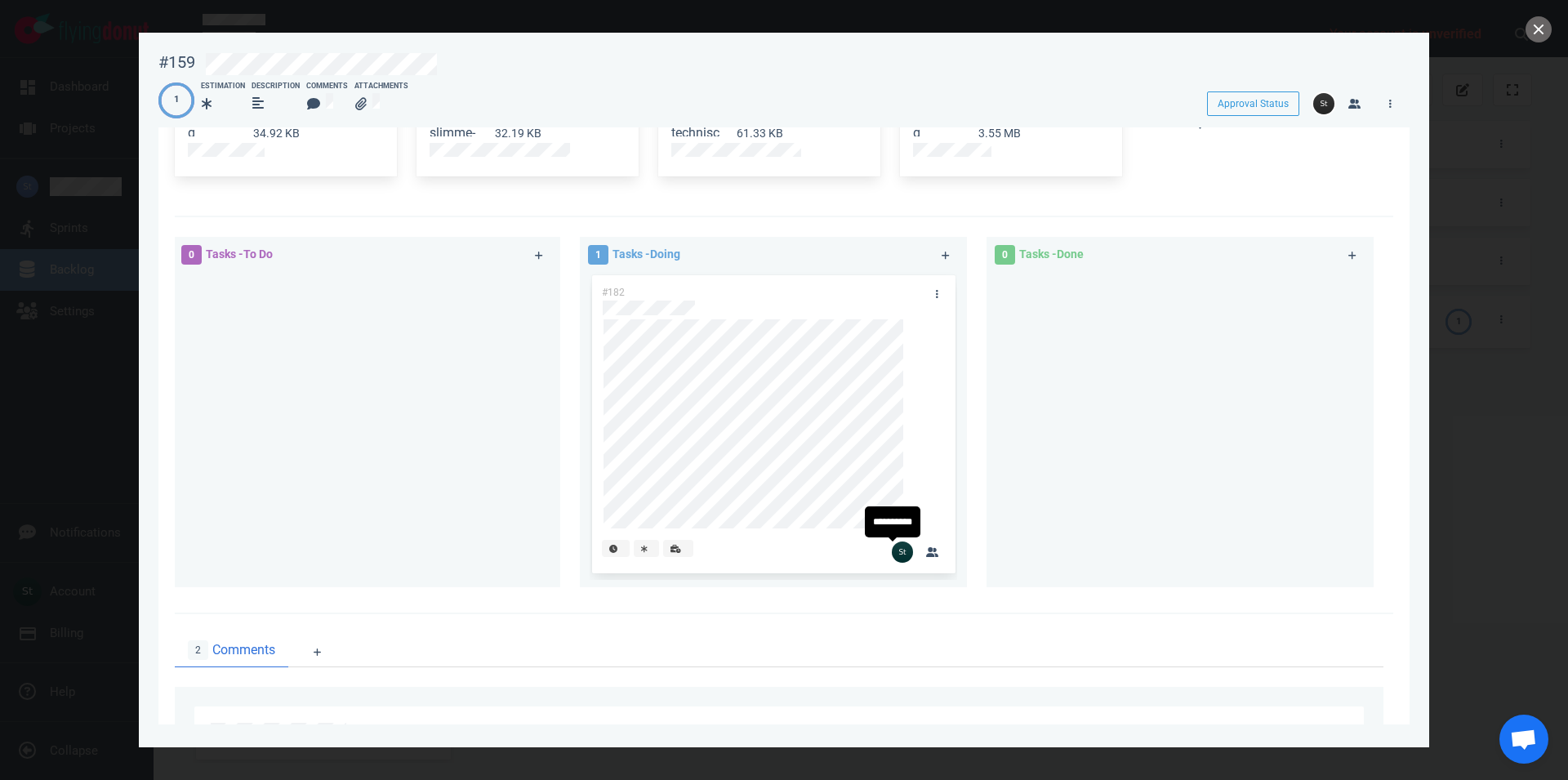
click at [899, 549] on img at bounding box center [903, 552] width 22 height 22
click at [880, 557] on div at bounding box center [741, 551] width 298 height 43
click at [815, 530] on div at bounding box center [774, 427] width 342 height 217
click at [924, 294] on link at bounding box center [937, 294] width 26 height 21
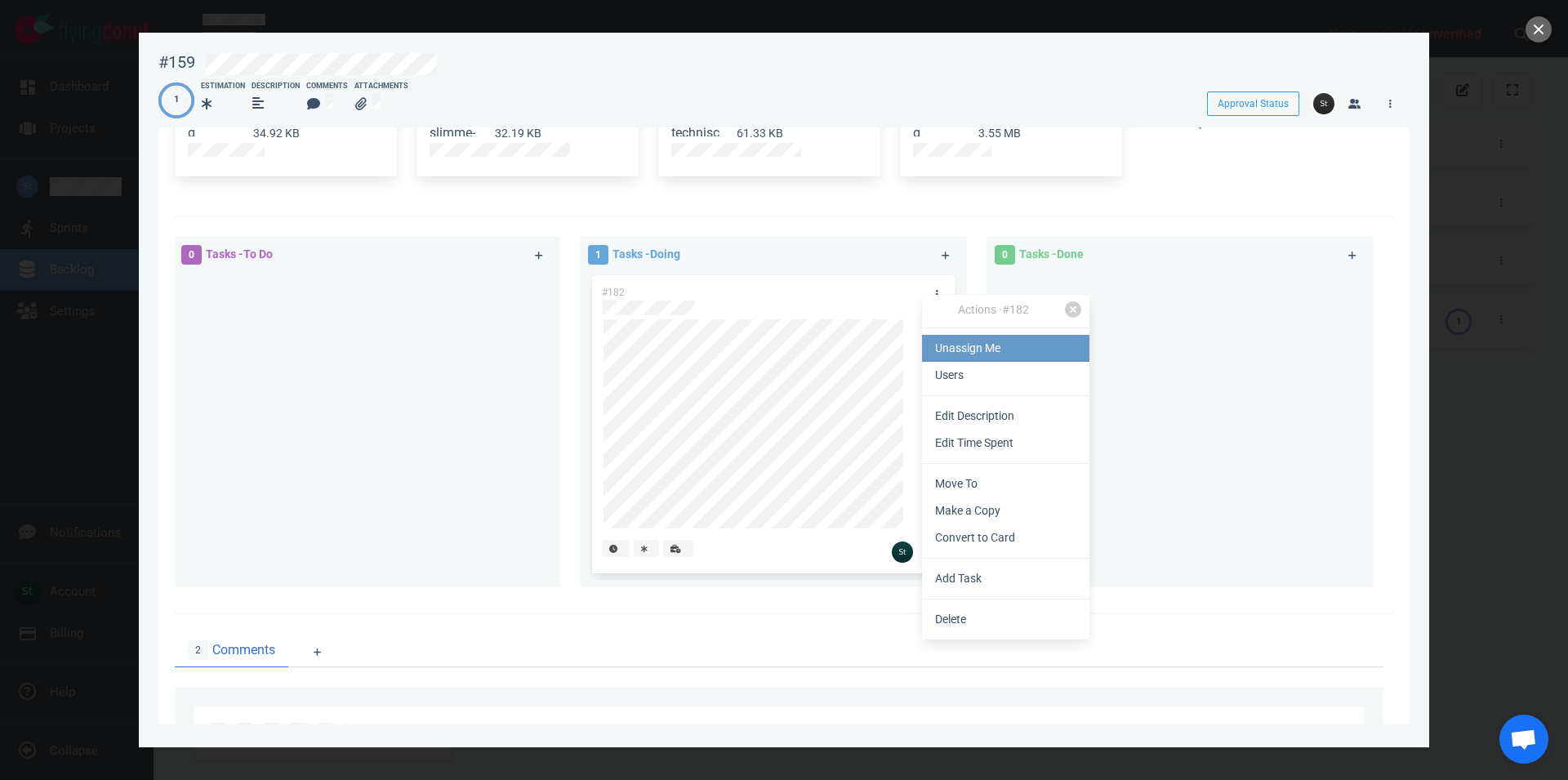
click at [946, 350] on link "Unassign Me" at bounding box center [1006, 348] width 167 height 27
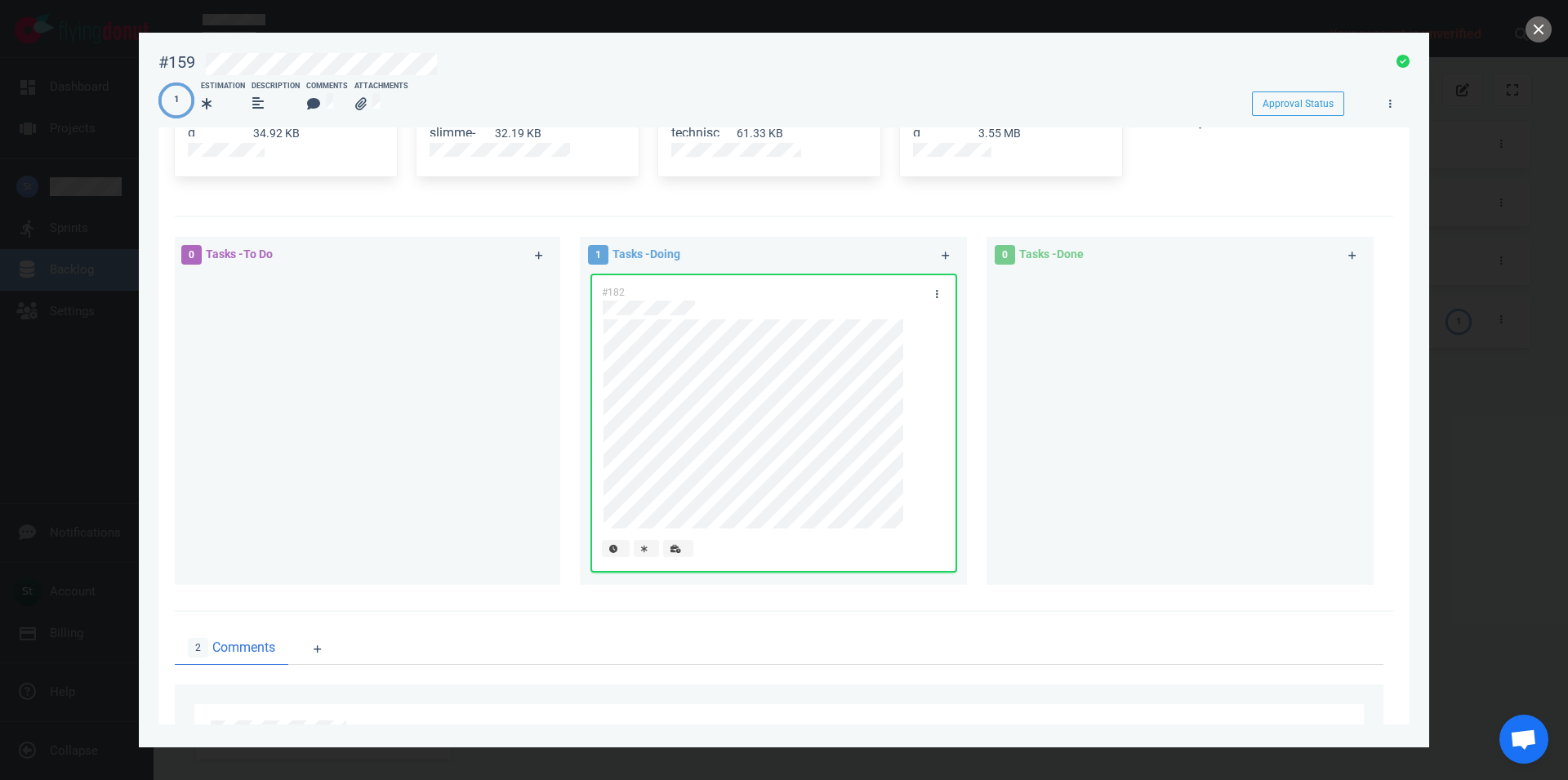
drag, startPoint x: 1055, startPoint y: 388, endPoint x: 1066, endPoint y: 389, distance: 11.0
click at [1056, 388] on div at bounding box center [1180, 422] width 368 height 299
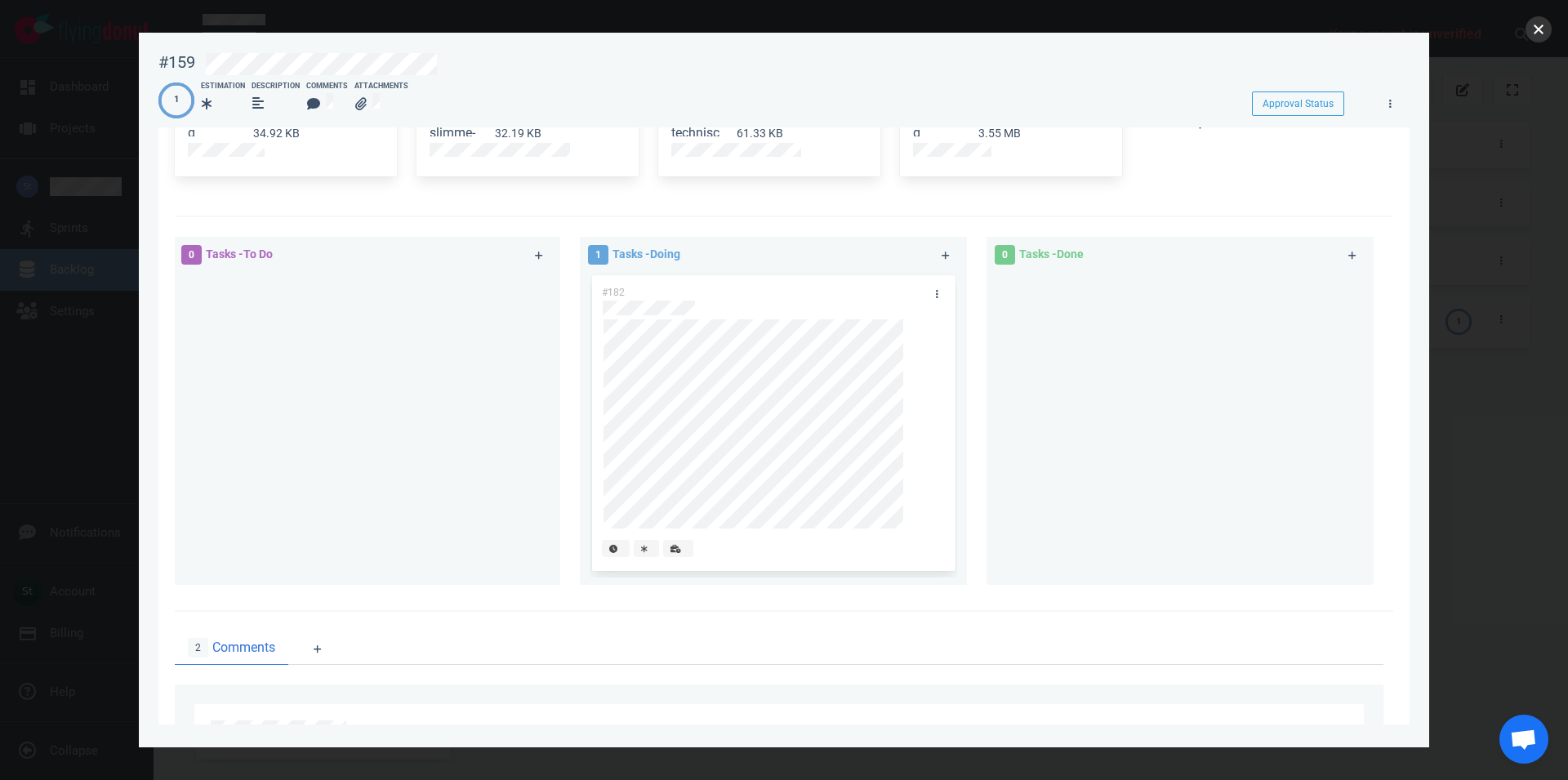
click at [1541, 30] on button "close" at bounding box center [1538, 29] width 26 height 26
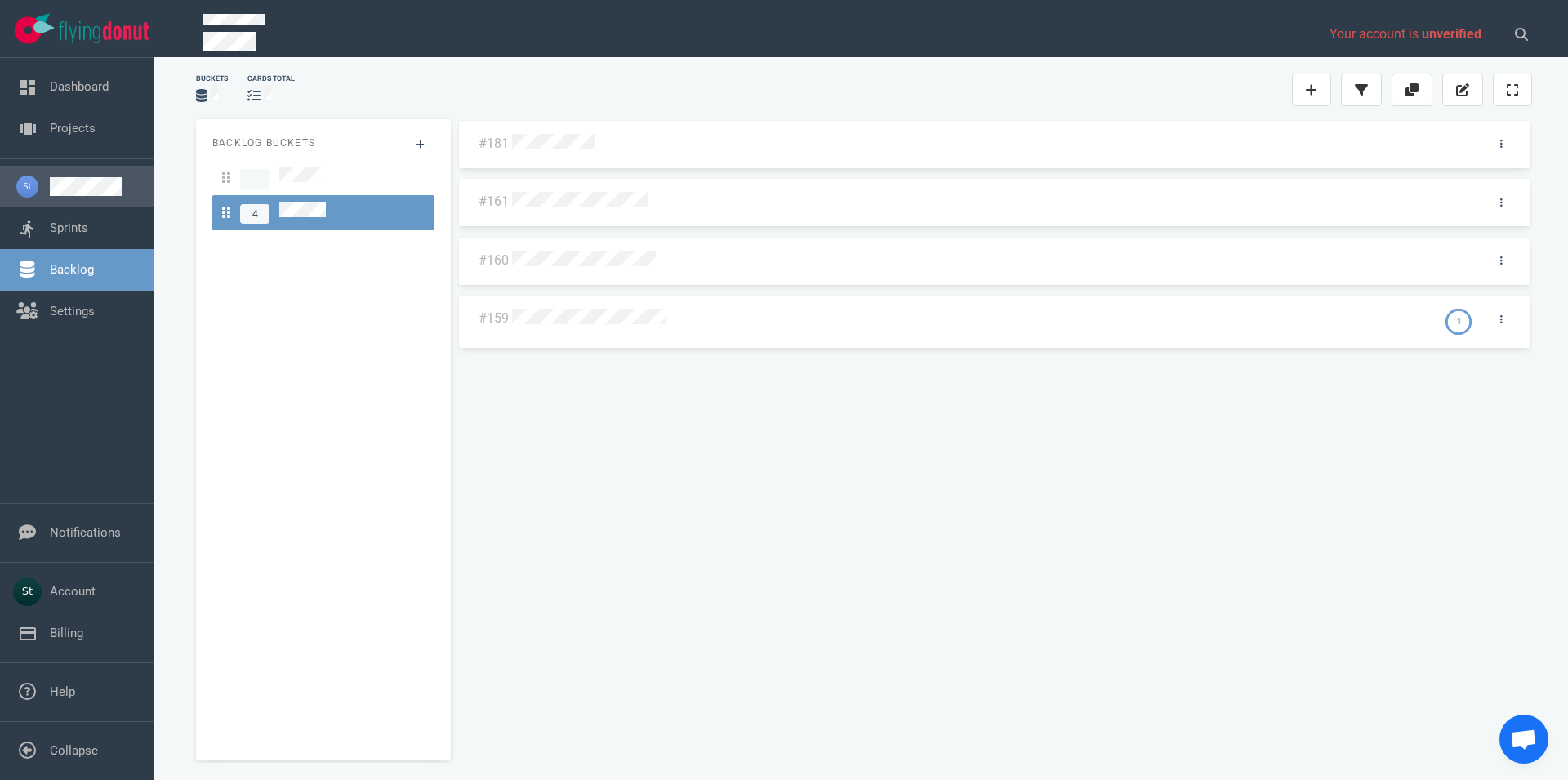
click at [52, 179] on link at bounding box center [95, 186] width 91 height 19
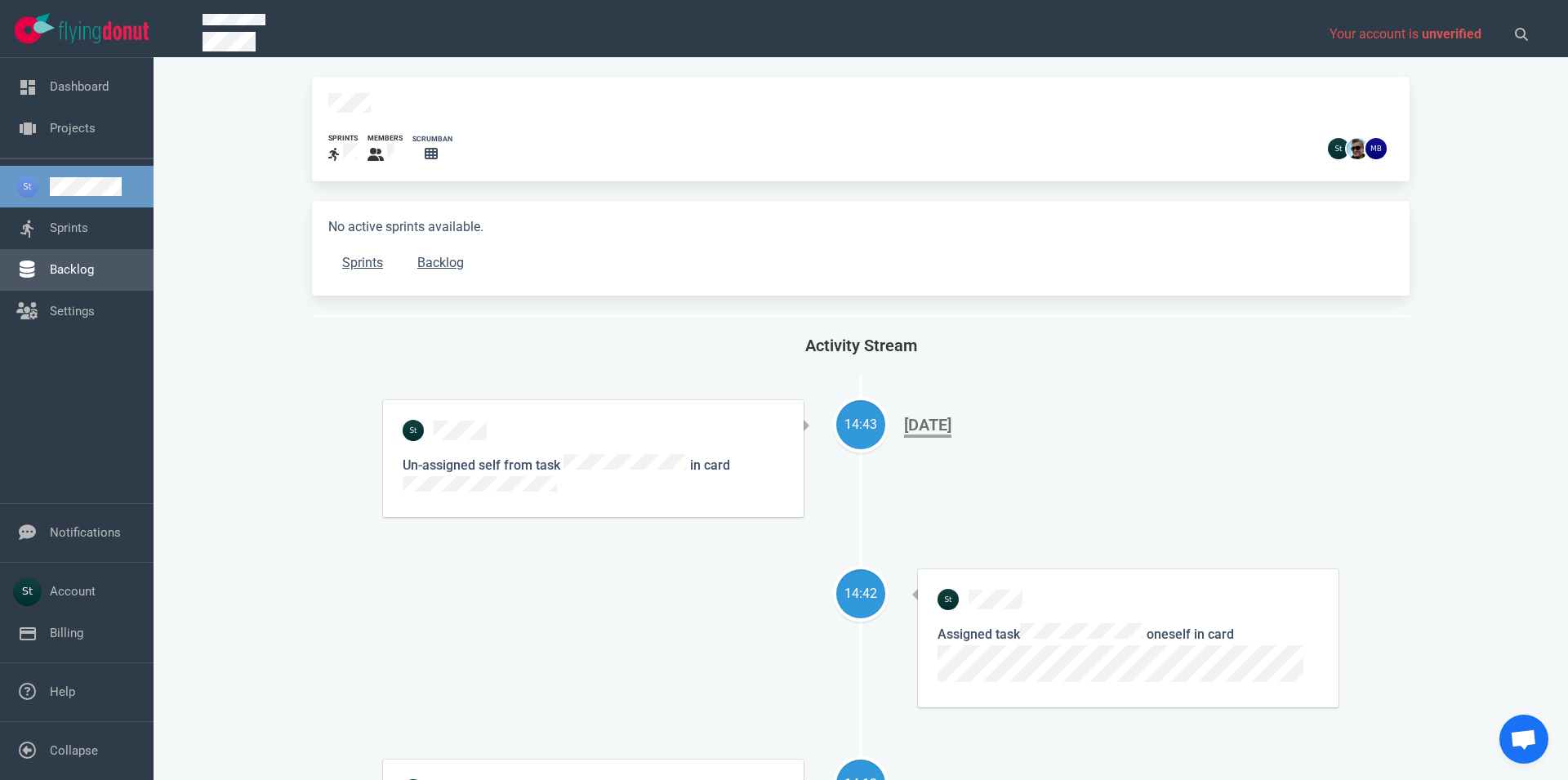
click at [52, 269] on link "Backlog" at bounding box center [72, 269] width 44 height 15
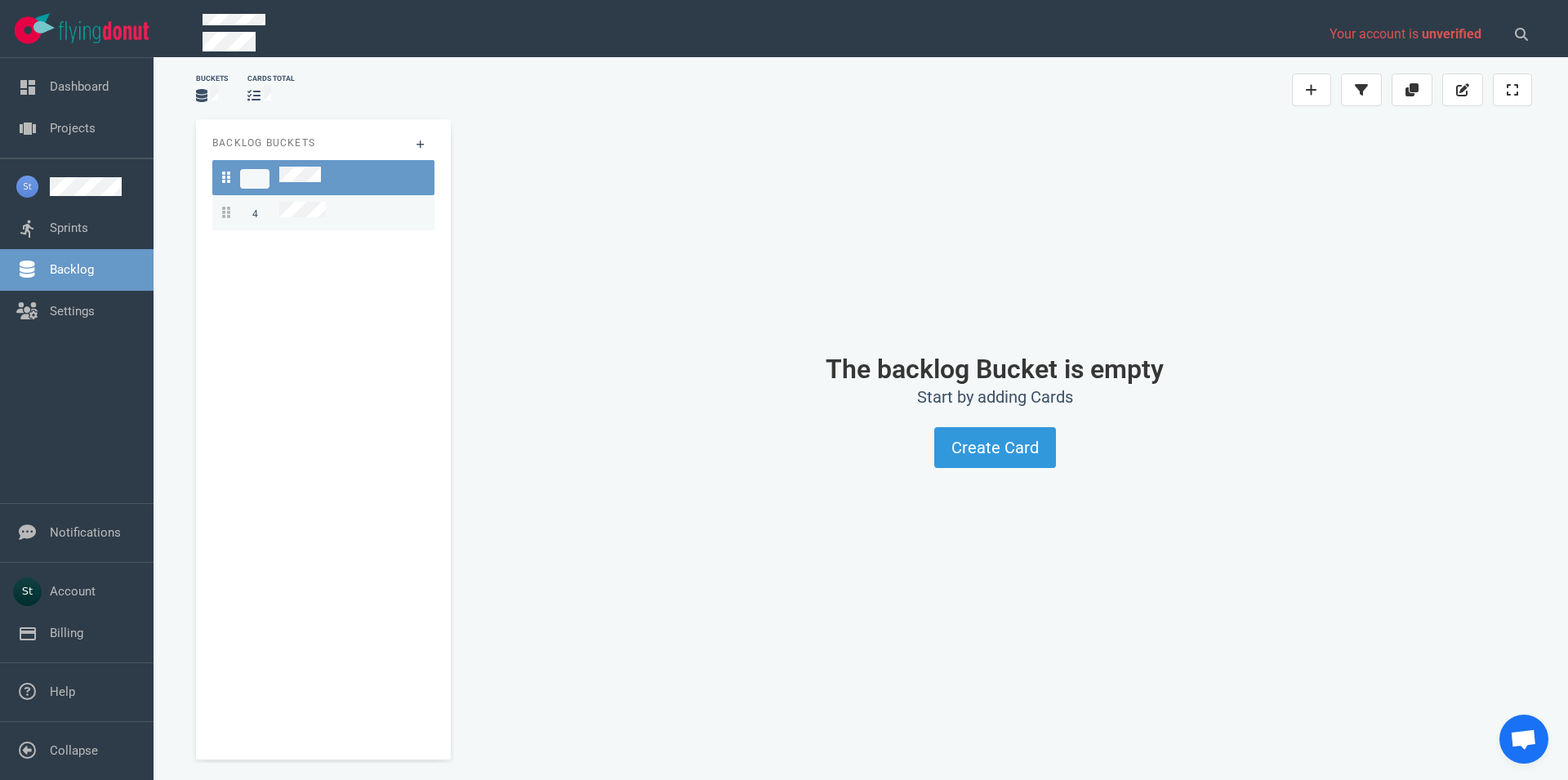
click at [375, 218] on div "4" at bounding box center [324, 213] width 203 height 22
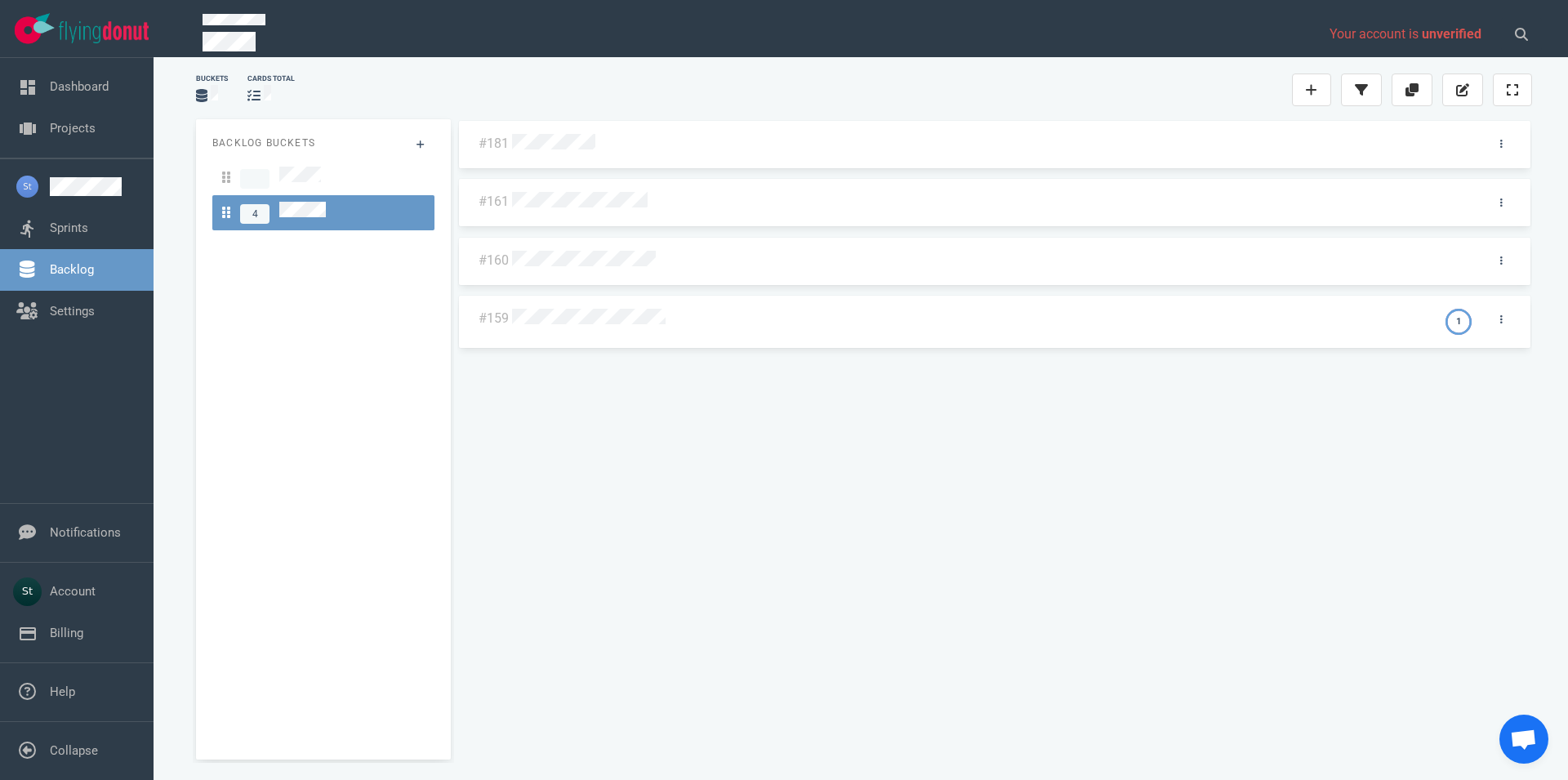
click at [585, 308] on div "#181 #161 #160 #159 1" at bounding box center [995, 432] width 1075 height 627
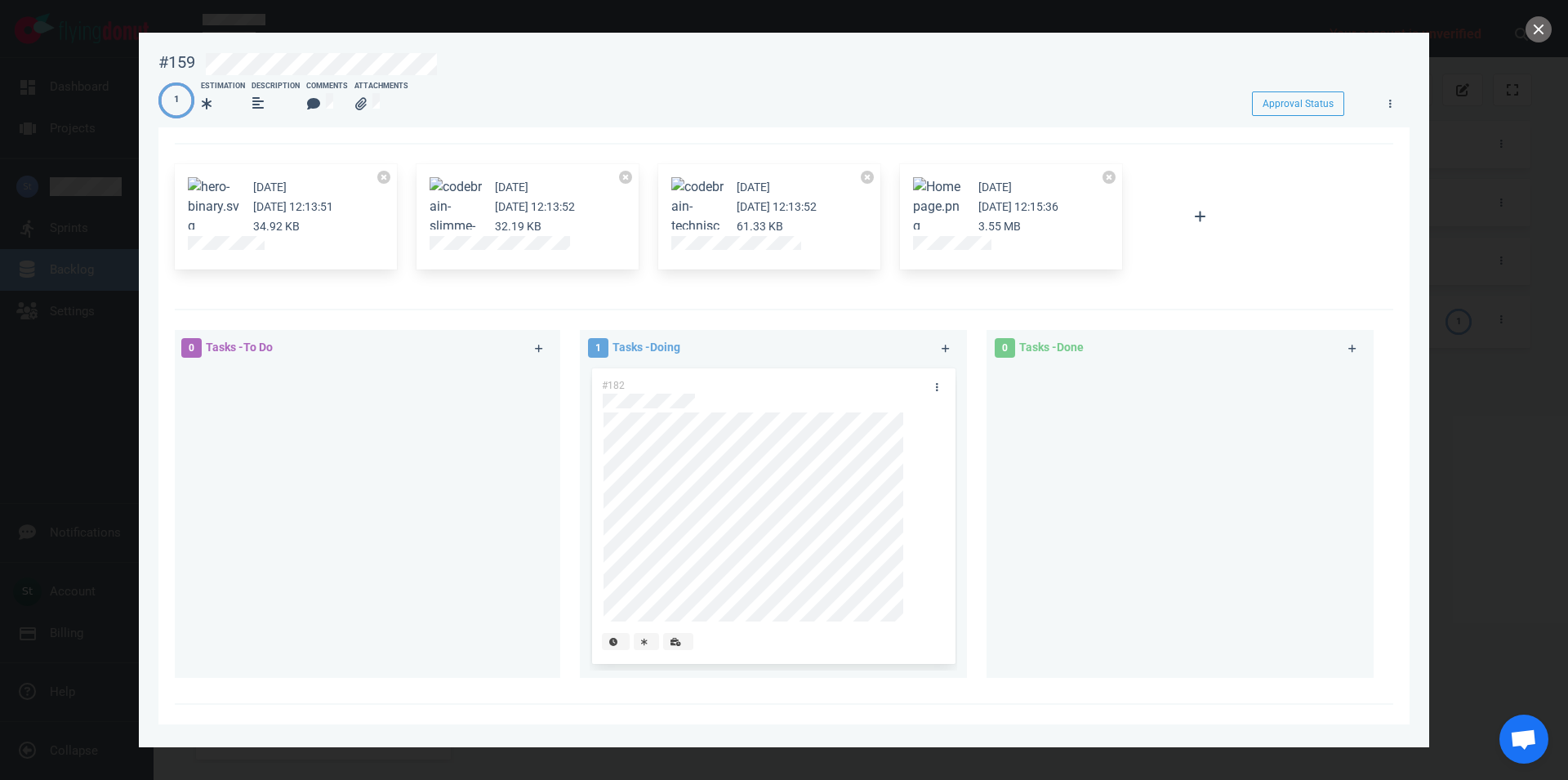
scroll to position [518, 0]
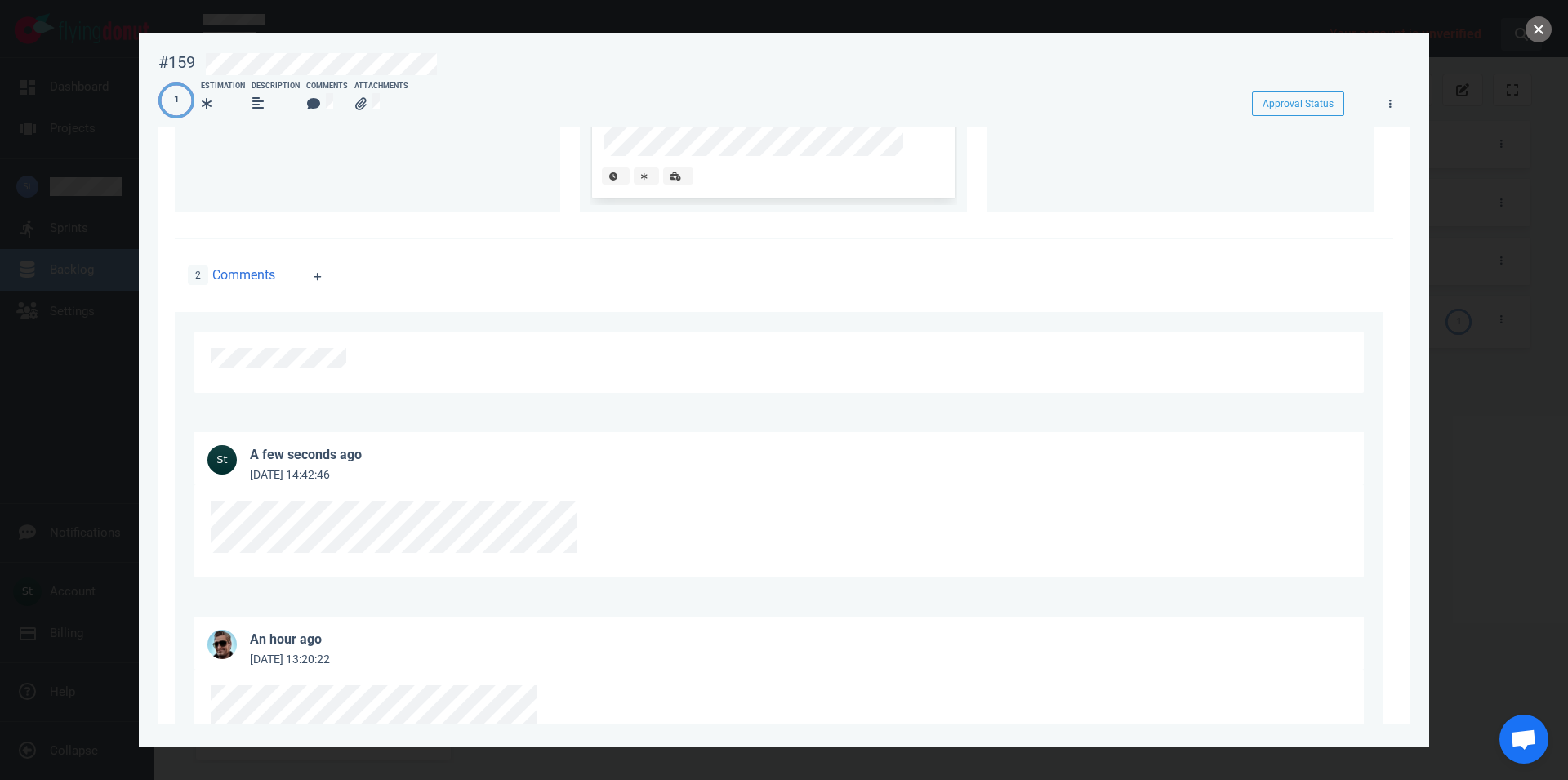
click at [1540, 22] on button "close" at bounding box center [1538, 29] width 26 height 26
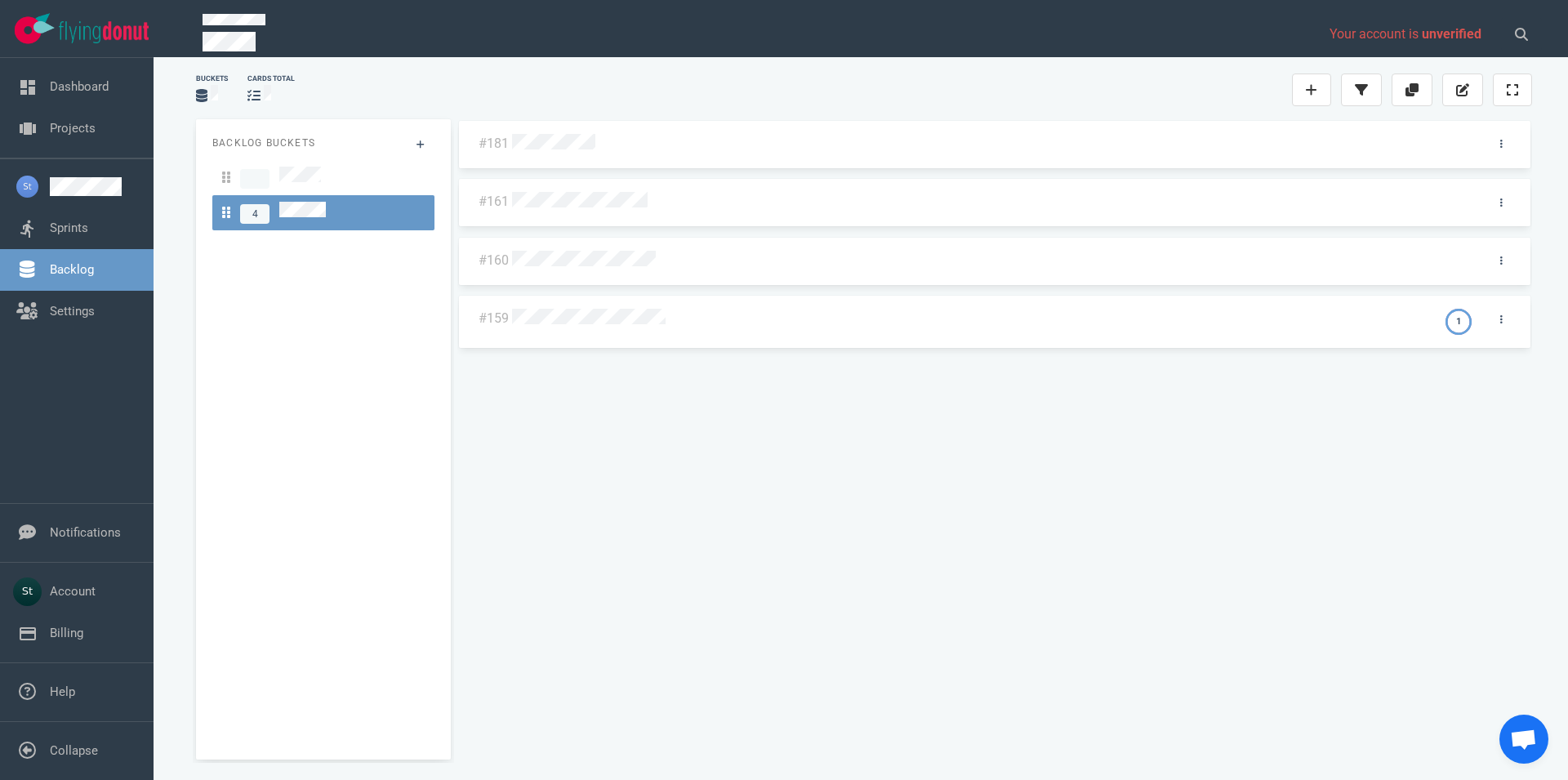
click at [1149, 707] on div "#181 #161 #160 #159 1" at bounding box center [995, 432] width 1075 height 627
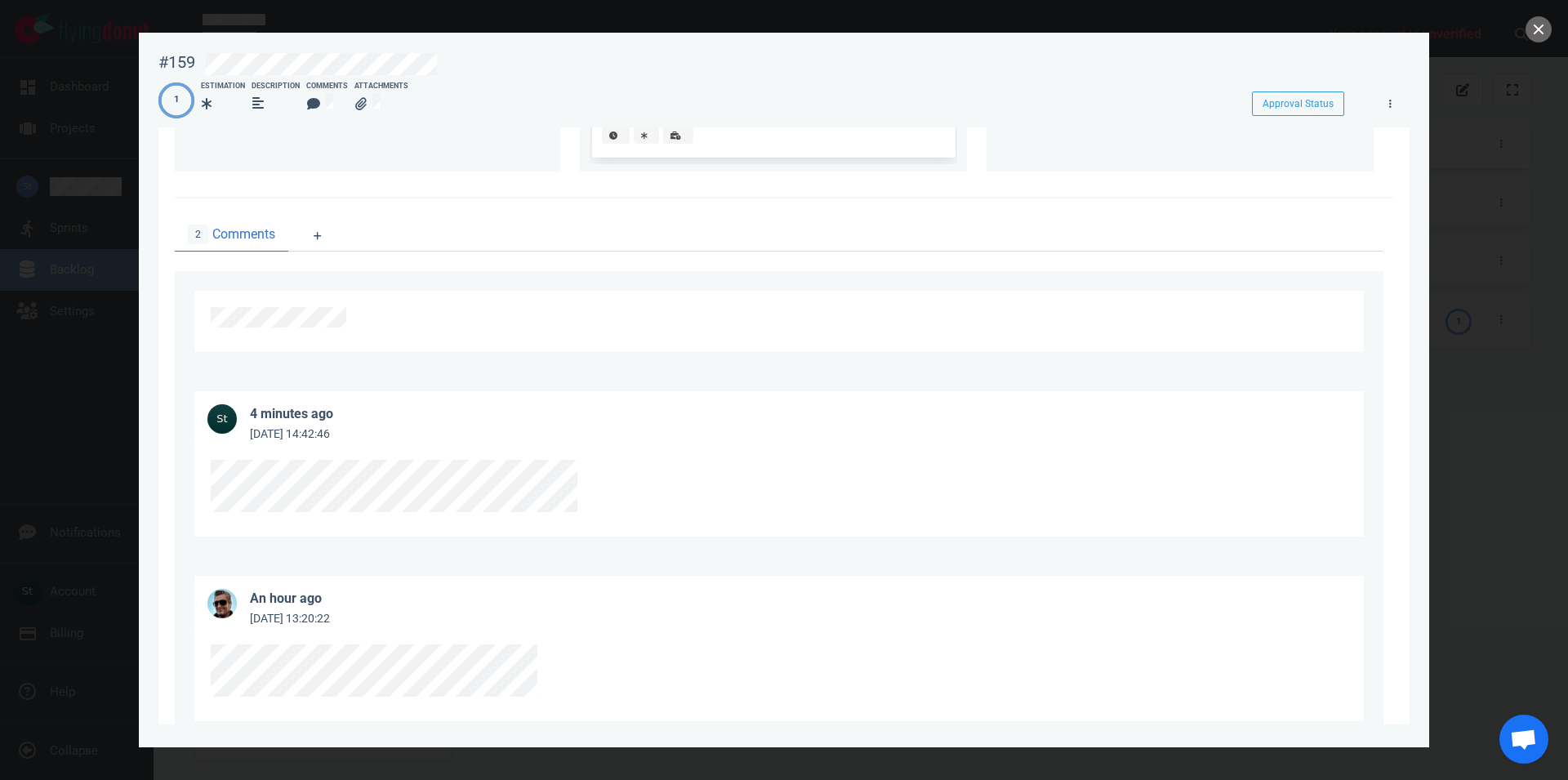
scroll to position [610, 0]
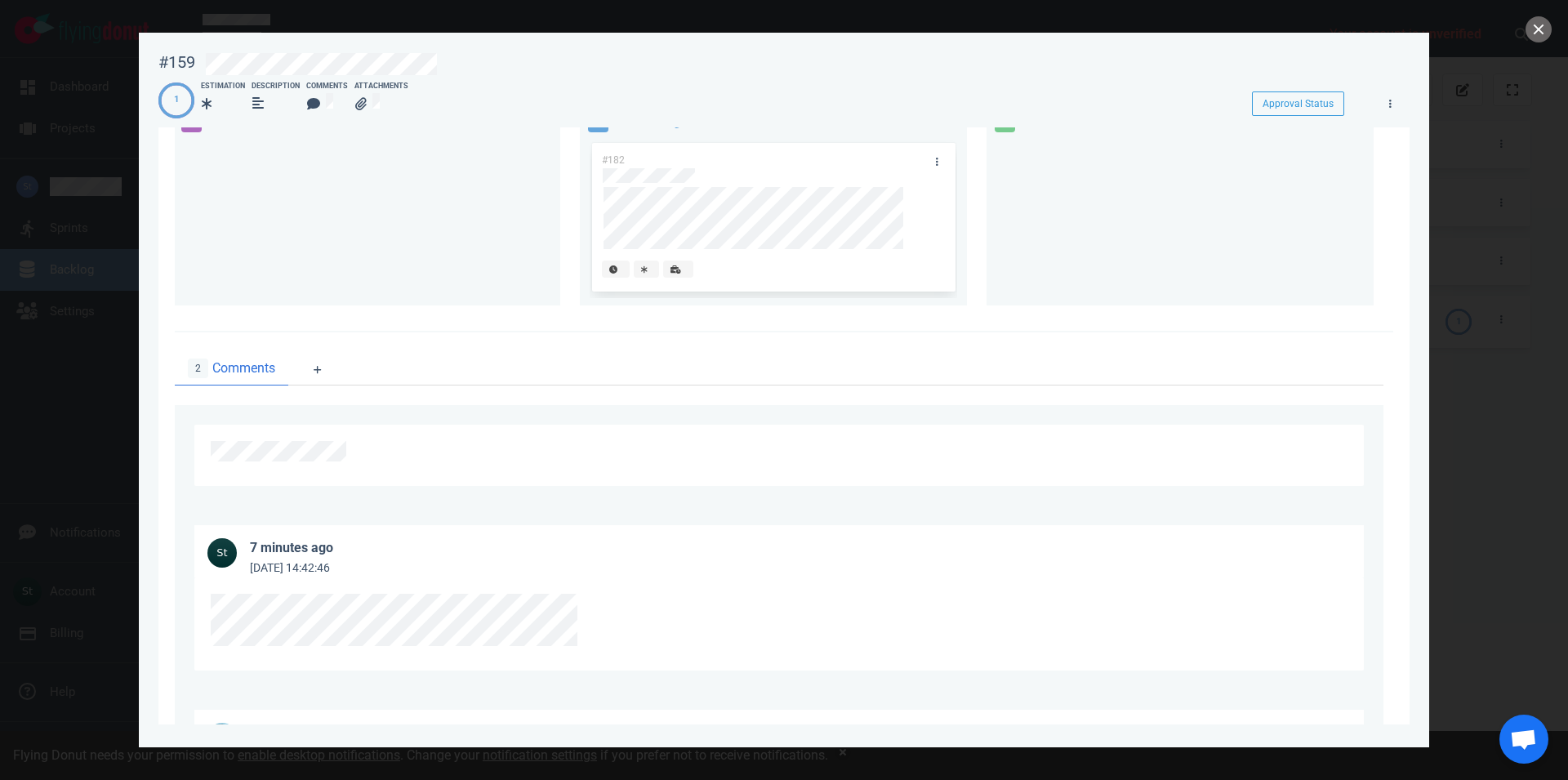
scroll to position [371, 0]
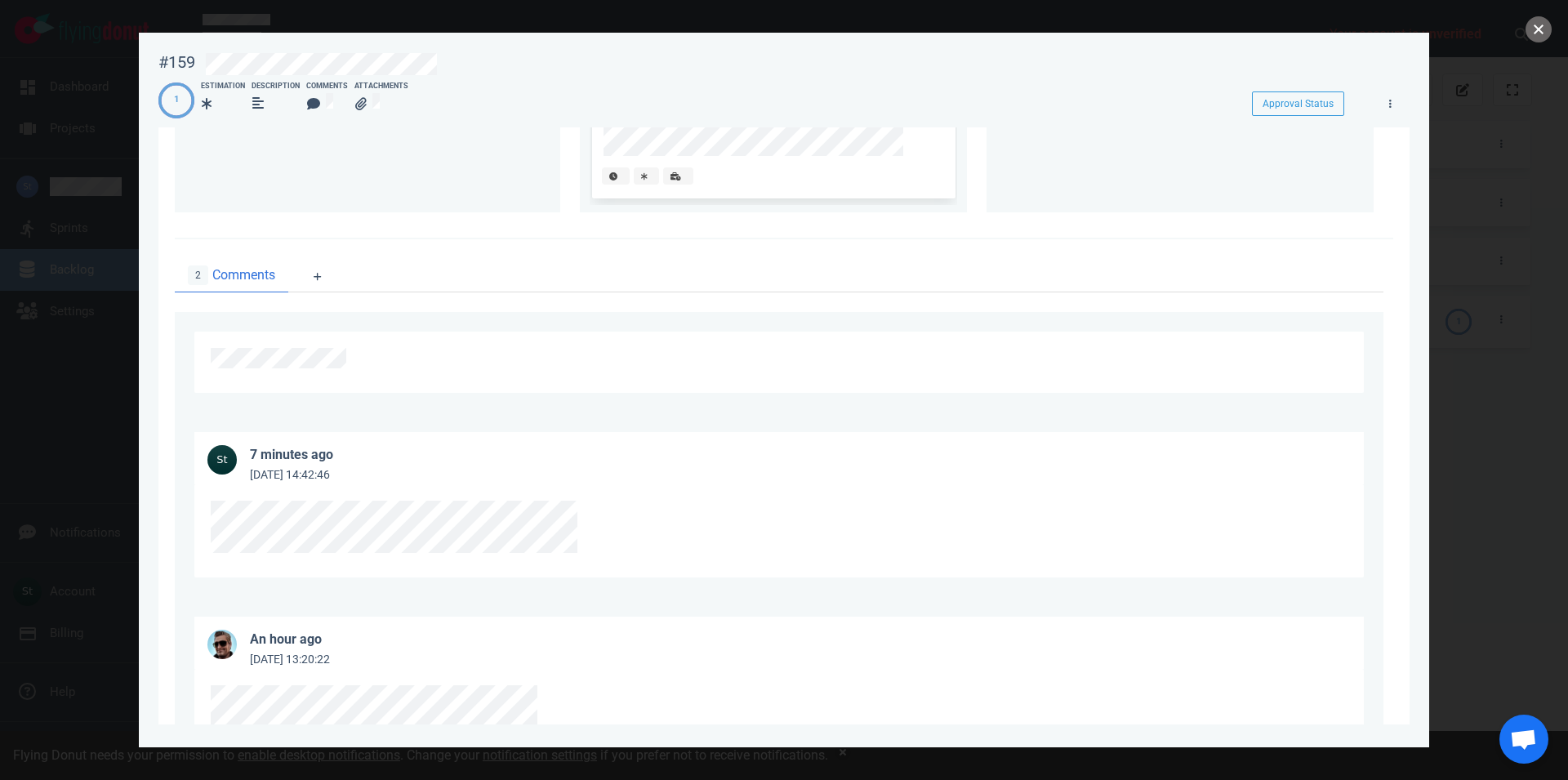
click at [1544, 29] on button "close" at bounding box center [1538, 29] width 26 height 26
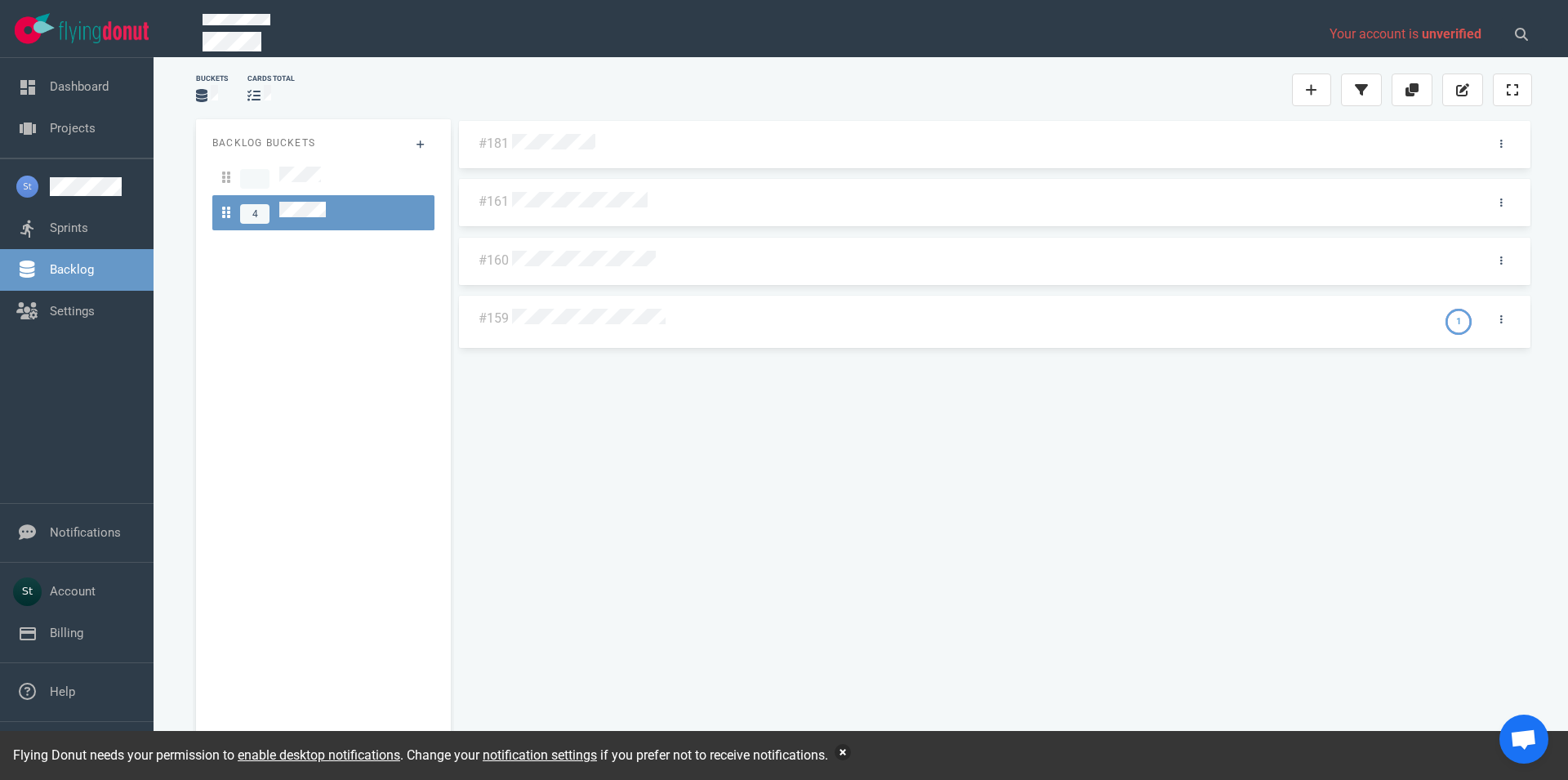
click at [843, 746] on button "button" at bounding box center [843, 753] width 17 height 17
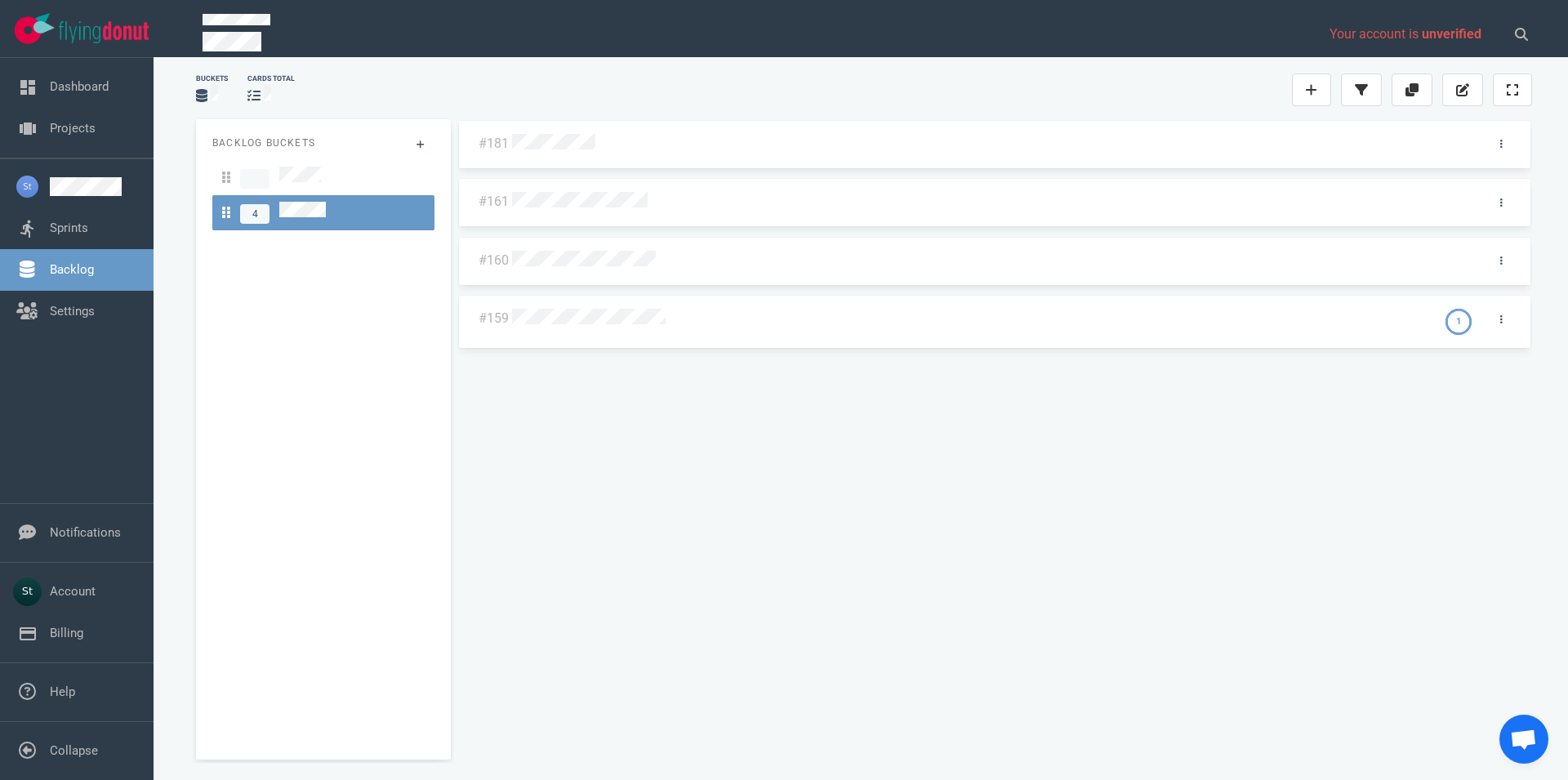
click at [601, 325] on div at bounding box center [970, 319] width 915 height 22
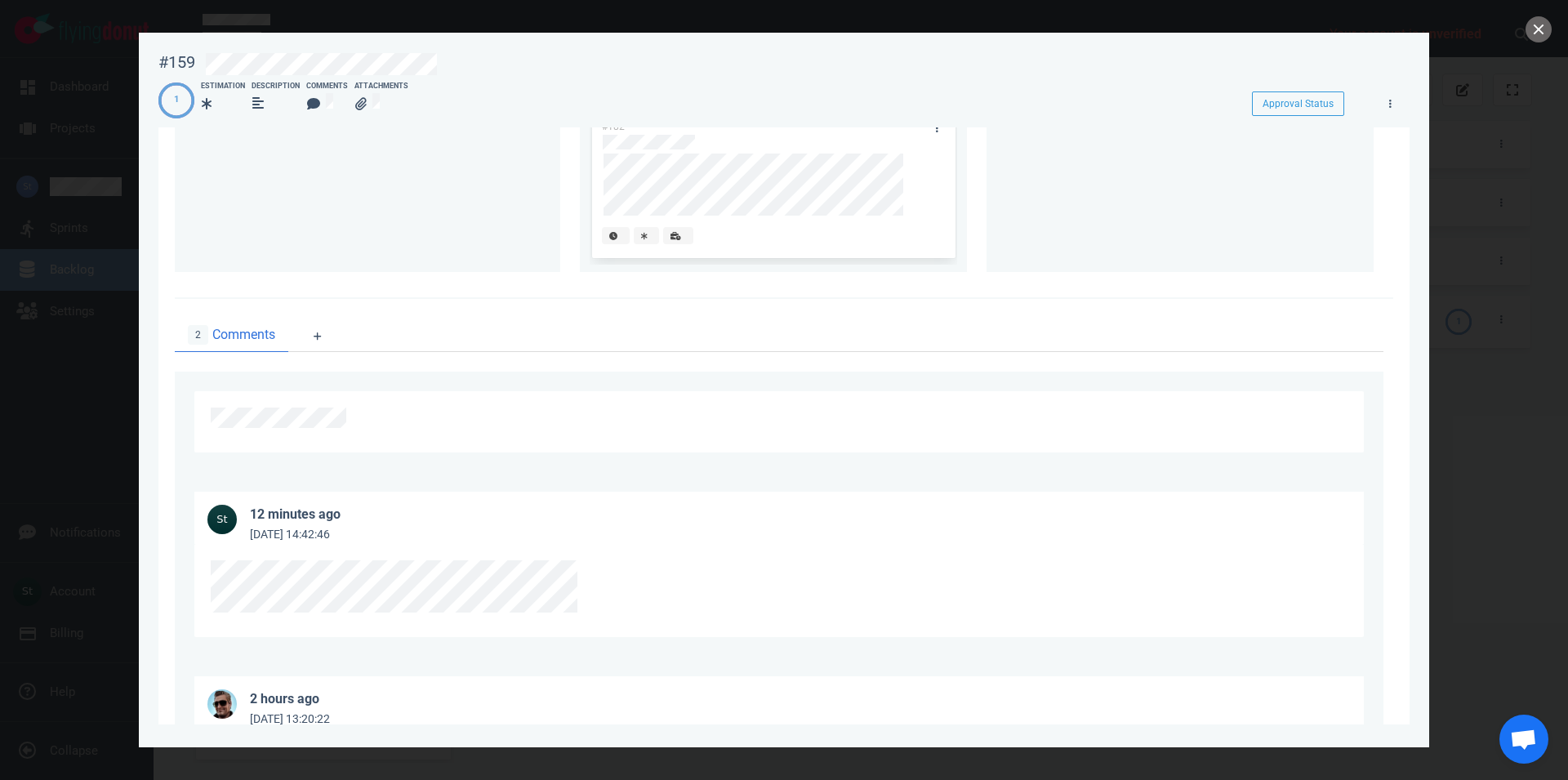
scroll to position [464, 0]
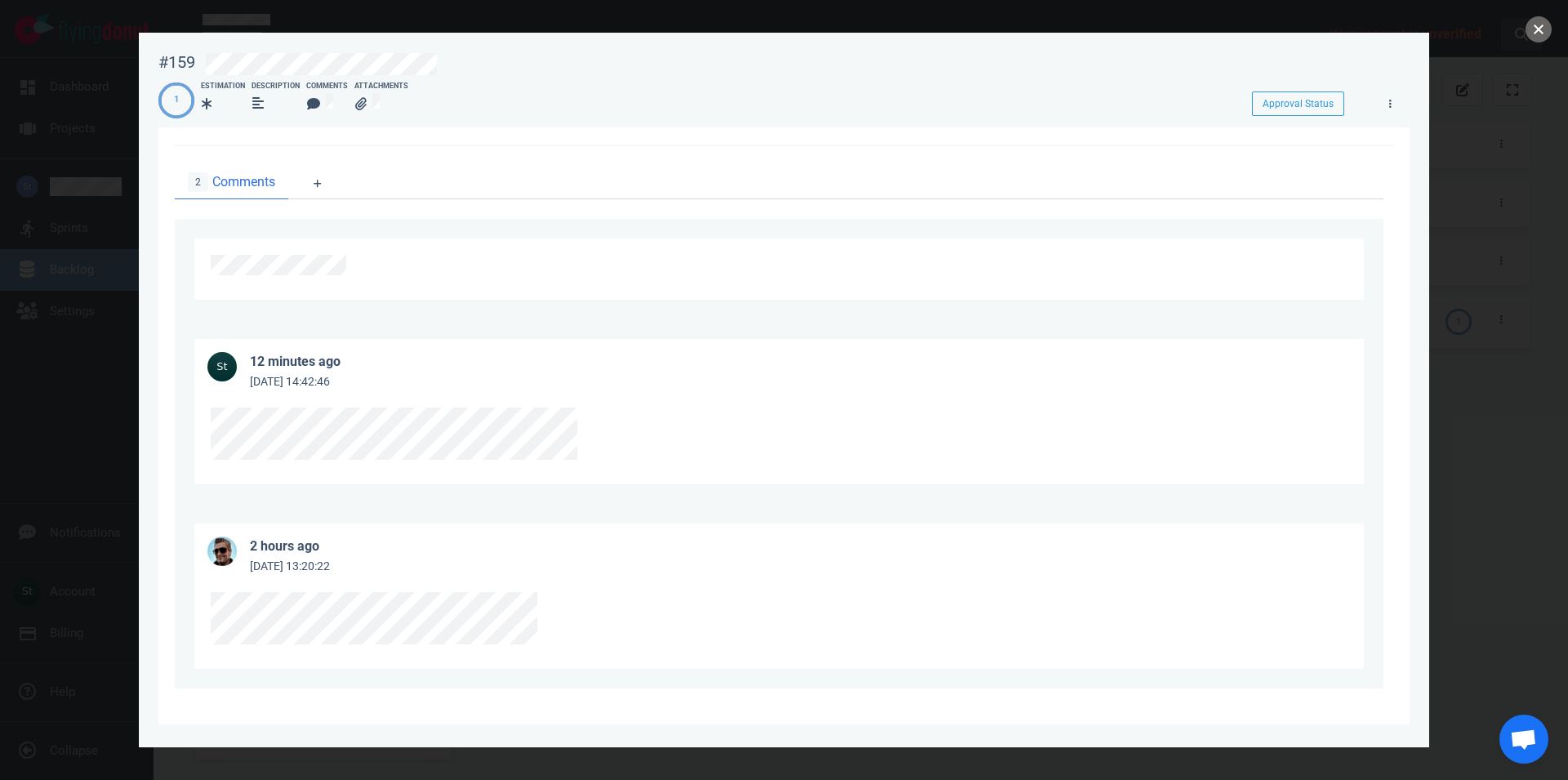
drag, startPoint x: 1533, startPoint y: 32, endPoint x: 1511, endPoint y: 38, distance: 22.8
click at [1535, 32] on button "close" at bounding box center [1538, 29] width 26 height 26
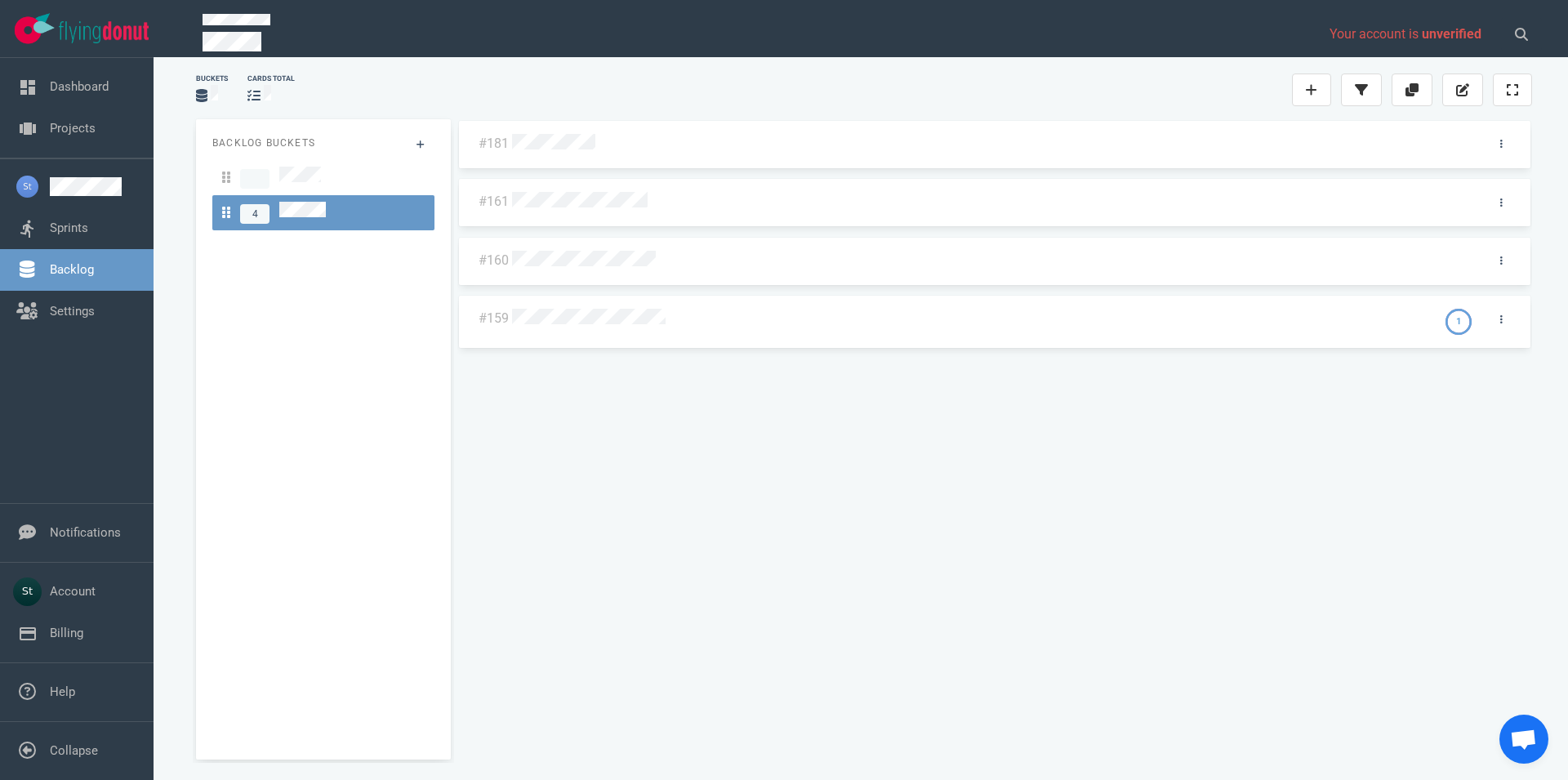
click at [1007, 501] on div "#181 #161 #160 #159 1" at bounding box center [995, 432] width 1075 height 627
click at [628, 329] on div at bounding box center [972, 318] width 925 height 39
click at [625, 326] on div at bounding box center [972, 318] width 925 height 39
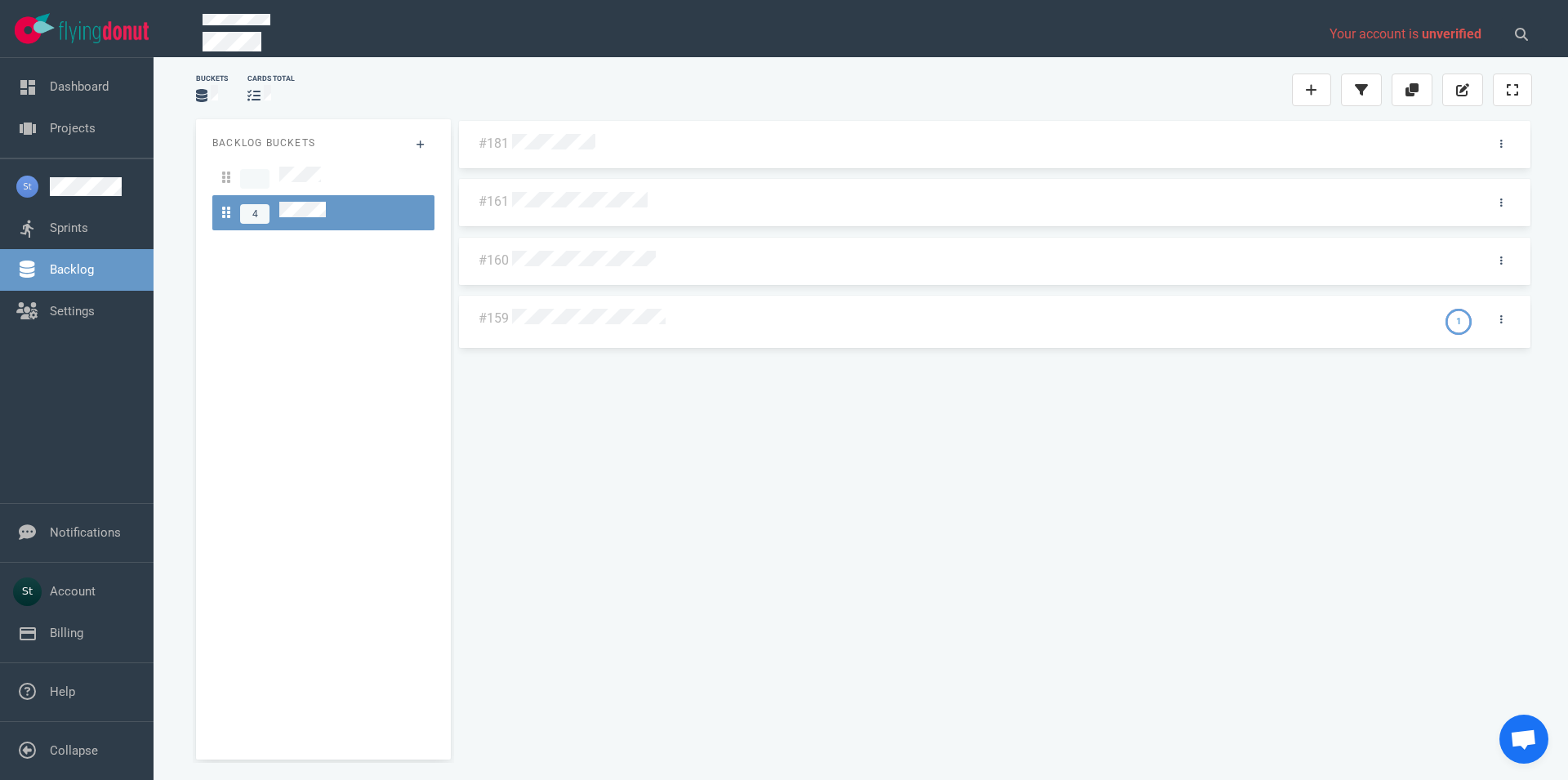
click at [622, 326] on div at bounding box center [970, 319] width 915 height 22
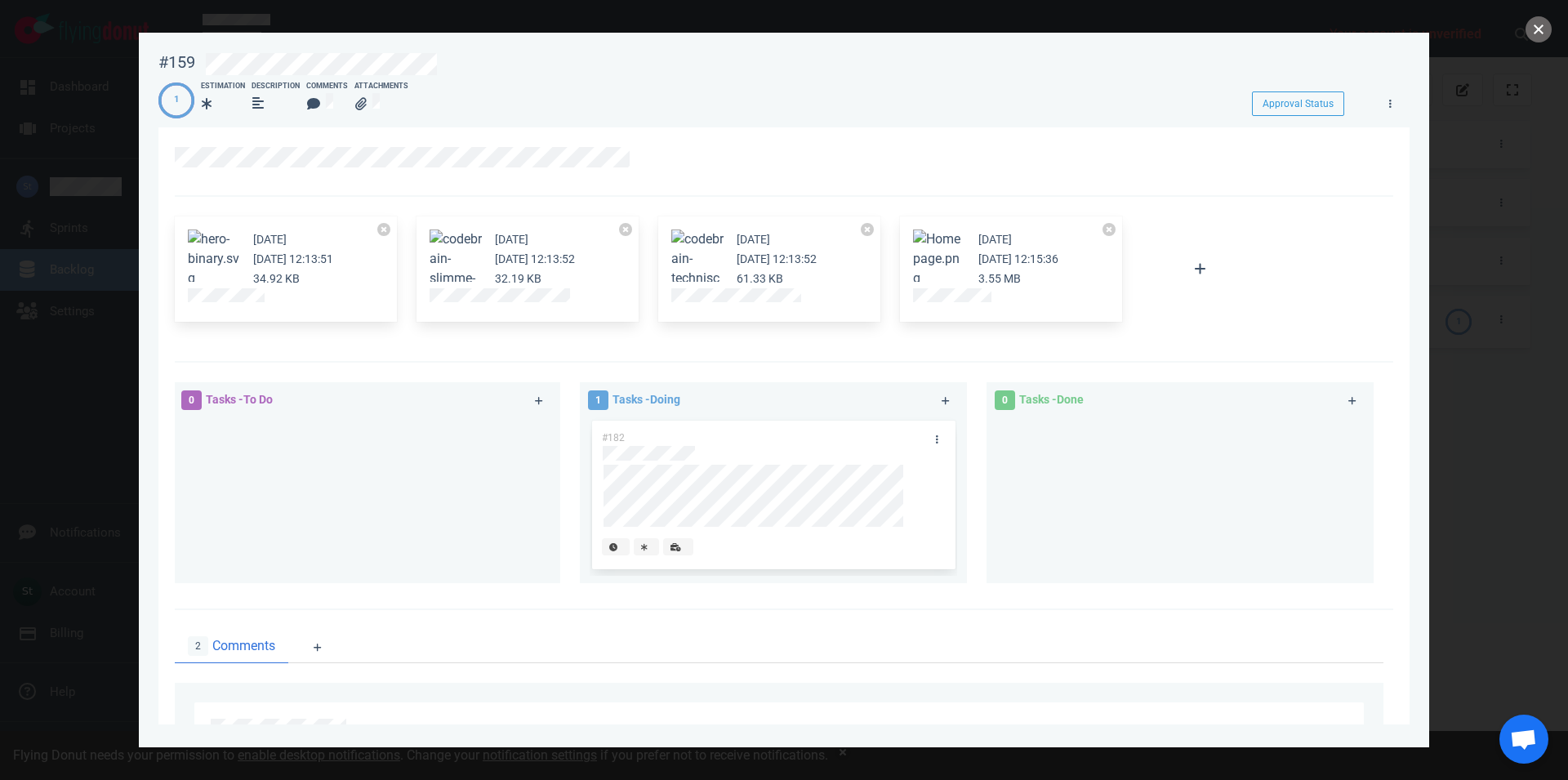
click at [1543, 21] on button "close" at bounding box center [1538, 29] width 26 height 26
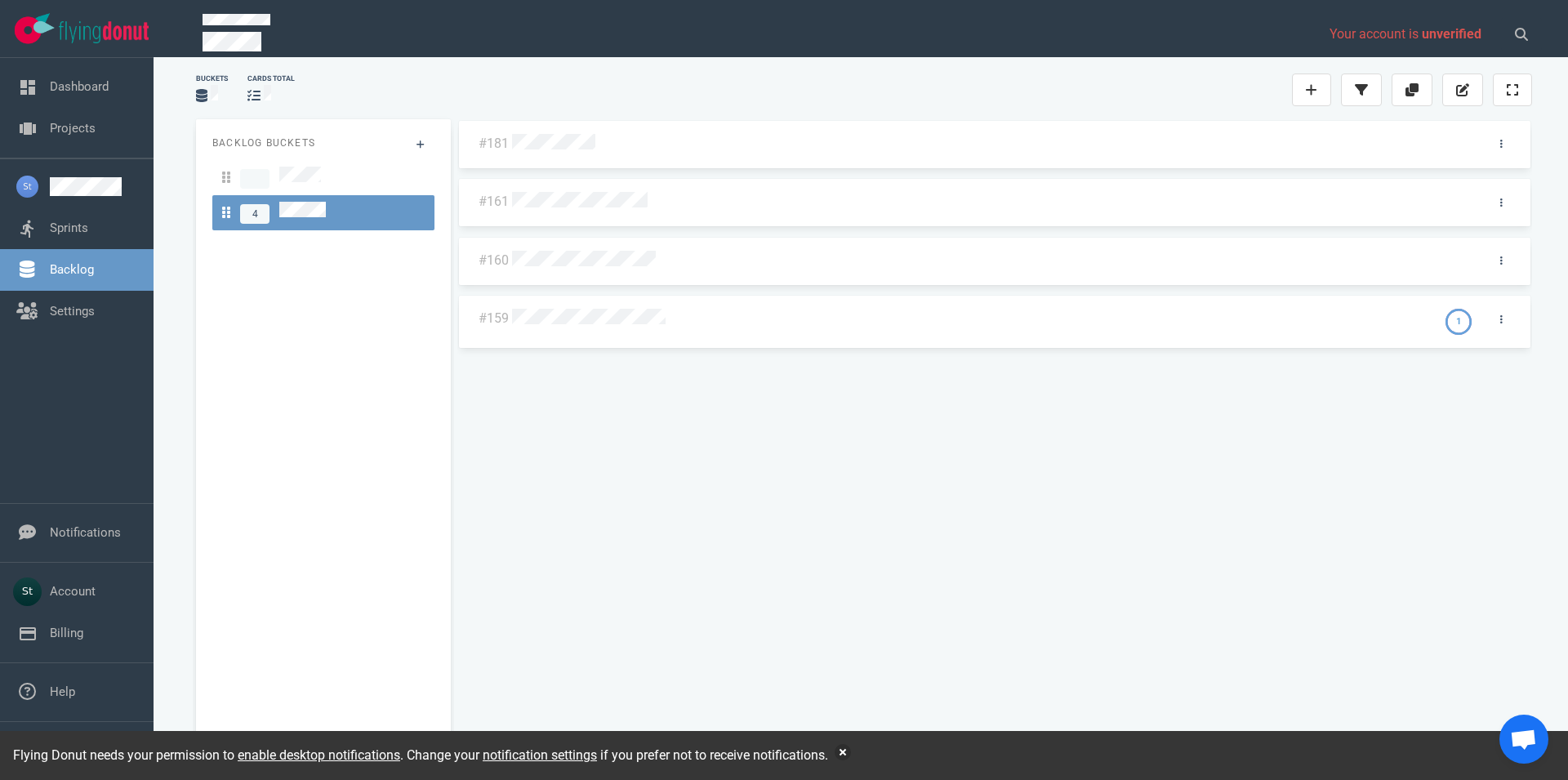
click at [837, 755] on div "Flying Donut needs your permission to enable desktop notifications . Change you…" at bounding box center [784, 755] width 1568 height 49
click at [855, 753] on div "Flying Donut needs your permission to enable desktop notifications . Change you…" at bounding box center [784, 755] width 1568 height 49
click at [848, 753] on button "button" at bounding box center [843, 753] width 17 height 17
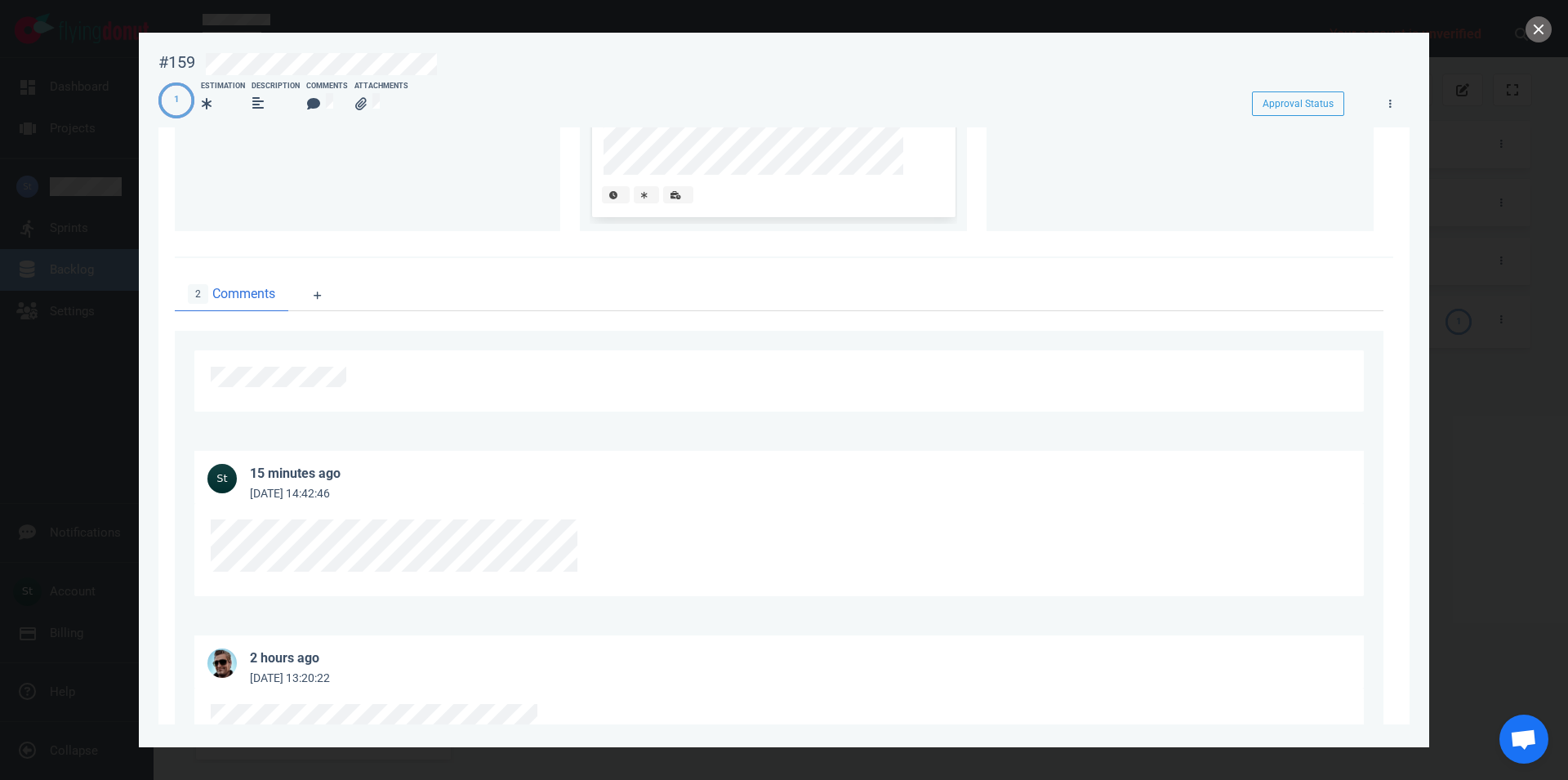
scroll to position [464, 0]
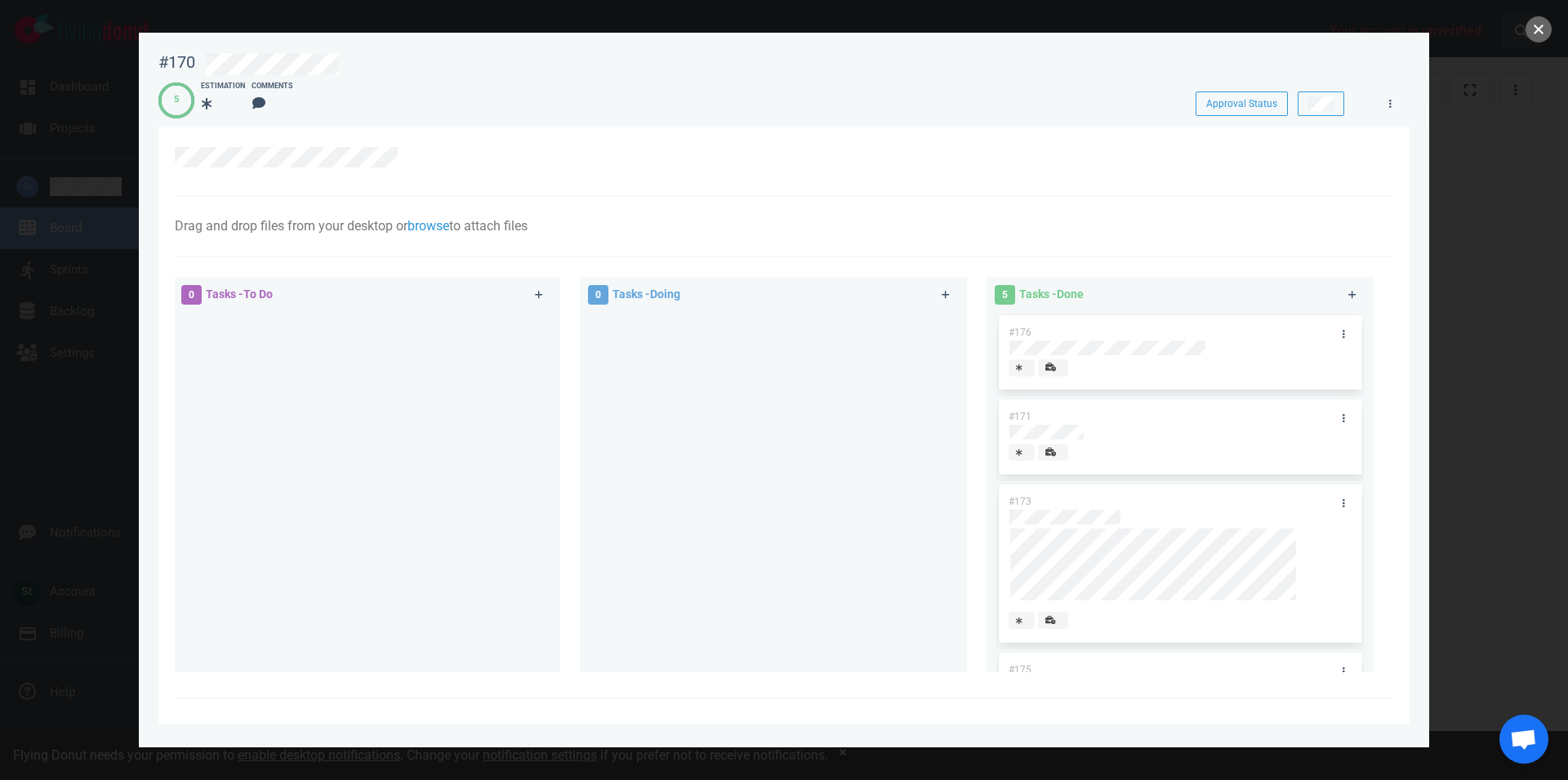
click at [1539, 37] on button "close" at bounding box center [1538, 29] width 26 height 26
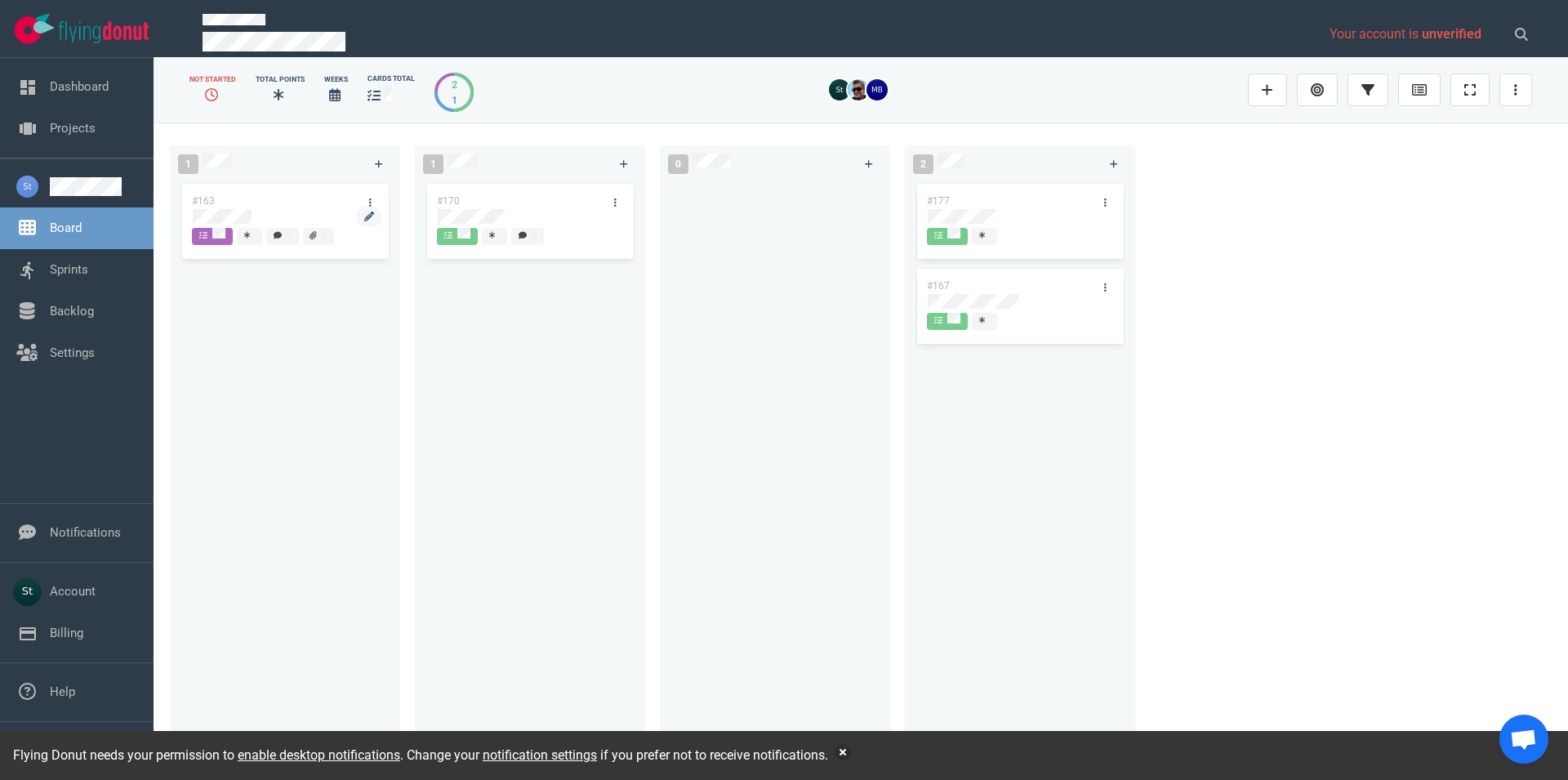
click at [230, 225] on div at bounding box center [285, 225] width 185 height 2
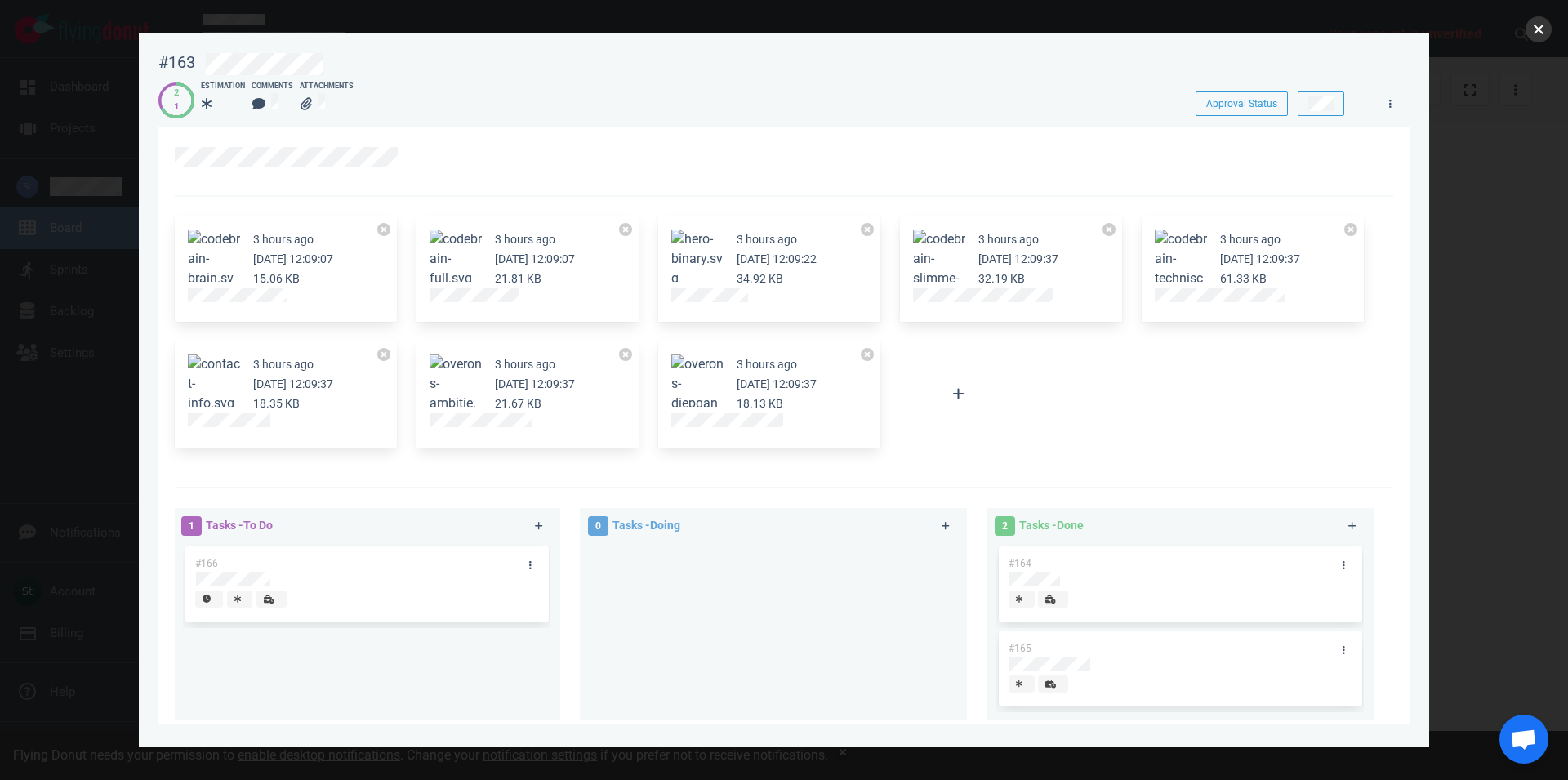
click at [1536, 27] on button "close" at bounding box center [1538, 29] width 26 height 26
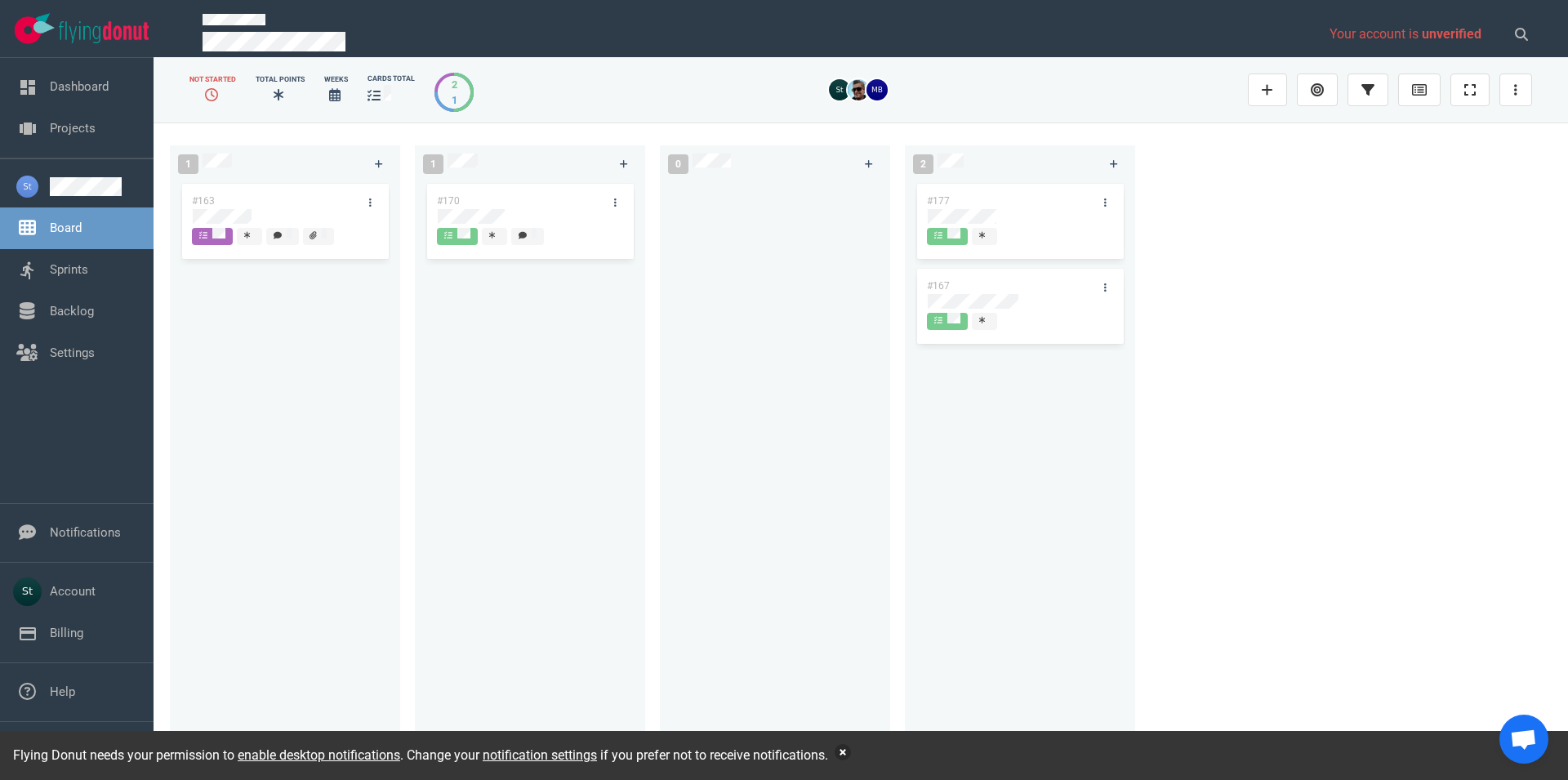
click at [843, 752] on button "button" at bounding box center [843, 753] width 17 height 17
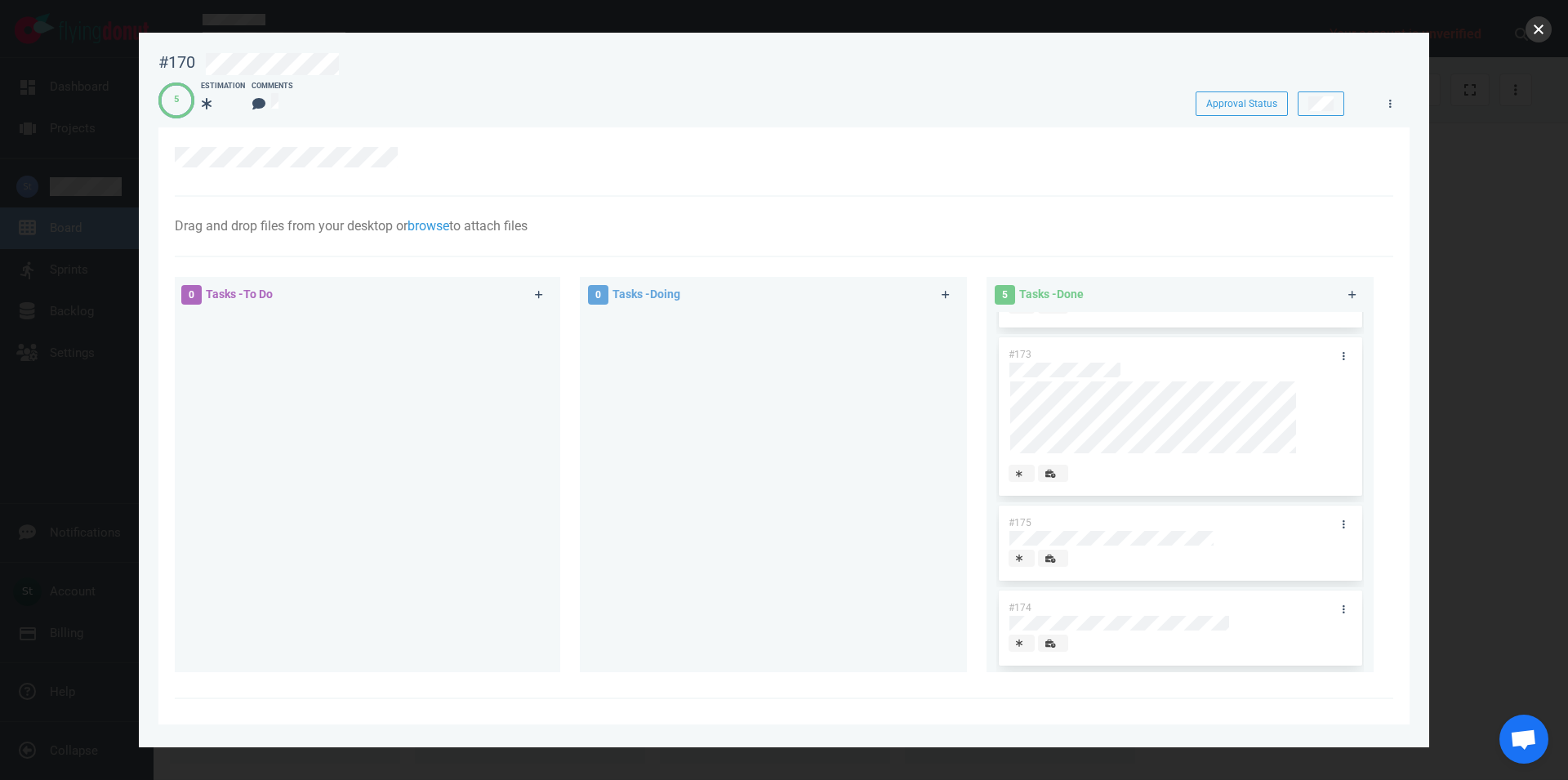
drag, startPoint x: 1532, startPoint y: 27, endPoint x: 1244, endPoint y: 58, distance: 289.7
click at [1531, 27] on button "close" at bounding box center [1538, 29] width 26 height 26
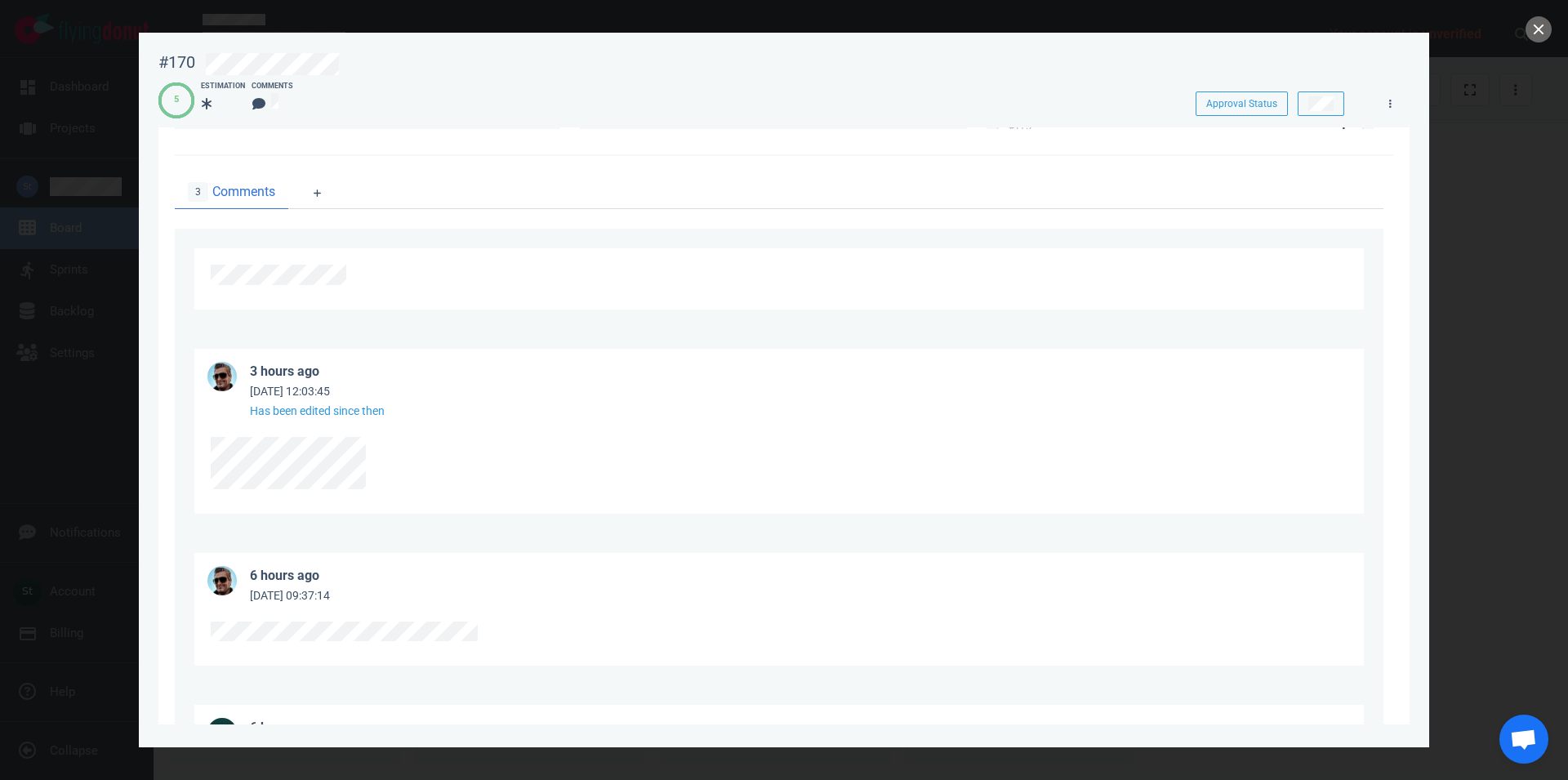
scroll to position [538, 0]
click at [1538, 35] on button "close" at bounding box center [1538, 29] width 26 height 26
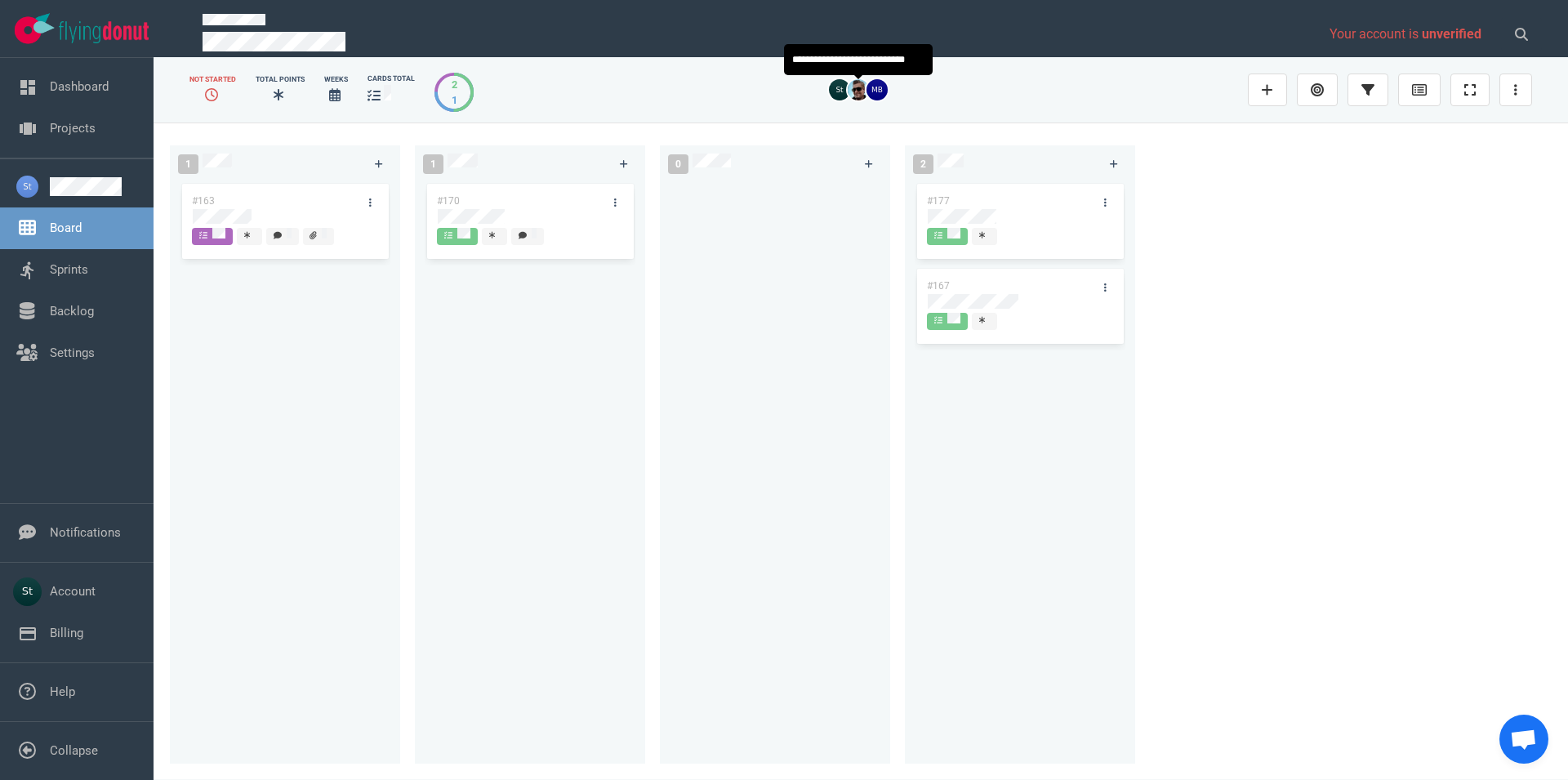
click at [853, 92] on img at bounding box center [858, 90] width 22 height 22
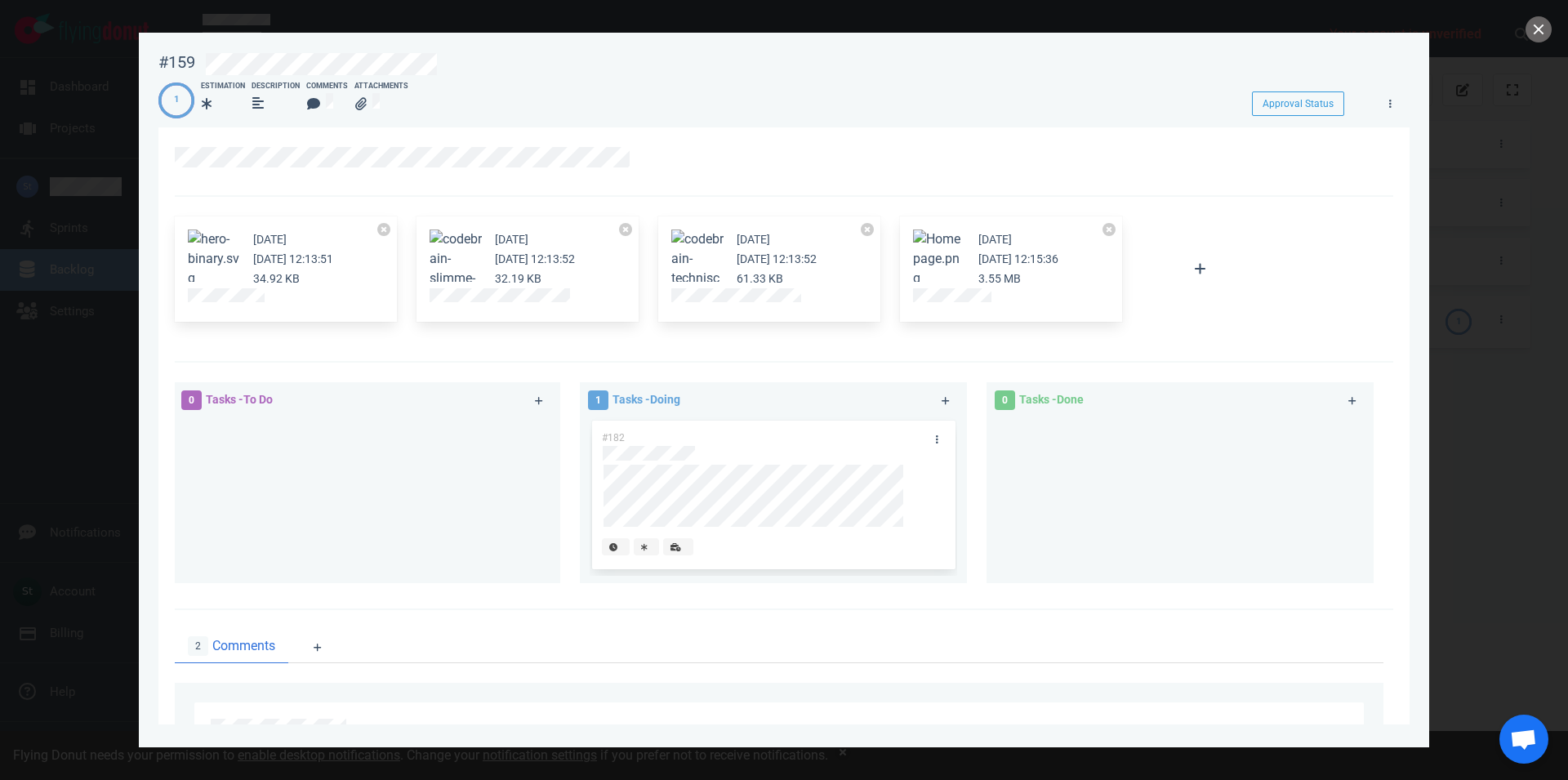
click at [209, 461] on div at bounding box center [367, 494] width 368 height 153
click at [215, 537] on div at bounding box center [367, 494] width 368 height 153
click at [244, 499] on div at bounding box center [367, 494] width 368 height 153
click at [217, 590] on div "0 Tasks - To Do" at bounding box center [376, 486] width 407 height 226
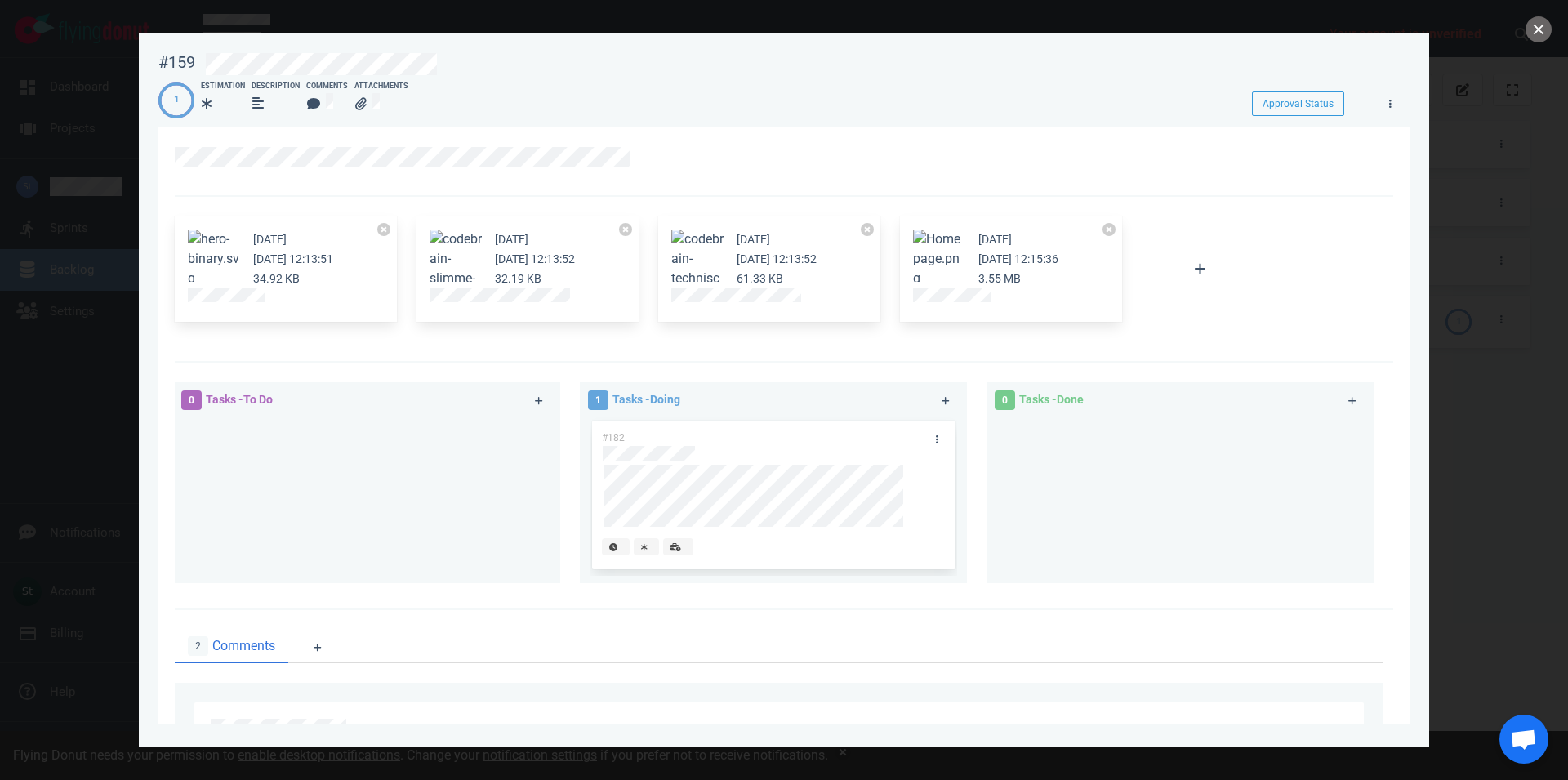
click at [67, 369] on div at bounding box center [784, 390] width 1568 height 780
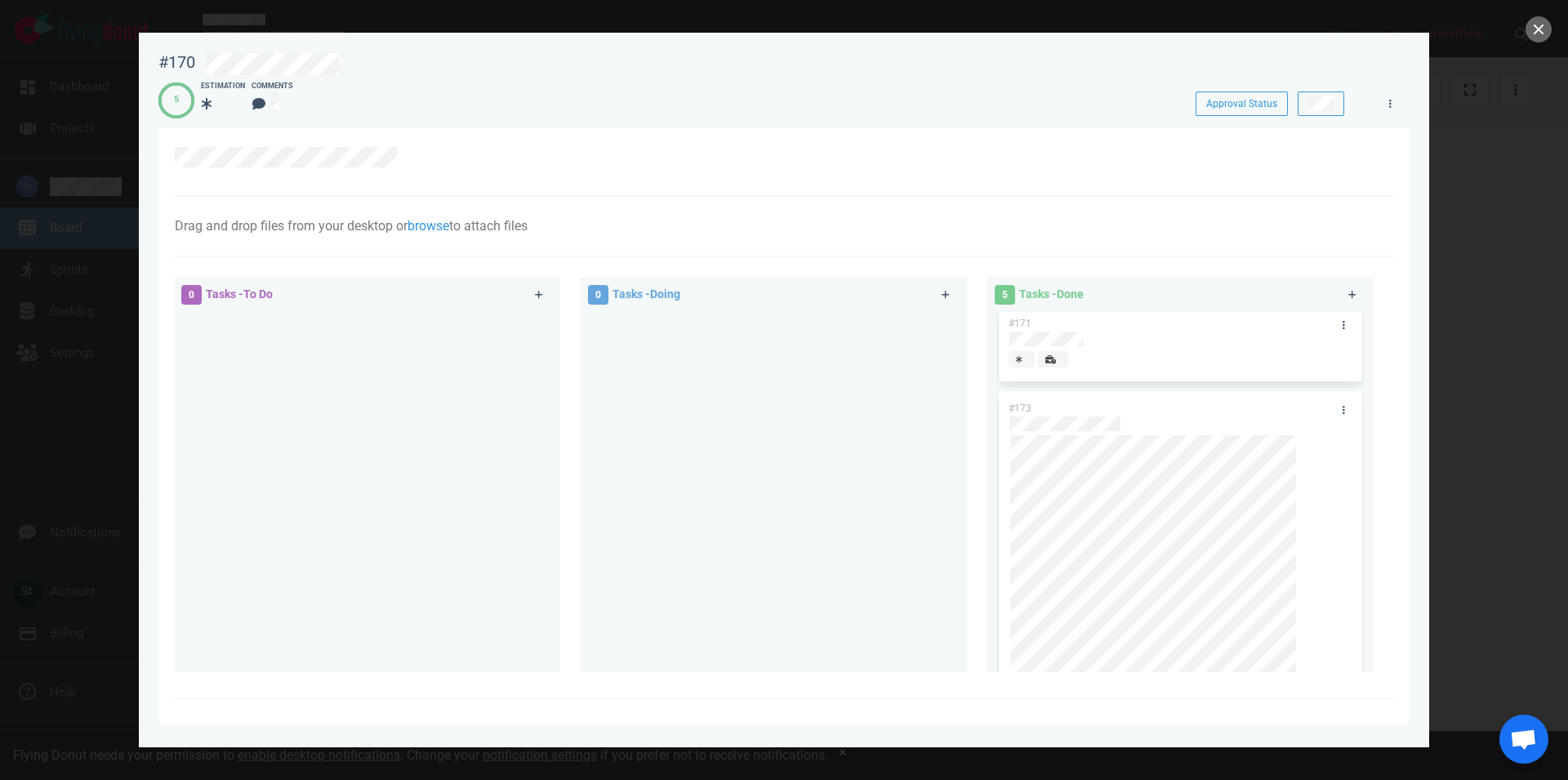
scroll to position [451, 0]
click at [1523, 30] on div at bounding box center [784, 390] width 1568 height 780
click at [1528, 37] on button "close" at bounding box center [1538, 29] width 26 height 26
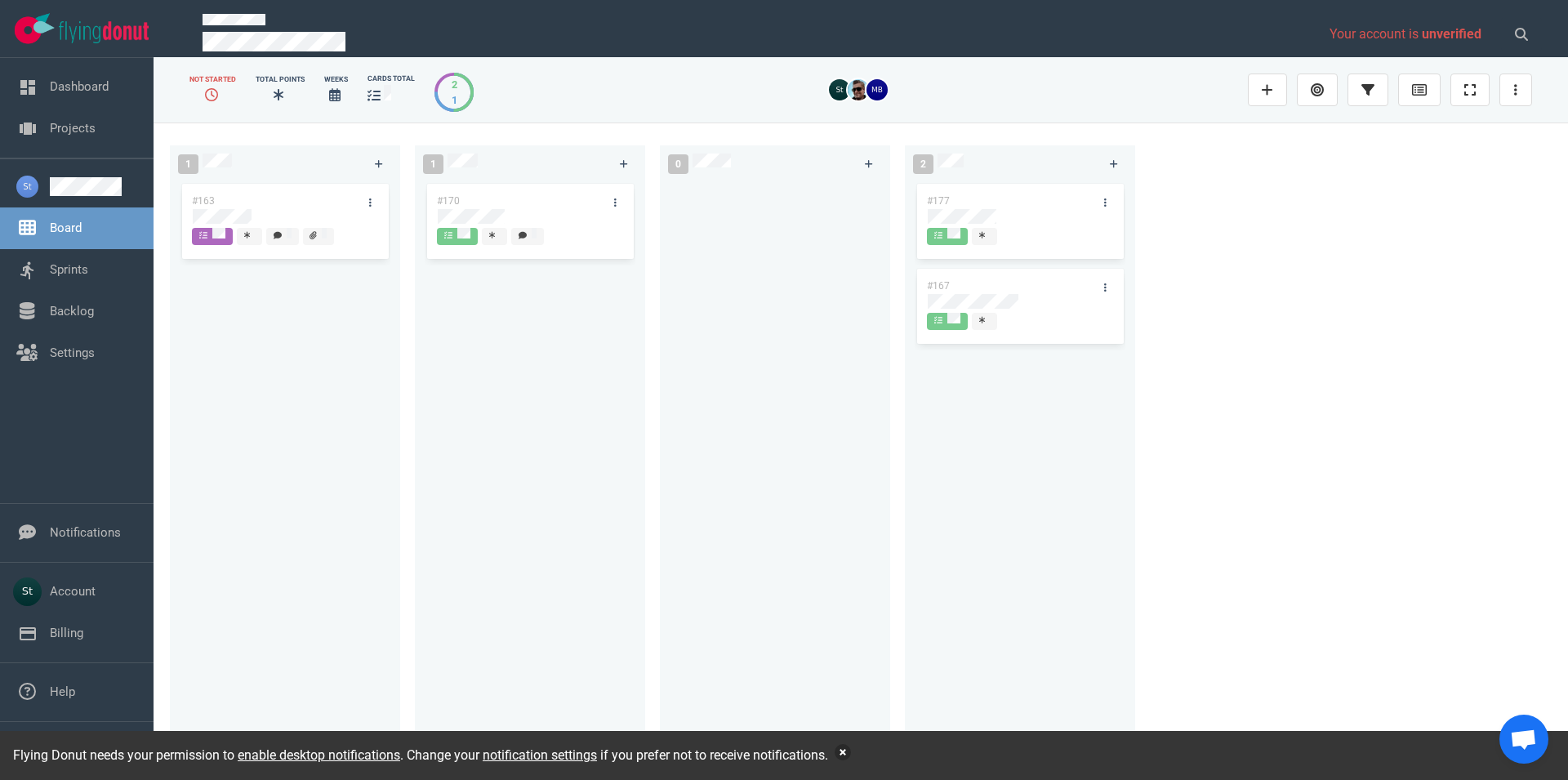
click at [847, 752] on button "button" at bounding box center [843, 753] width 17 height 17
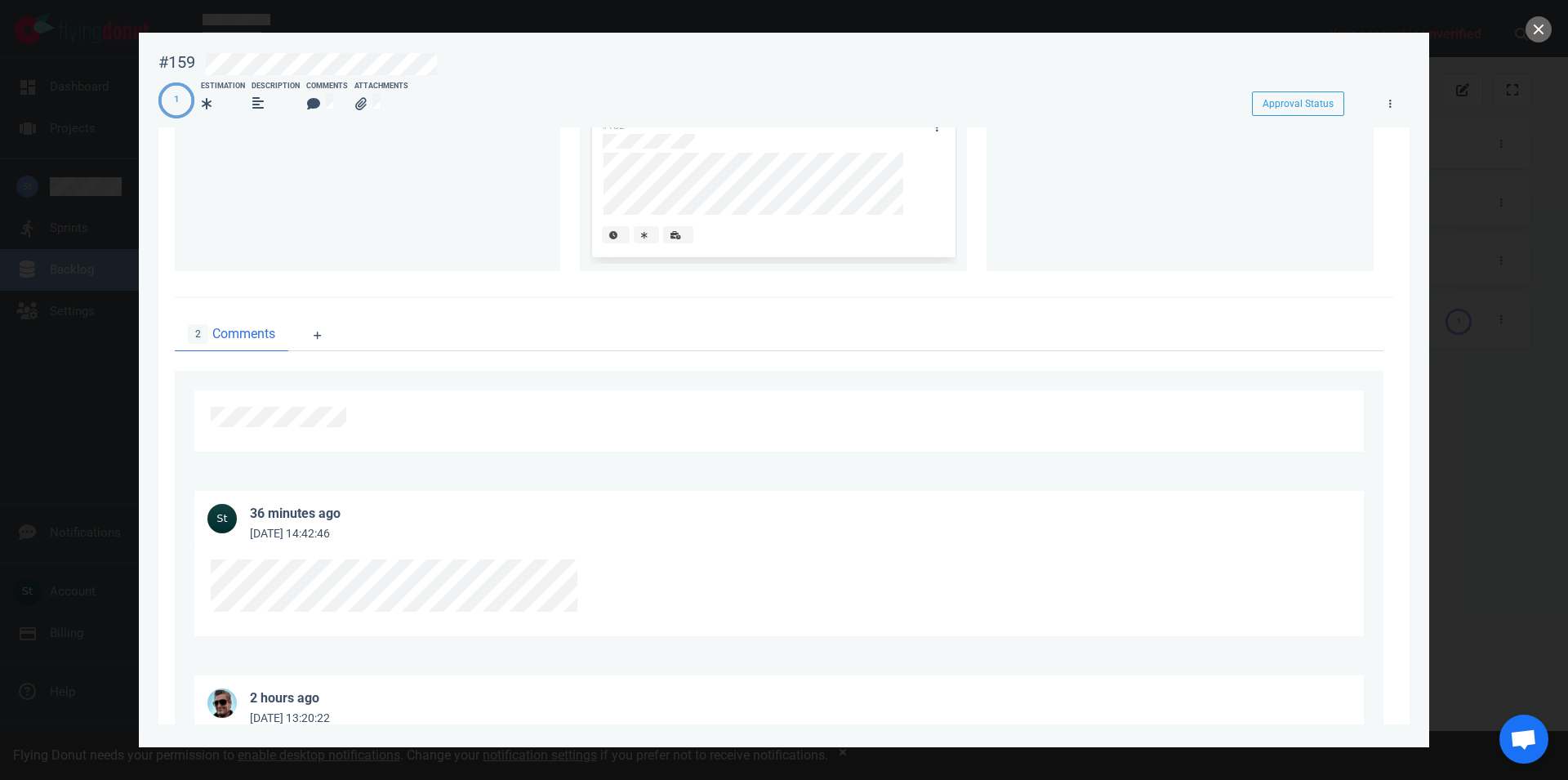
scroll to position [91, 0]
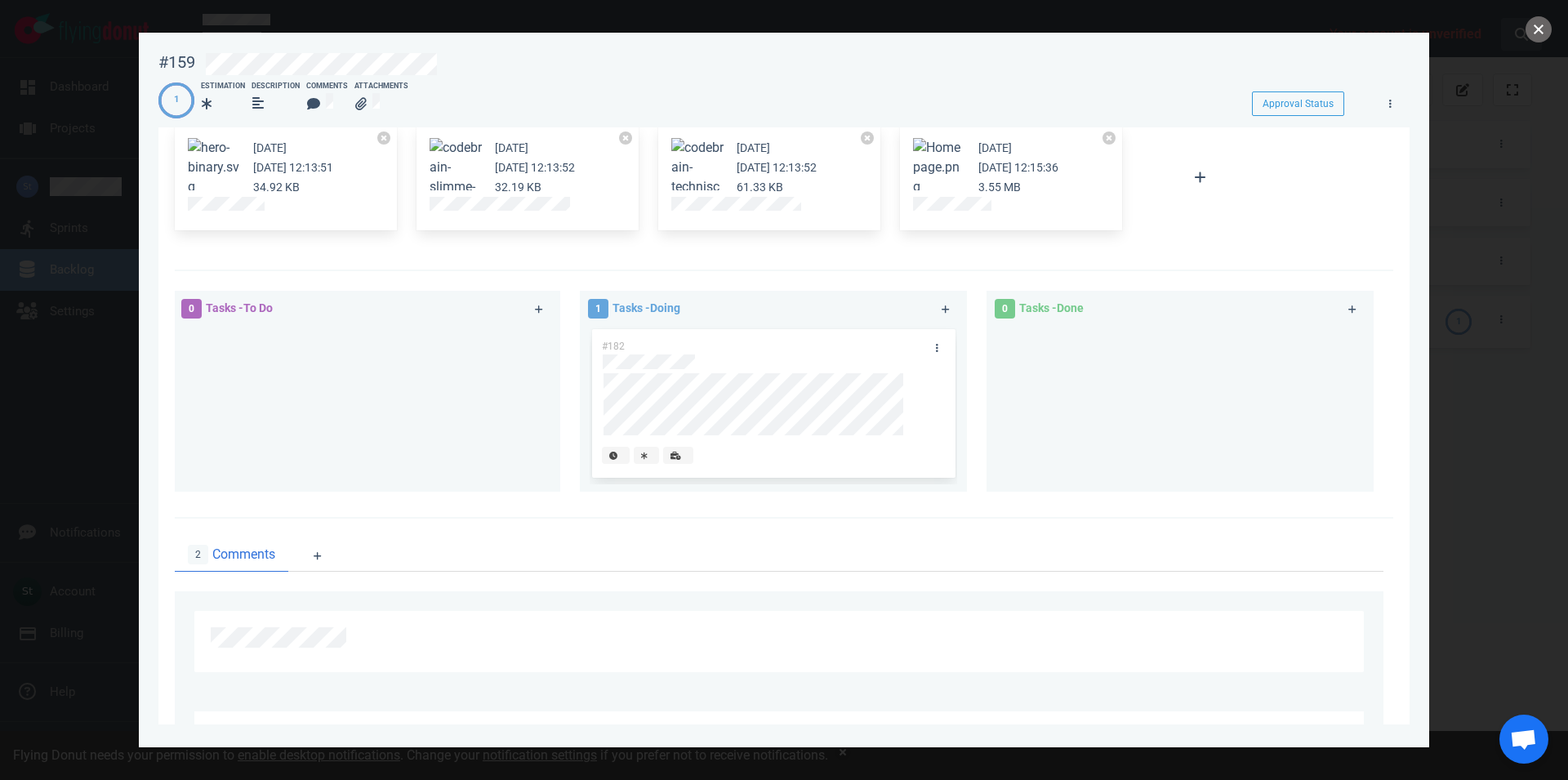
click at [1535, 27] on button "close" at bounding box center [1538, 29] width 26 height 26
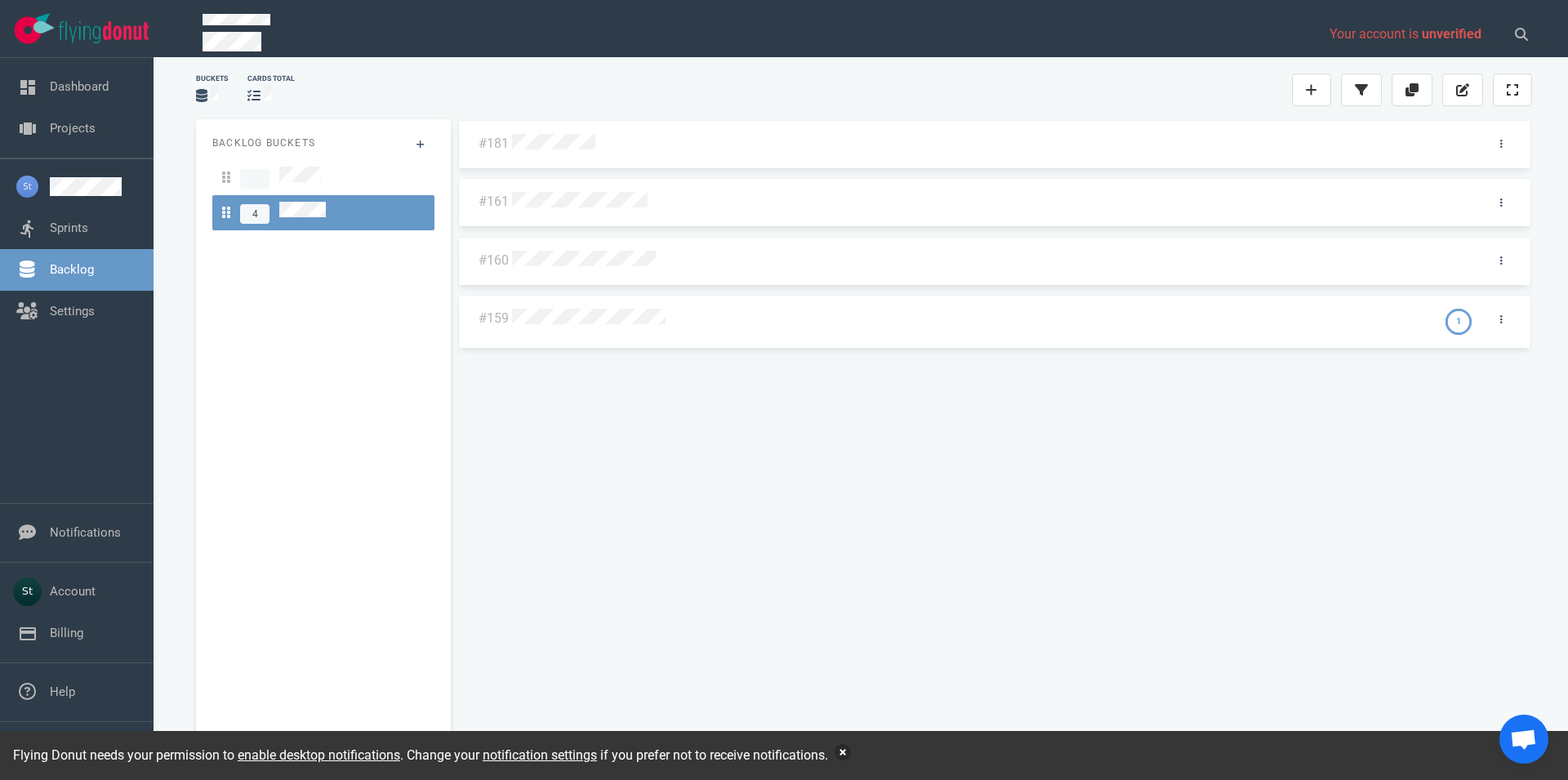
click at [849, 756] on button "button" at bounding box center [843, 753] width 17 height 17
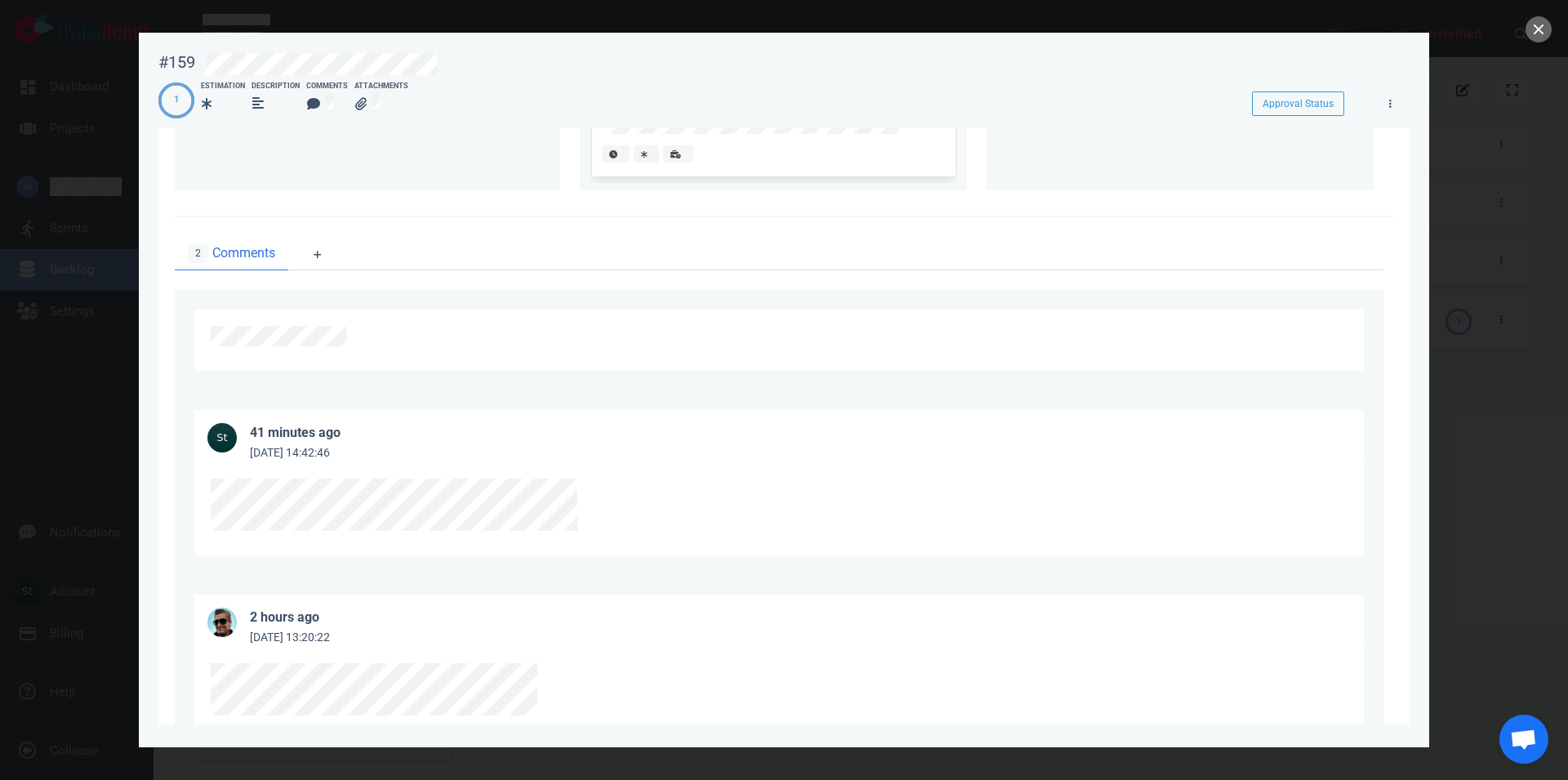
scroll to position [518, 0]
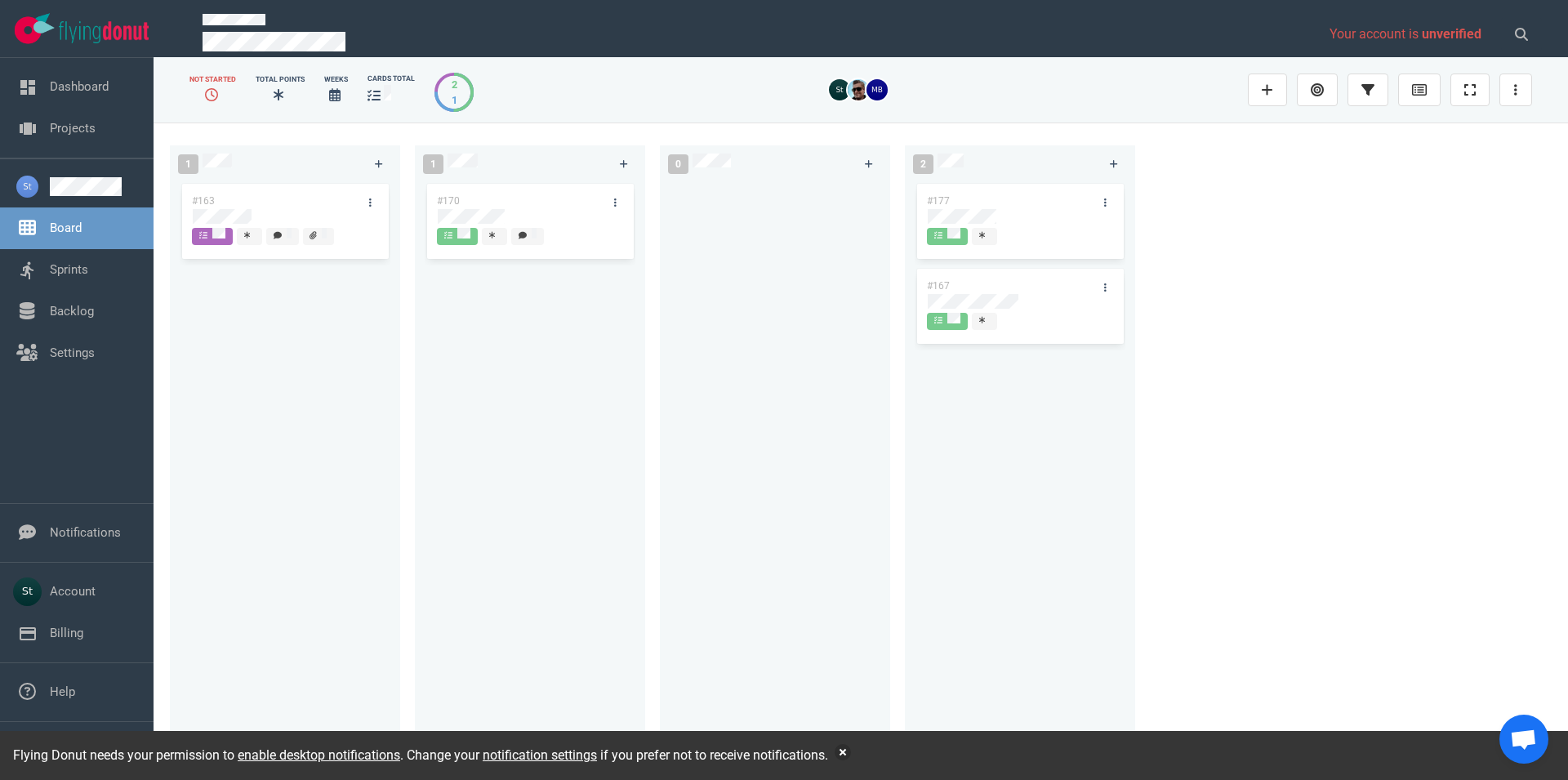
click at [304, 215] on div at bounding box center [285, 216] width 185 height 15
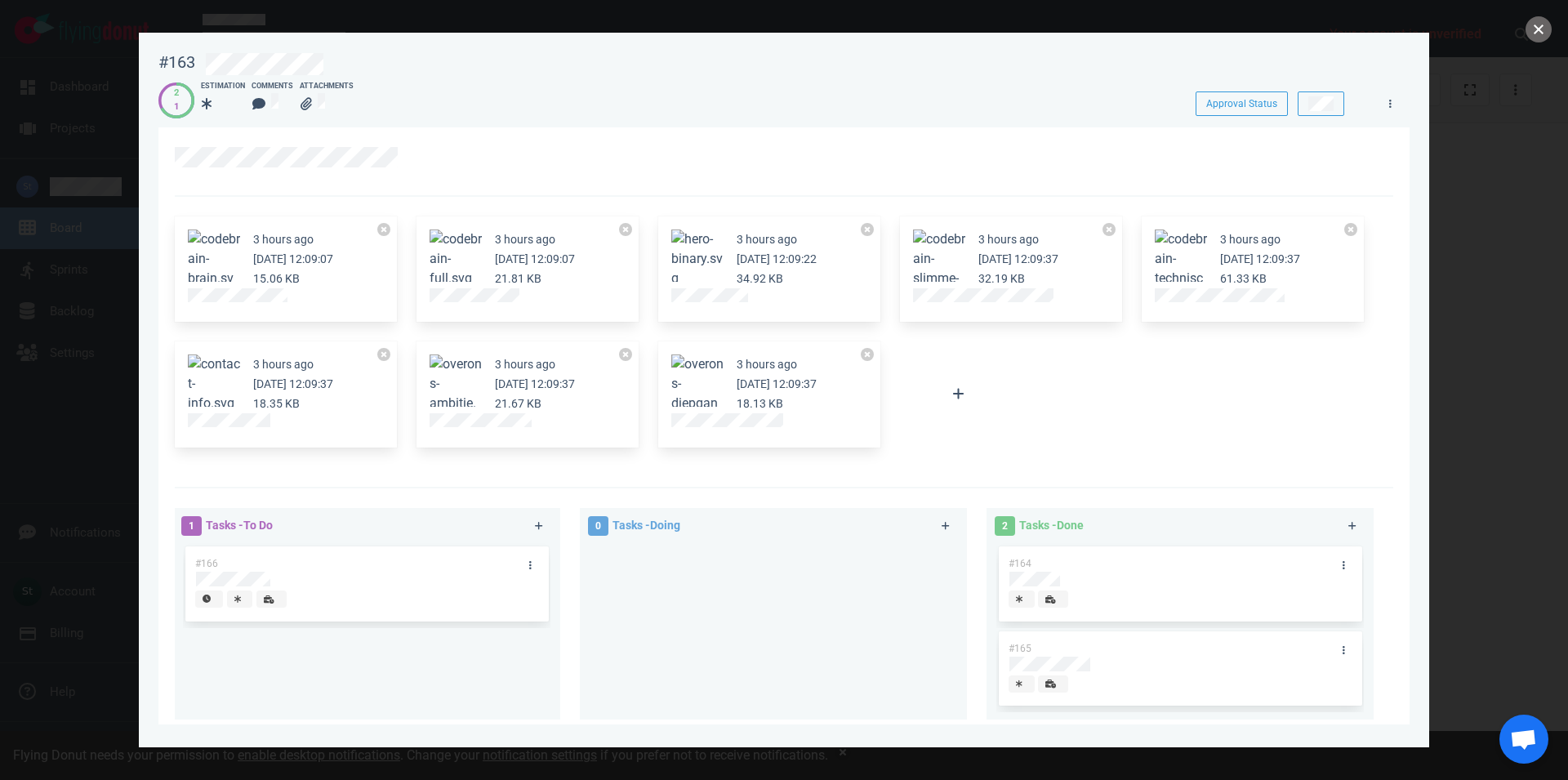
click at [1544, 36] on button "close" at bounding box center [1538, 29] width 26 height 26
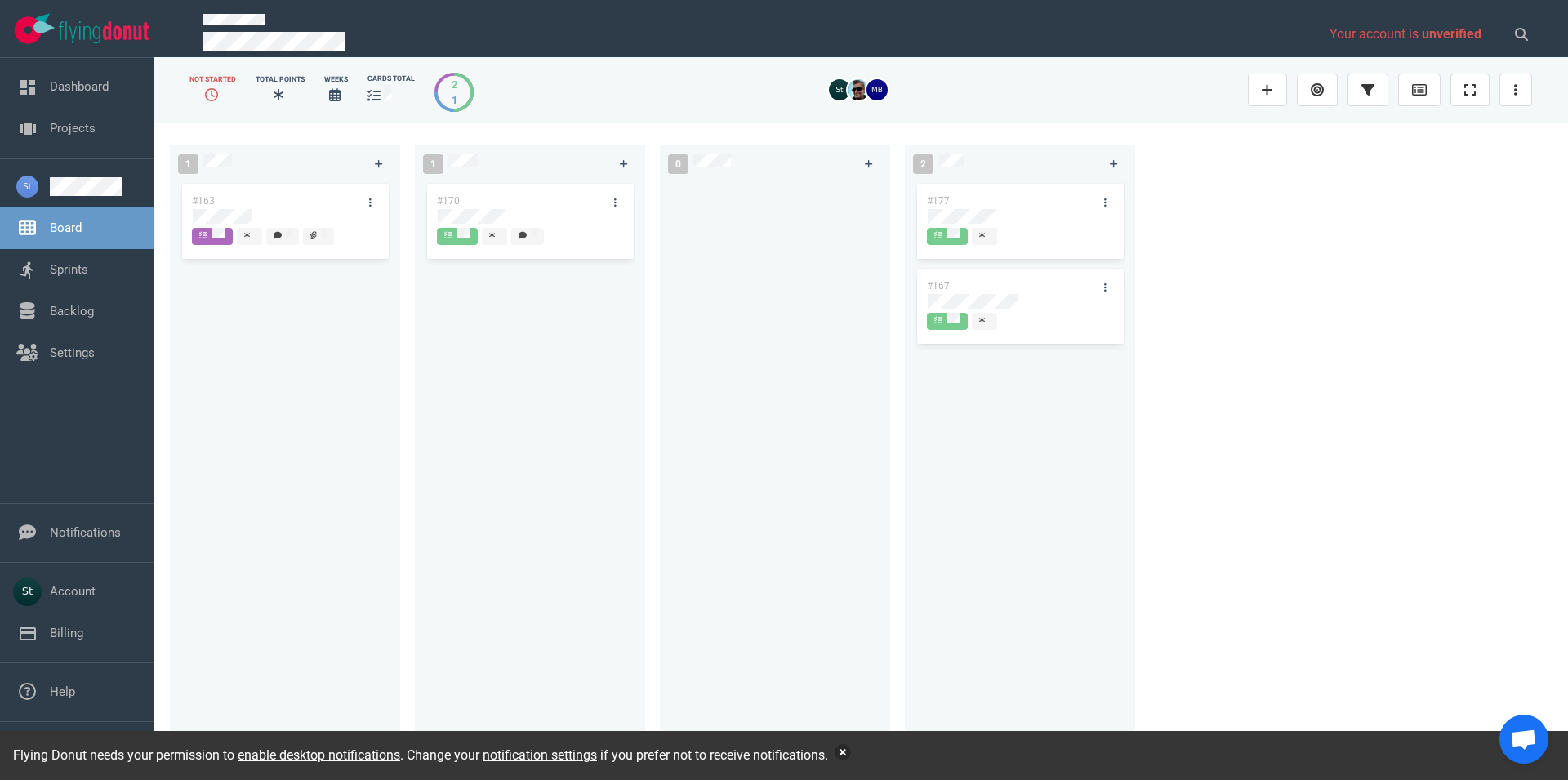
click at [840, 751] on button "button" at bounding box center [843, 753] width 17 height 17
click at [848, 751] on button "button" at bounding box center [843, 753] width 17 height 17
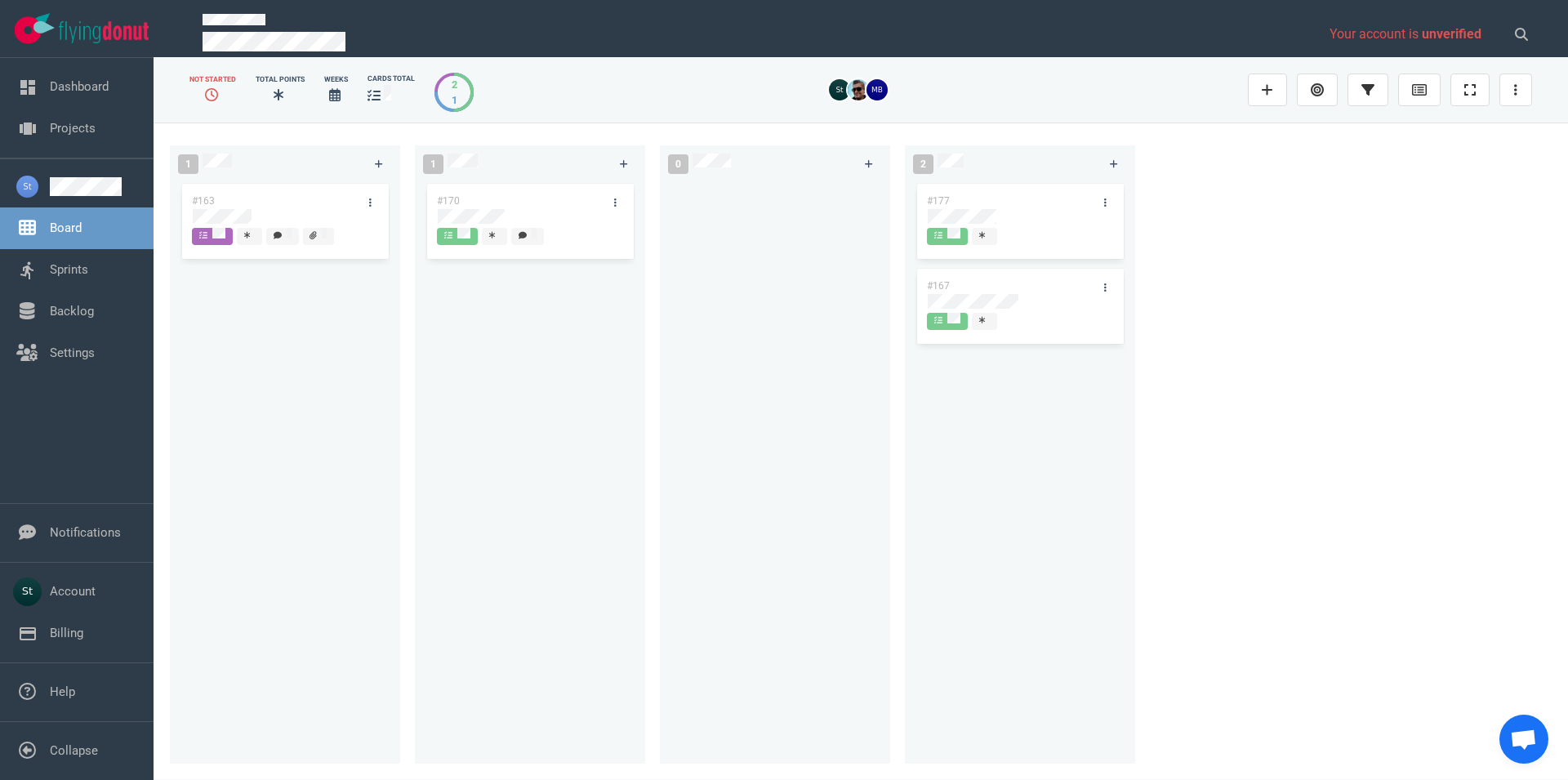
click at [222, 567] on div "#163" at bounding box center [284, 462] width 210 height 565
click at [247, 719] on div "#163" at bounding box center [284, 462] width 210 height 565
click at [252, 565] on div "#163" at bounding box center [284, 462] width 210 height 565
click at [259, 541] on div "#163" at bounding box center [284, 462] width 210 height 565
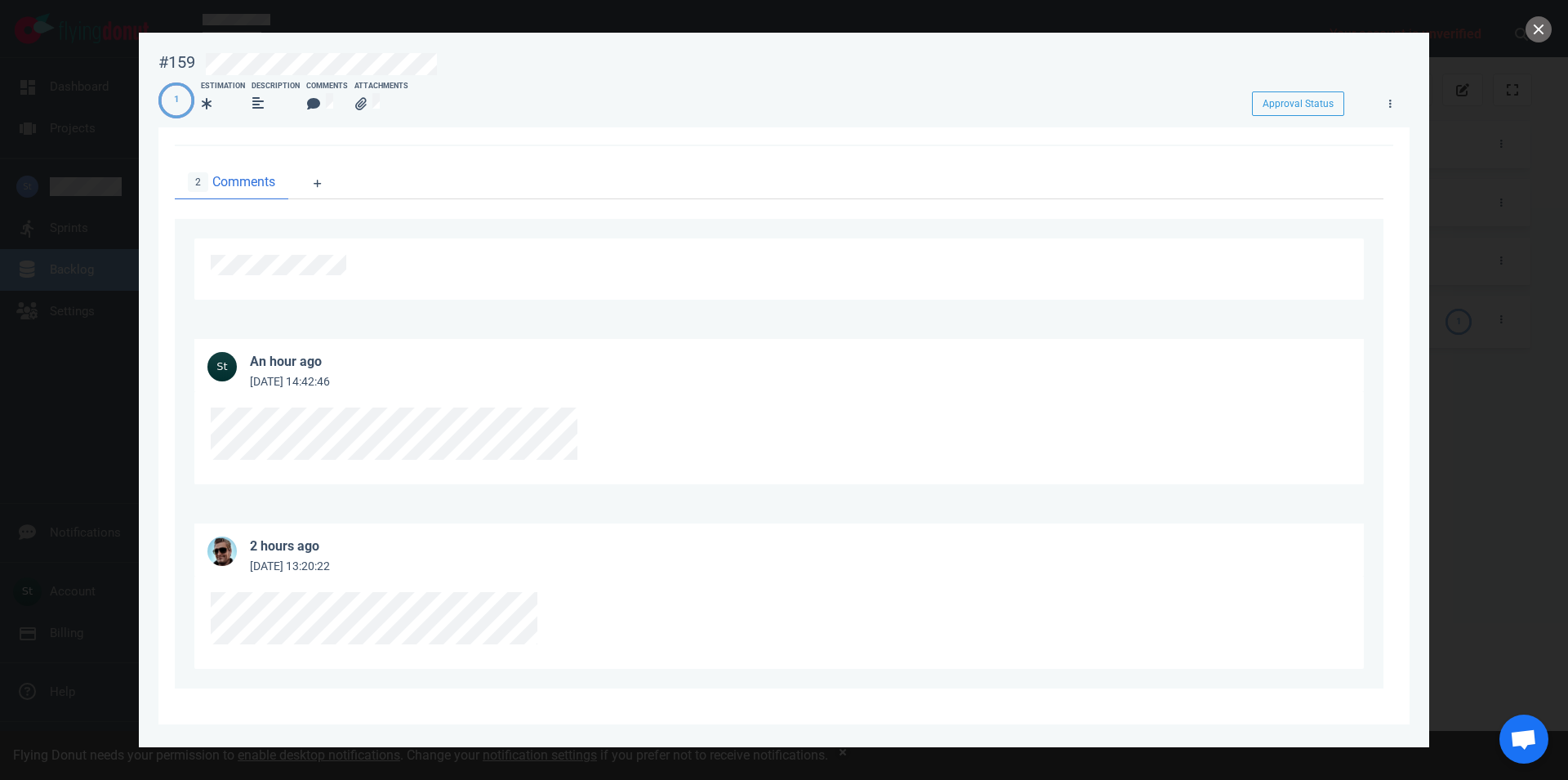
scroll to position [91, 0]
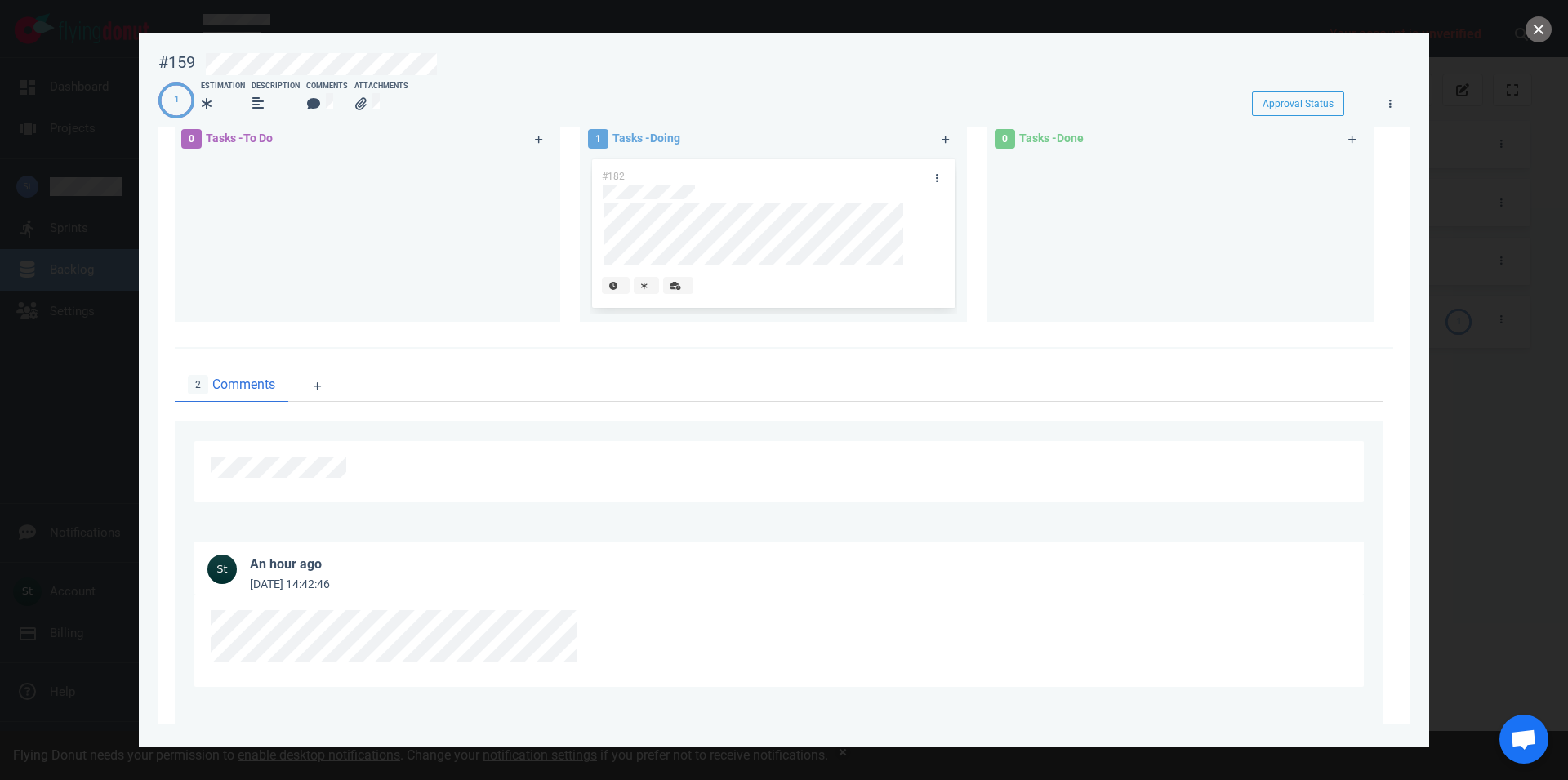
scroll to position [91, 0]
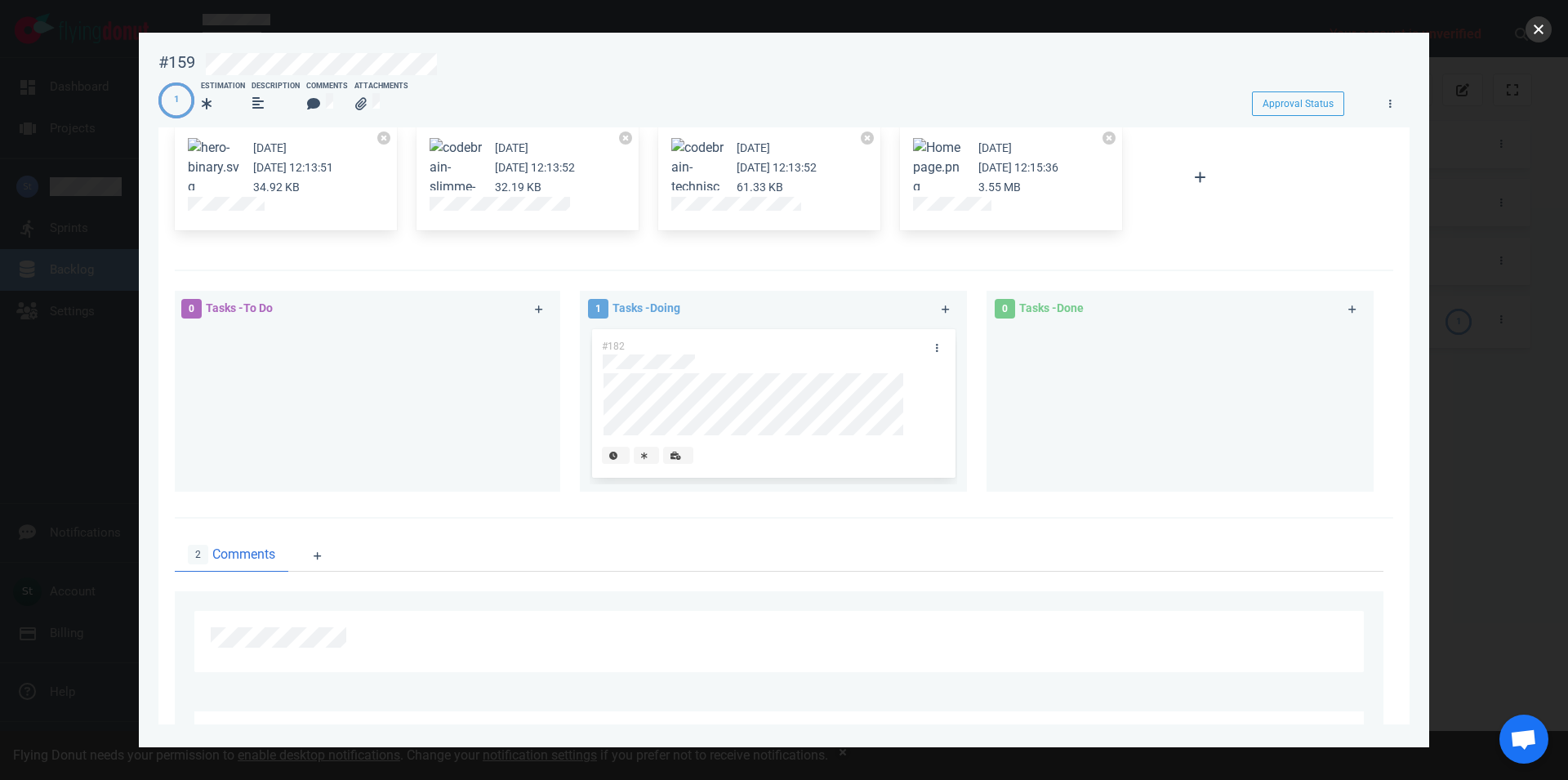
click at [1538, 42] on button "close" at bounding box center [1538, 29] width 26 height 26
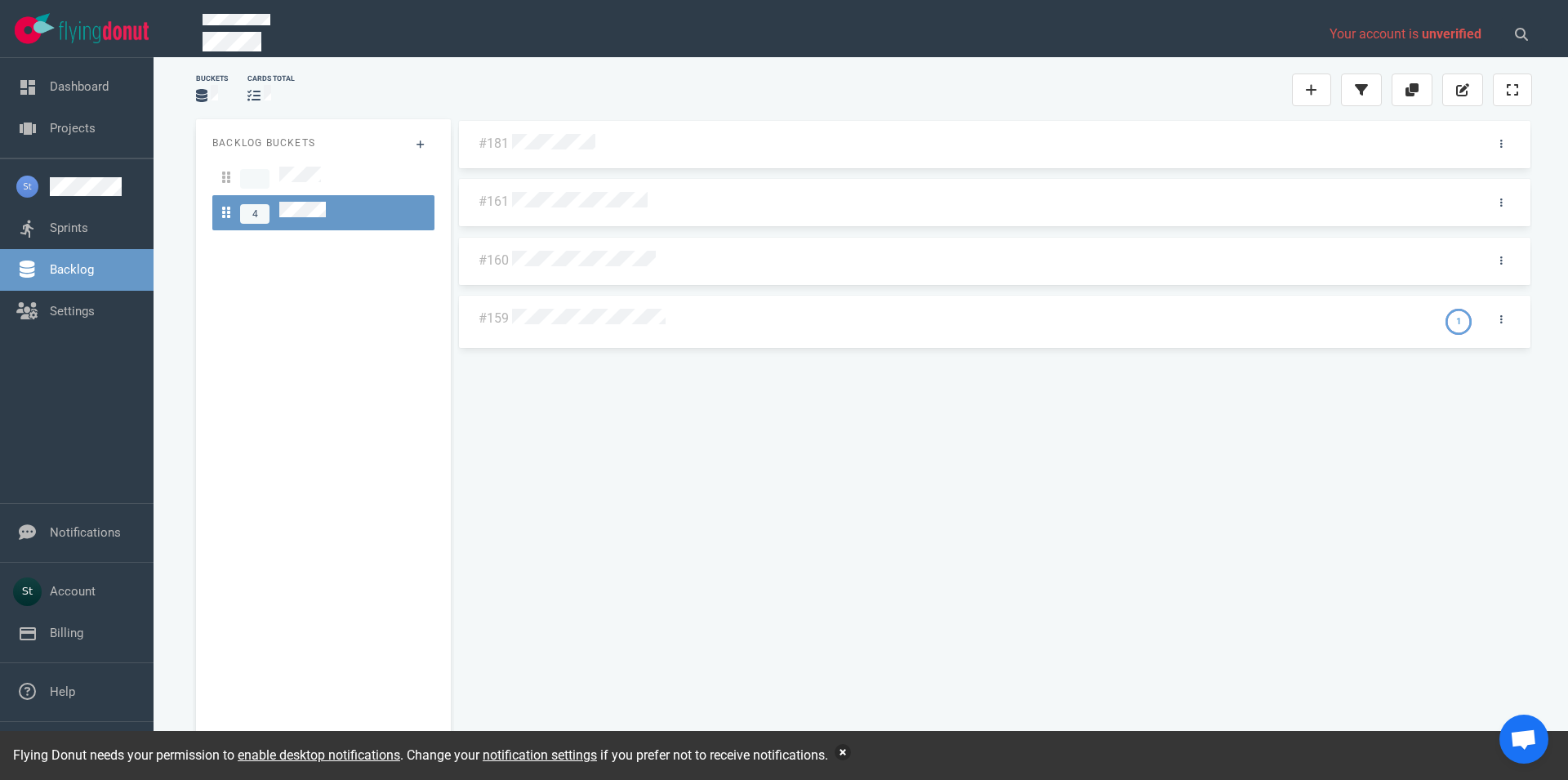
click at [850, 753] on button "button" at bounding box center [843, 753] width 17 height 17
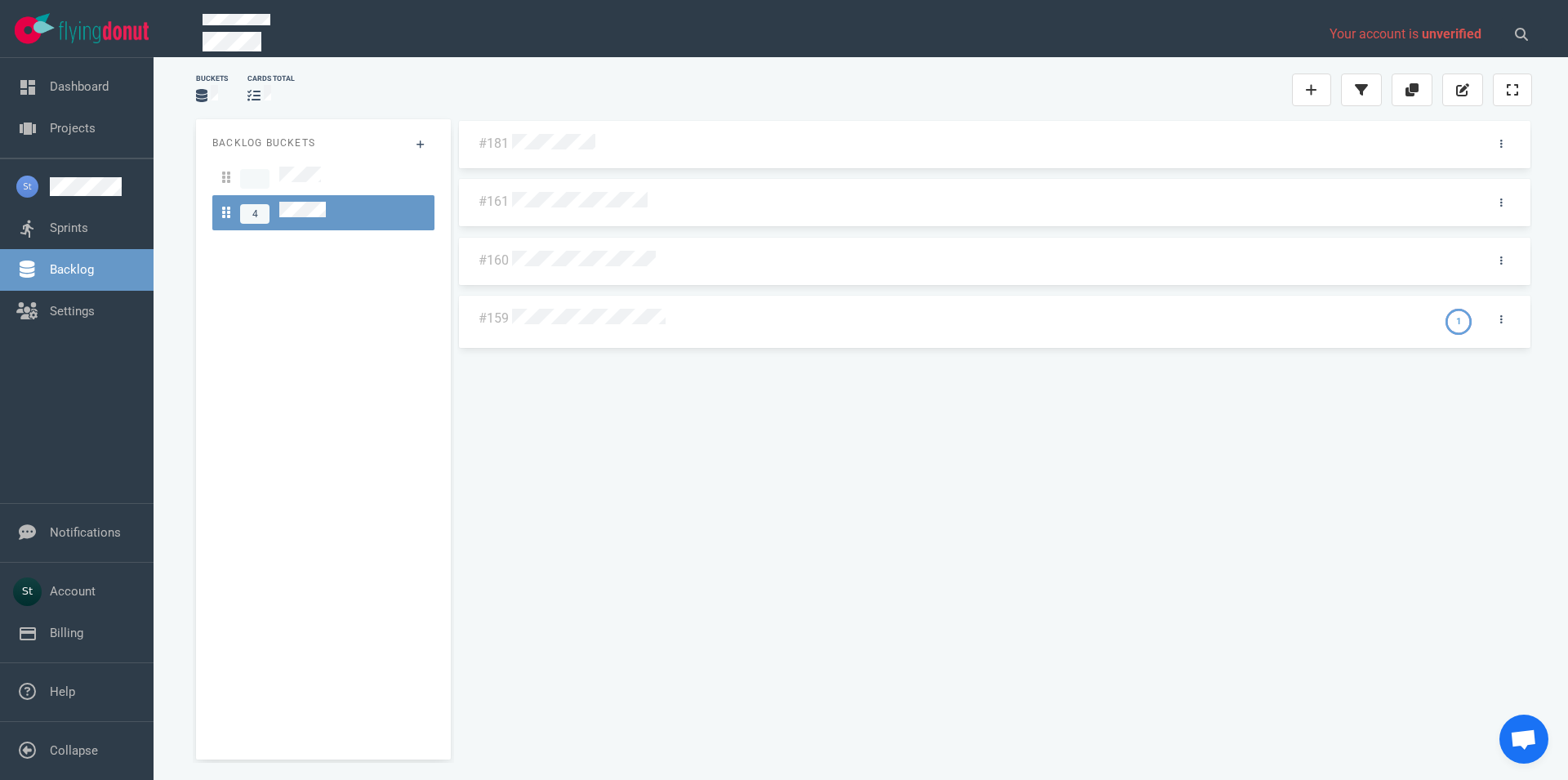
click at [570, 329] on div at bounding box center [972, 318] width 925 height 39
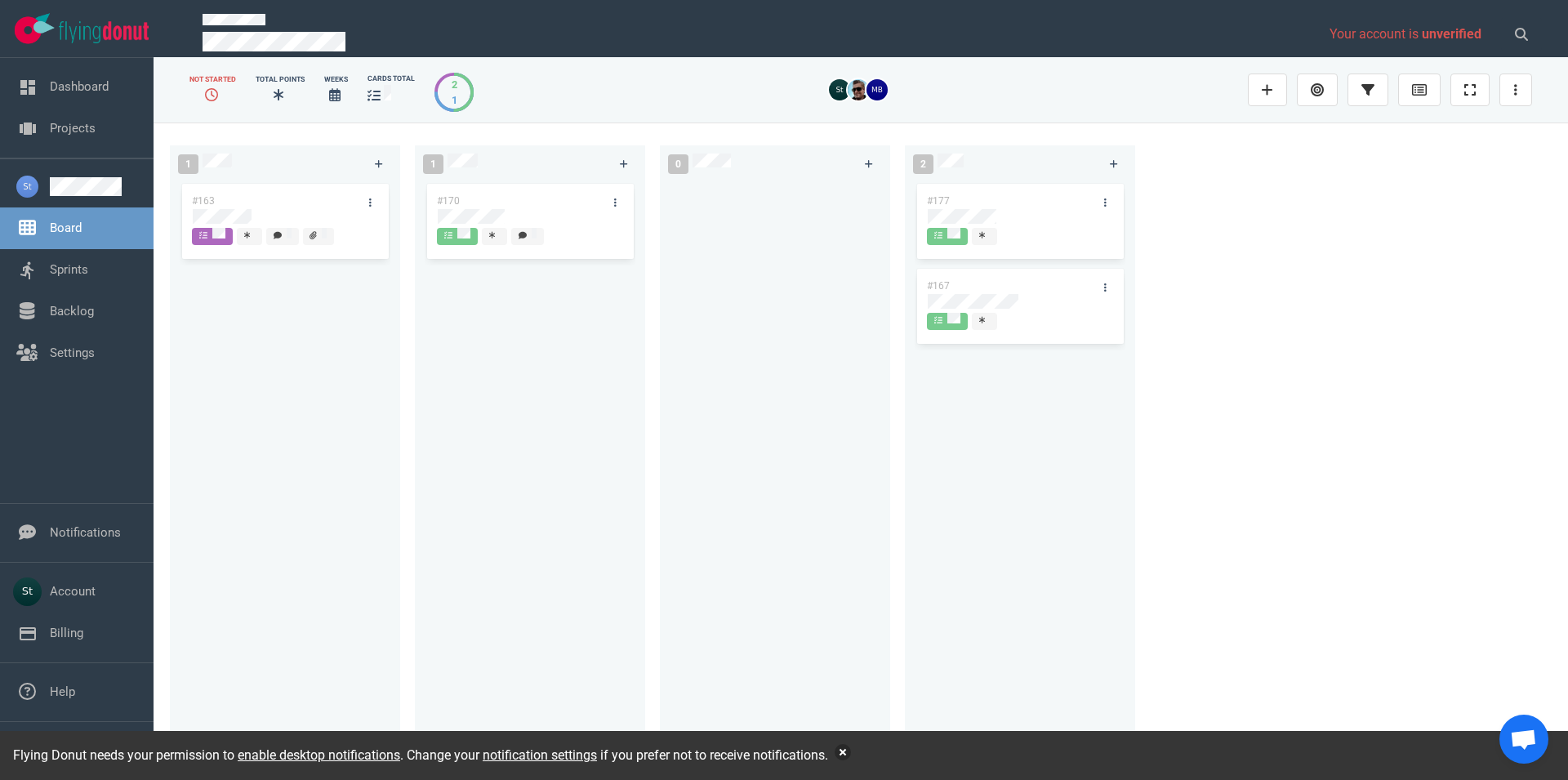
click at [849, 760] on div "Flying Donut needs your permission to enable desktop notifications . Change you…" at bounding box center [784, 755] width 1568 height 49
click at [844, 752] on button "button" at bounding box center [843, 753] width 17 height 17
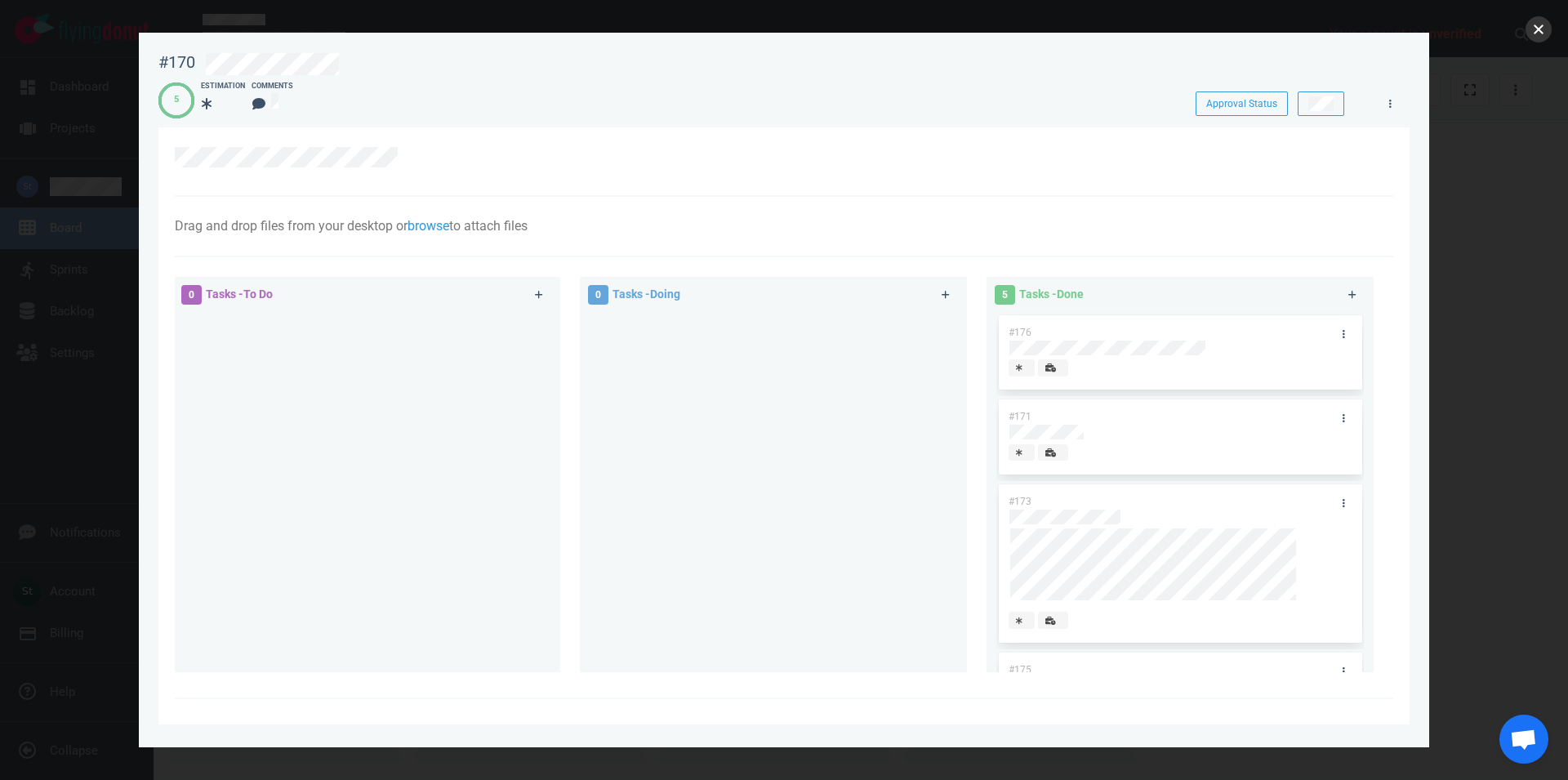
click at [1538, 26] on button "close" at bounding box center [1538, 29] width 26 height 26
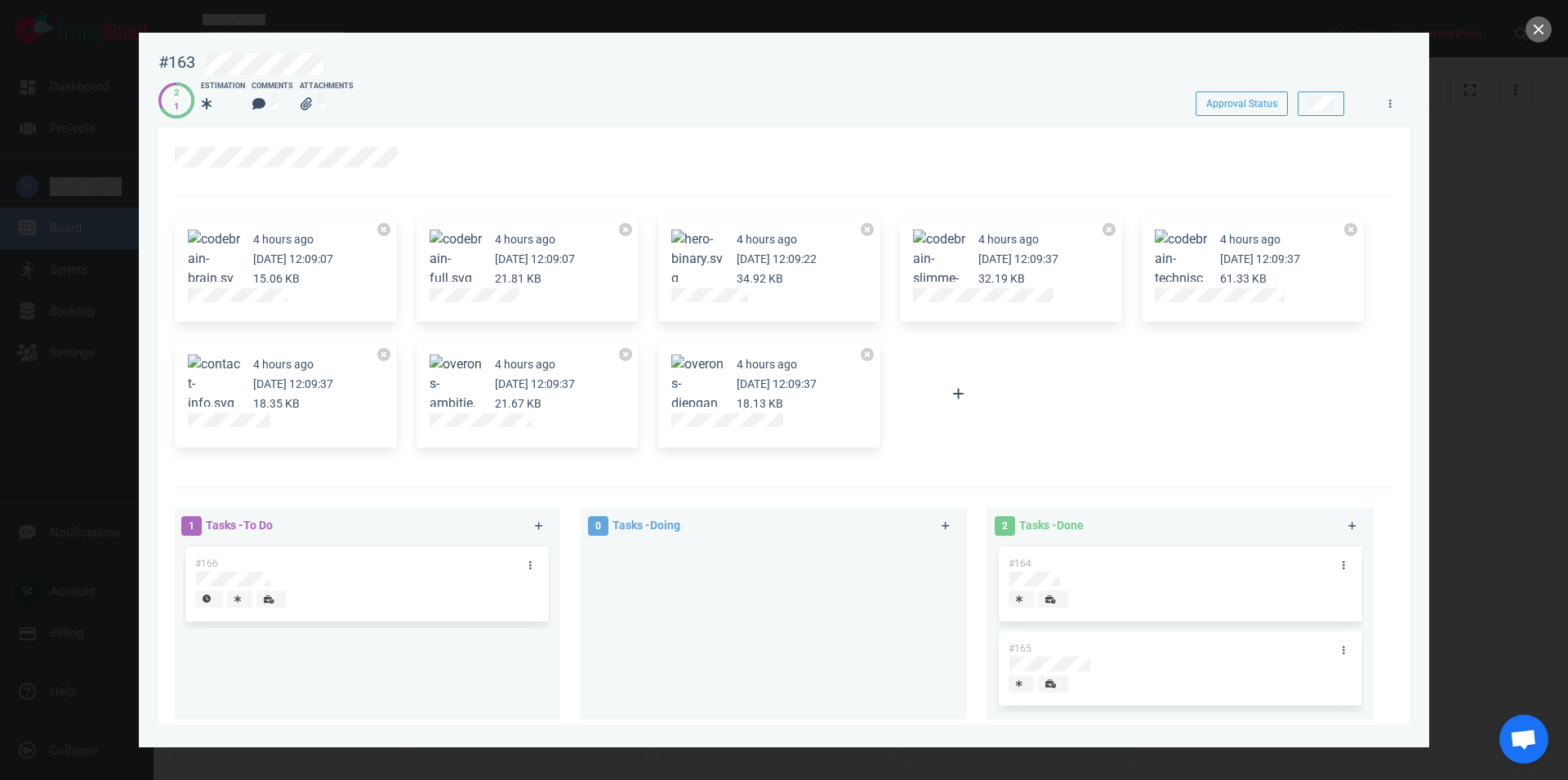
click at [1541, 42] on div at bounding box center [784, 390] width 1568 height 780
click at [1540, 41] on button "close" at bounding box center [1538, 29] width 26 height 26
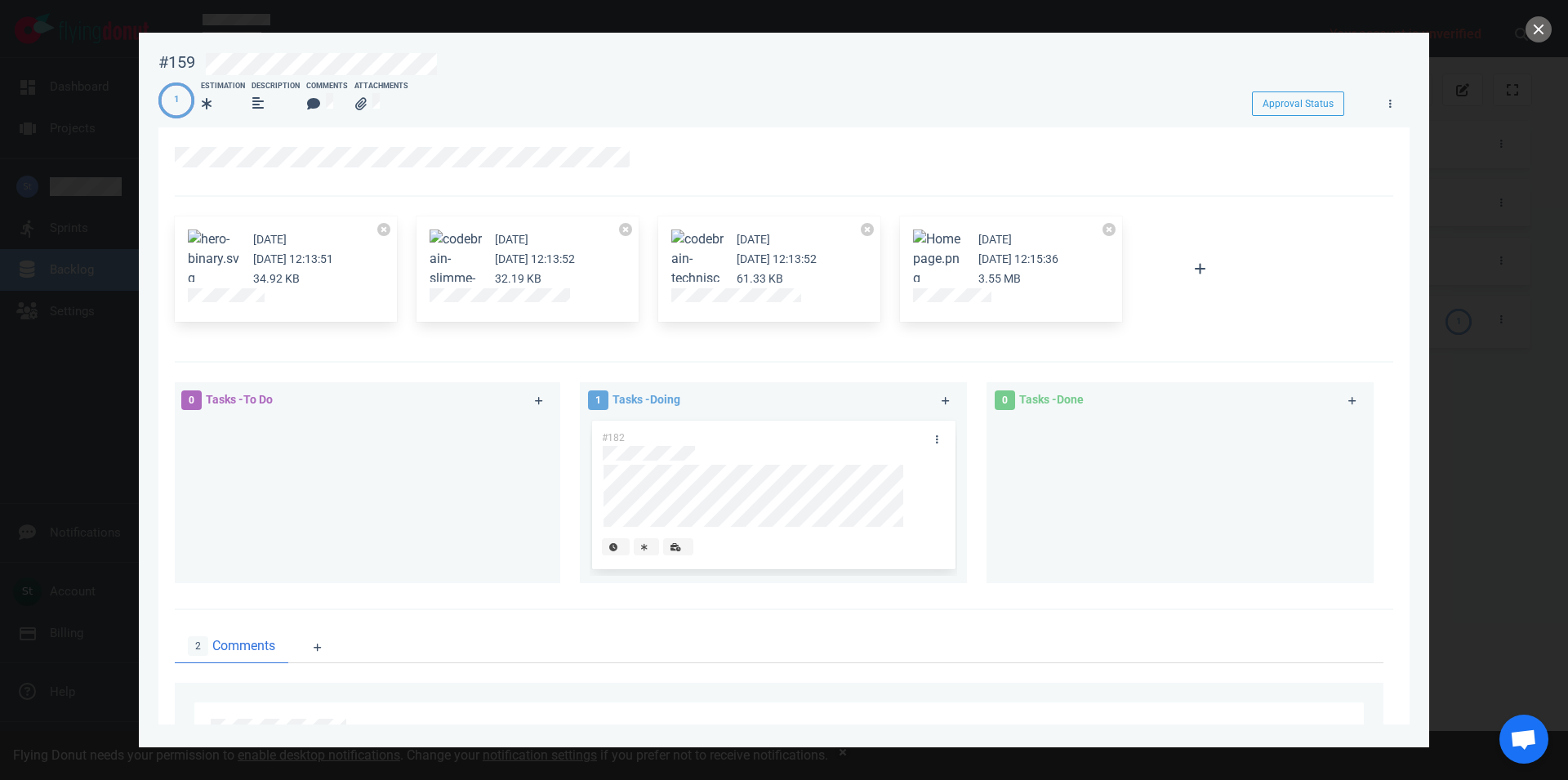
click at [1524, 25] on div at bounding box center [784, 390] width 1568 height 780
click at [1531, 31] on button "close" at bounding box center [1538, 29] width 26 height 26
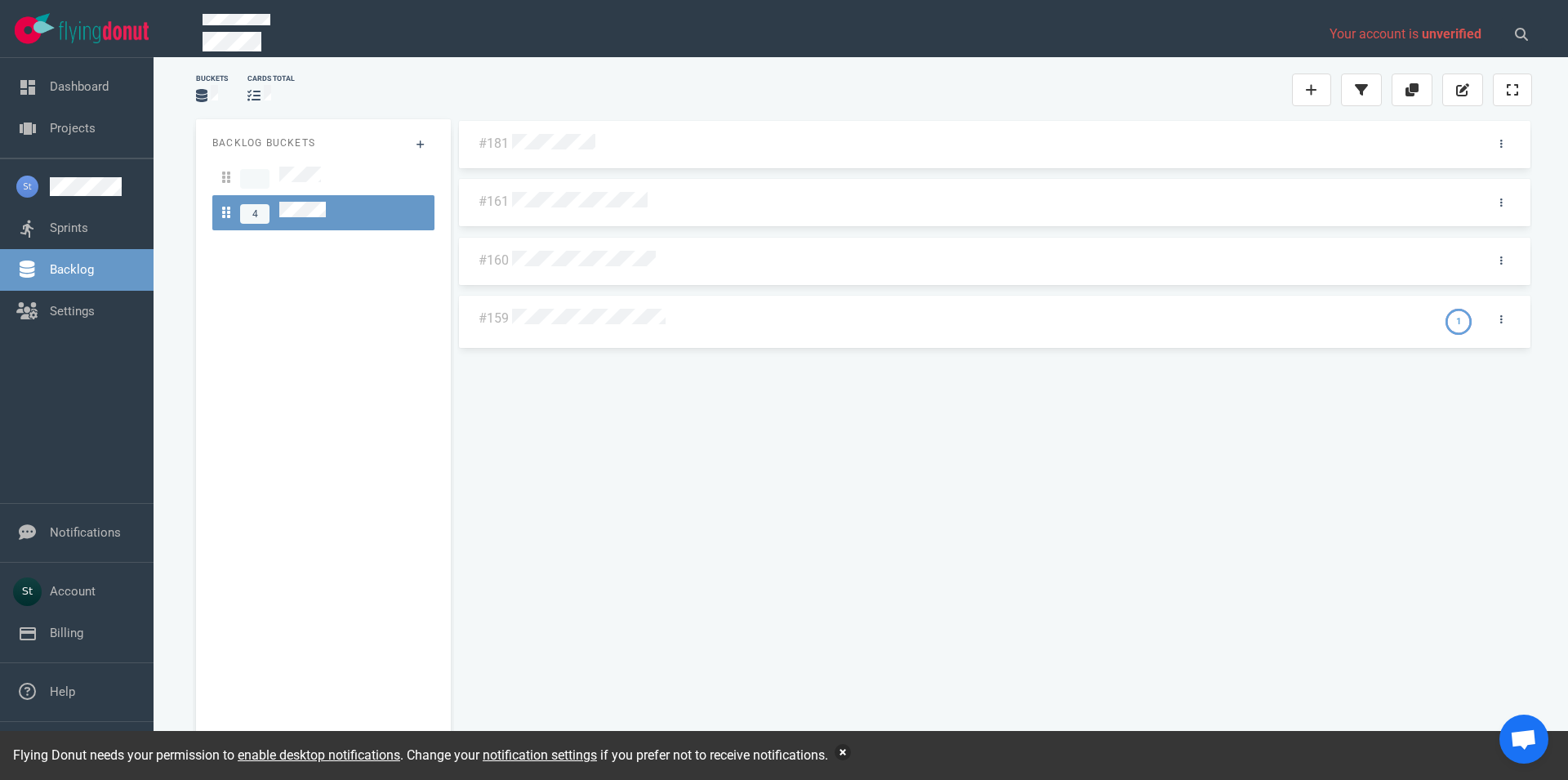
click at [851, 748] on button "button" at bounding box center [843, 753] width 17 height 17
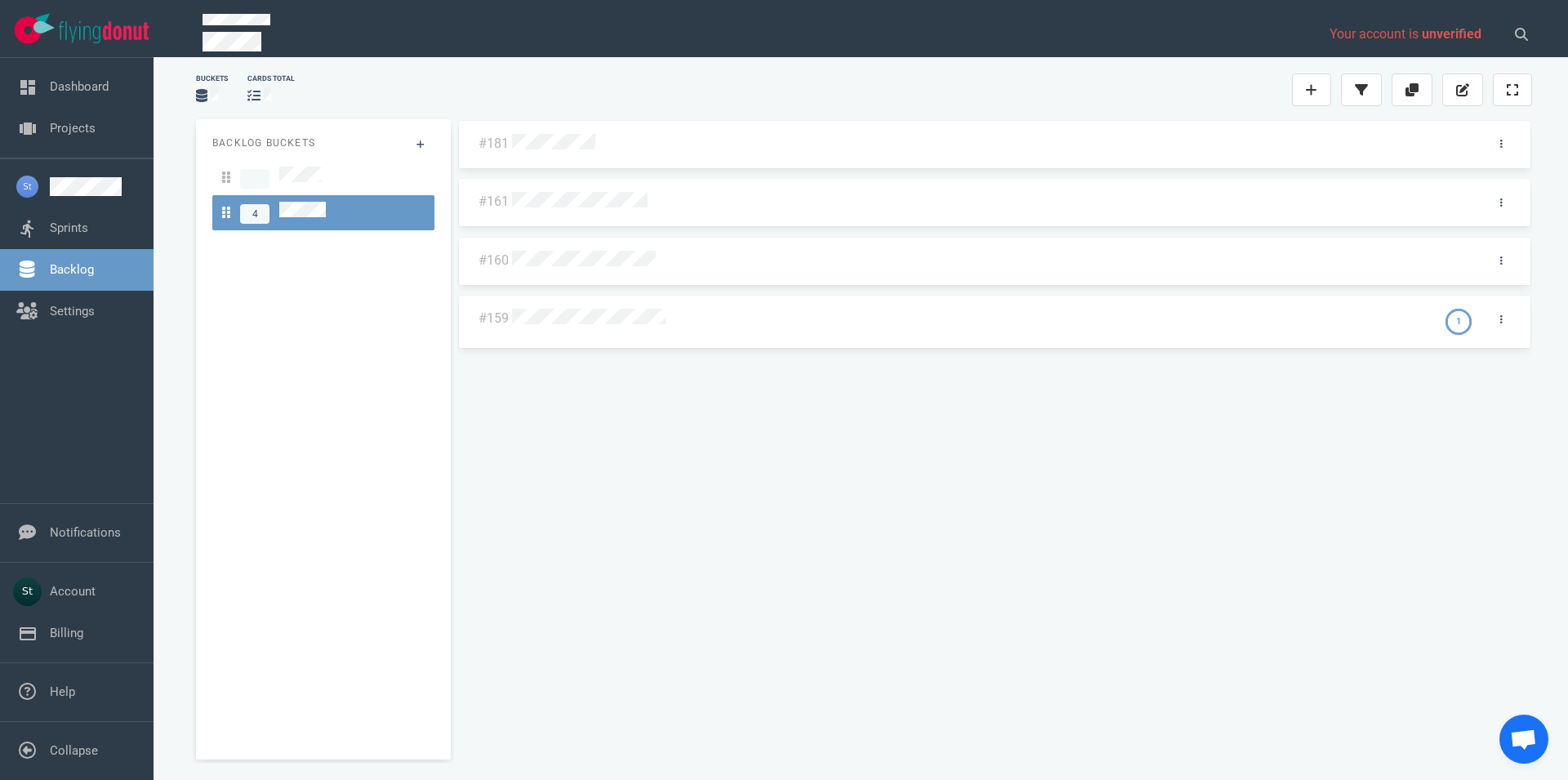
click at [1071, 559] on div "#181 #161 #160 #159 1" at bounding box center [995, 432] width 1075 height 627
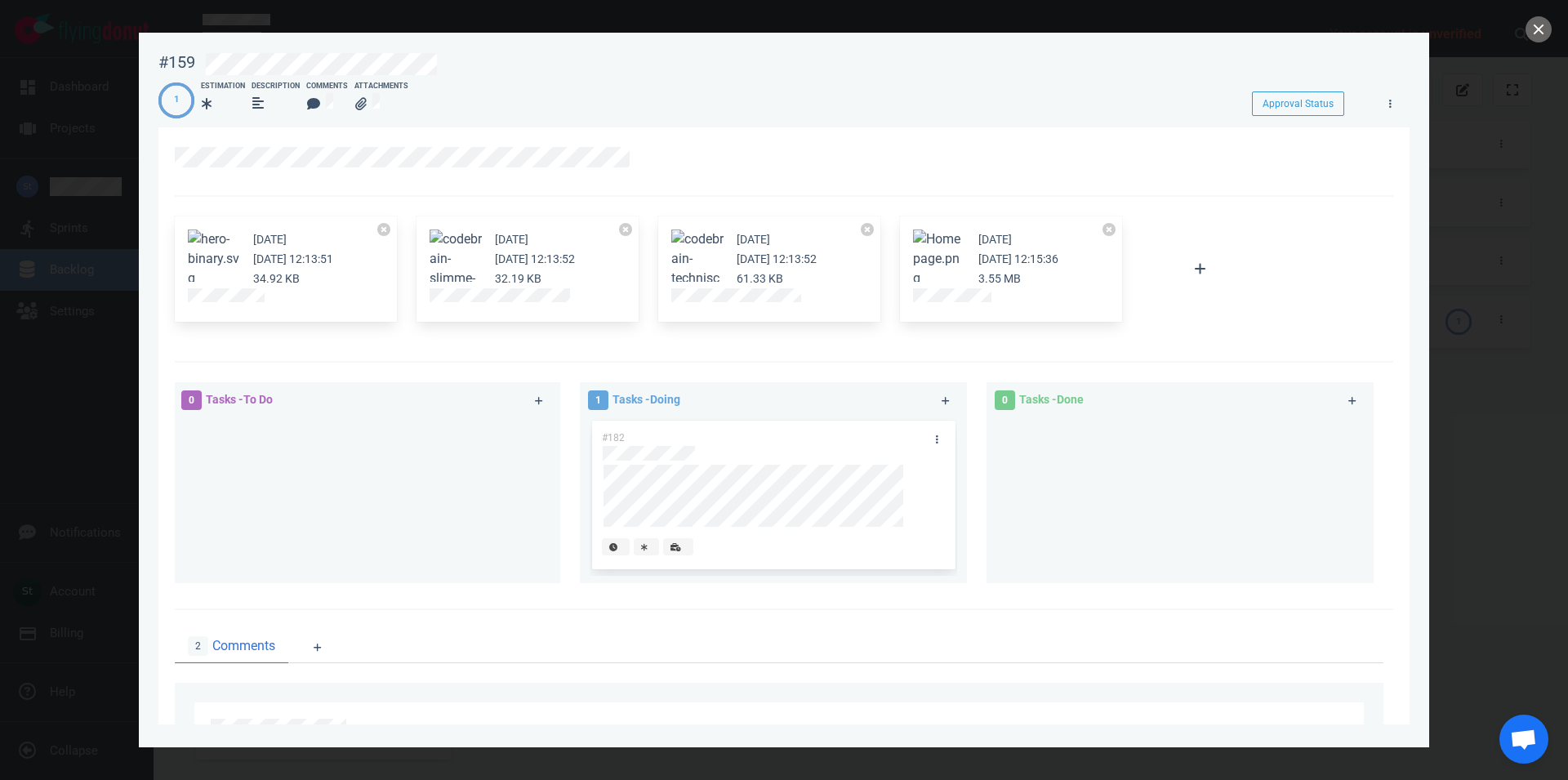
scroll to position [464, 0]
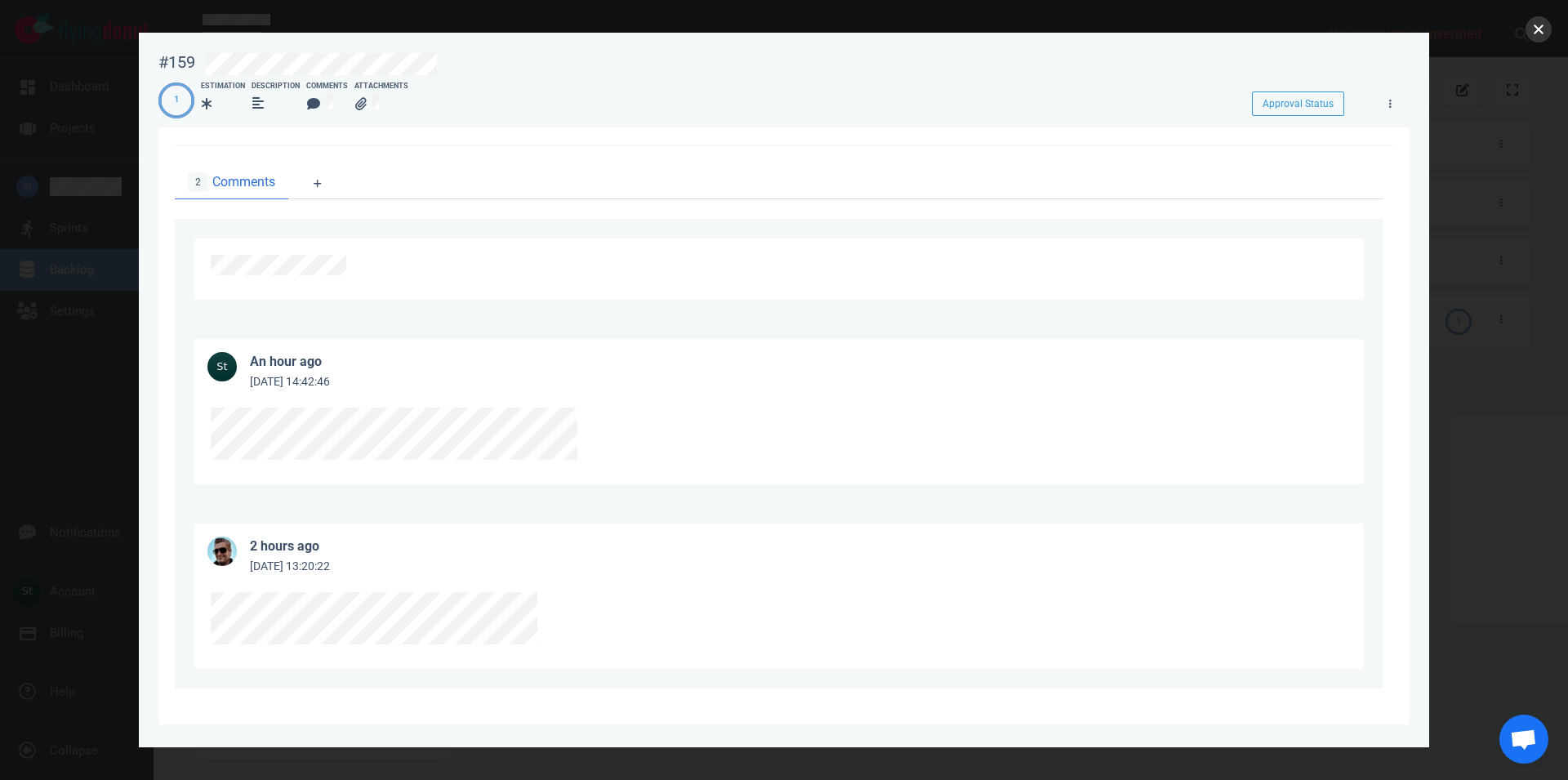
click at [1538, 30] on button "close" at bounding box center [1538, 29] width 26 height 26
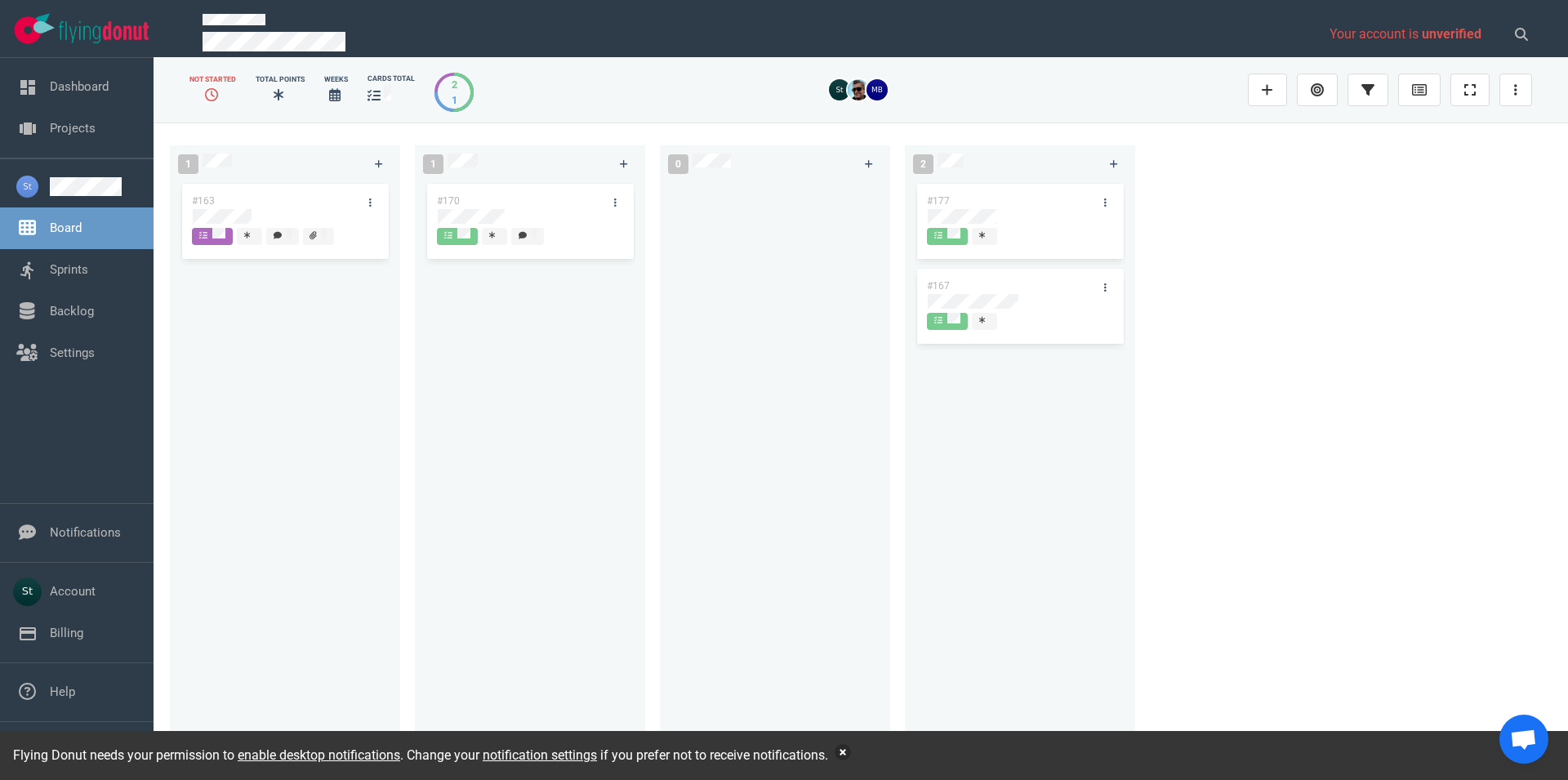
click at [851, 752] on button "button" at bounding box center [843, 753] width 17 height 17
click at [844, 748] on button "button" at bounding box center [843, 753] width 17 height 17
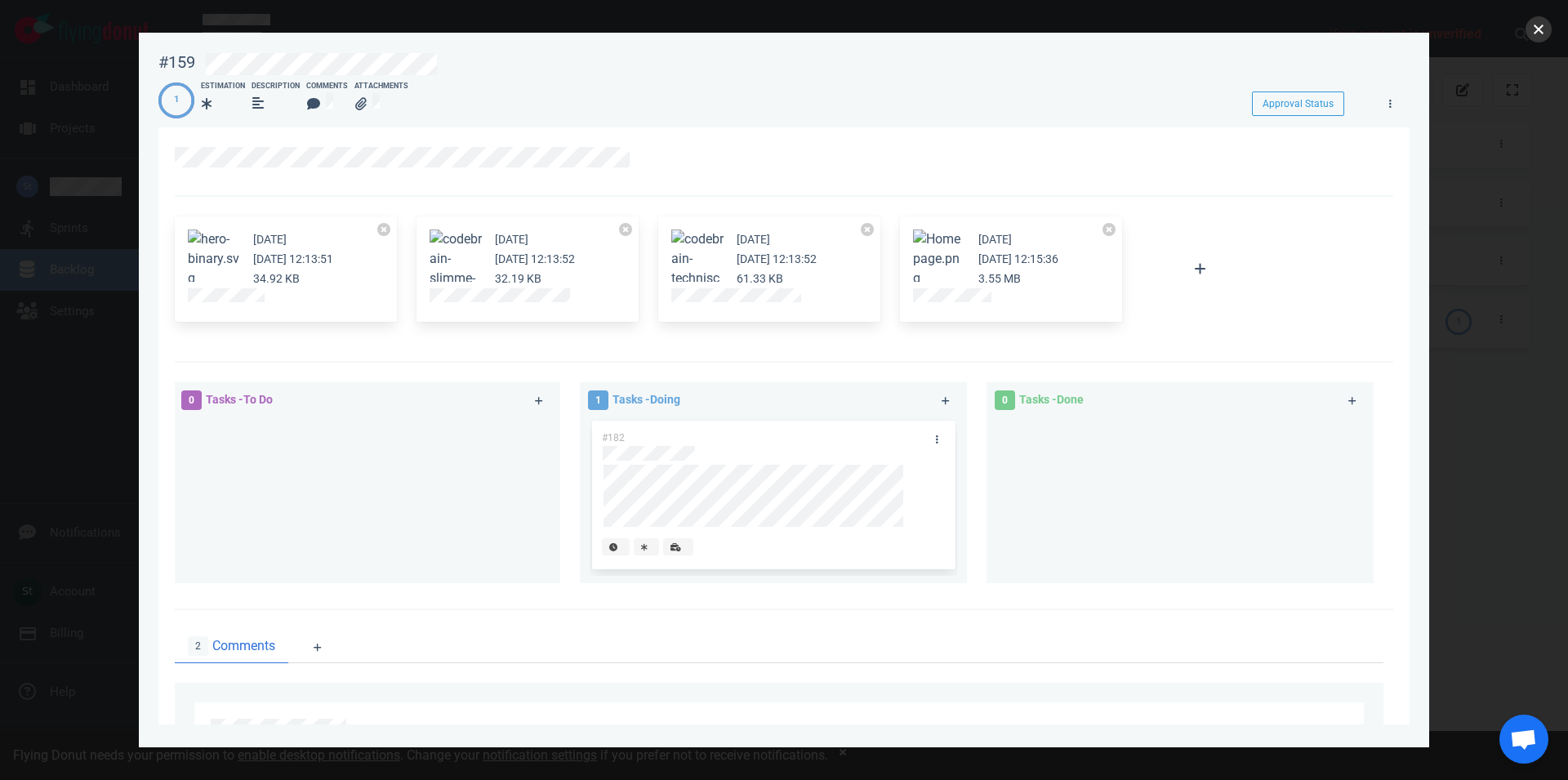
click at [1544, 29] on button "close" at bounding box center [1538, 29] width 26 height 26
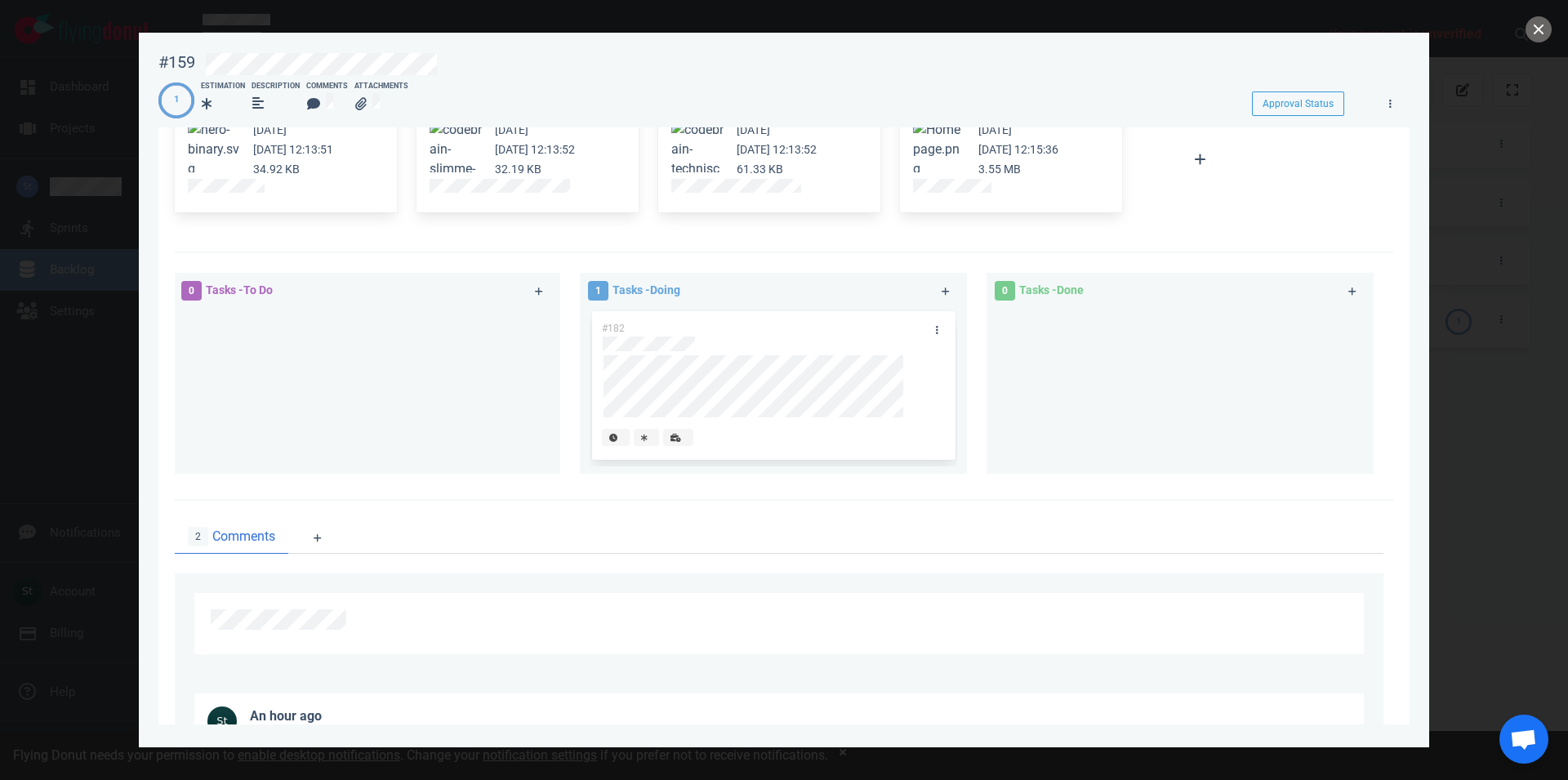
scroll to position [373, 0]
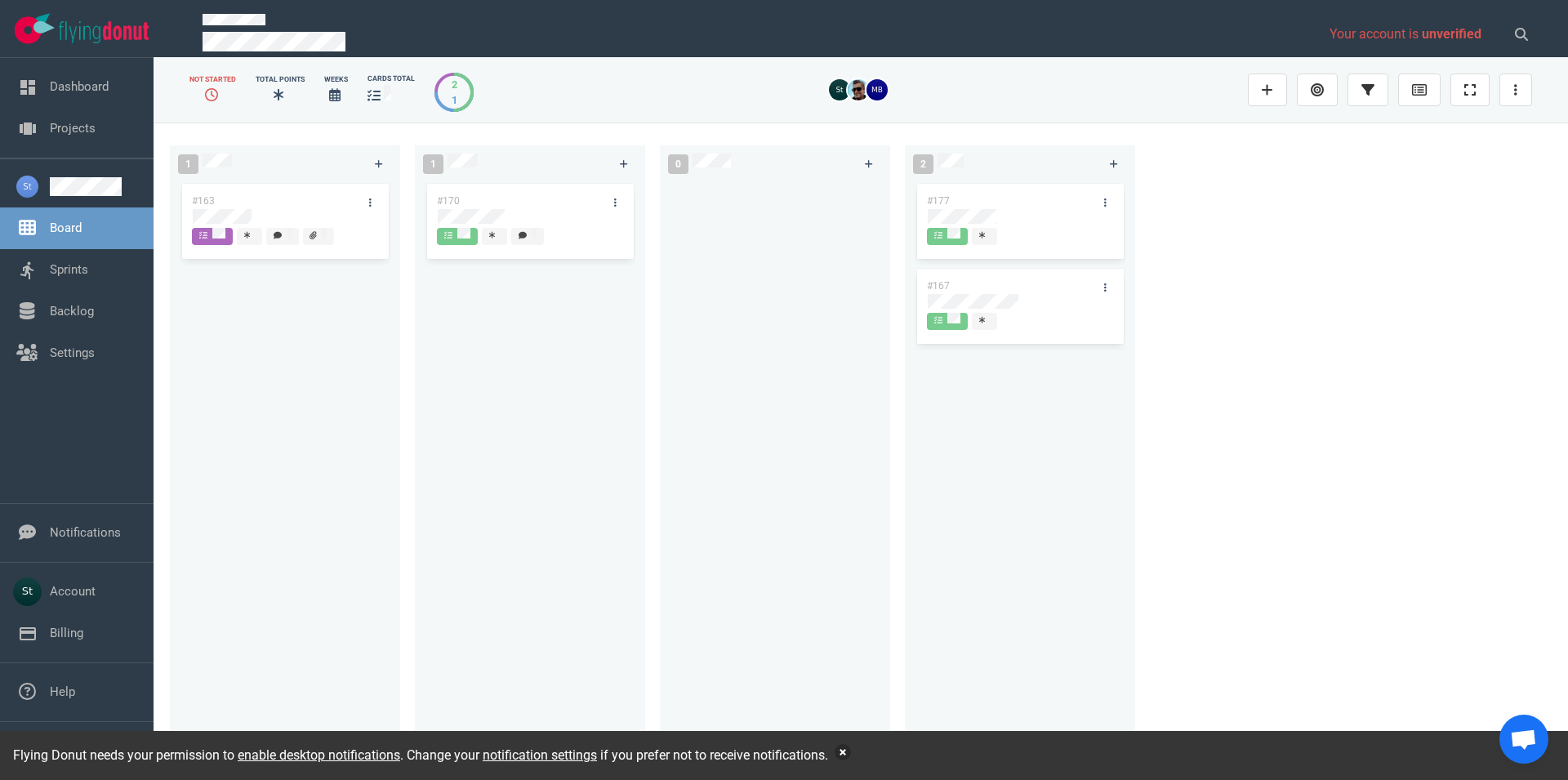
click at [846, 745] on button "button" at bounding box center [843, 753] width 17 height 17
click at [839, 753] on div "Flying Donut needs your permission to enable desktop notifications . Change you…" at bounding box center [784, 755] width 1568 height 49
click at [849, 753] on button "button" at bounding box center [843, 753] width 17 height 17
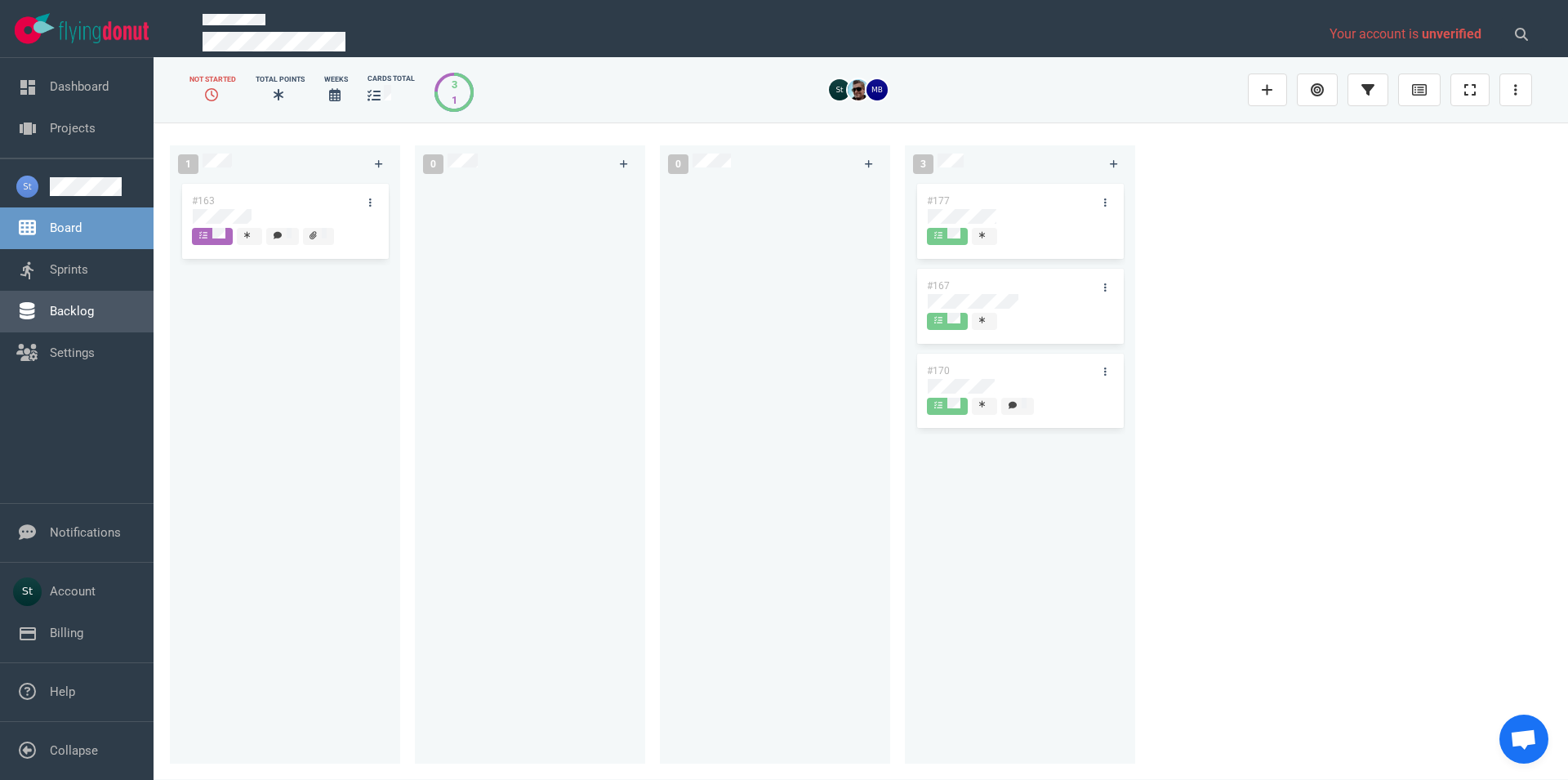
click at [94, 318] on link "Backlog" at bounding box center [72, 311] width 44 height 15
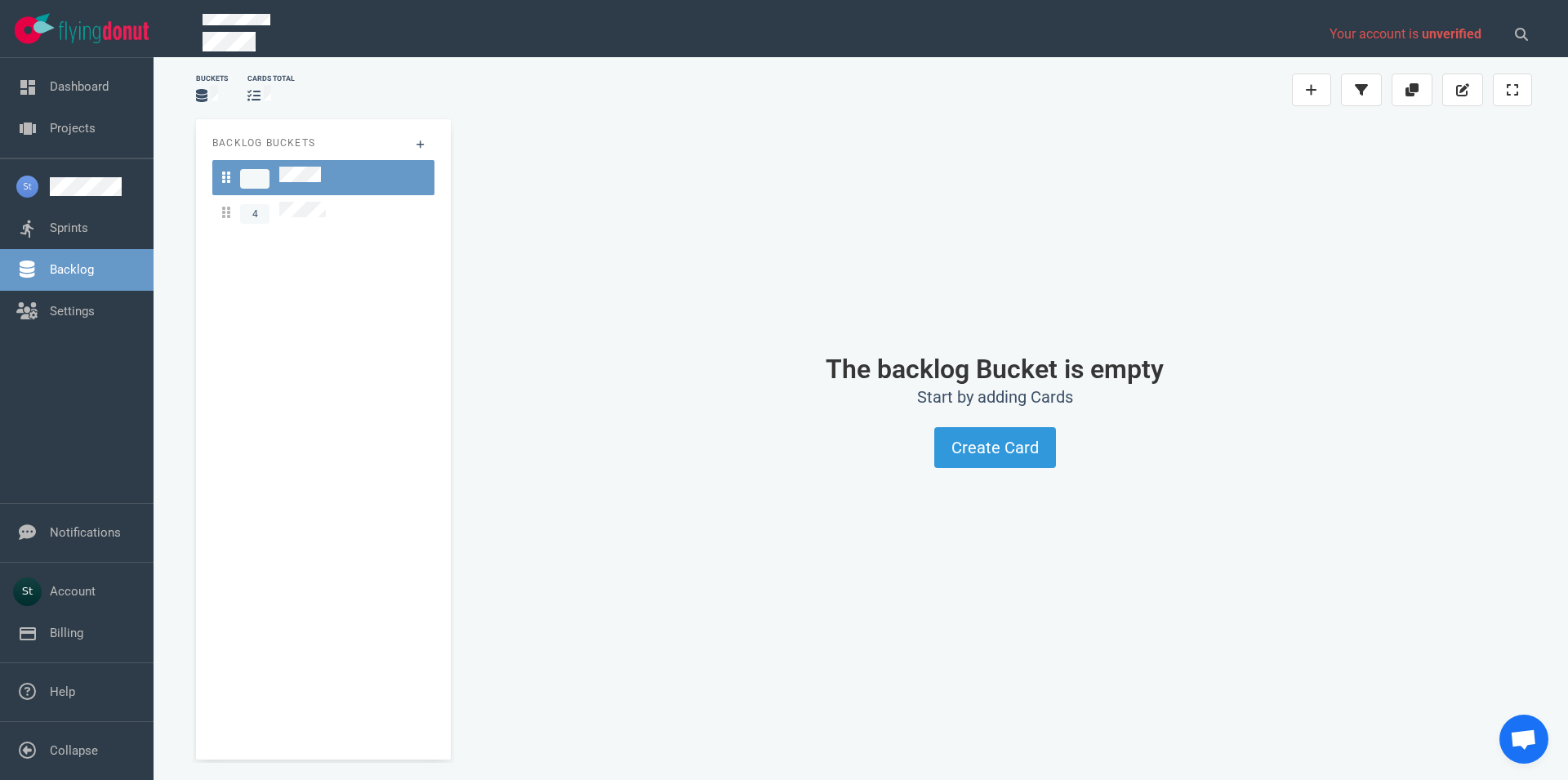
click at [326, 191] on div "4" at bounding box center [323, 195] width 222 height 70
click at [329, 198] on link "4" at bounding box center [323, 213] width 222 height 35
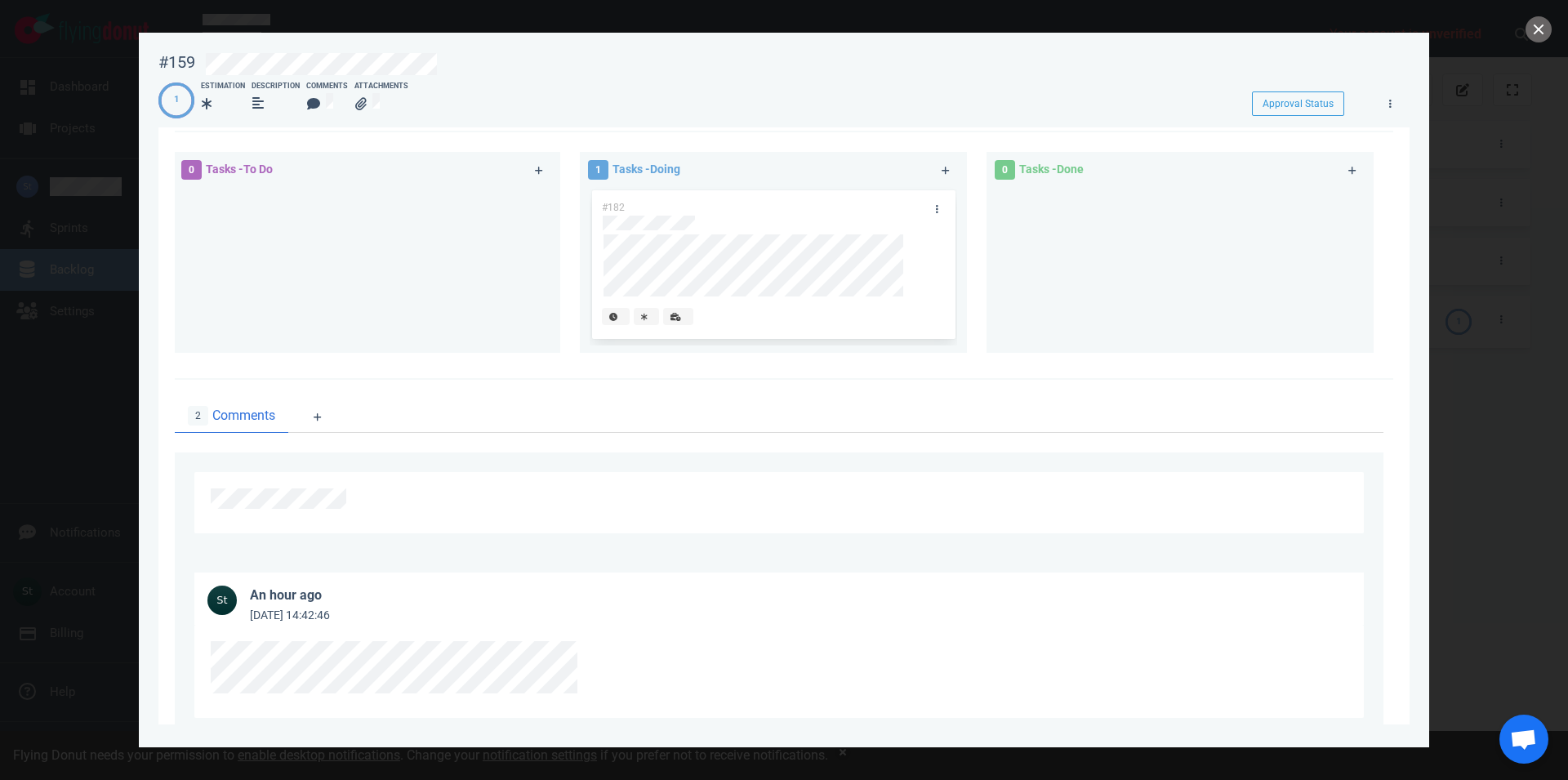
scroll to position [186, 0]
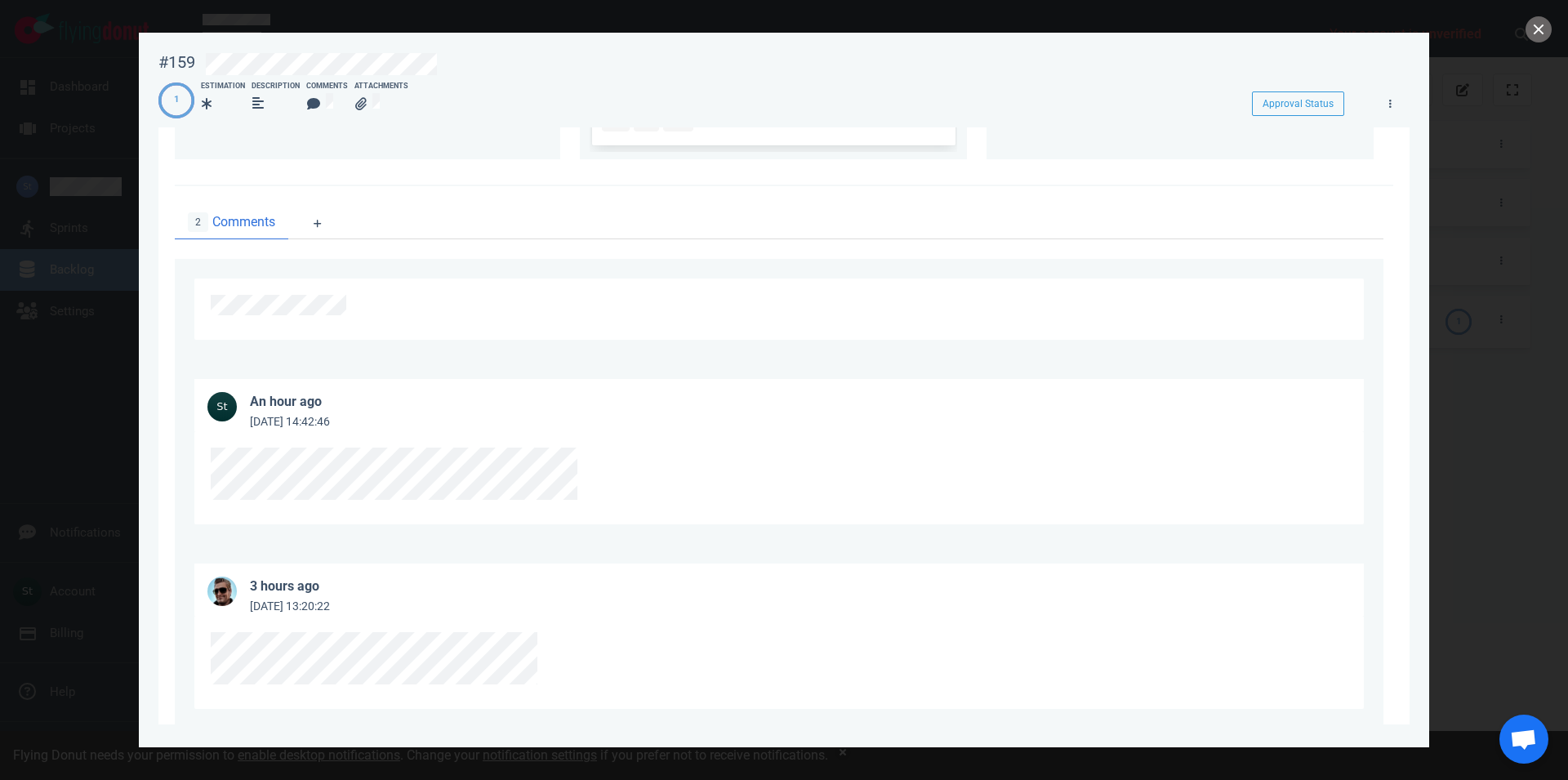
scroll to position [464, 0]
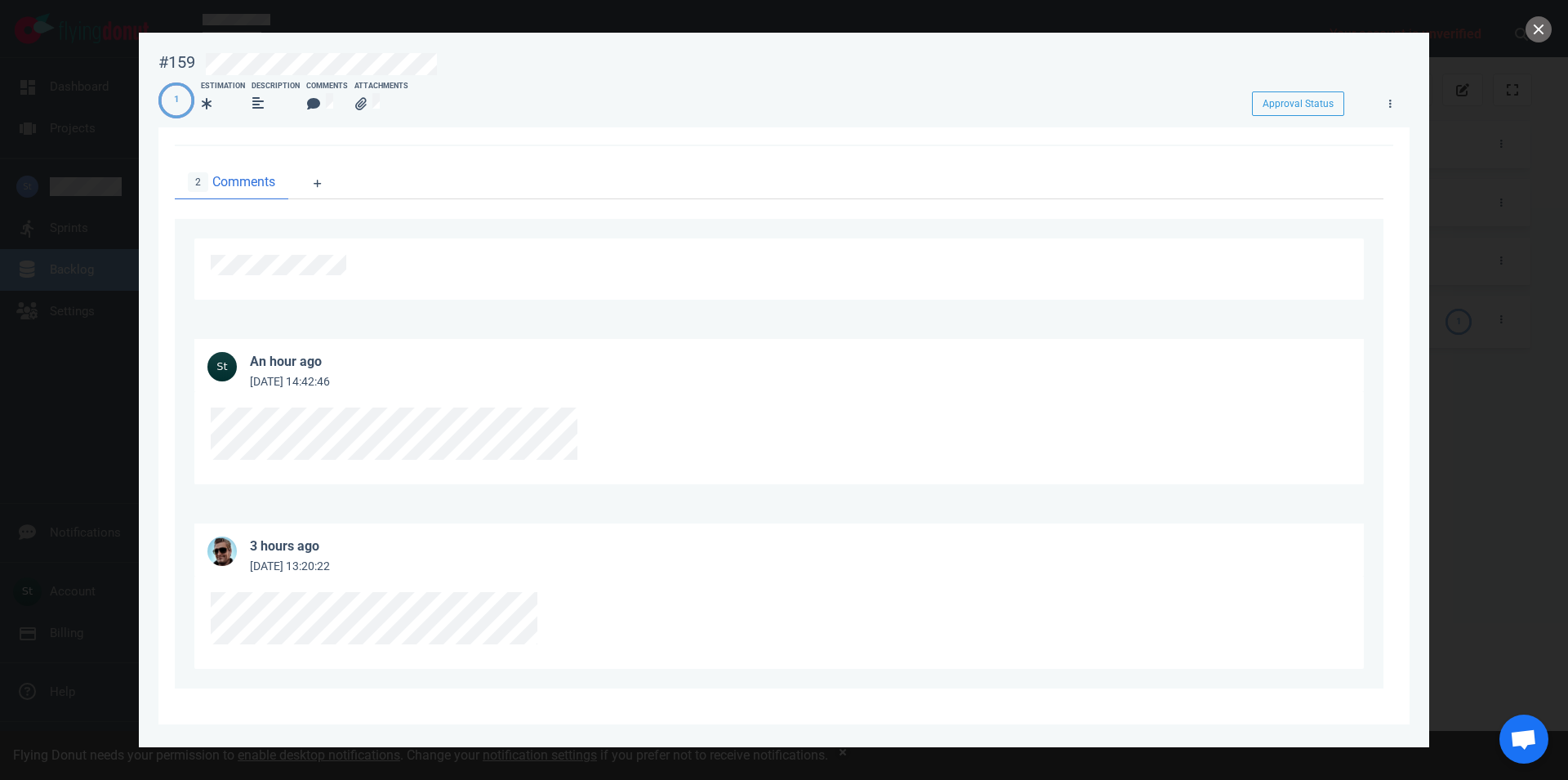
click at [1536, 14] on div at bounding box center [784, 390] width 1568 height 780
click at [1532, 23] on button "close" at bounding box center [1538, 29] width 26 height 26
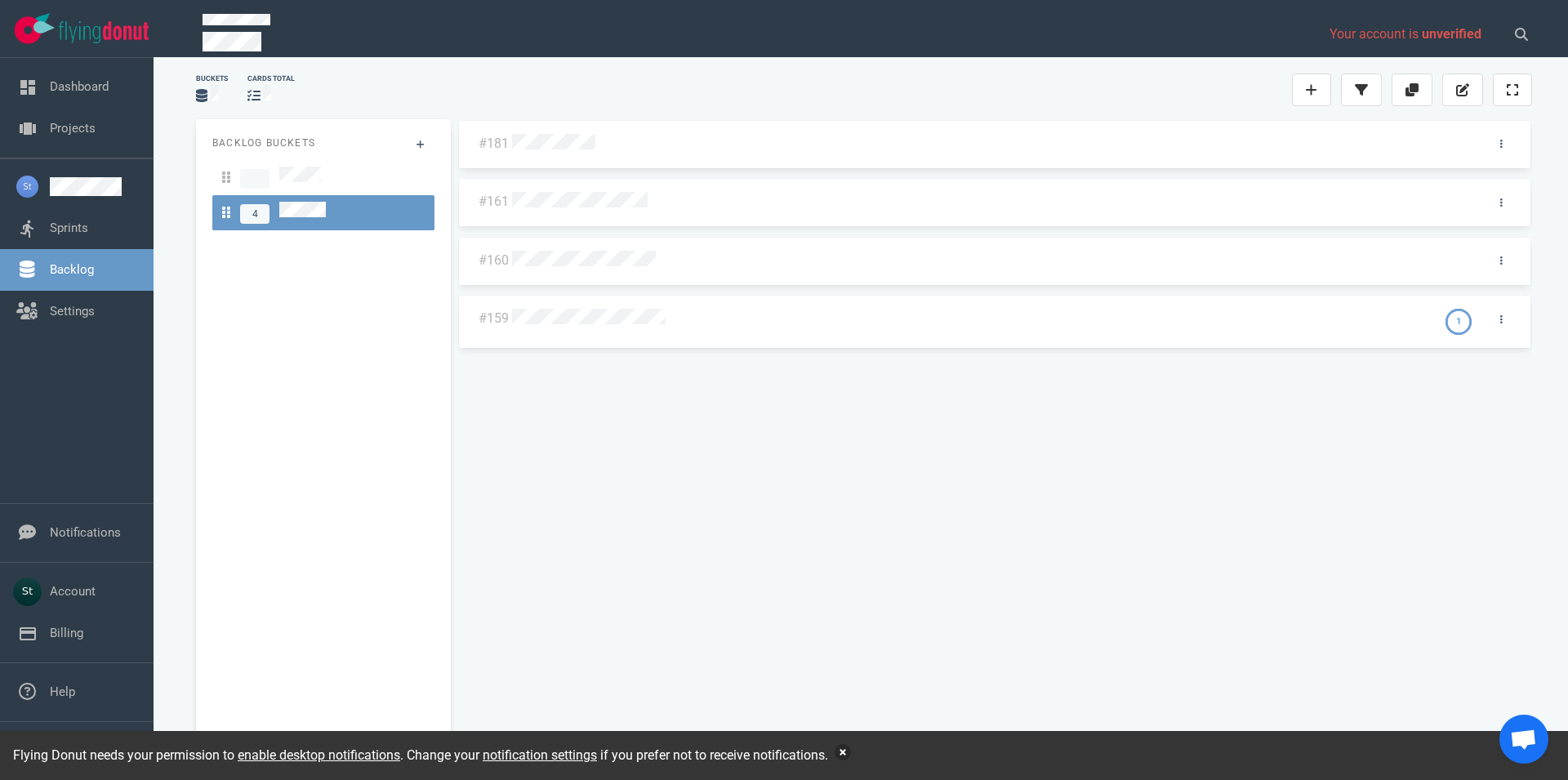
click at [849, 750] on button "button" at bounding box center [843, 753] width 17 height 17
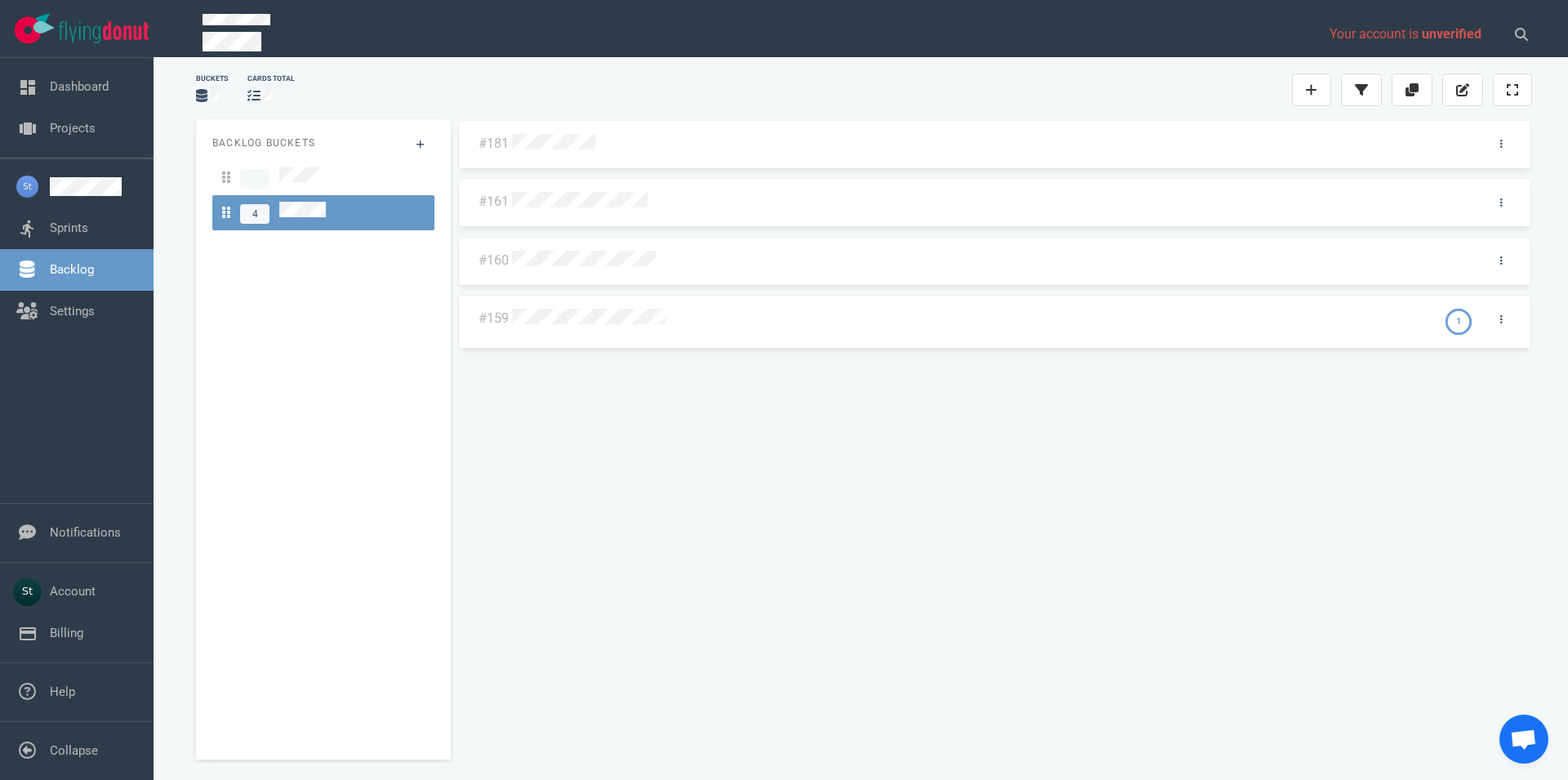
click at [218, 539] on div "Backlog Buckets 4" at bounding box center [324, 439] width 255 height 640
click at [175, 486] on div "Buckets cards total Backlog Buckets 4 #181 #161 #160 #159 1" at bounding box center [861, 415] width 1376 height 702
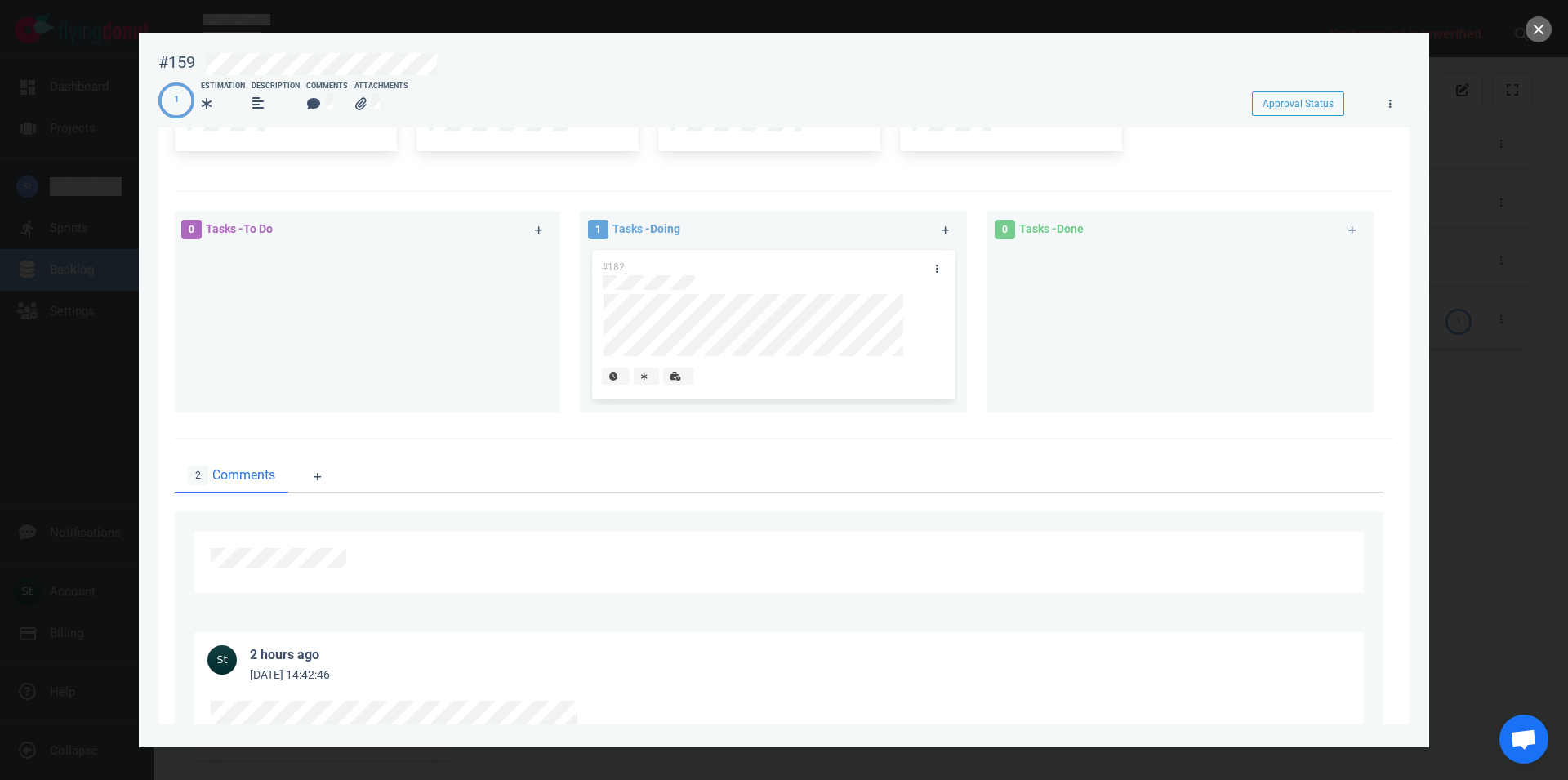
scroll to position [91, 0]
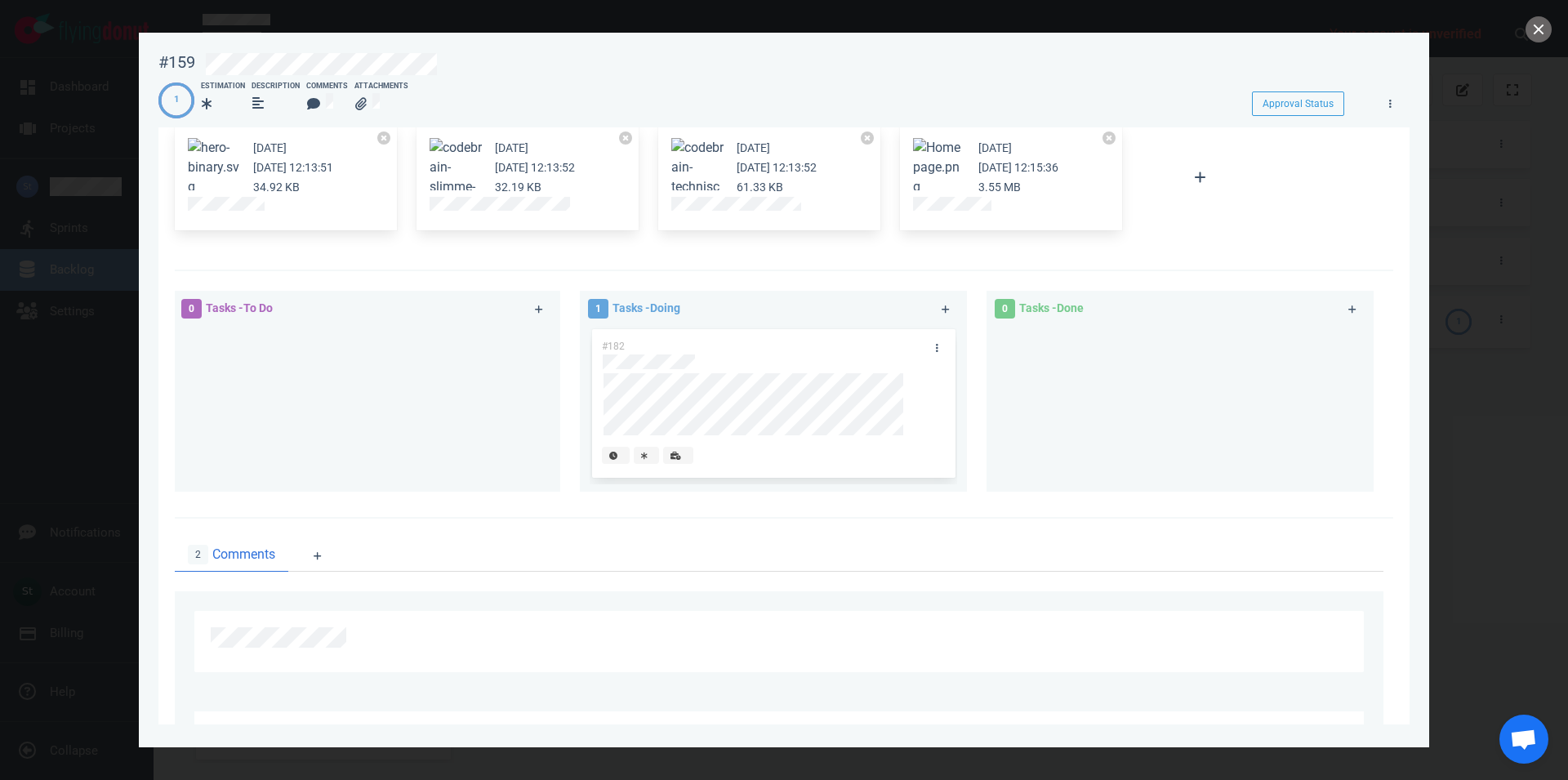
drag, startPoint x: 773, startPoint y: 350, endPoint x: 1020, endPoint y: 355, distance: 247.1
click at [957, 367] on div "#182" at bounding box center [774, 405] width 368 height 158
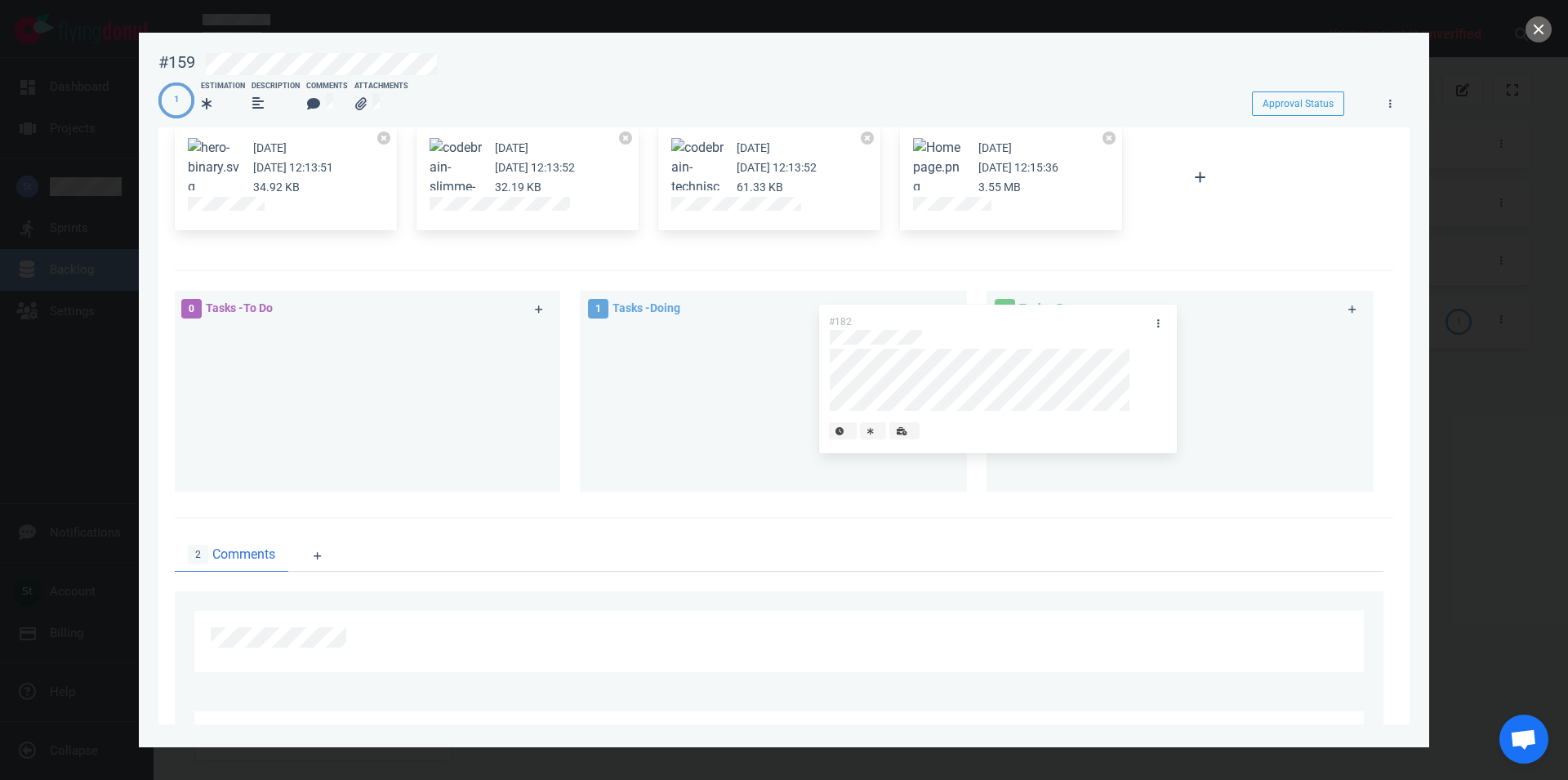
drag, startPoint x: 873, startPoint y: 341, endPoint x: 1105, endPoint y: 317, distance: 233.2
click at [957, 326] on div "#182" at bounding box center [774, 405] width 368 height 158
click at [1135, 331] on div "0 Tasks - Done" at bounding box center [1190, 394] width 407 height 226
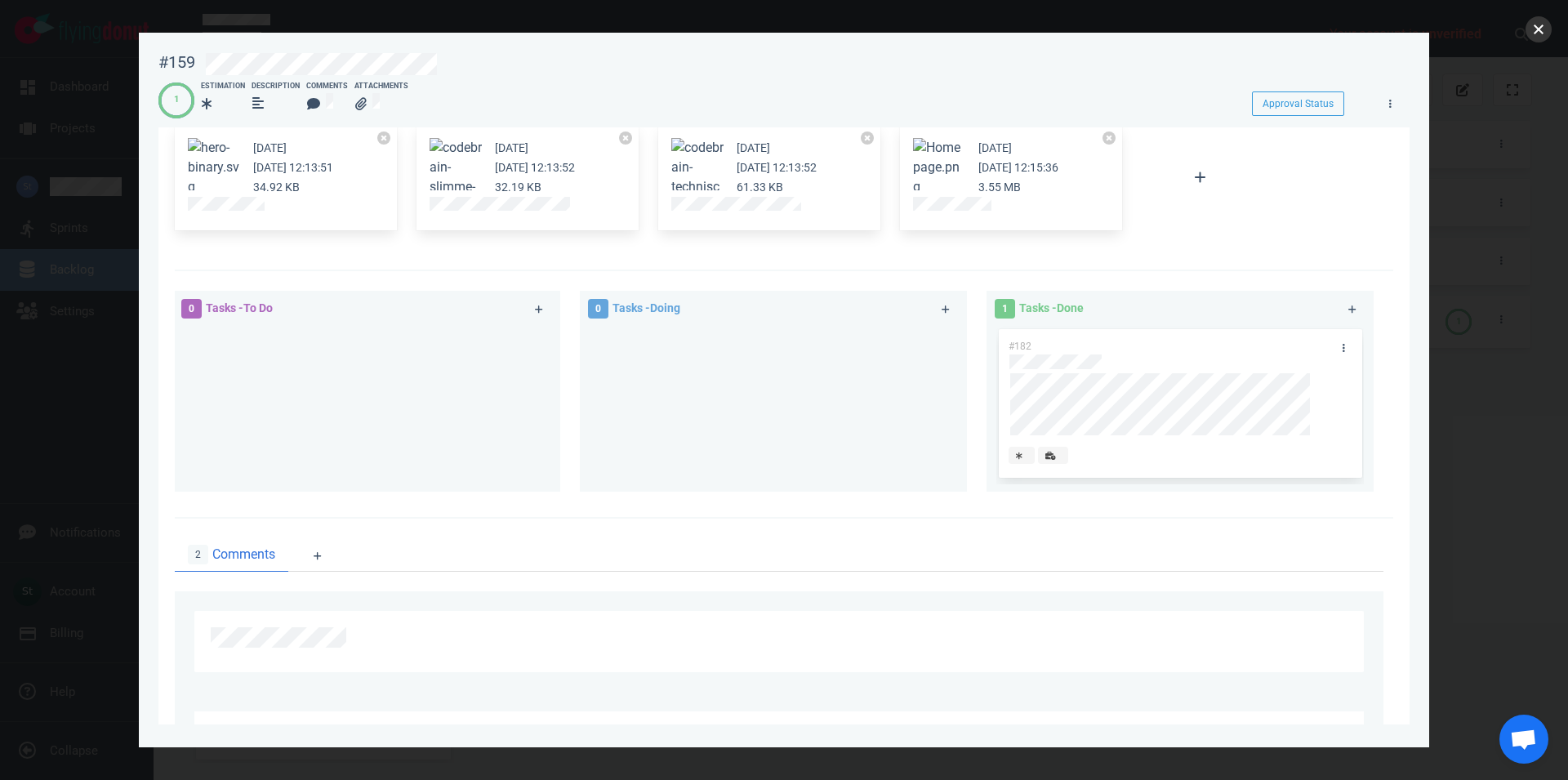
click at [1545, 36] on button "close" at bounding box center [1538, 29] width 26 height 26
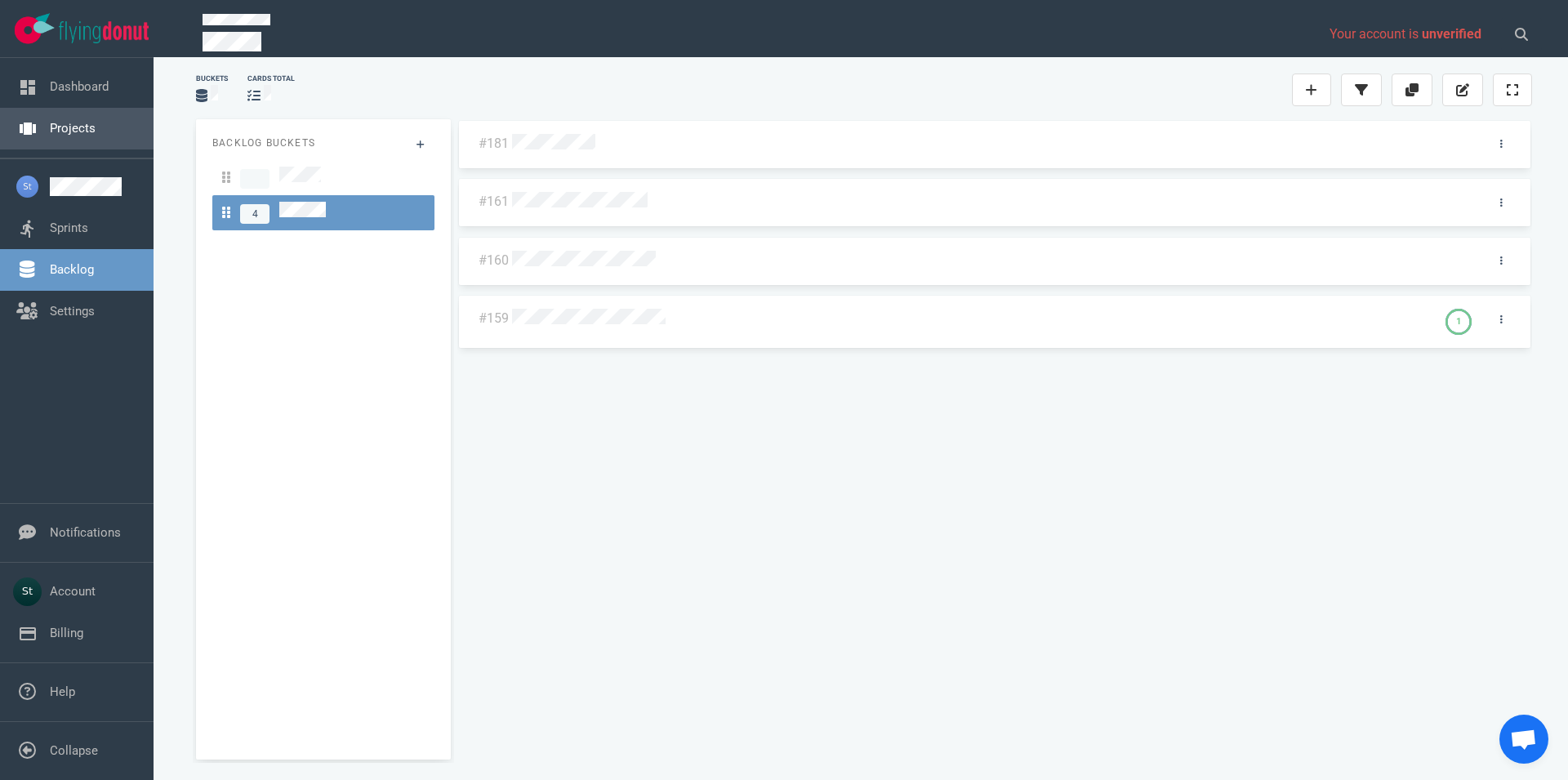
click at [96, 135] on link "Projects" at bounding box center [72, 128] width 46 height 15
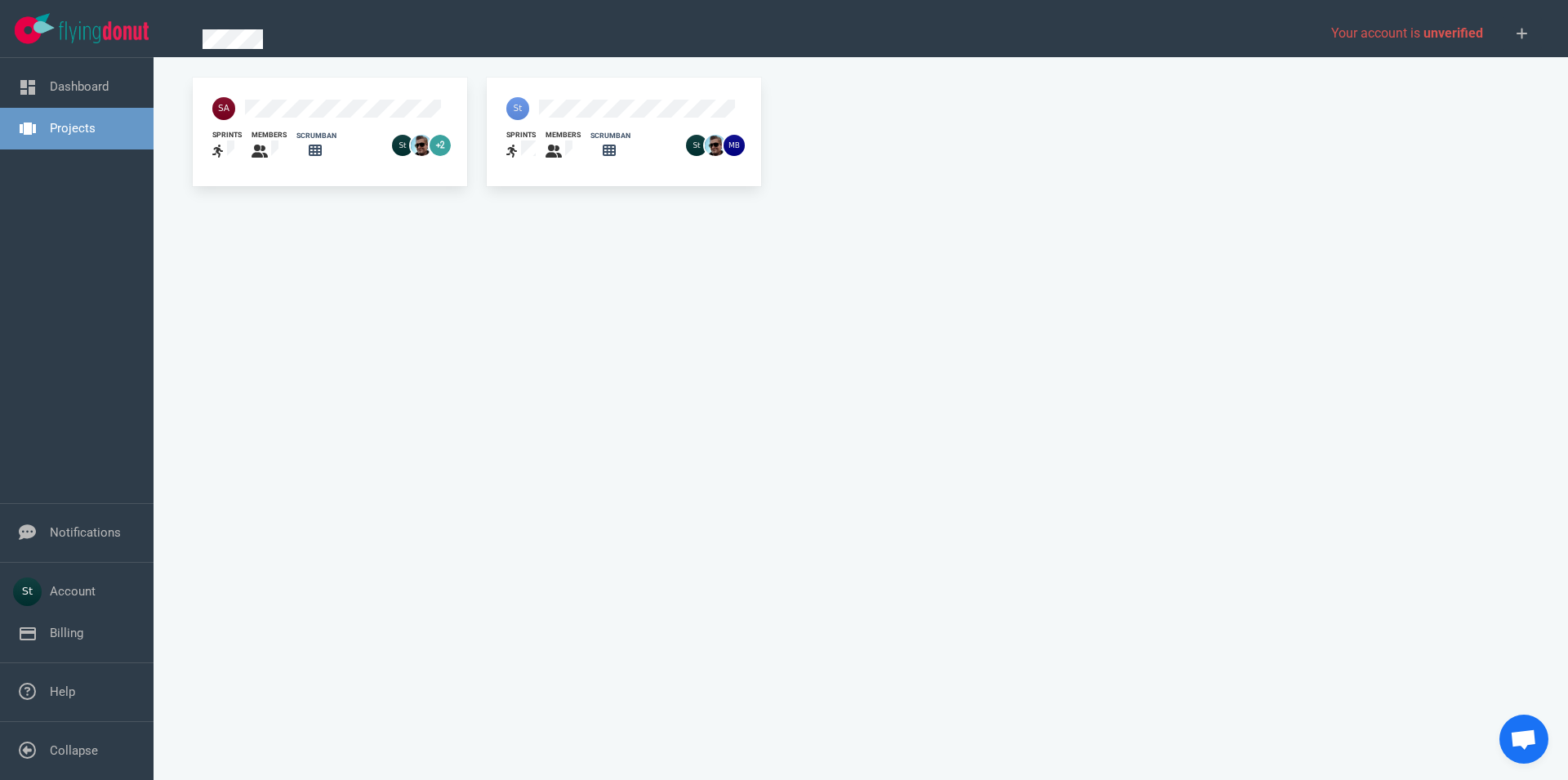
click at [556, 95] on div at bounding box center [591, 108] width 190 height 42
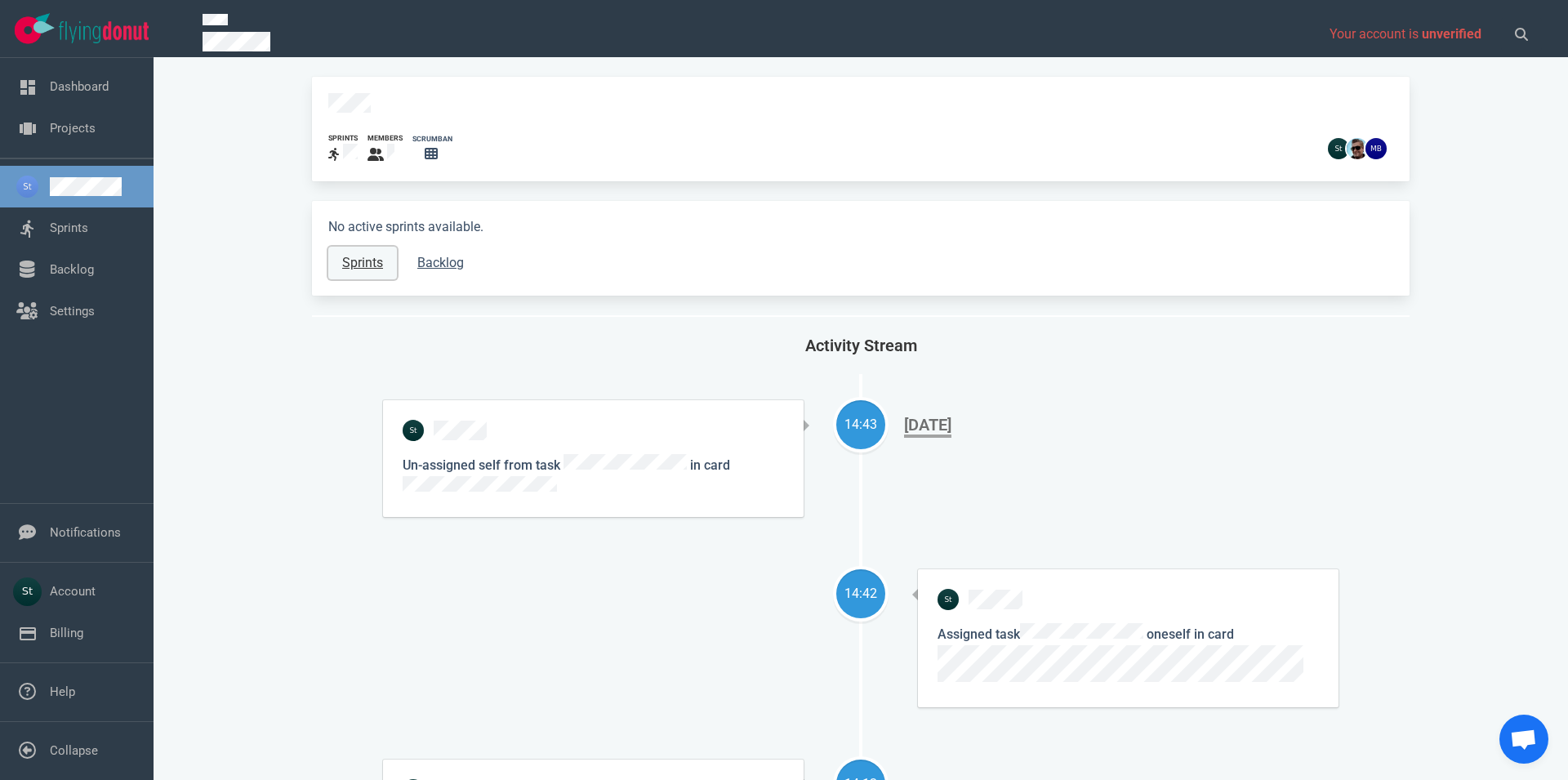
click at [347, 258] on link "Sprints" at bounding box center [363, 263] width 68 height 32
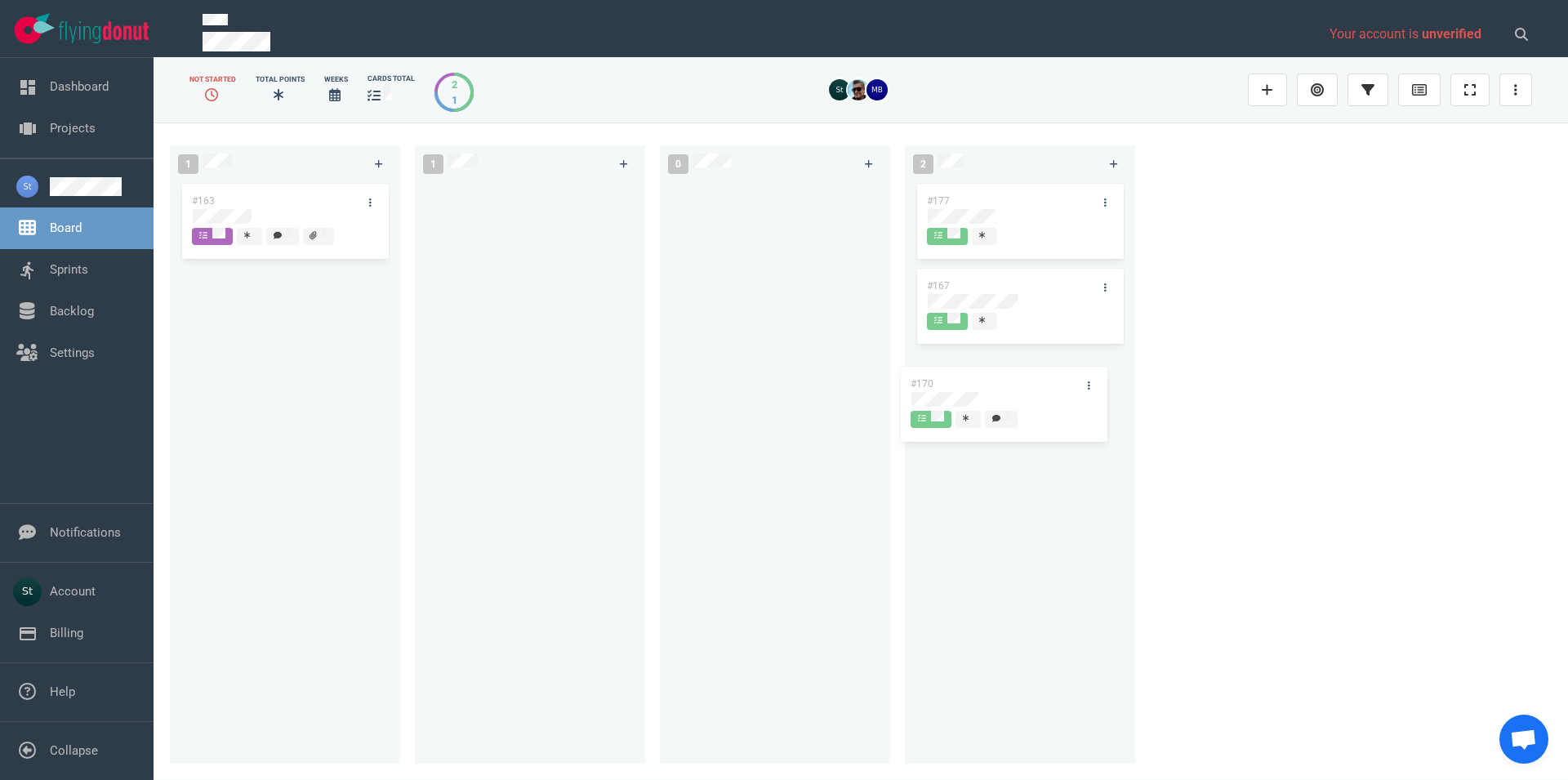
click at [1056, 398] on div "#177 #167" at bounding box center [1020, 462] width 210 height 565
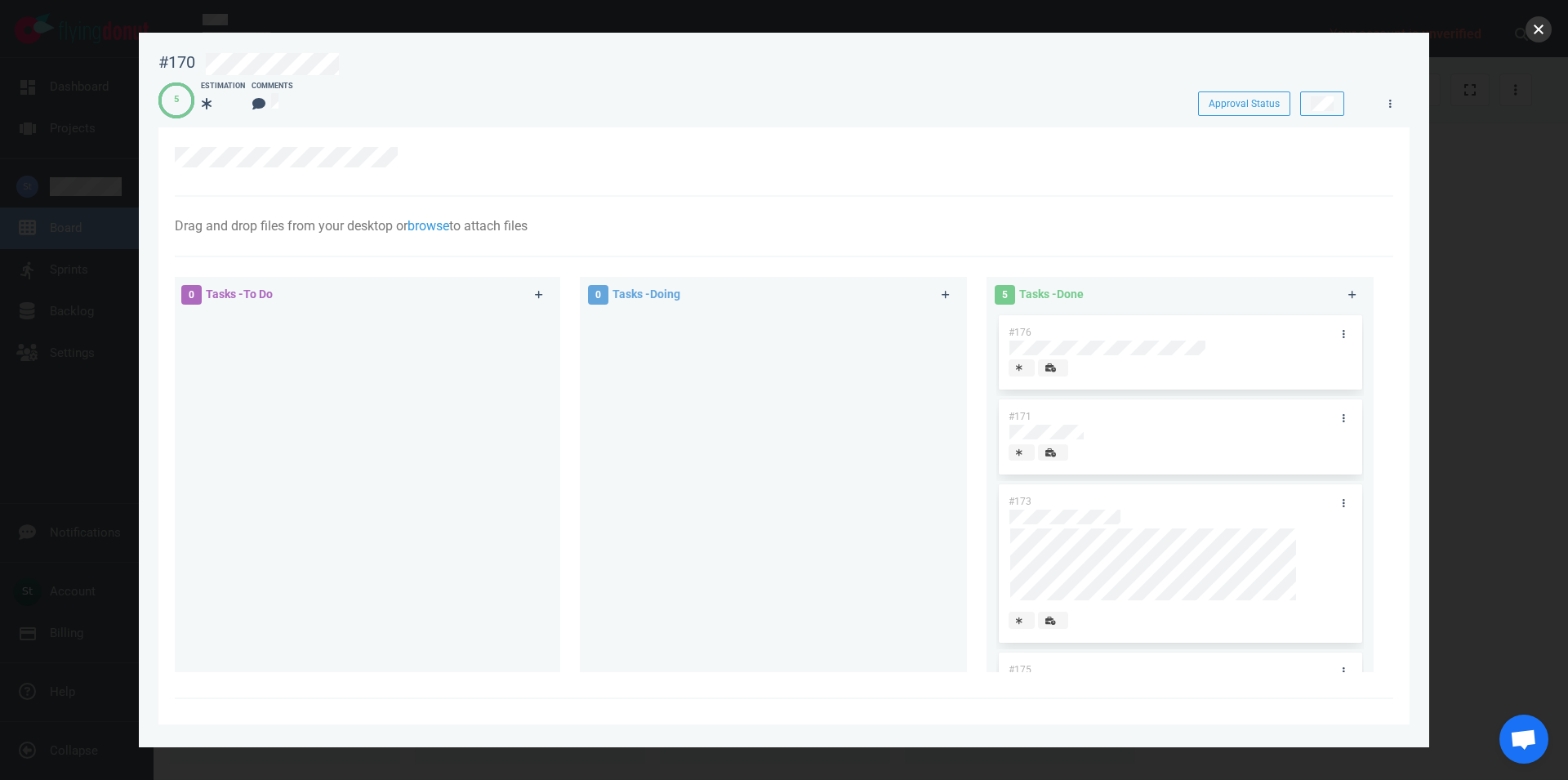
click at [1544, 40] on button "close" at bounding box center [1538, 29] width 26 height 26
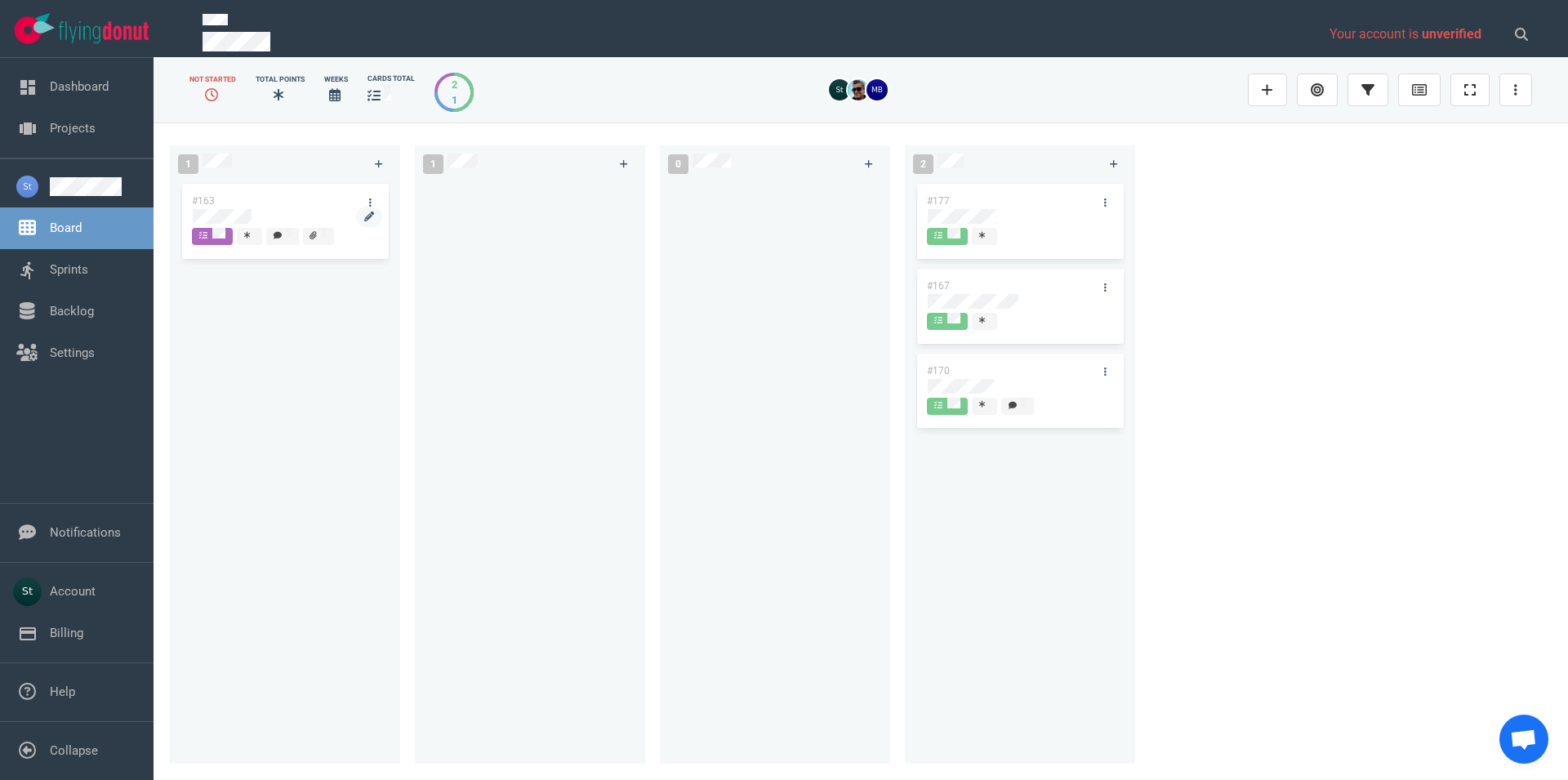
click at [302, 217] on div at bounding box center [285, 216] width 185 height 15
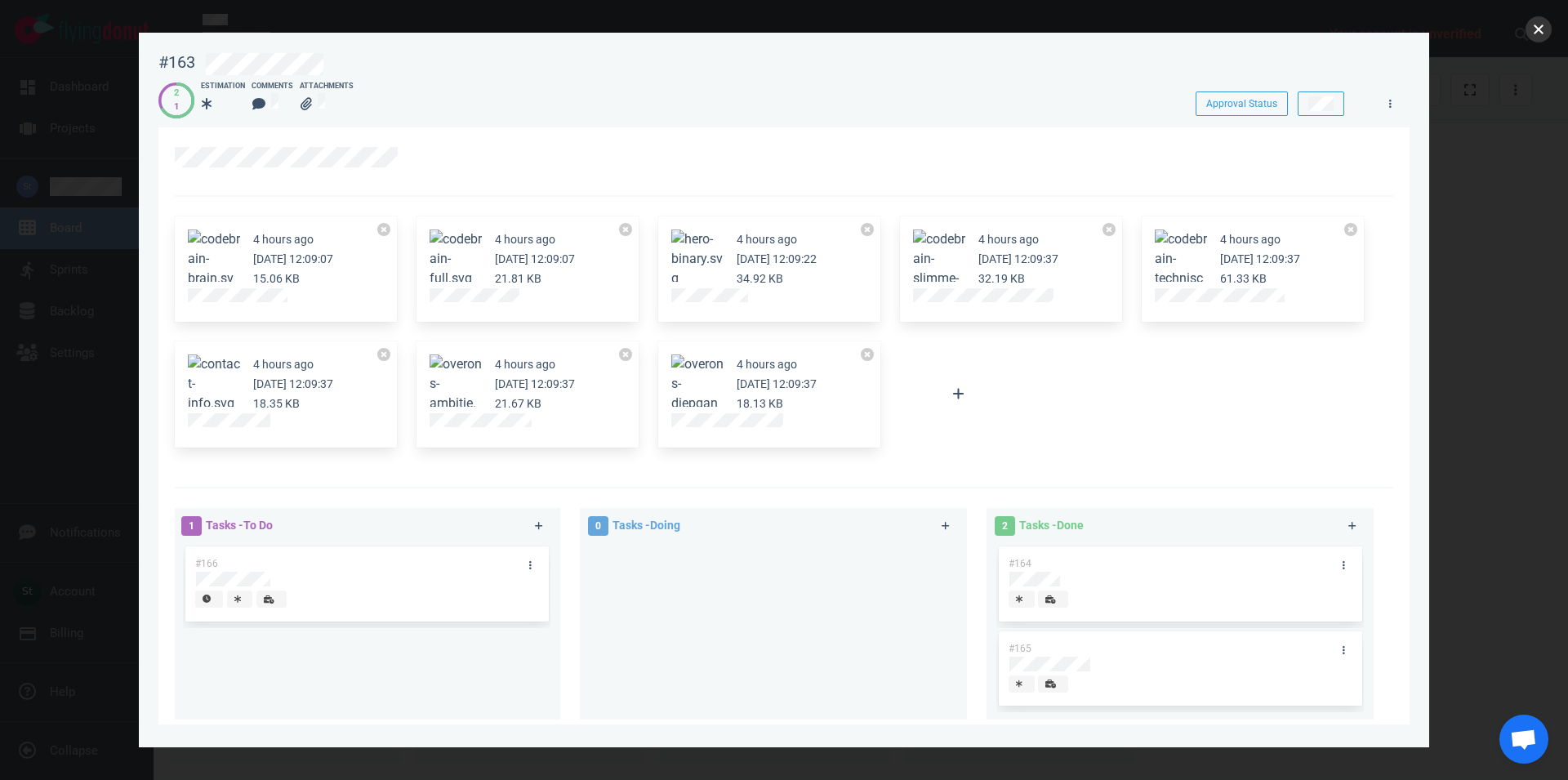
click at [1544, 27] on button "close" at bounding box center [1538, 29] width 26 height 26
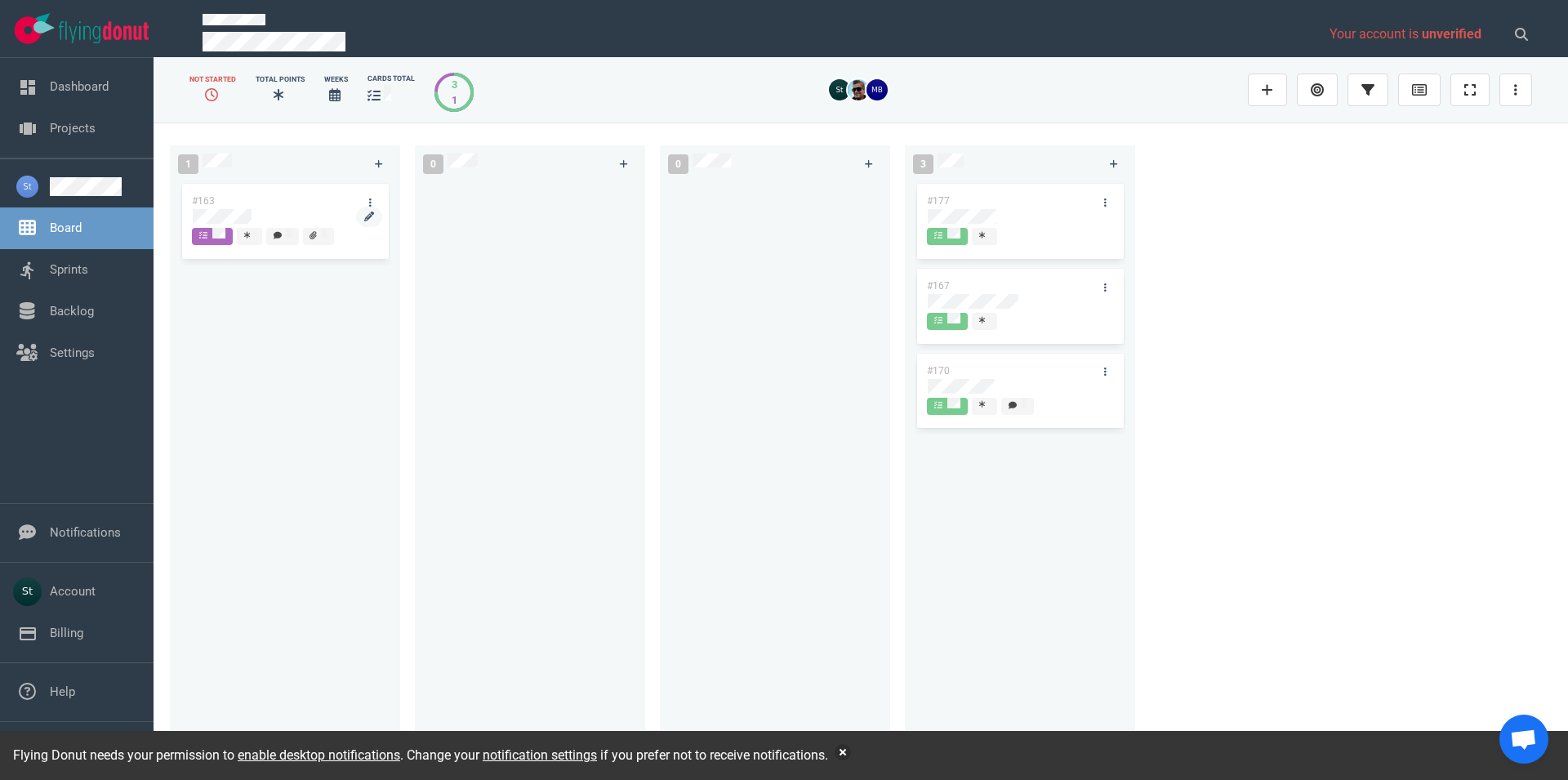
click at [300, 213] on div at bounding box center [285, 216] width 185 height 15
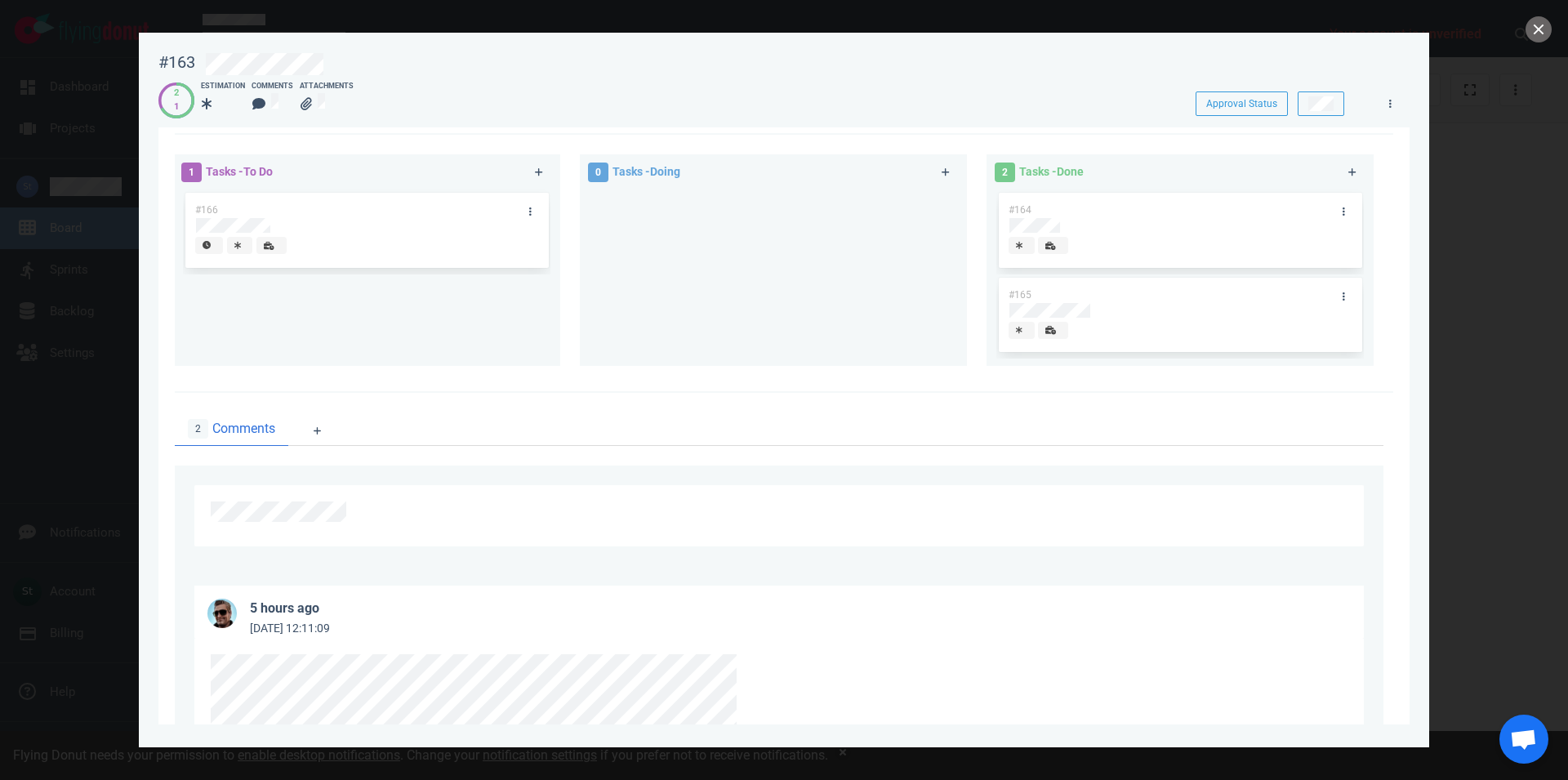
scroll to position [620, 0]
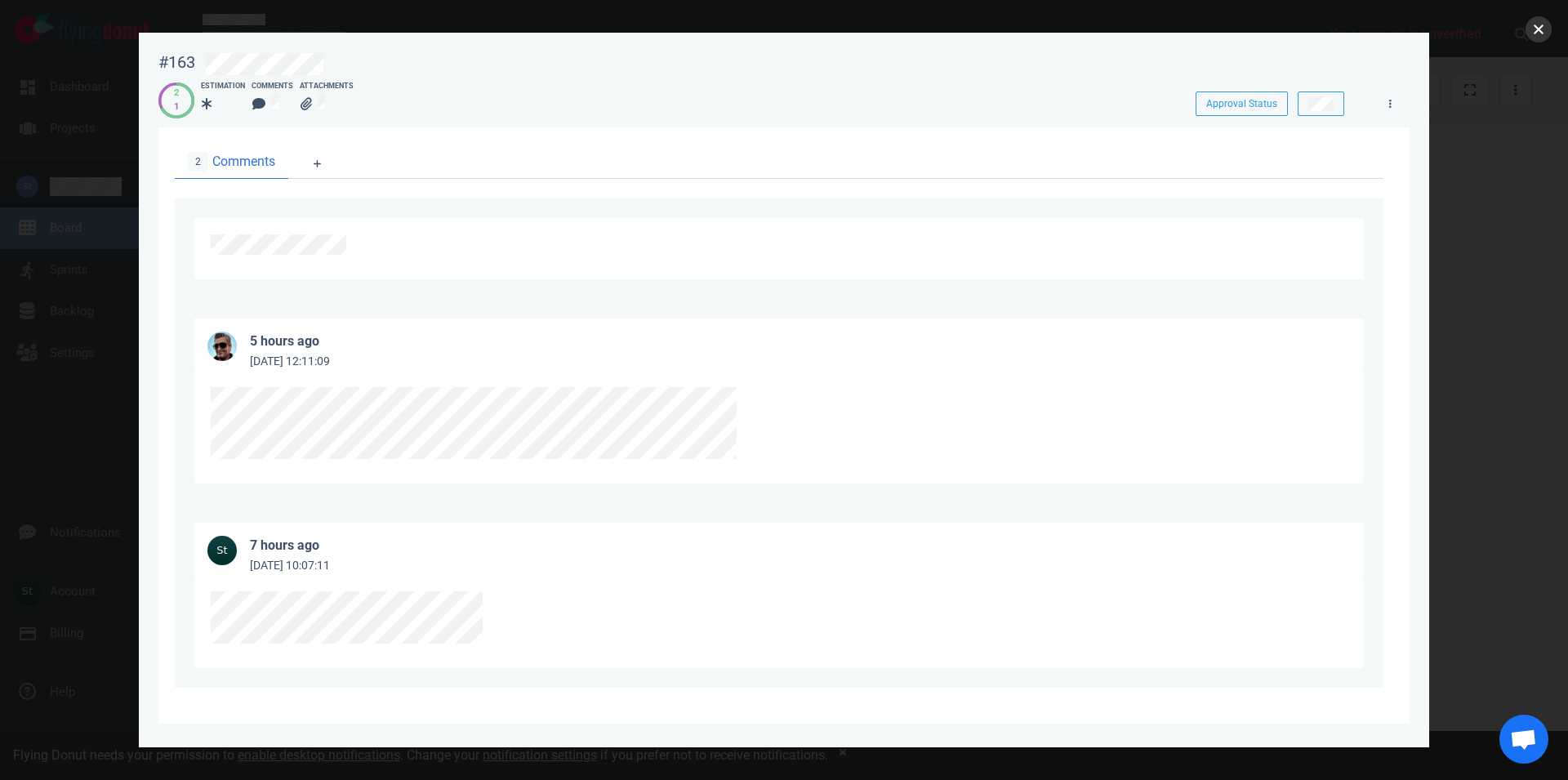
click at [1538, 41] on button "close" at bounding box center [1538, 29] width 26 height 26
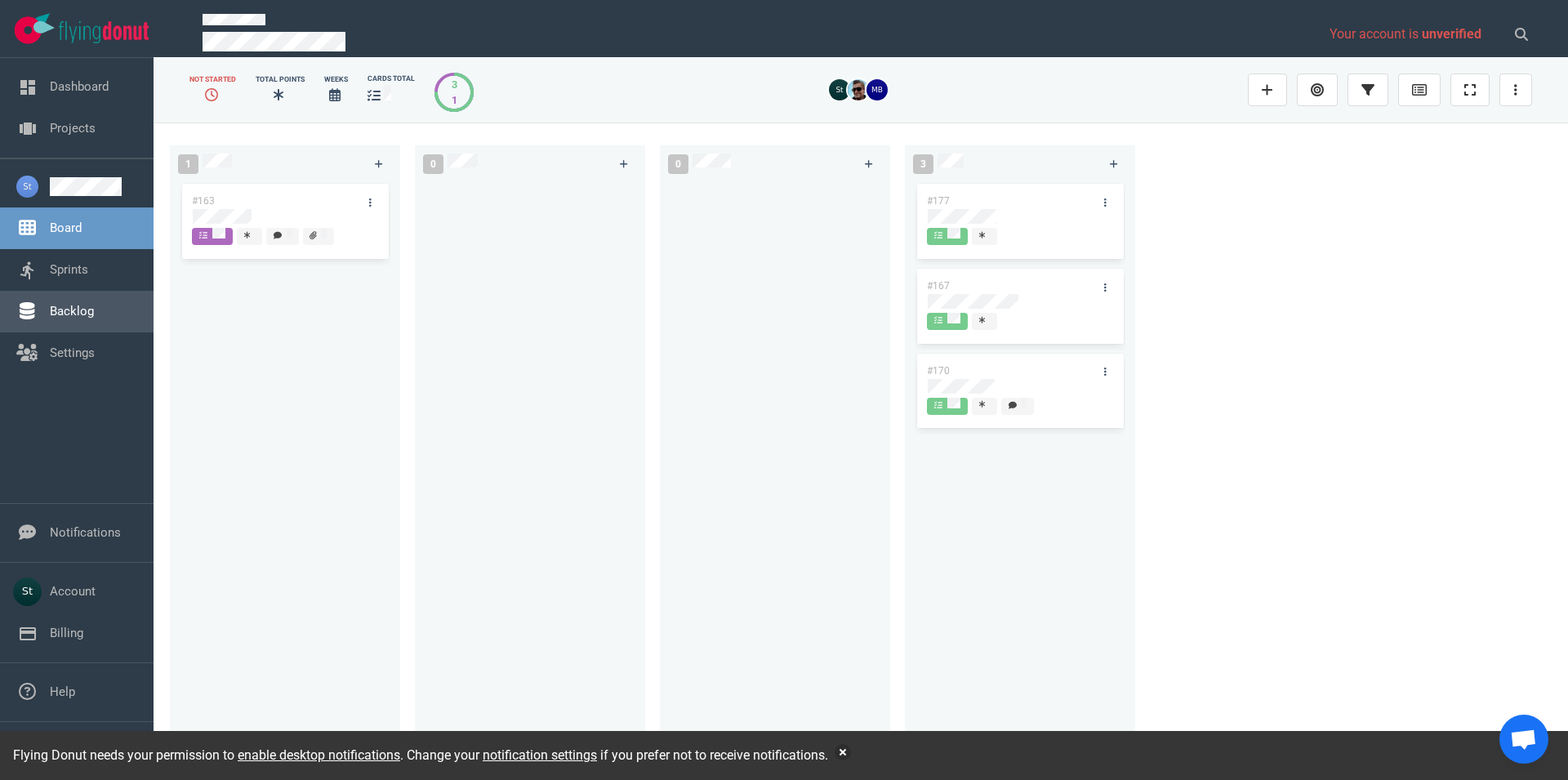
click at [53, 318] on link "Backlog" at bounding box center [72, 311] width 44 height 15
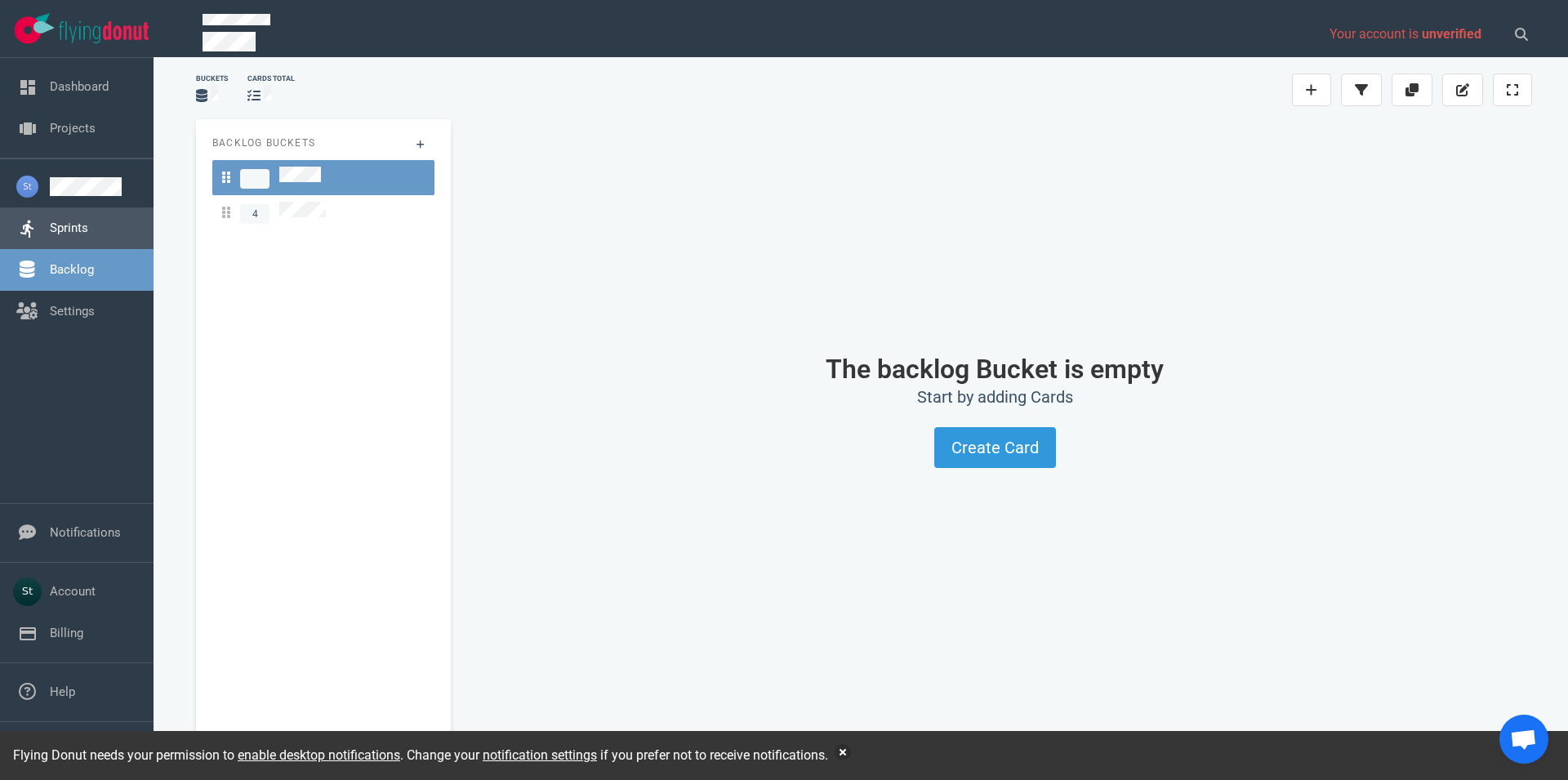
click at [57, 220] on link "Sprints" at bounding box center [69, 228] width 38 height 15
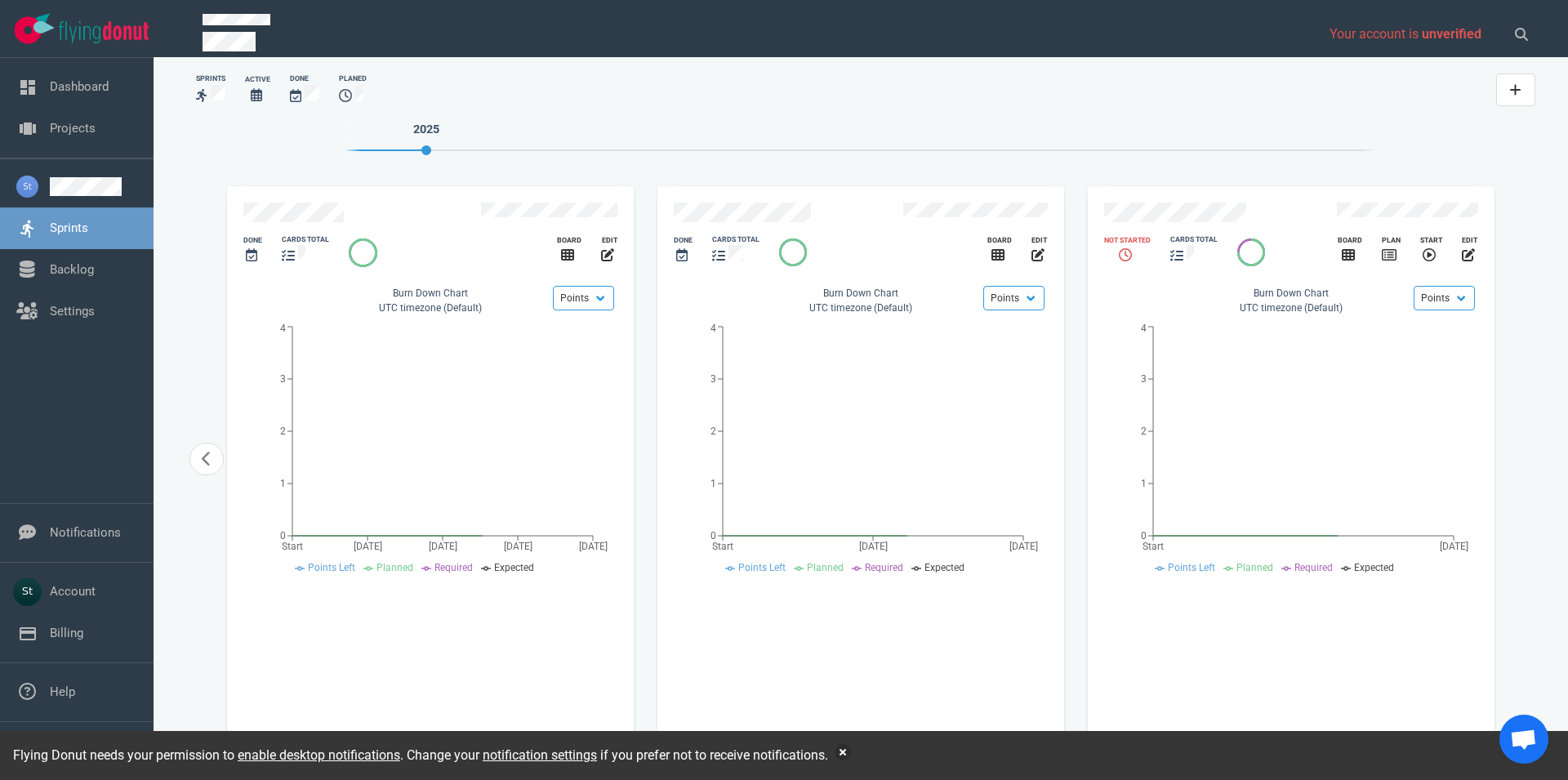
click at [1242, 209] on div "slide 15 of 15" at bounding box center [1216, 215] width 243 height 43
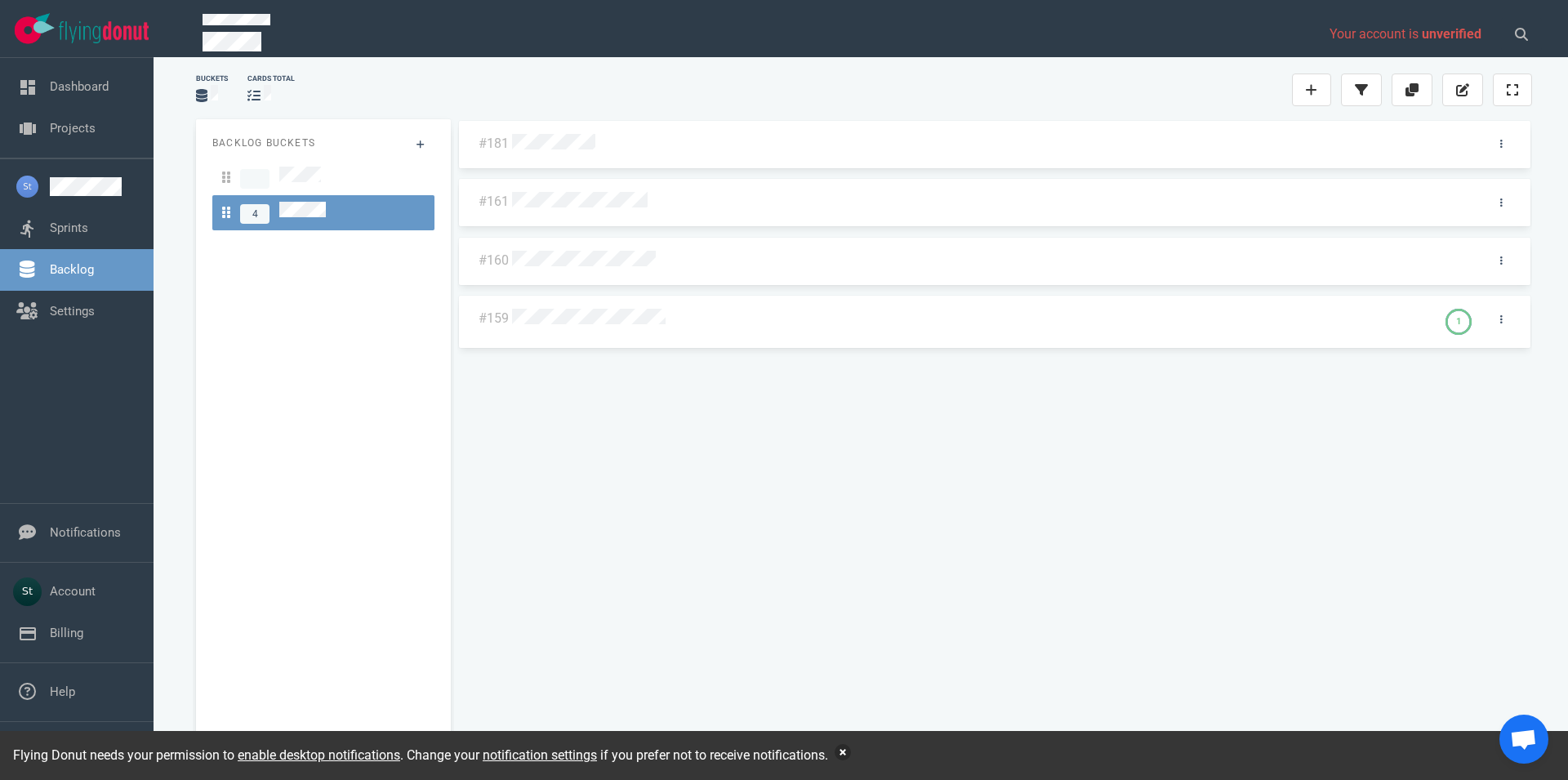
click at [847, 746] on button "button" at bounding box center [843, 753] width 17 height 17
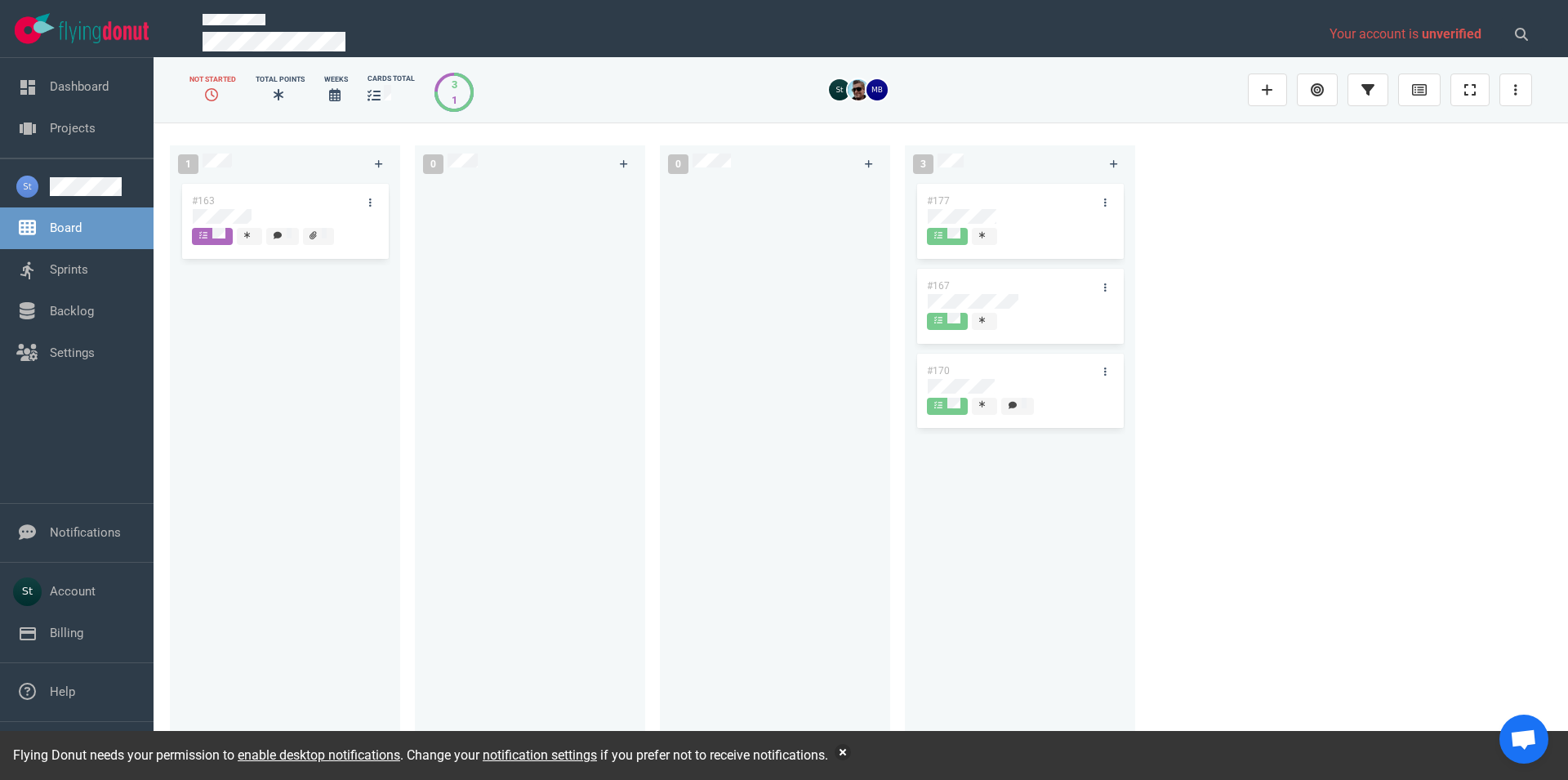
drag, startPoint x: 218, startPoint y: 89, endPoint x: 205, endPoint y: 92, distance: 13.3
click at [205, 92] on div at bounding box center [213, 96] width 47 height 20
click at [843, 750] on button "button" at bounding box center [843, 753] width 17 height 17
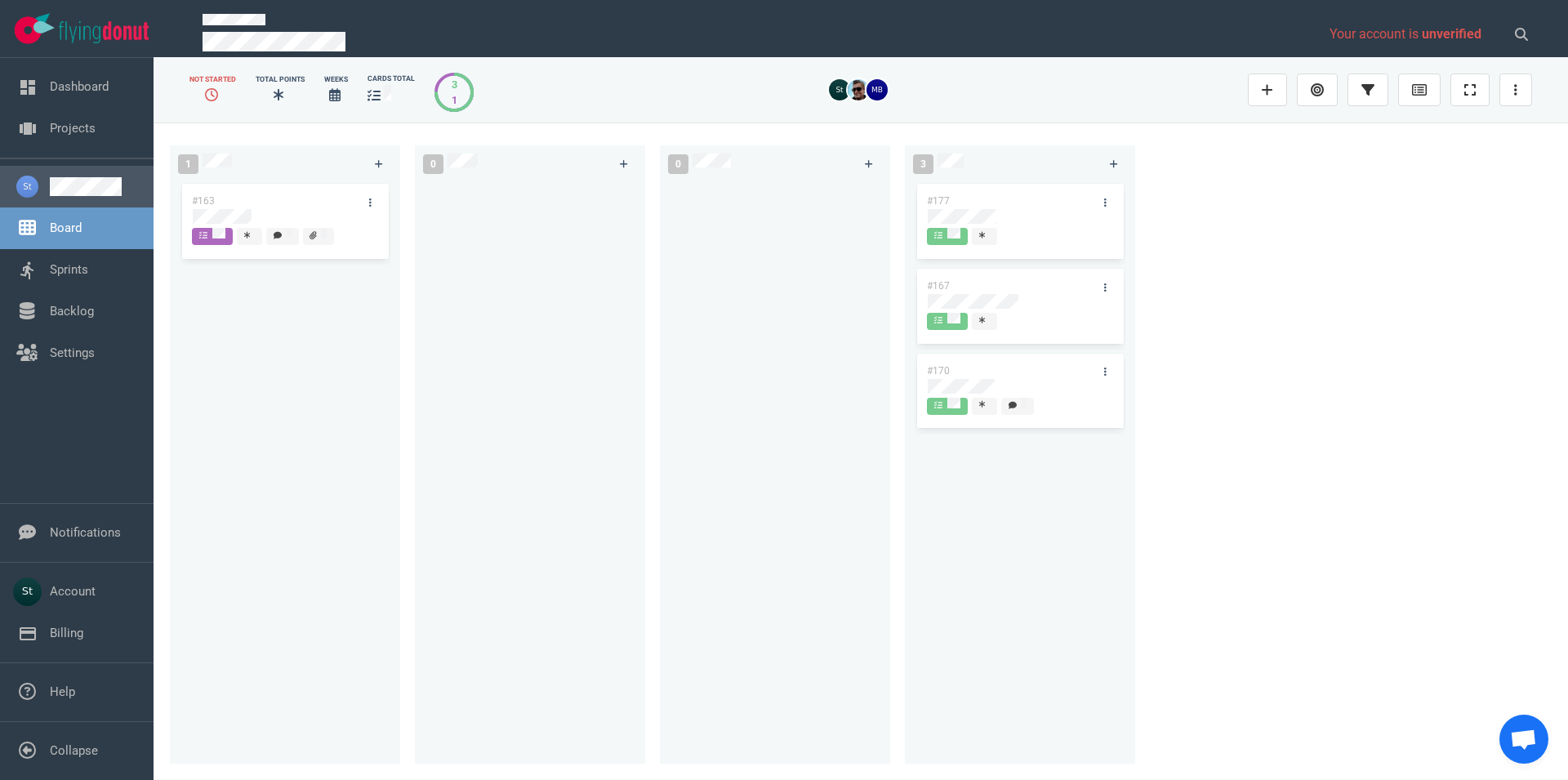
click at [81, 194] on link at bounding box center [95, 186] width 91 height 19
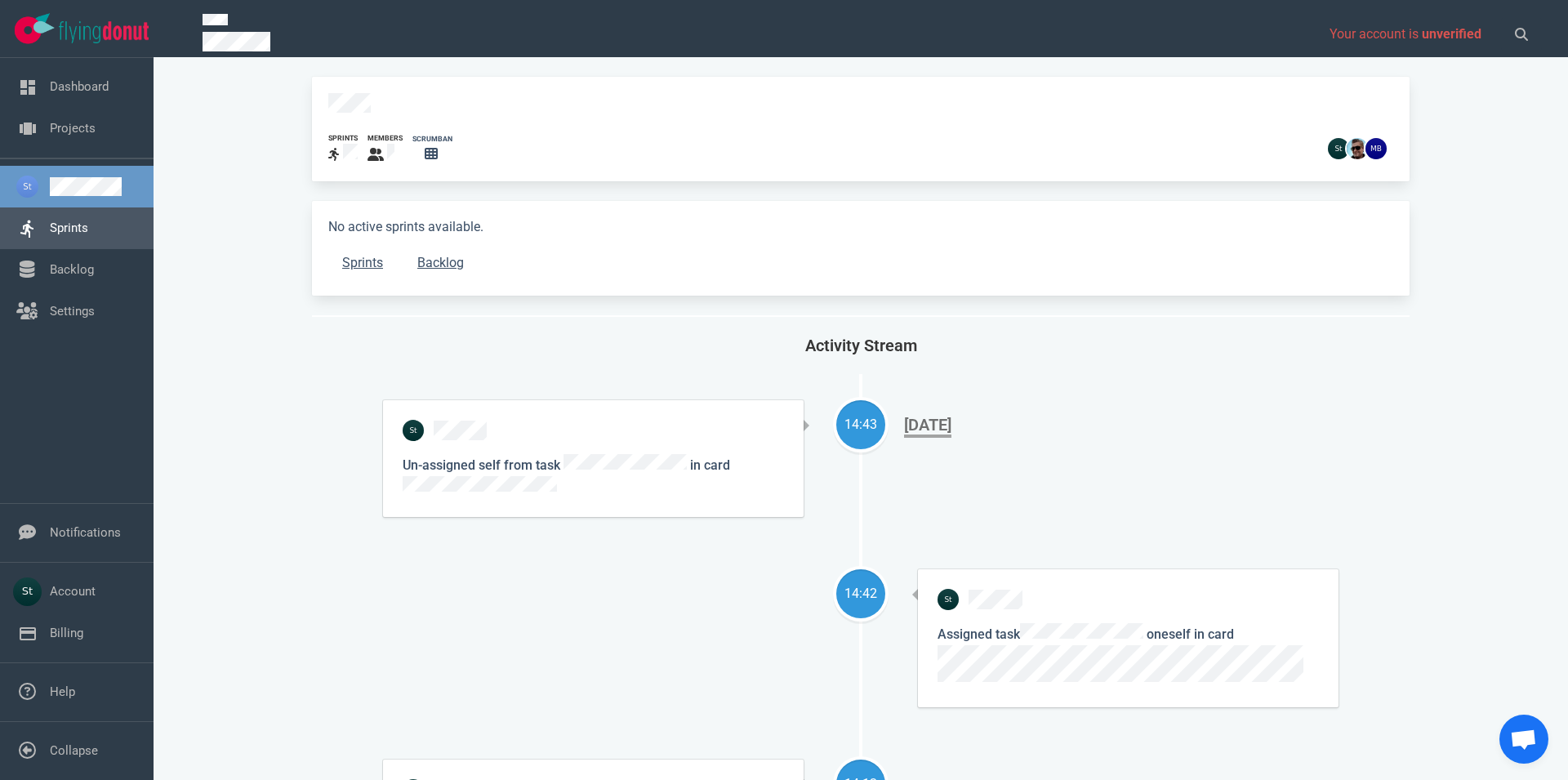
click at [77, 220] on link "Sprints" at bounding box center [69, 228] width 38 height 15
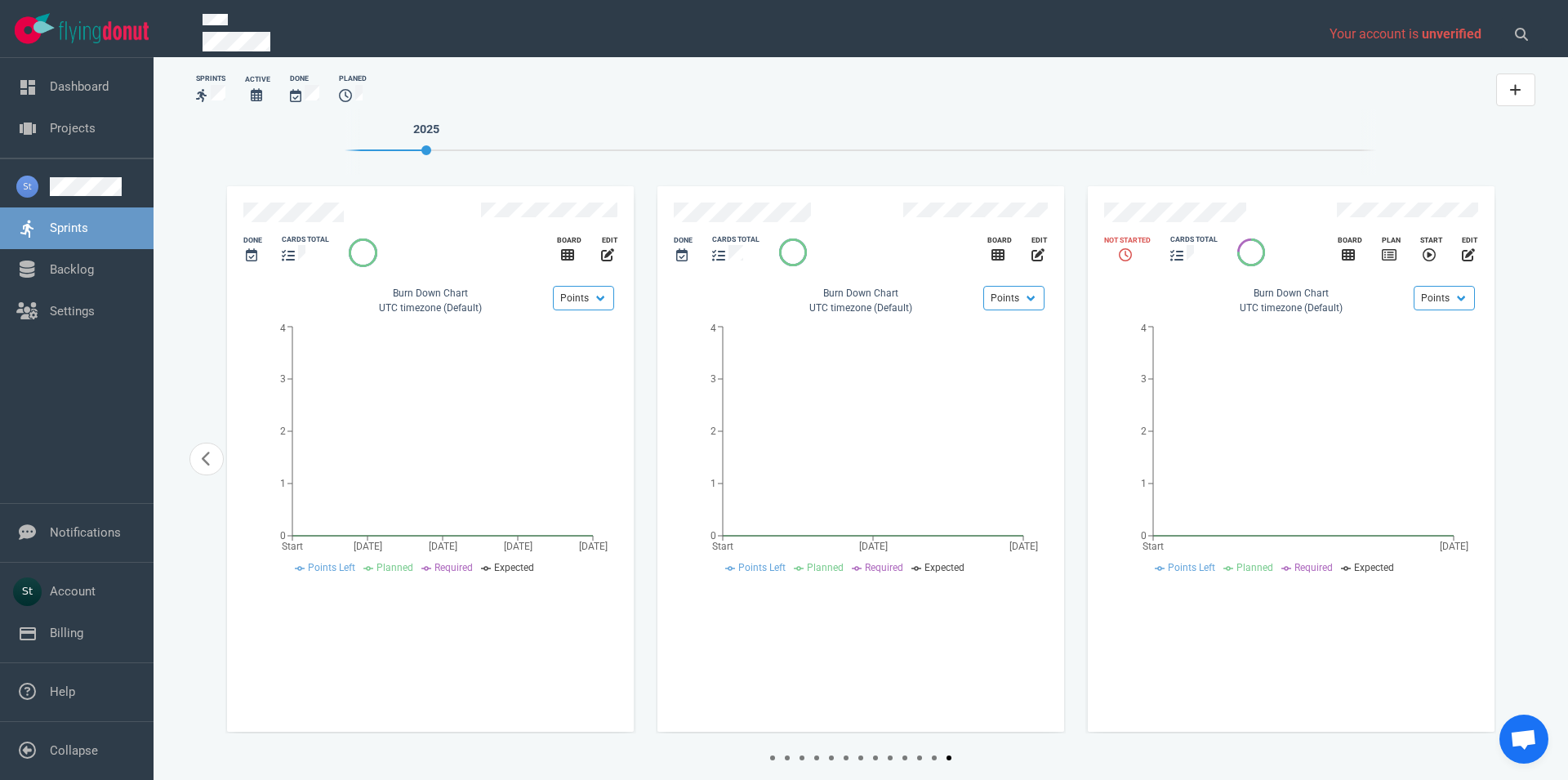
click at [351, 93] on icon at bounding box center [346, 96] width 13 height 13
click at [202, 457] on icon "carousel-slider" at bounding box center [207, 459] width 11 height 17
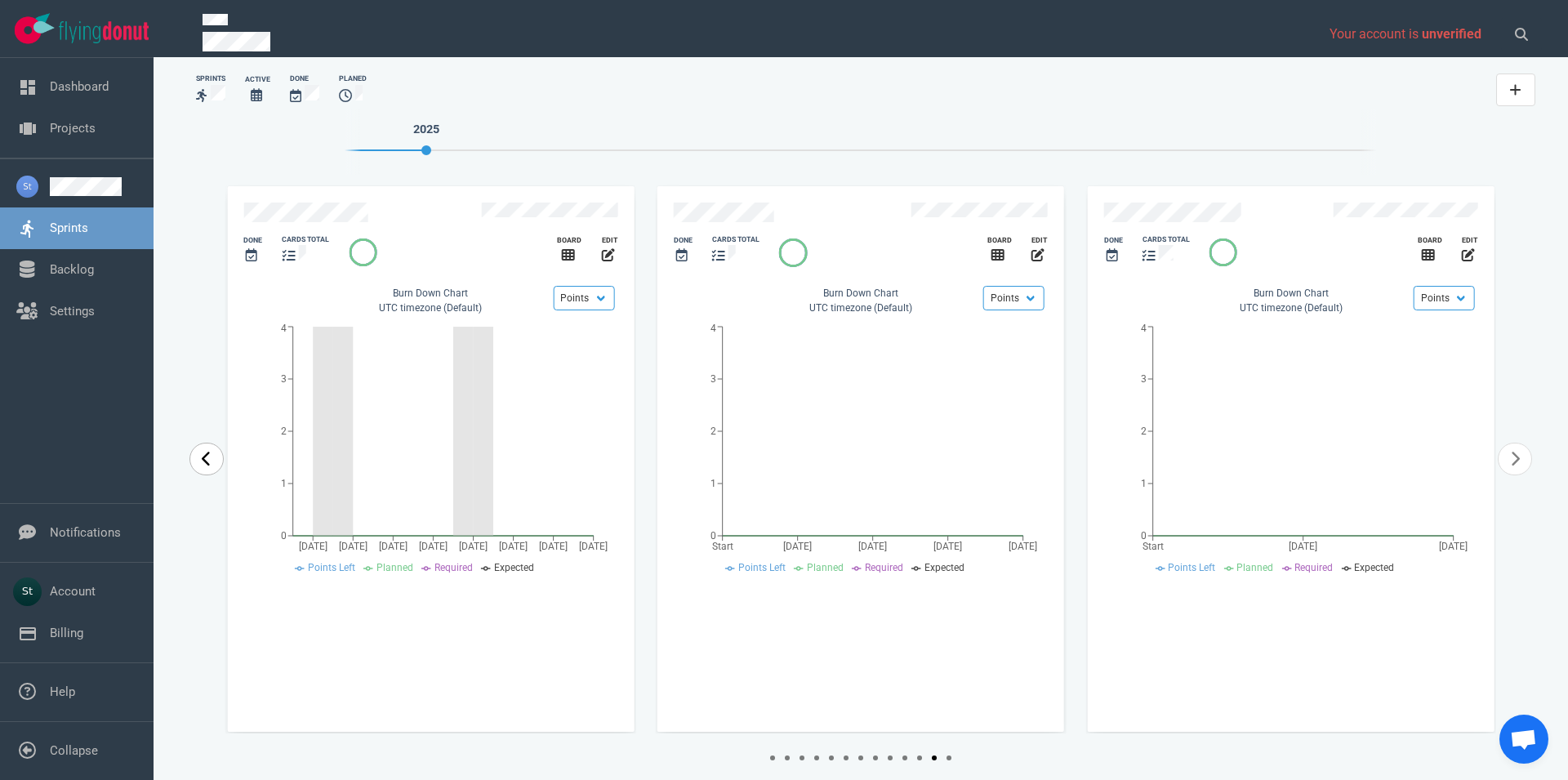
click at [205, 457] on icon "carousel-slider" at bounding box center [206, 459] width 8 height 15
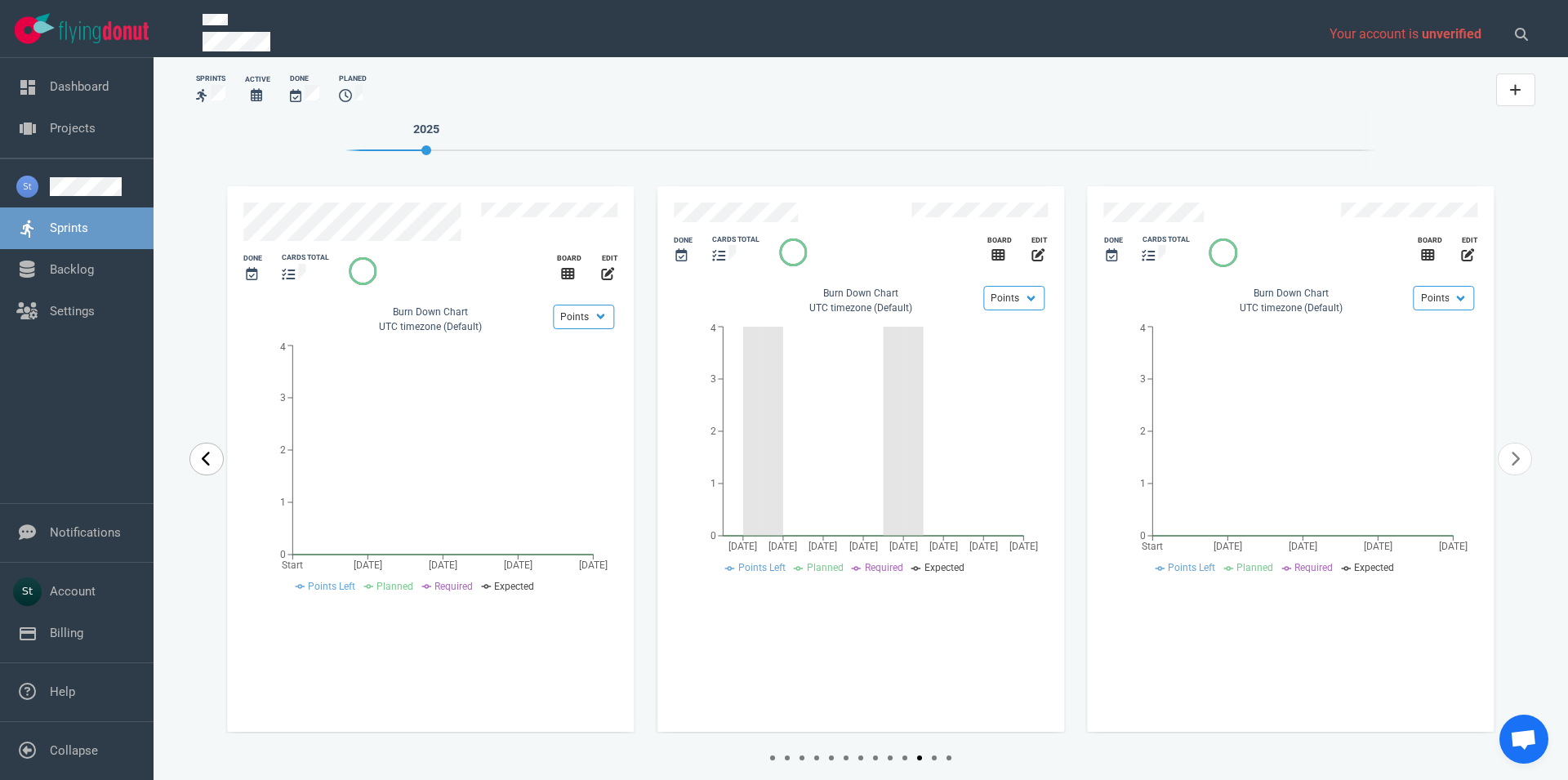
click at [205, 457] on icon "carousel-slider" at bounding box center [206, 459] width 8 height 15
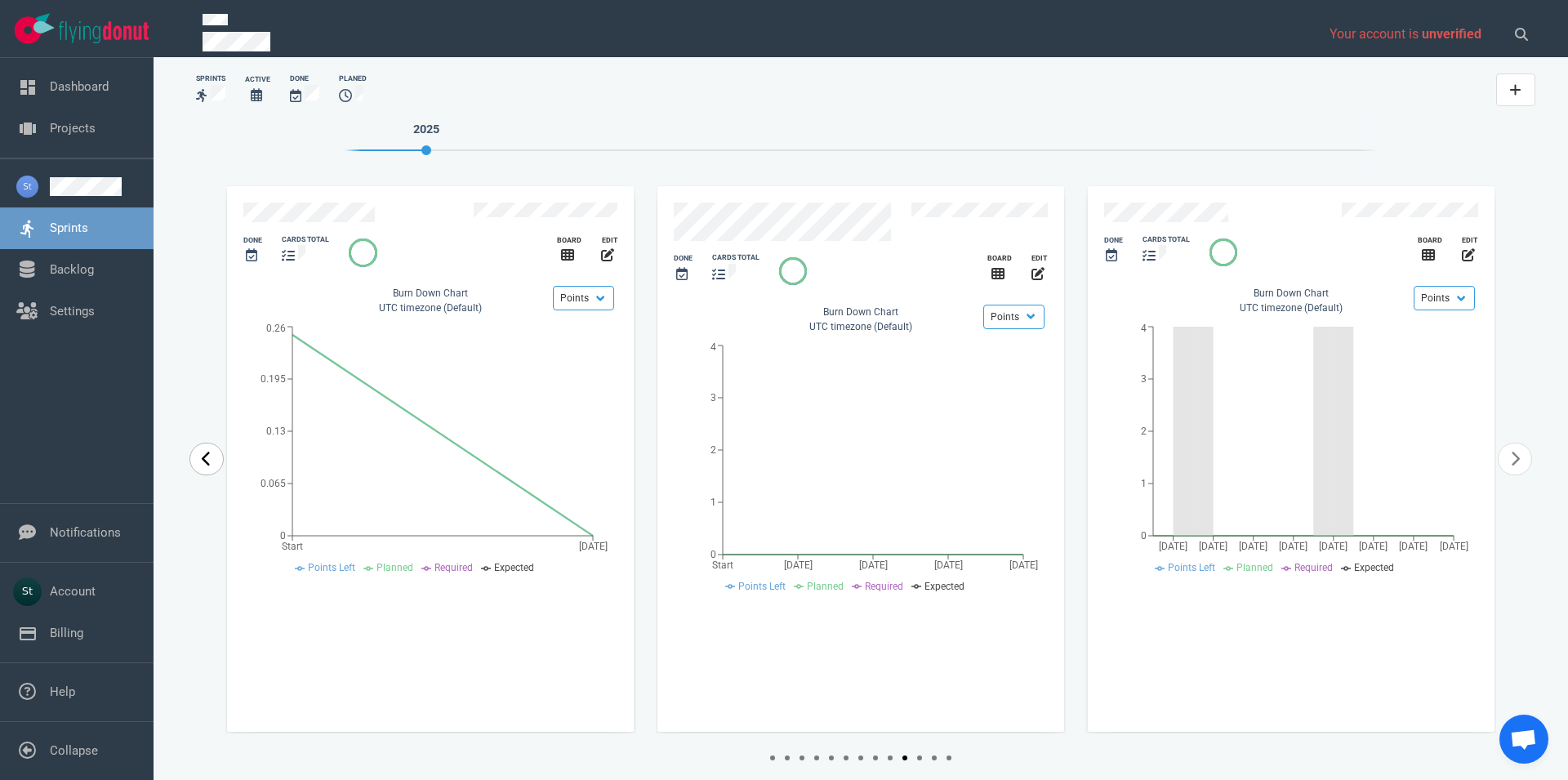
click at [205, 457] on icon "carousel-slider" at bounding box center [206, 459] width 8 height 15
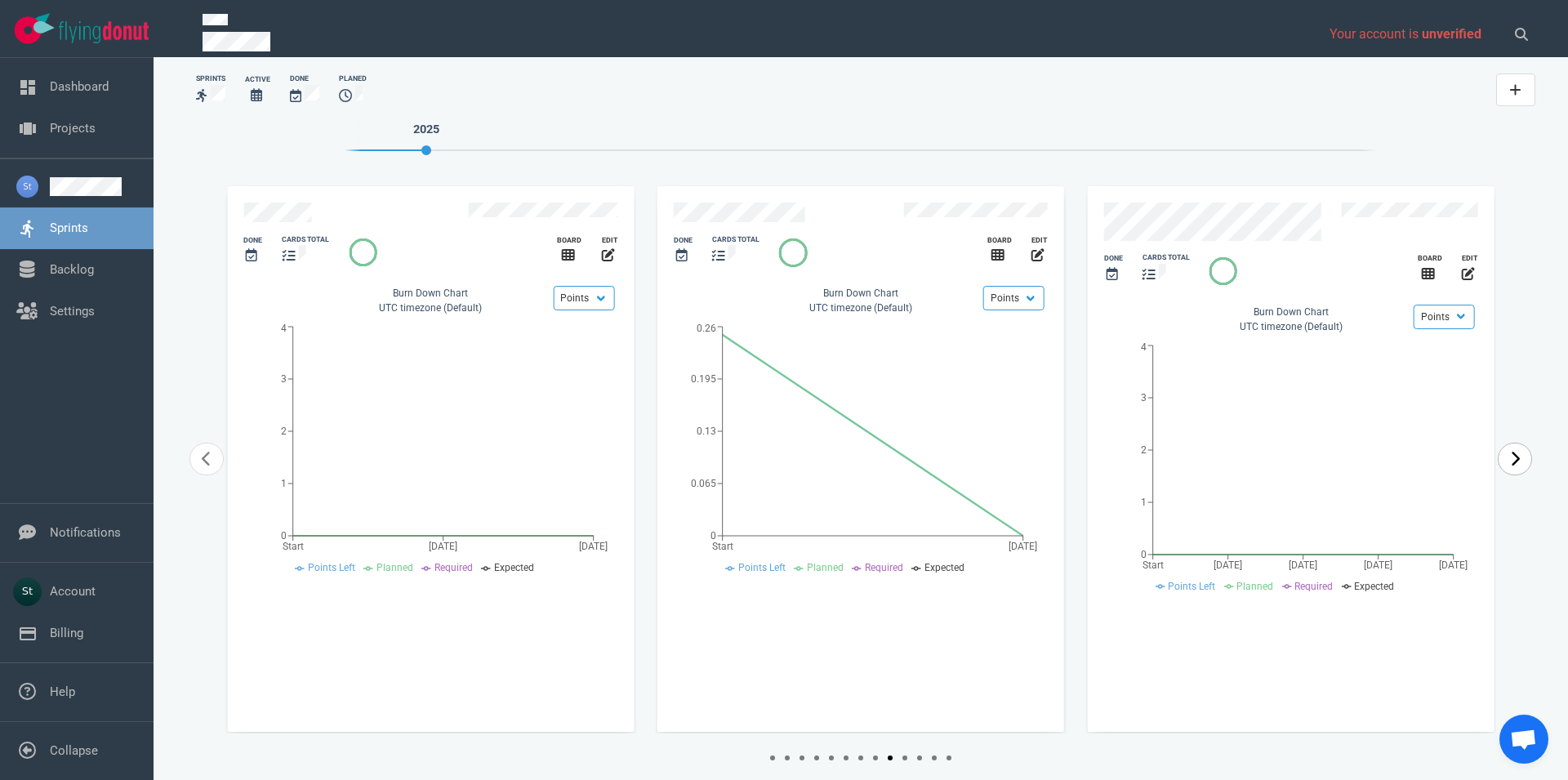
click at [1521, 448] on link "carousel-slider" at bounding box center [1515, 458] width 34 height 32
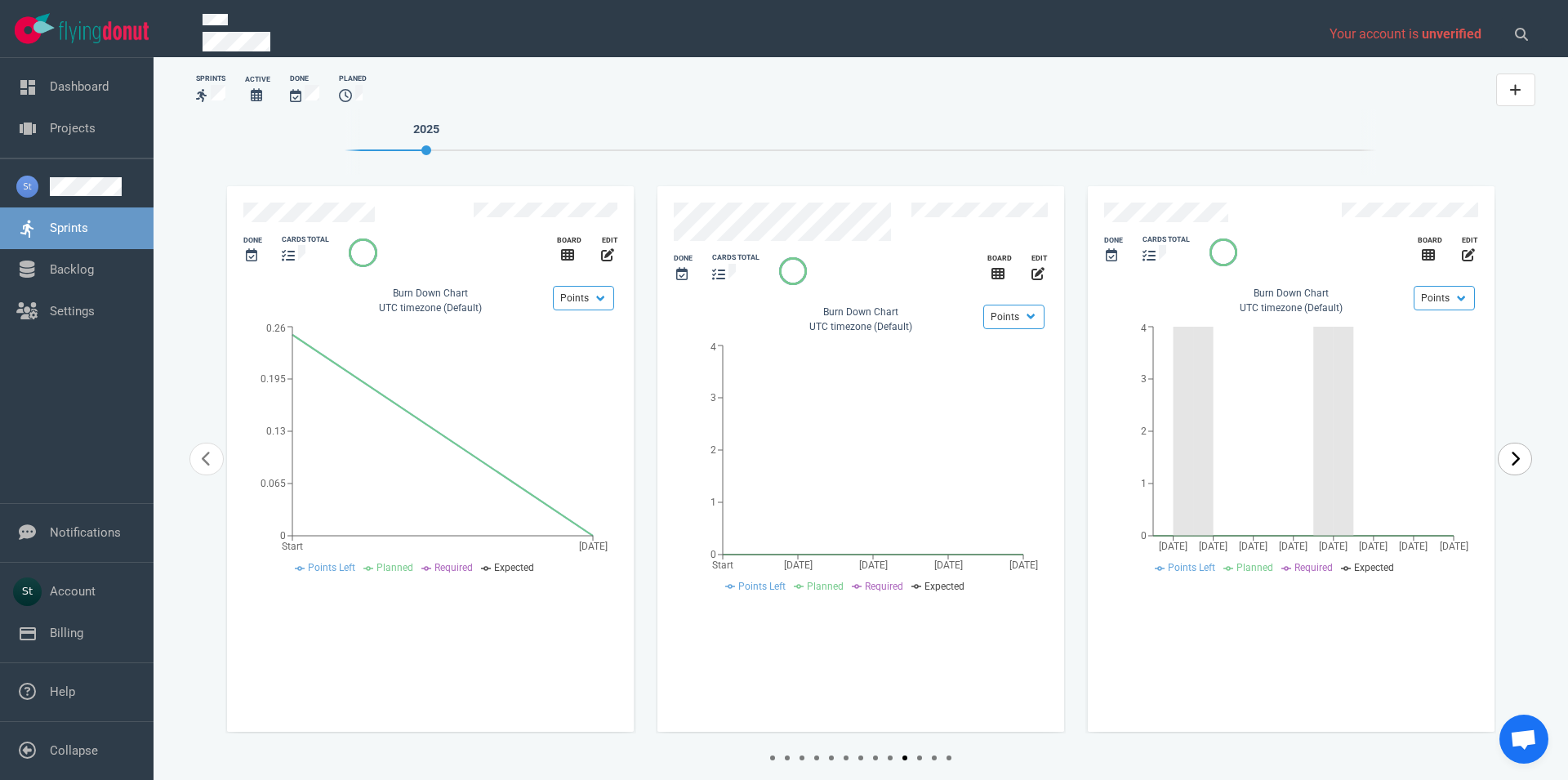
click at [1521, 448] on link "carousel-slider" at bounding box center [1515, 458] width 34 height 32
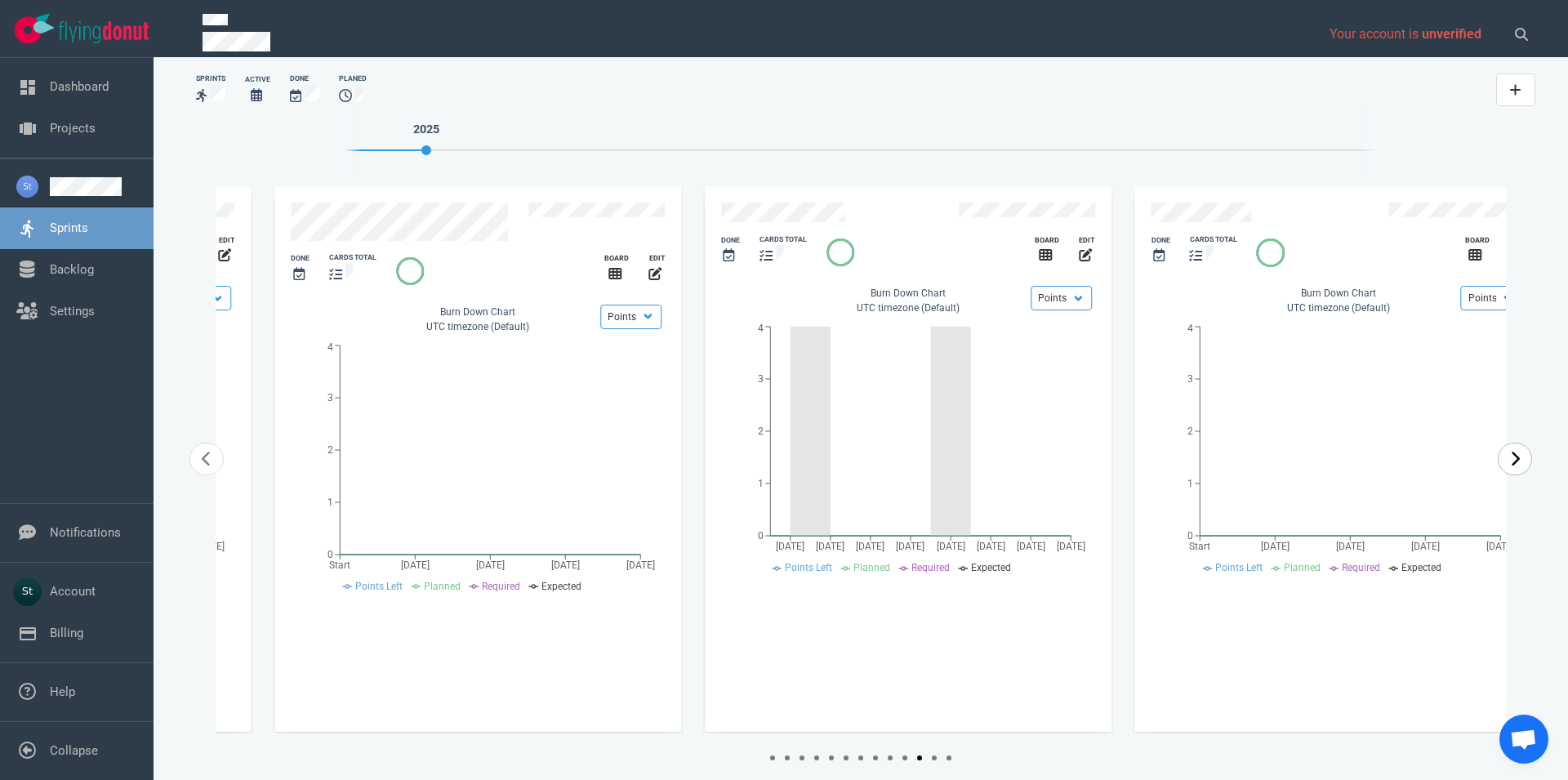
click at [1521, 450] on link "carousel-slider" at bounding box center [1515, 458] width 34 height 32
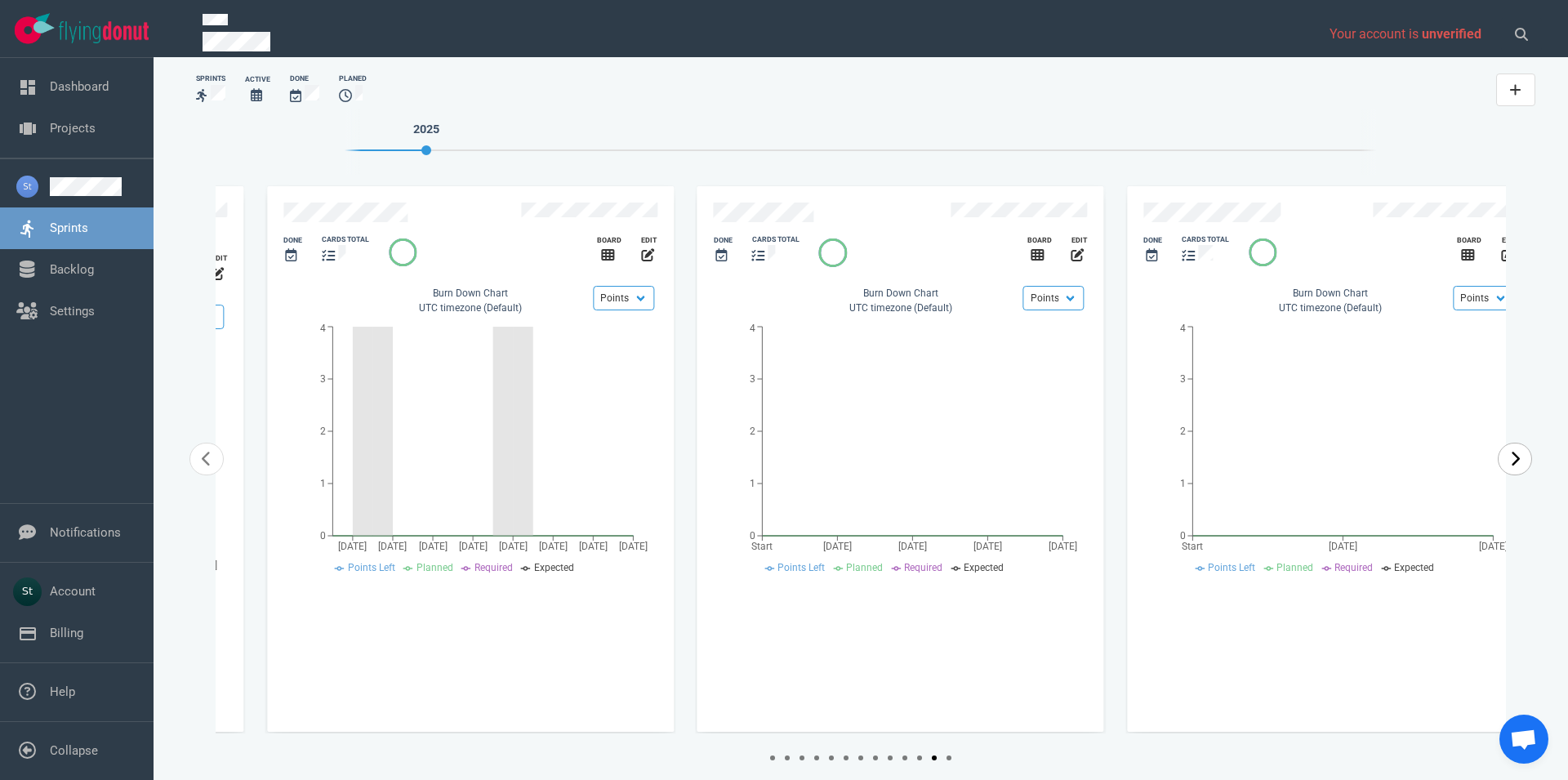
click at [1521, 450] on link "carousel-slider" at bounding box center [1515, 458] width 34 height 32
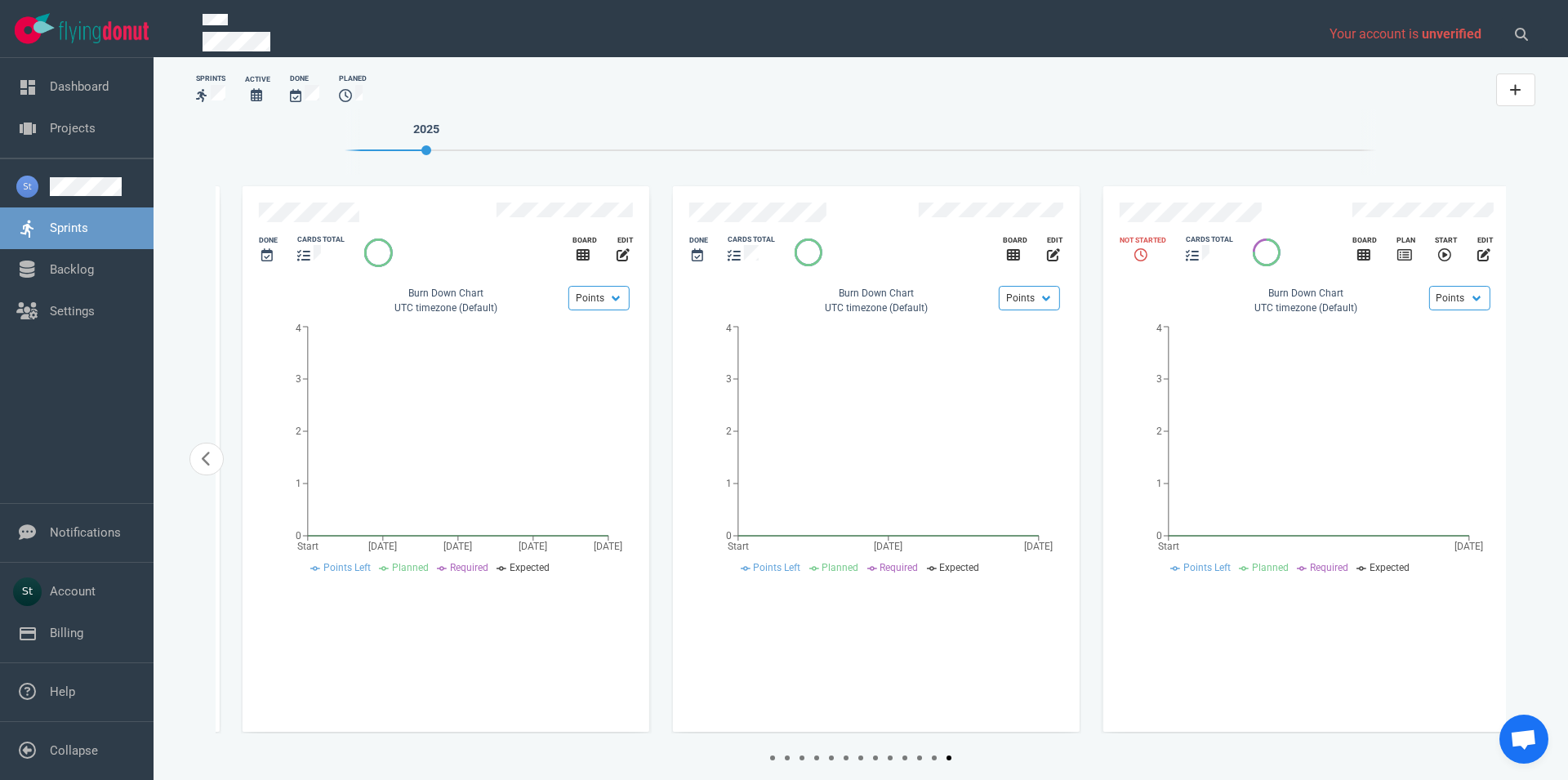
click at [1521, 450] on div "2025 Slide 13 of 15 Done cards total Board edit Done cards total Board edit Don…" at bounding box center [861, 442] width 1323 height 666
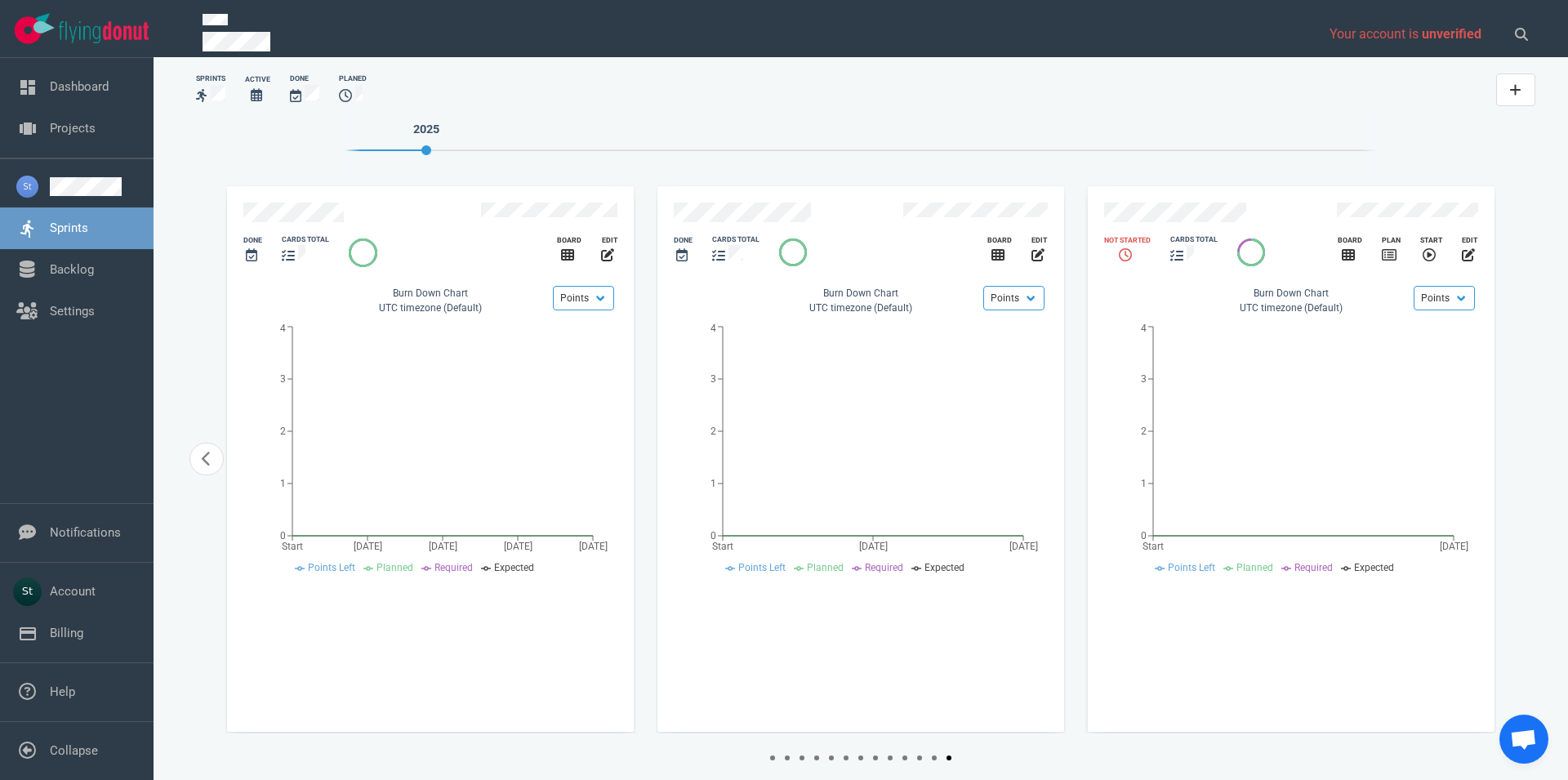
click at [1095, 750] on div "Slide 13 of 15 Done cards total Board edit Done cards total Board edit Done car…" at bounding box center [860, 475] width 1290 height 601
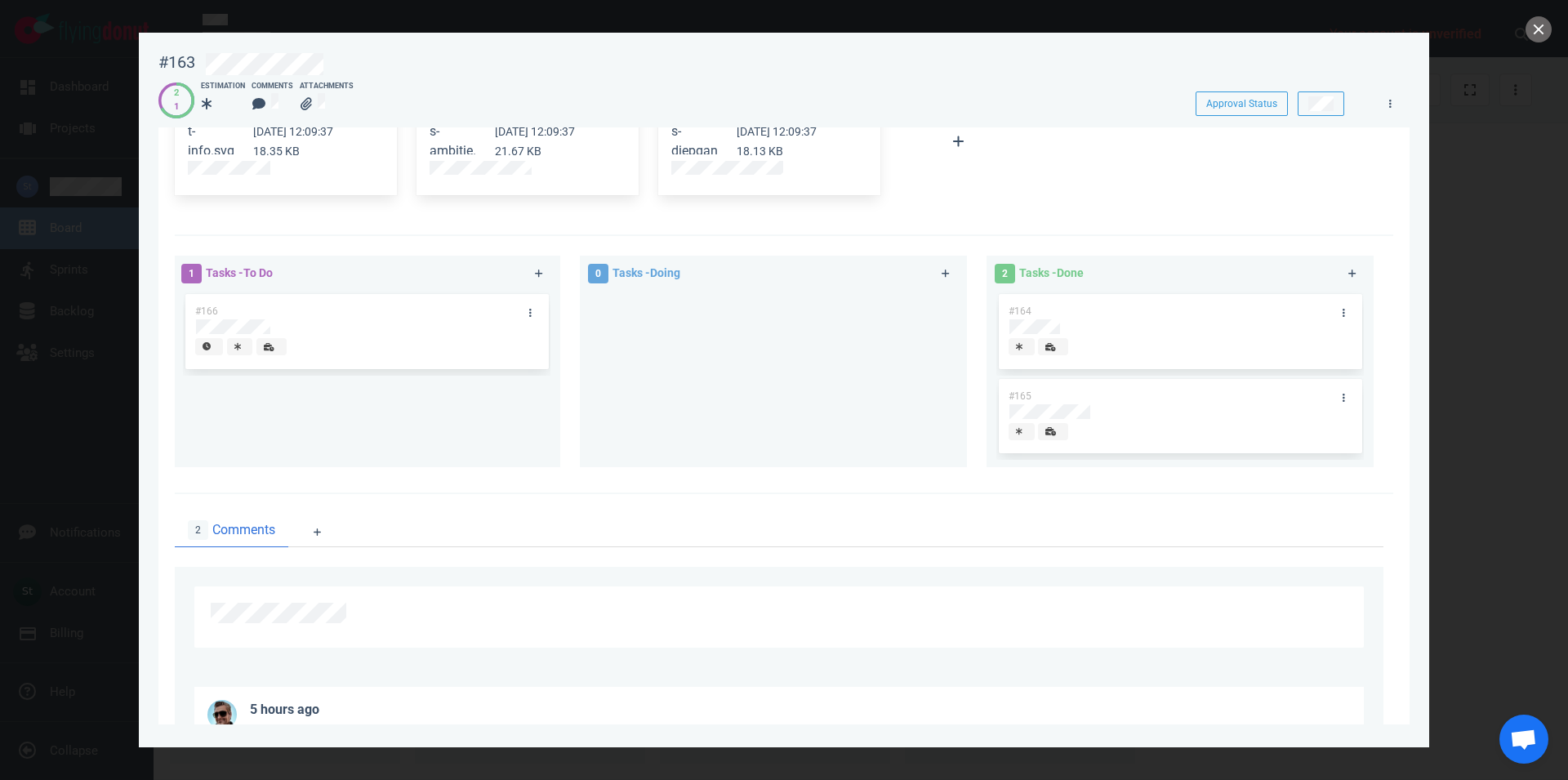
scroll to position [62, 0]
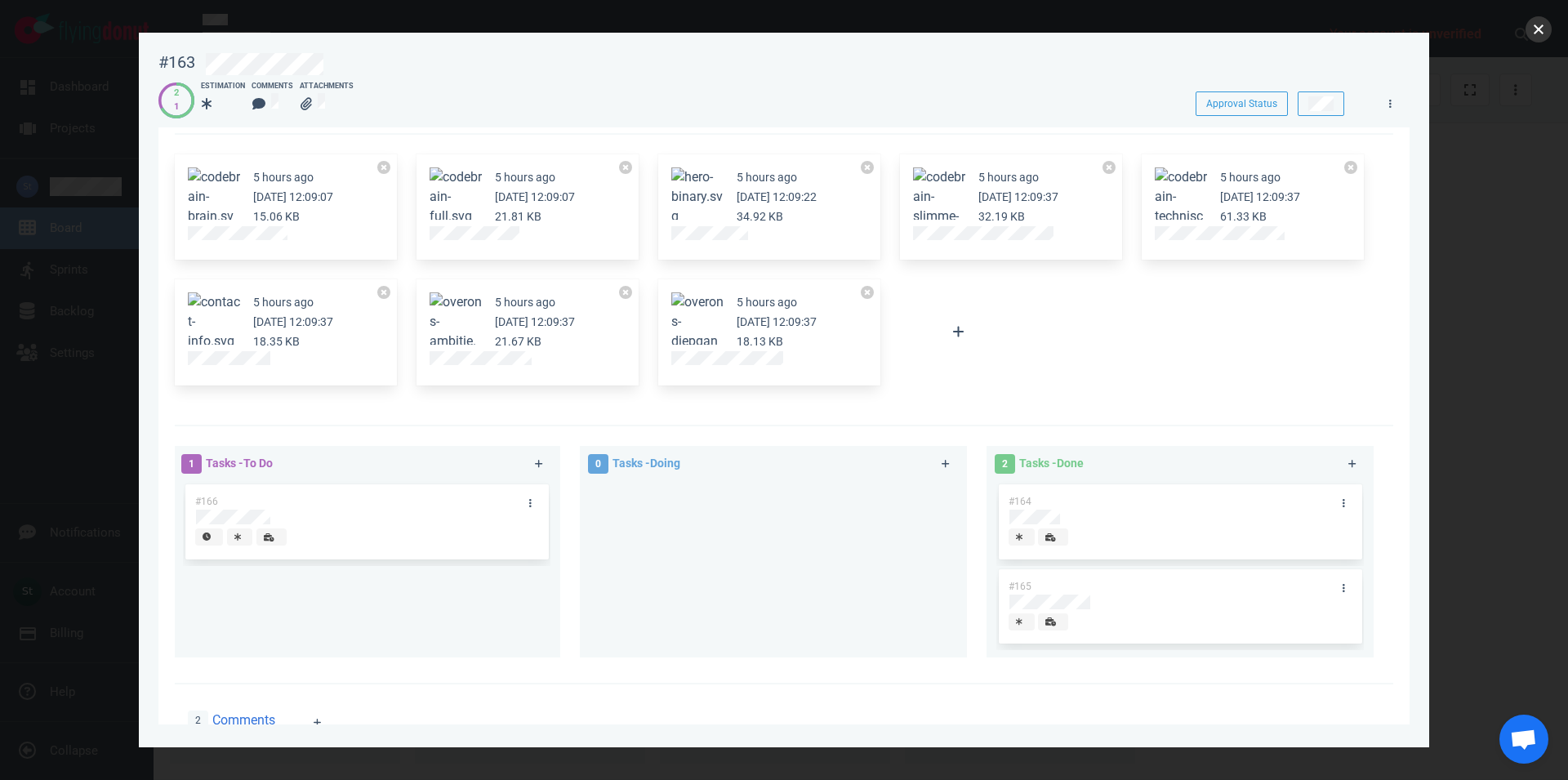
click at [1537, 33] on button "close" at bounding box center [1538, 29] width 26 height 26
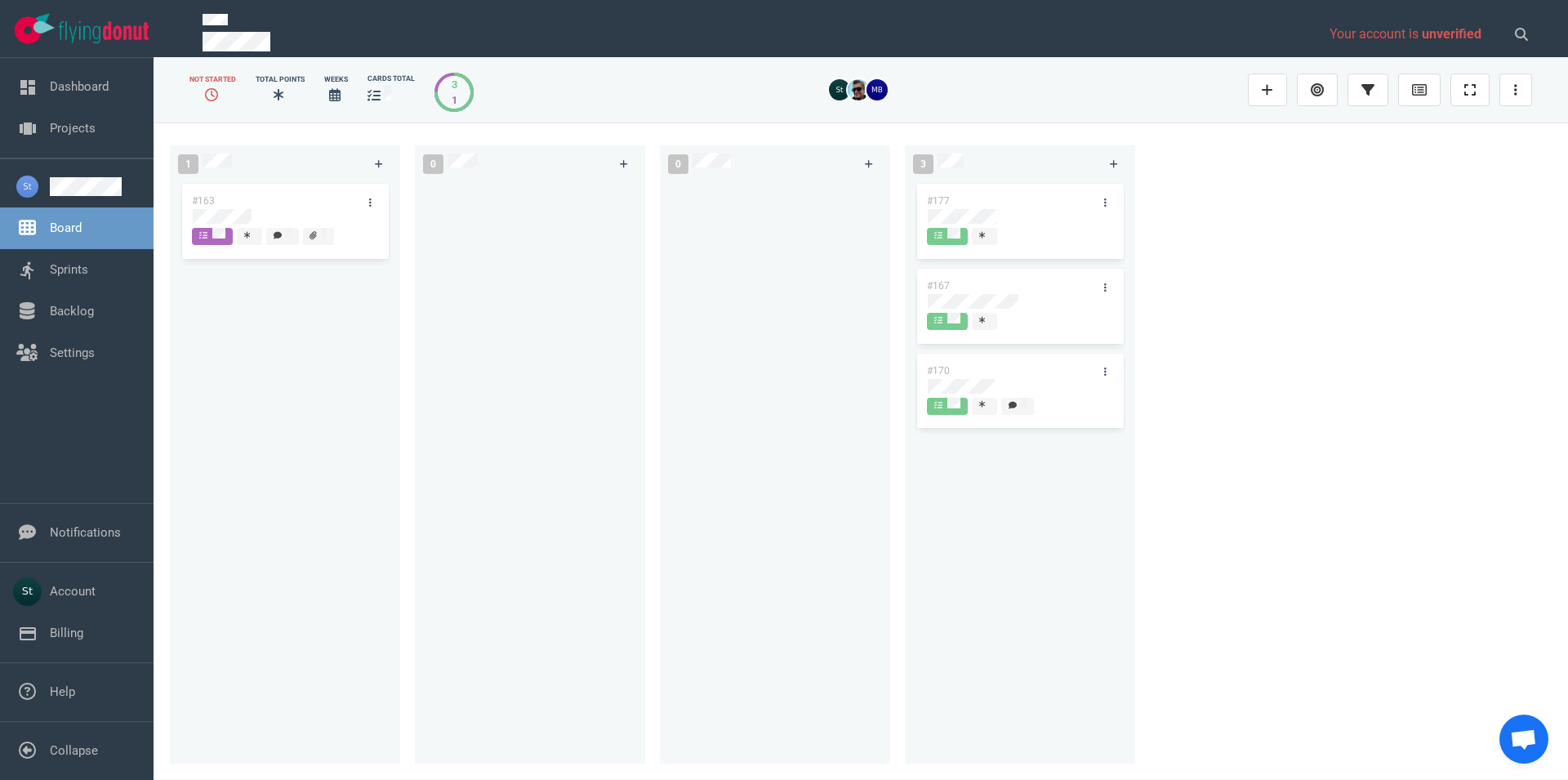
click at [989, 665] on div "#177 #167 #170" at bounding box center [1020, 462] width 210 height 565
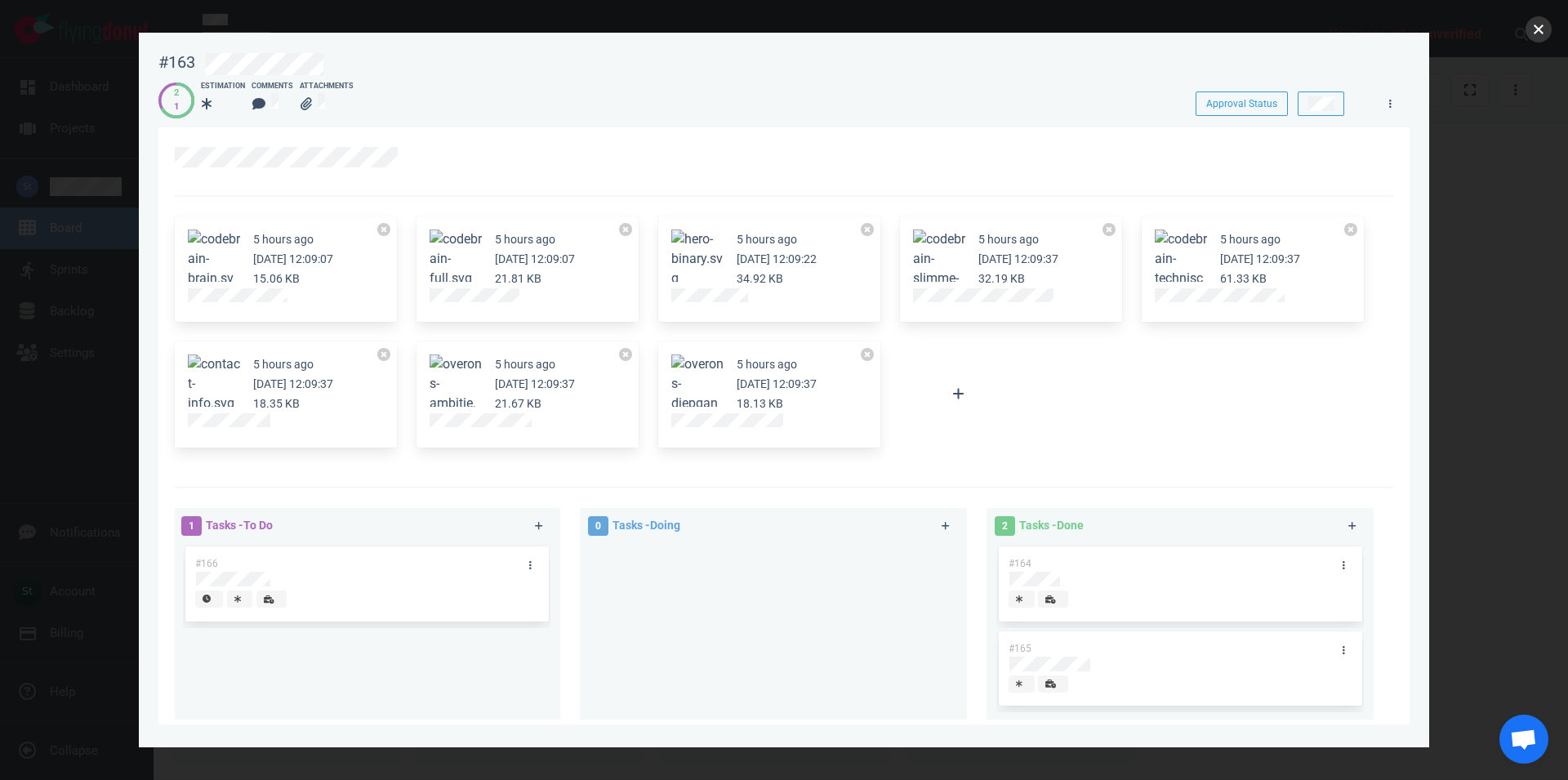
click at [1535, 27] on button "close" at bounding box center [1538, 29] width 26 height 26
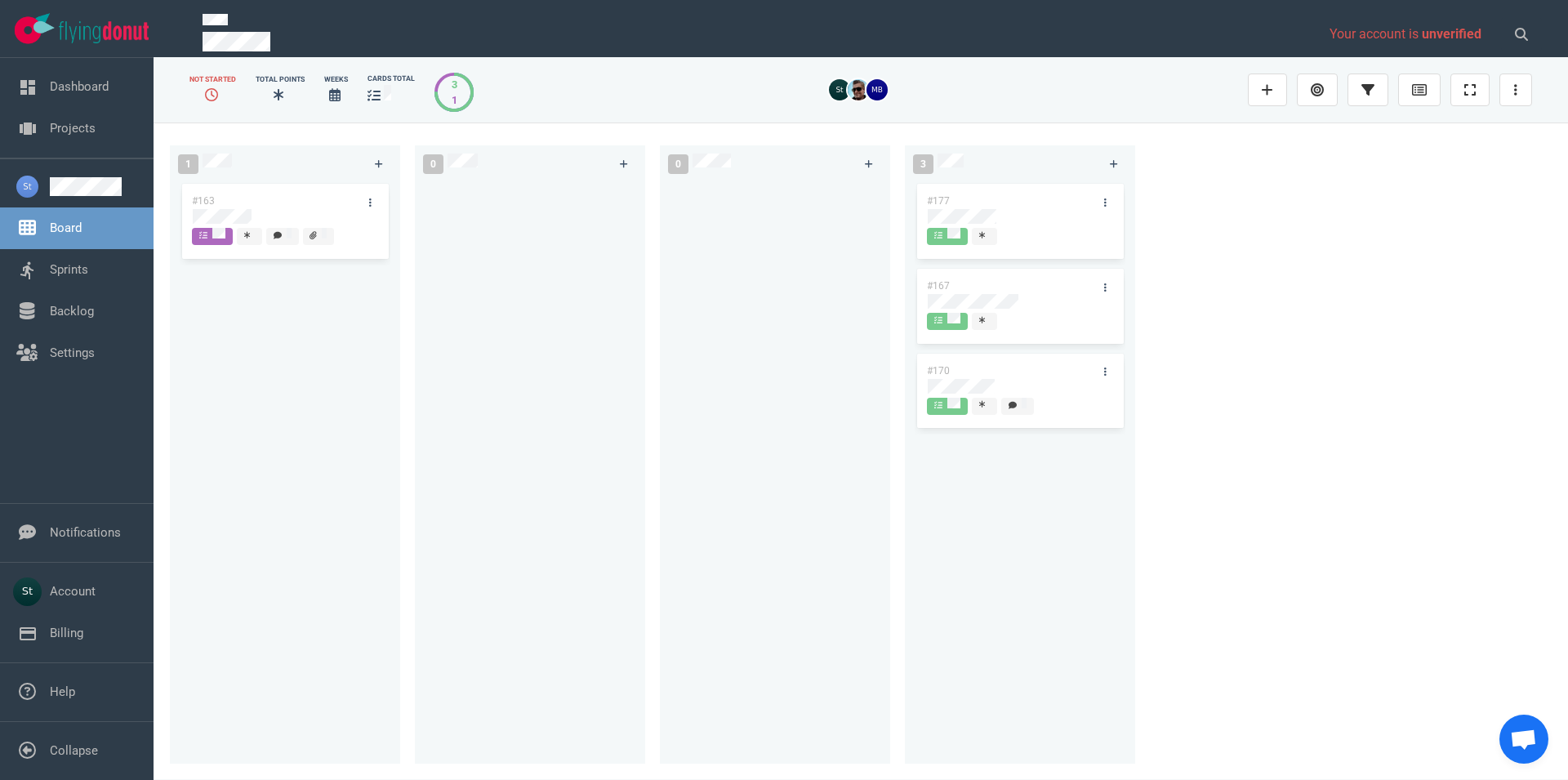
click at [239, 454] on div "#163" at bounding box center [284, 462] width 210 height 565
